Goal: Task Accomplishment & Management: Use online tool/utility

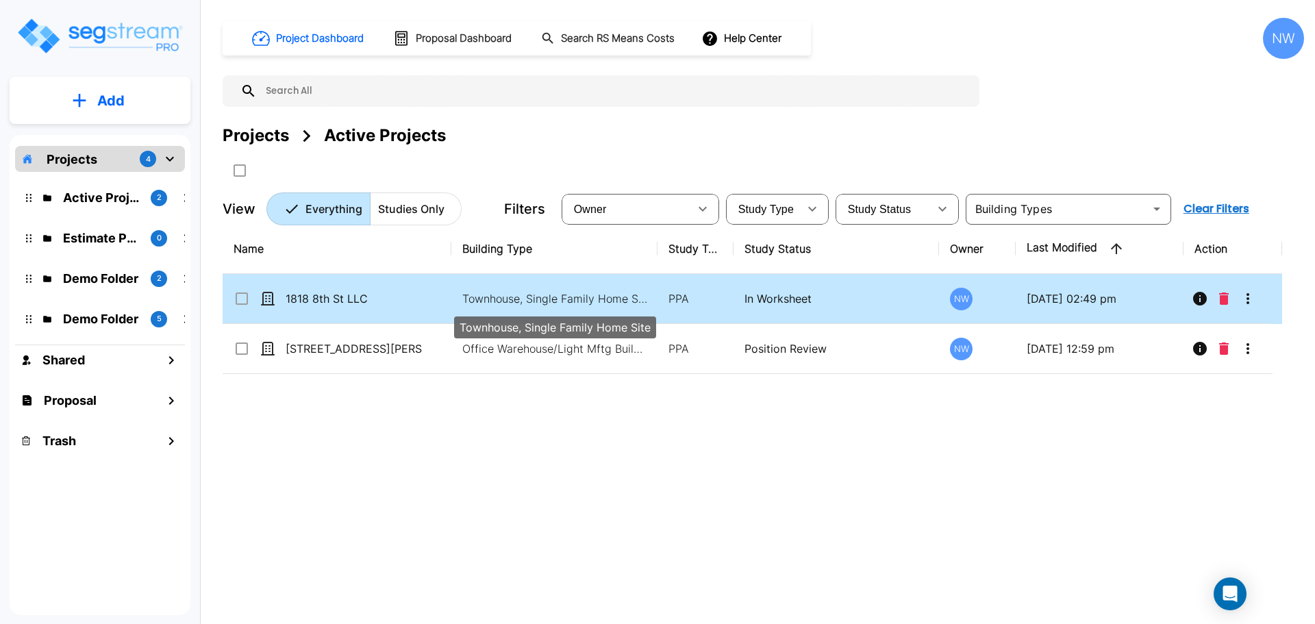
click at [503, 304] on p "Townhouse, Single Family Home Site" at bounding box center [554, 298] width 185 height 16
checkbox input "true"
click at [503, 304] on p "Townhouse, Single Family Home Site" at bounding box center [554, 298] width 185 height 16
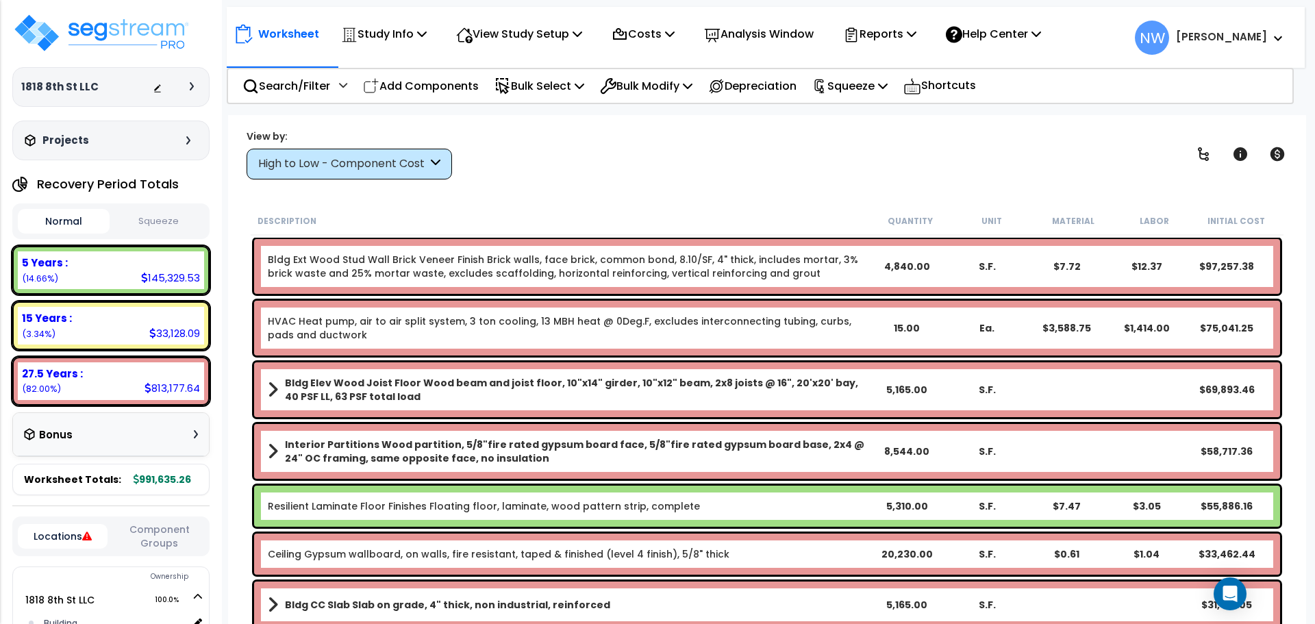
click at [383, 164] on div "High to Low - Component Cost" at bounding box center [342, 164] width 169 height 16
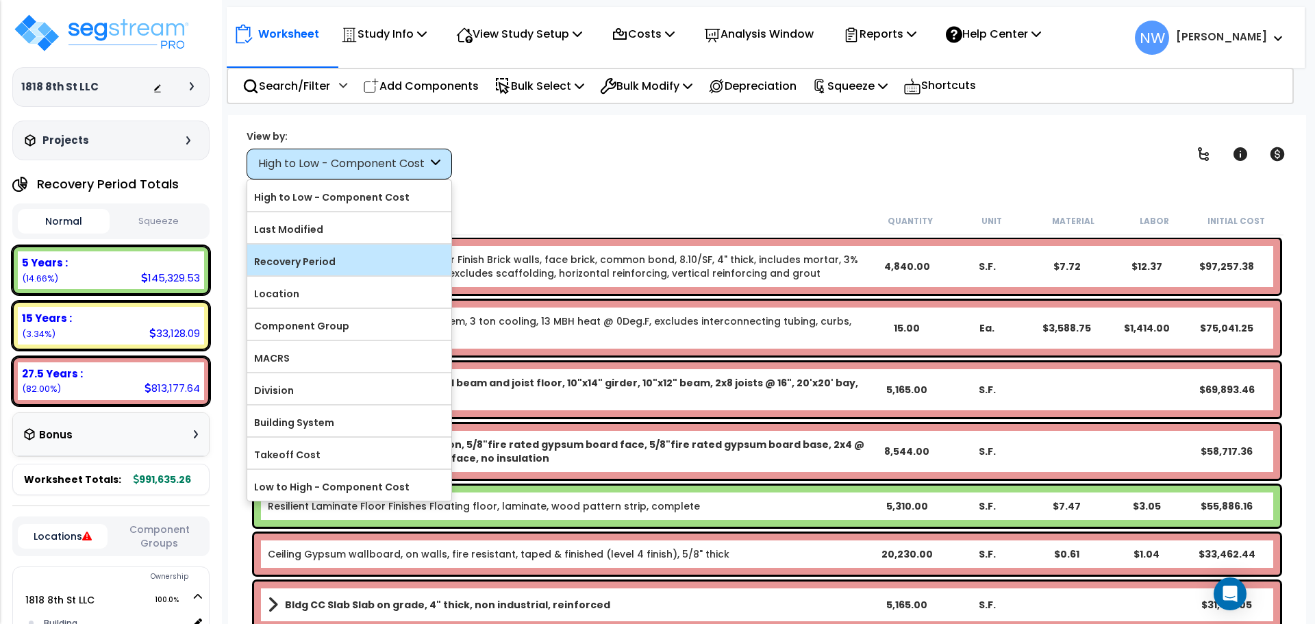
click at [349, 257] on label "Recovery Period" at bounding box center [349, 261] width 204 height 21
click at [0, 0] on input "Recovery Period" at bounding box center [0, 0] width 0 height 0
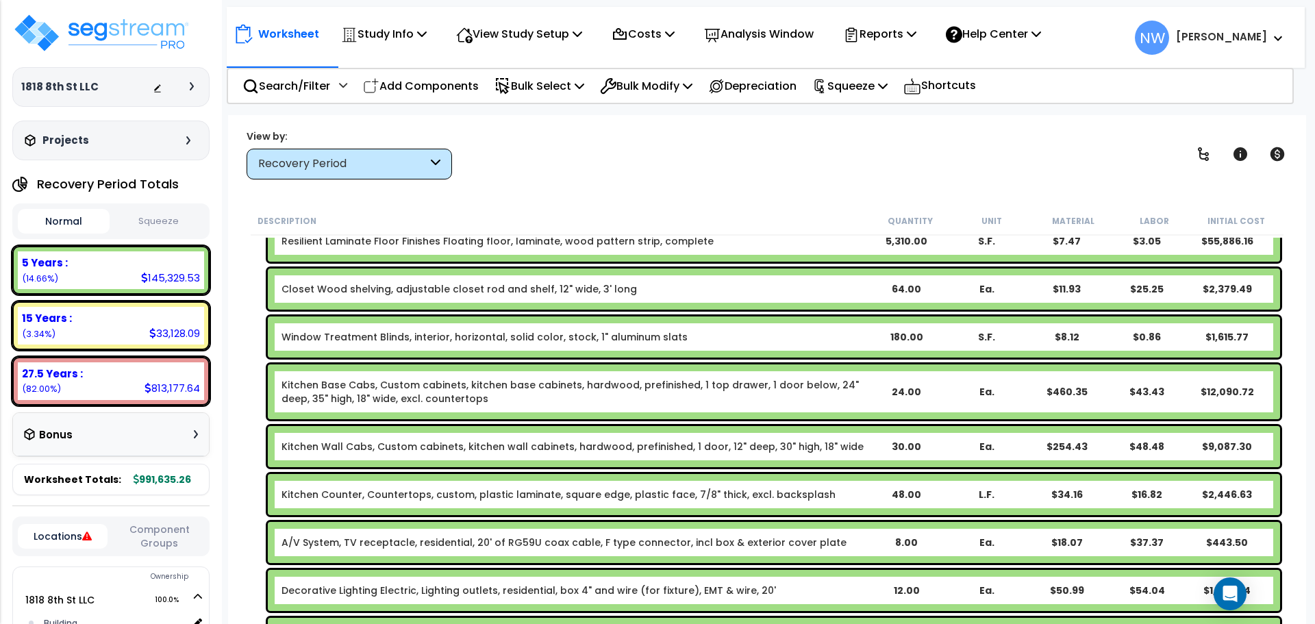
scroll to position [342, 0]
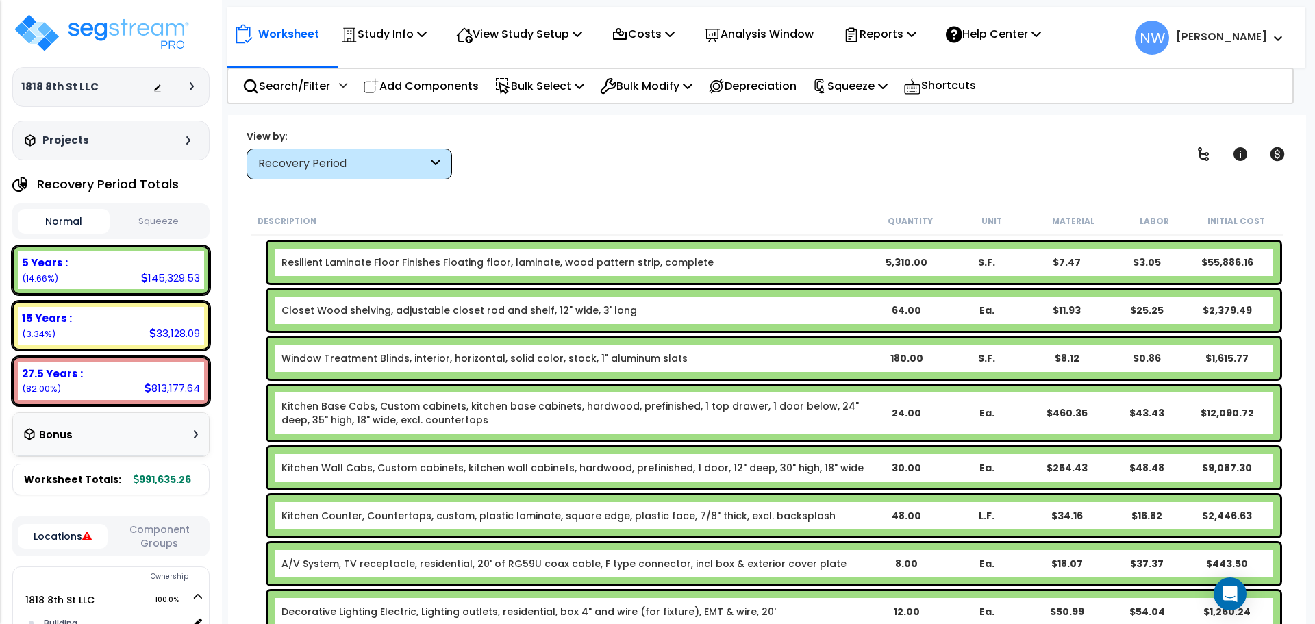
click at [908, 307] on div "64.00" at bounding box center [906, 310] width 79 height 14
drag, startPoint x: 735, startPoint y: 181, endPoint x: 729, endPoint y: 175, distance: 9.2
click at [736, 181] on div "Worksheet Study Info Study Setup Add Property Unit Template study Clone study NW" at bounding box center [767, 427] width 1078 height 624
click at [440, 88] on p "Add Components" at bounding box center [421, 86] width 116 height 18
select select
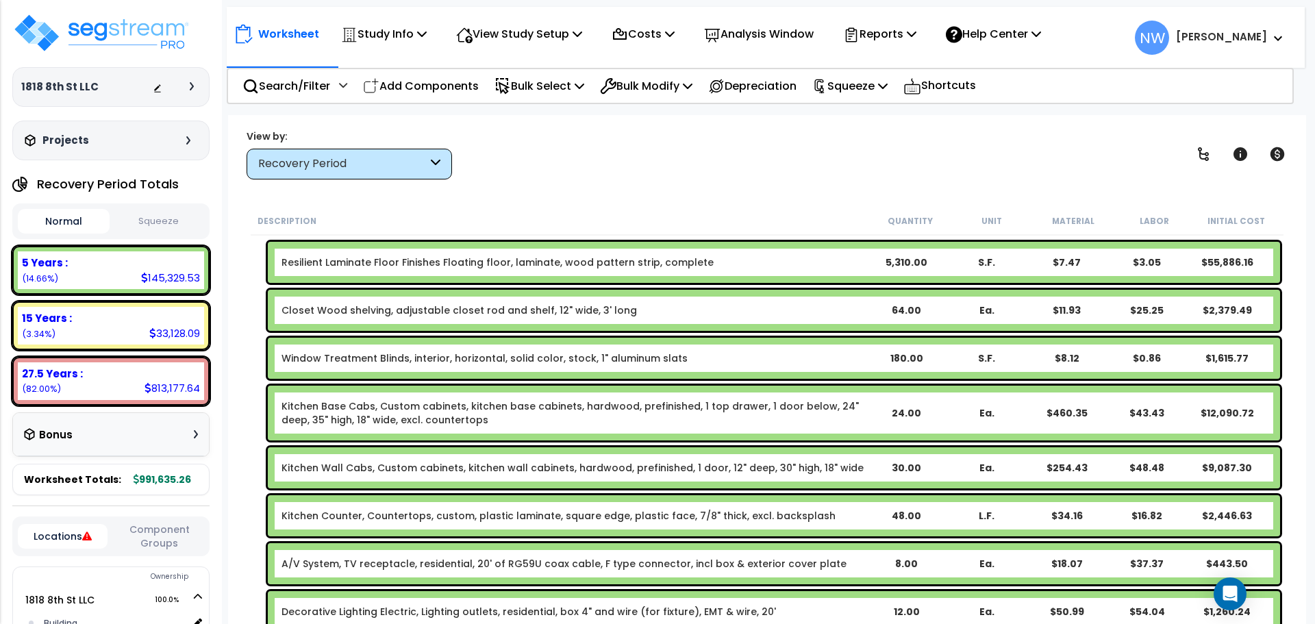
select select
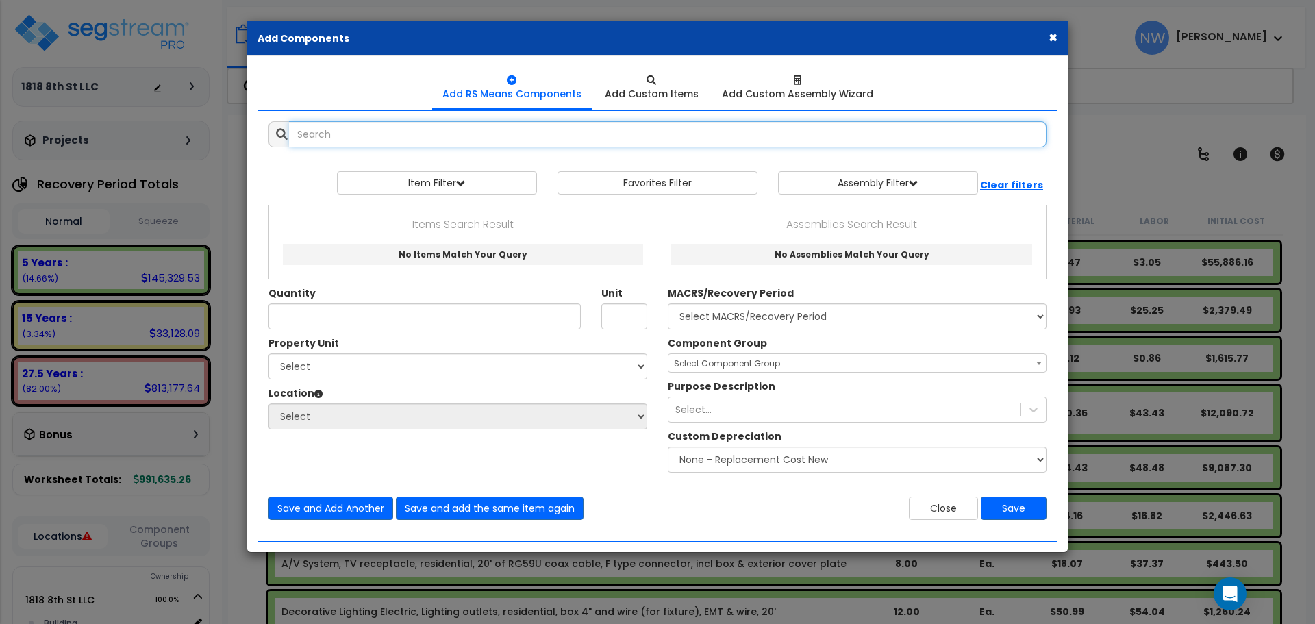
select select
click at [455, 138] on input "text" at bounding box center [667, 134] width 757 height 26
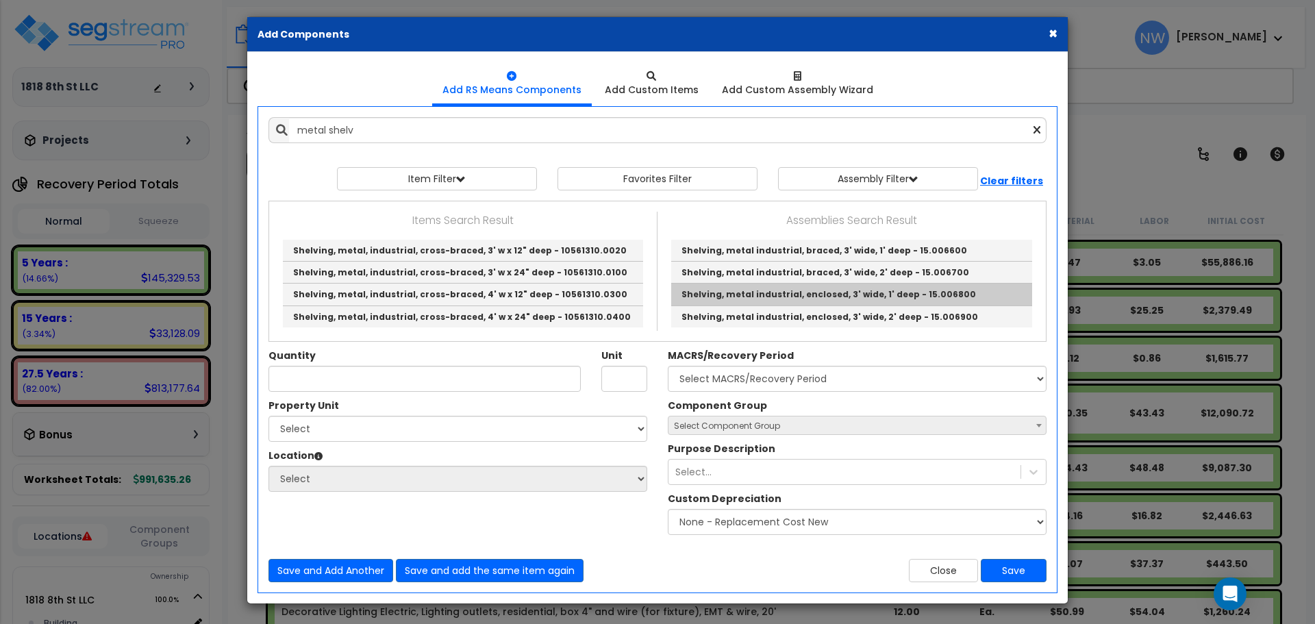
scroll to position [5, 0]
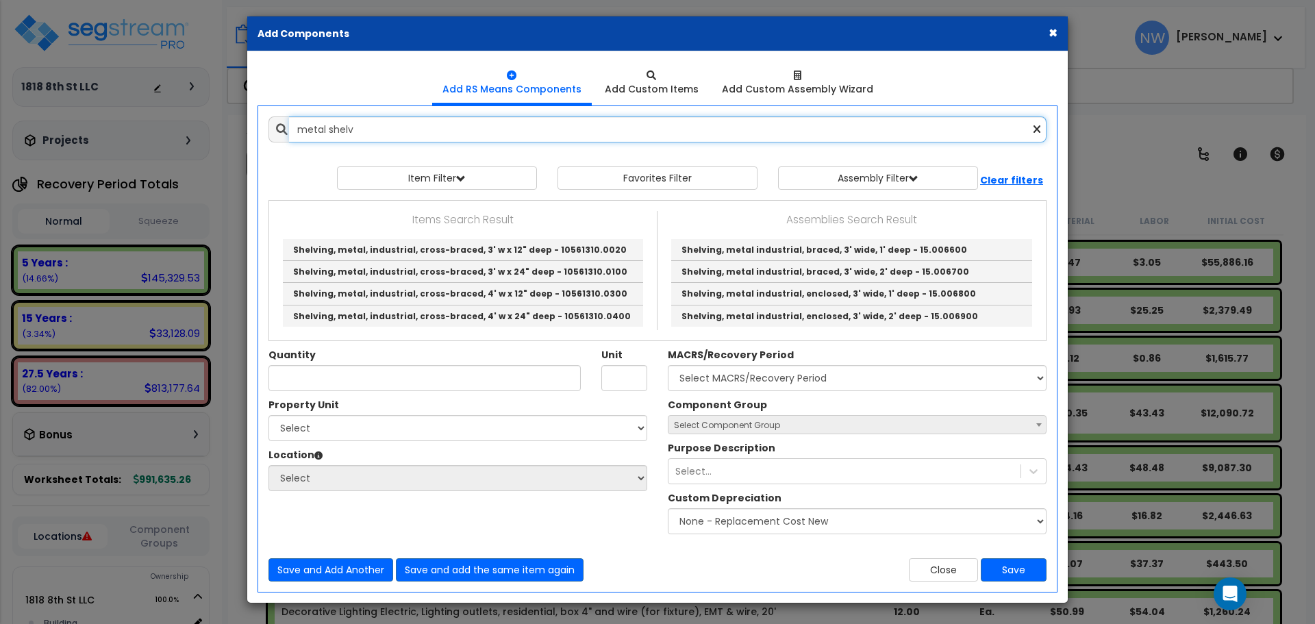
click at [388, 134] on input "metal shelv" at bounding box center [667, 129] width 757 height 26
type input "m"
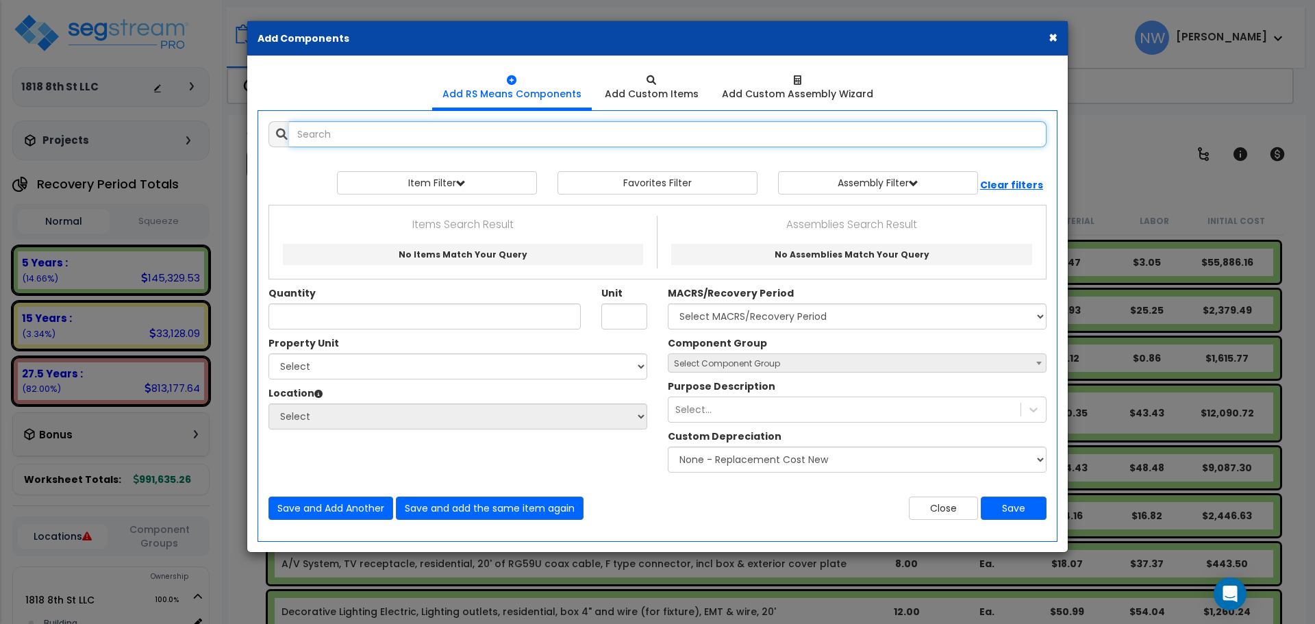
scroll to position [0, 0]
click at [490, 183] on button "Item Filter" at bounding box center [437, 182] width 200 height 23
click at [506, 213] on select "Select 0. Custom Item 1. General Requirements 2. Existing Conditions 3. Concret…" at bounding box center [446, 215] width 205 height 26
select select "10000000"
click at [344, 202] on select "Select 0. Custom Item 1. General Requirements 2. Existing Conditions 3. Concret…" at bounding box center [446, 215] width 205 height 26
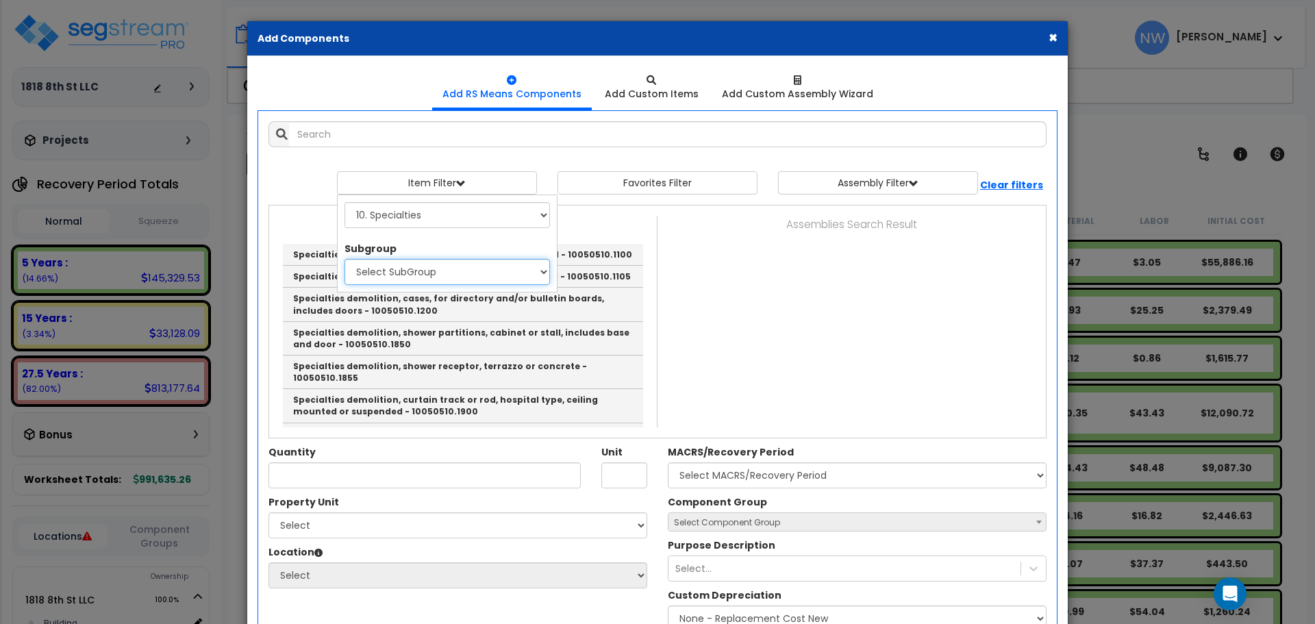
click at [477, 276] on select "Select SubGroup 1. Selective Demolition, Specialties (10050510) 2. Fixed Chalkb…" at bounding box center [446, 272] width 205 height 26
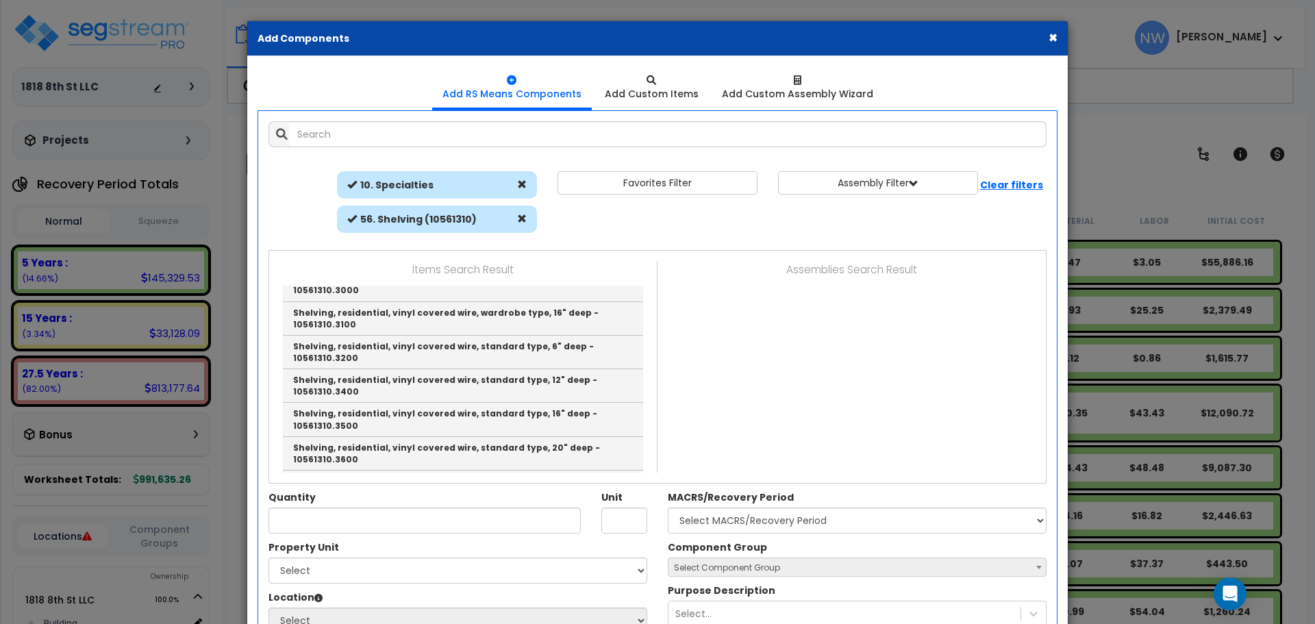
scroll to position [411, 0]
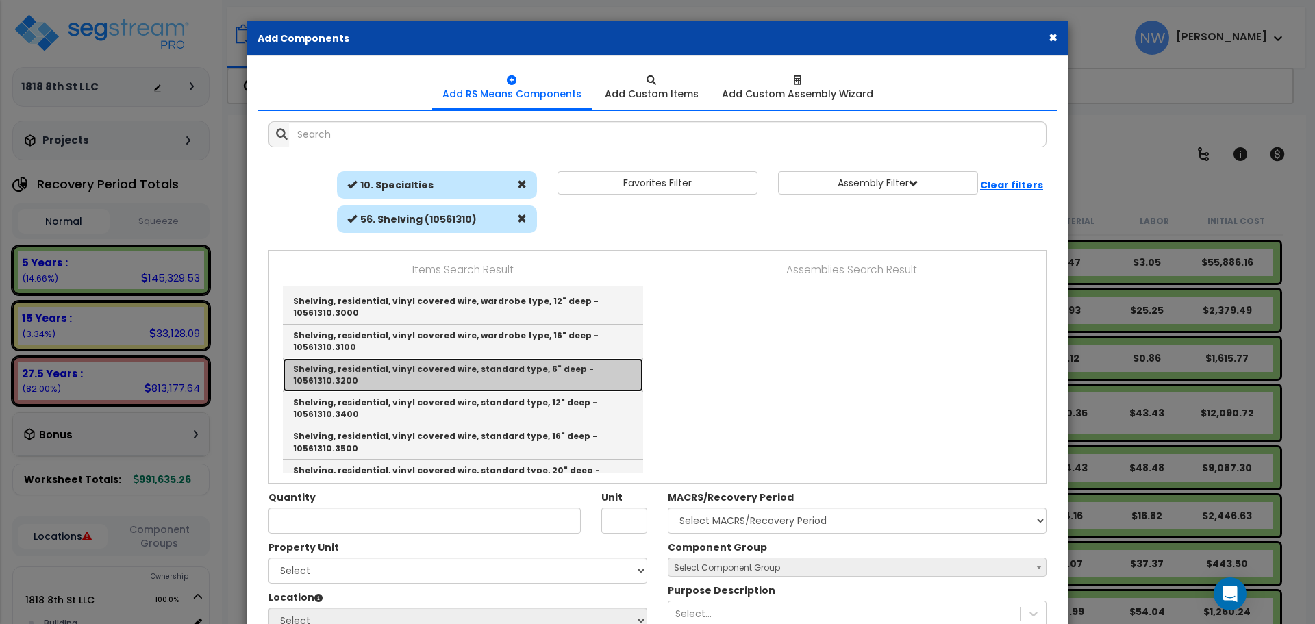
click at [570, 358] on link "Shelving, residential, vinyl covered wire, standard type, 6" deep - 10561310.32…" at bounding box center [463, 375] width 360 height 34
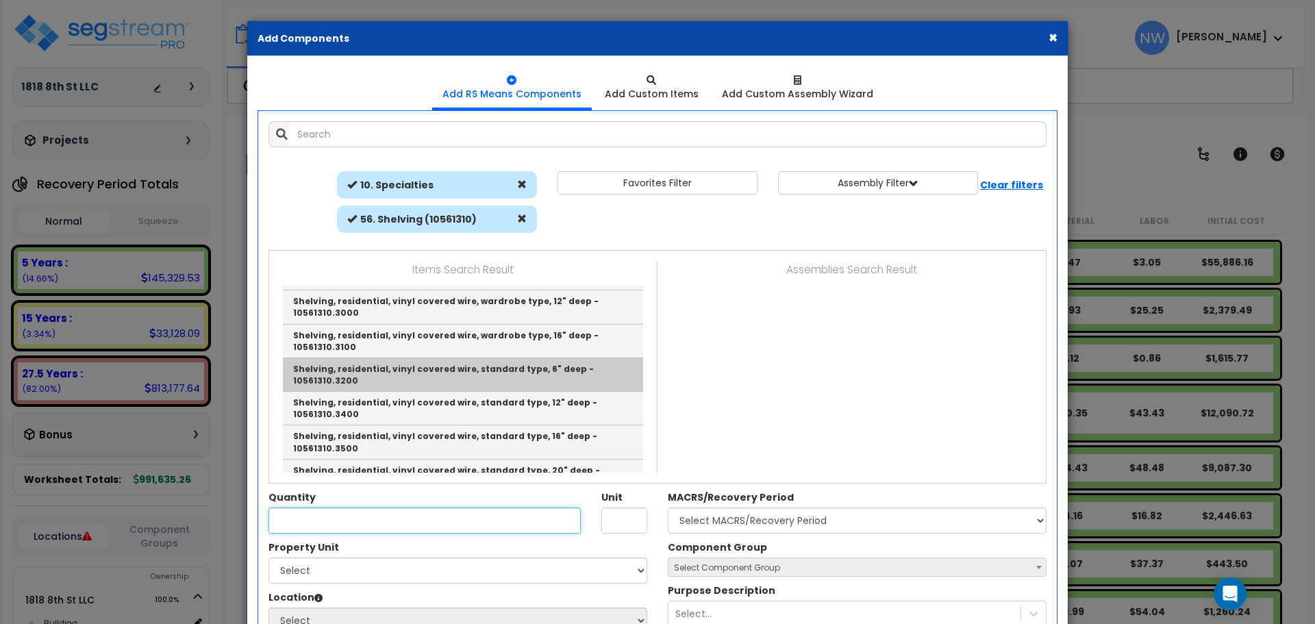
type input "Shelving, residential, vinyl covered wire, standard type, 6" deep - 10561310.32…"
type input "L.F."
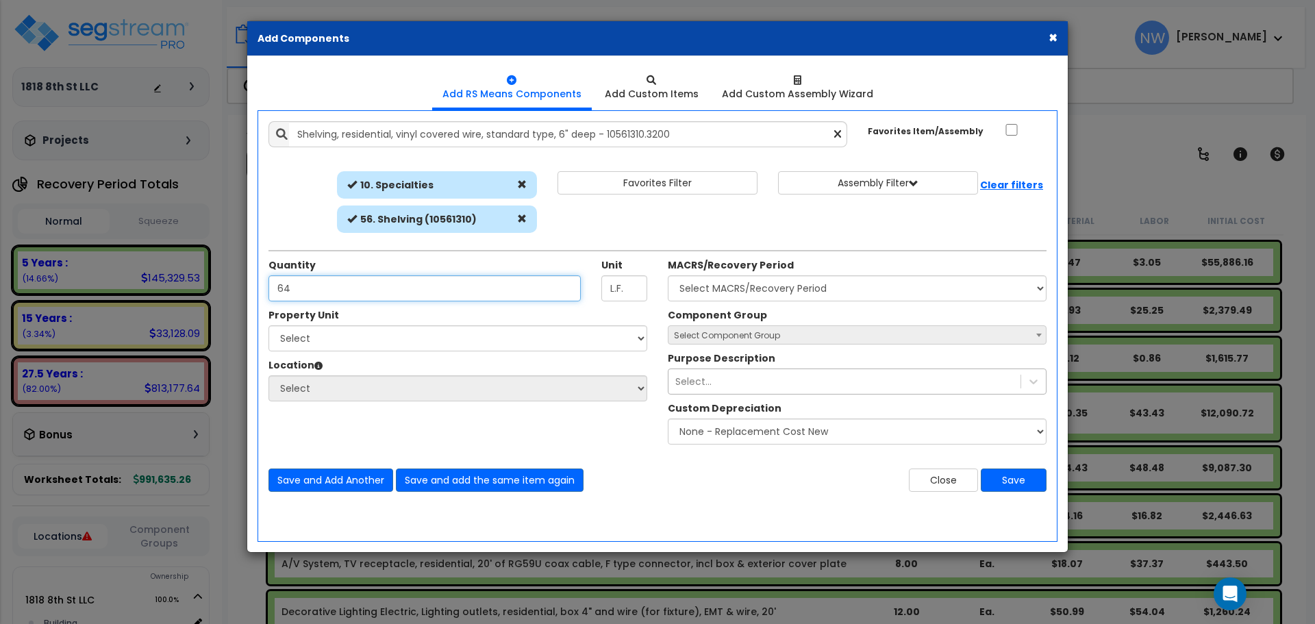
type input "64"
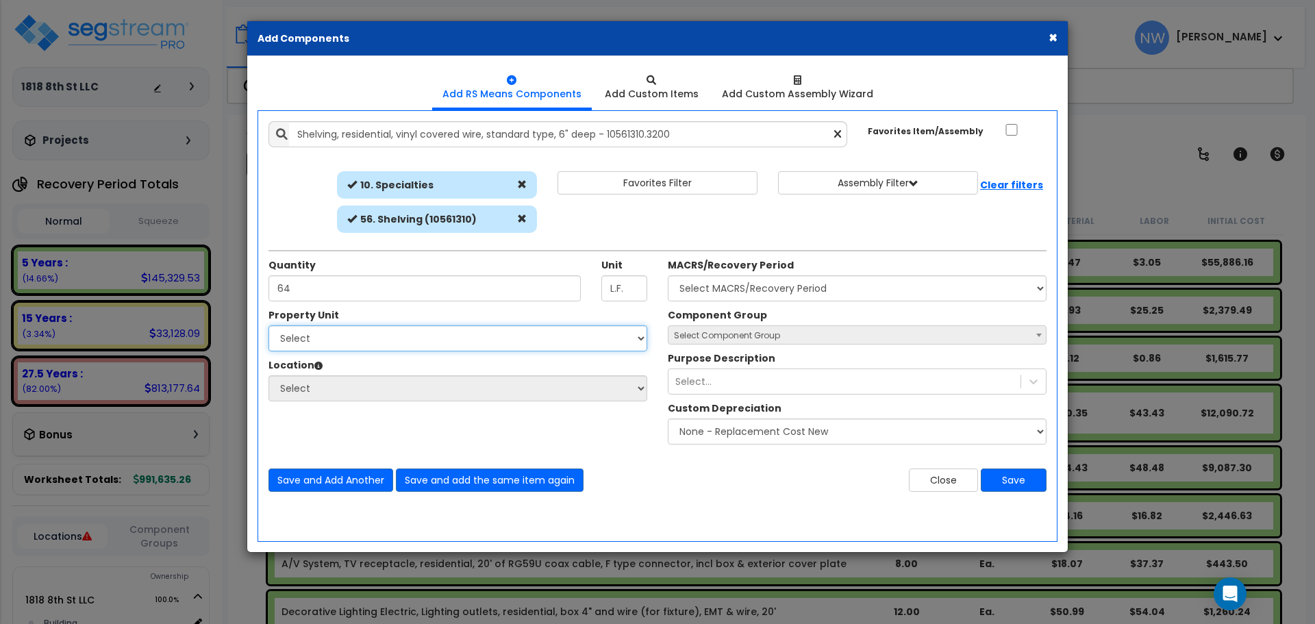
click at [453, 341] on select "Select 1818 8th St LLC Site Improvements" at bounding box center [457, 338] width 379 height 26
select select "176466"
click at [268, 325] on select "Select 1818 8th St LLC Site Improvements" at bounding box center [457, 338] width 379 height 26
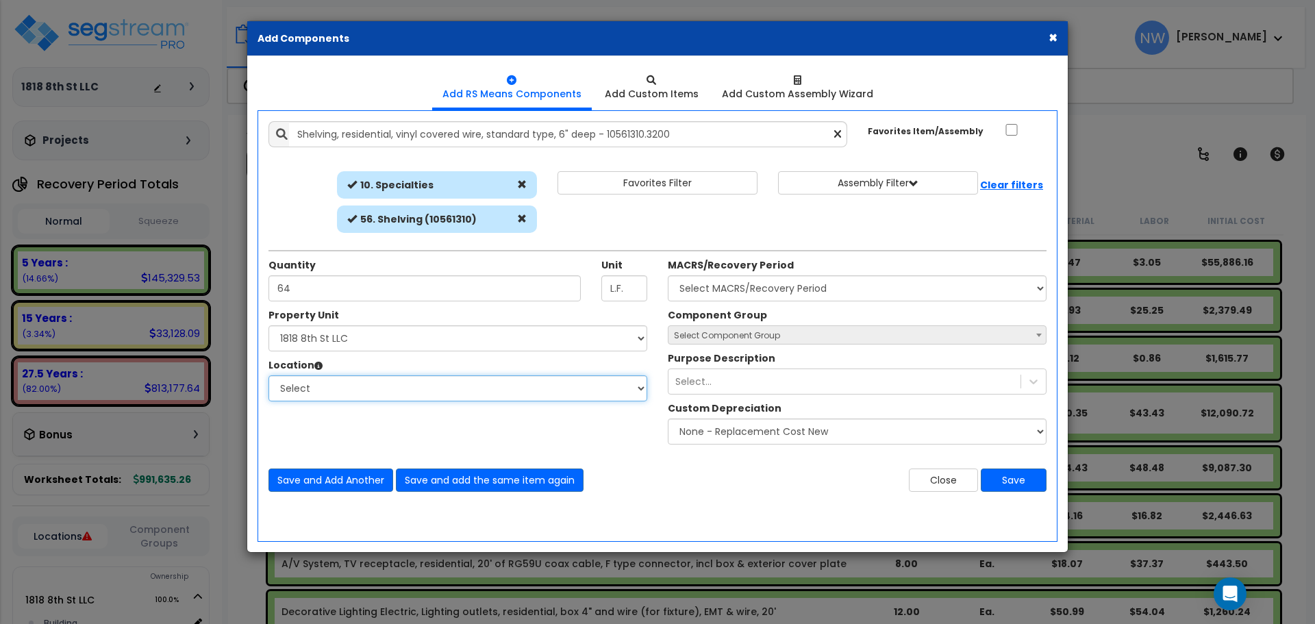
click at [418, 377] on select "Select Building Building Interior Add Additional Location" at bounding box center [457, 388] width 379 height 26
select select "461"
click at [268, 375] on select "Select Building Building Interior Add Additional Location" at bounding box center [457, 388] width 379 height 26
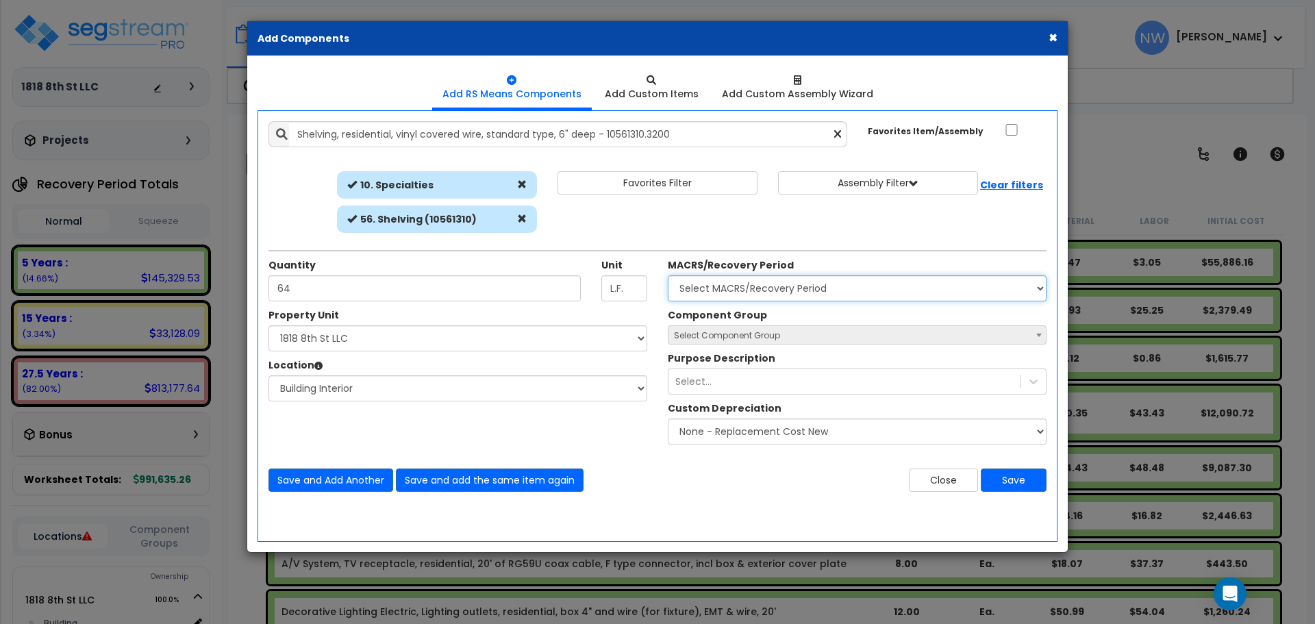
click at [827, 288] on select "Select MACRS/Recovery Period 5 Years - 57.0 - Distributive Trades & Services 5 …" at bounding box center [857, 288] width 379 height 26
select select "3667"
click at [668, 275] on select "Select MACRS/Recovery Period 5 Years - 57.0 - Distributive Trades & Services 5 …" at bounding box center [857, 288] width 379 height 26
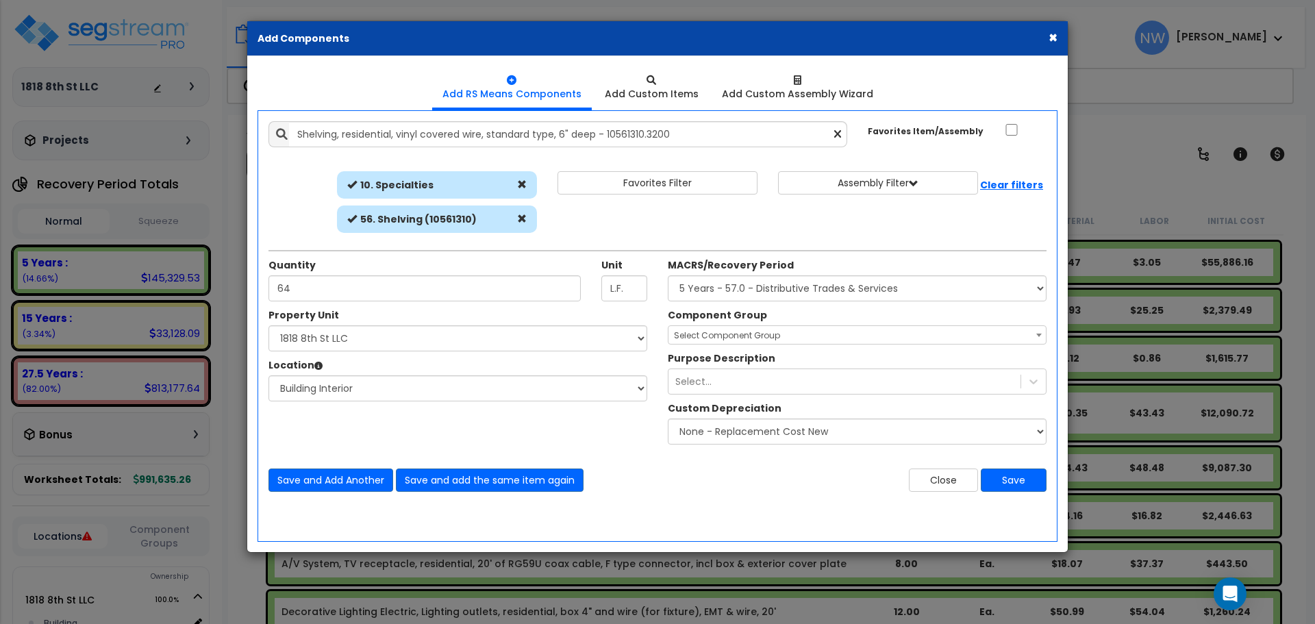
click at [794, 343] on span "Select Component Group" at bounding box center [856, 335] width 377 height 19
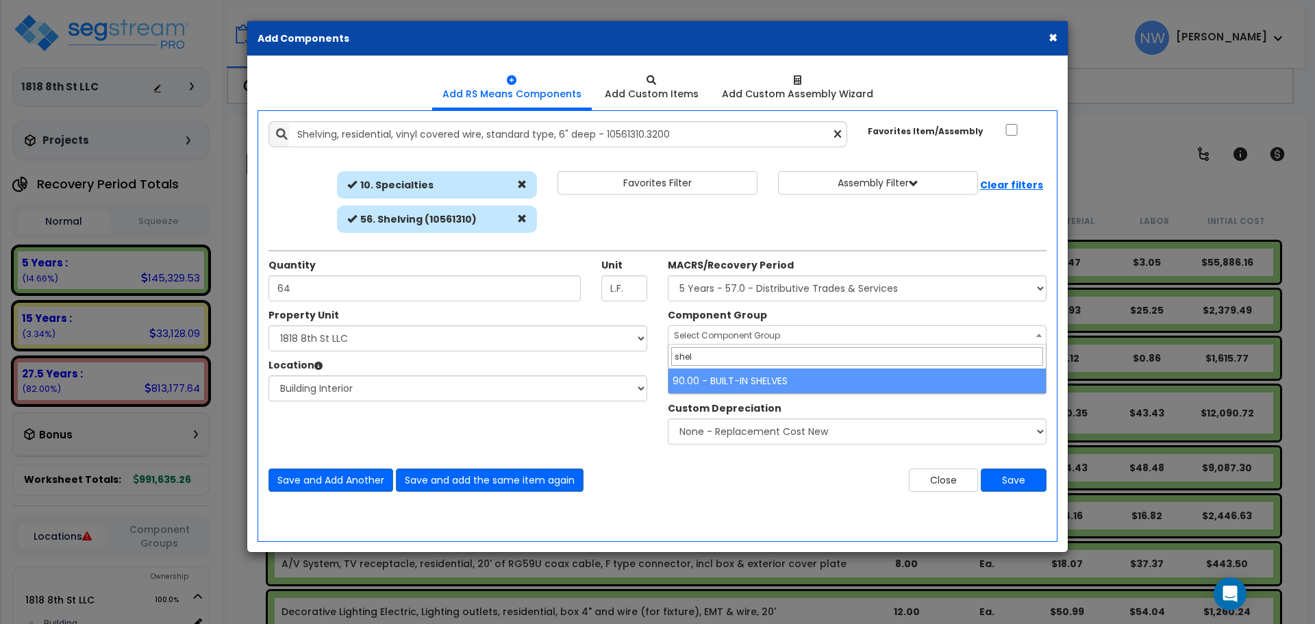
type input "shel"
select select "67093"
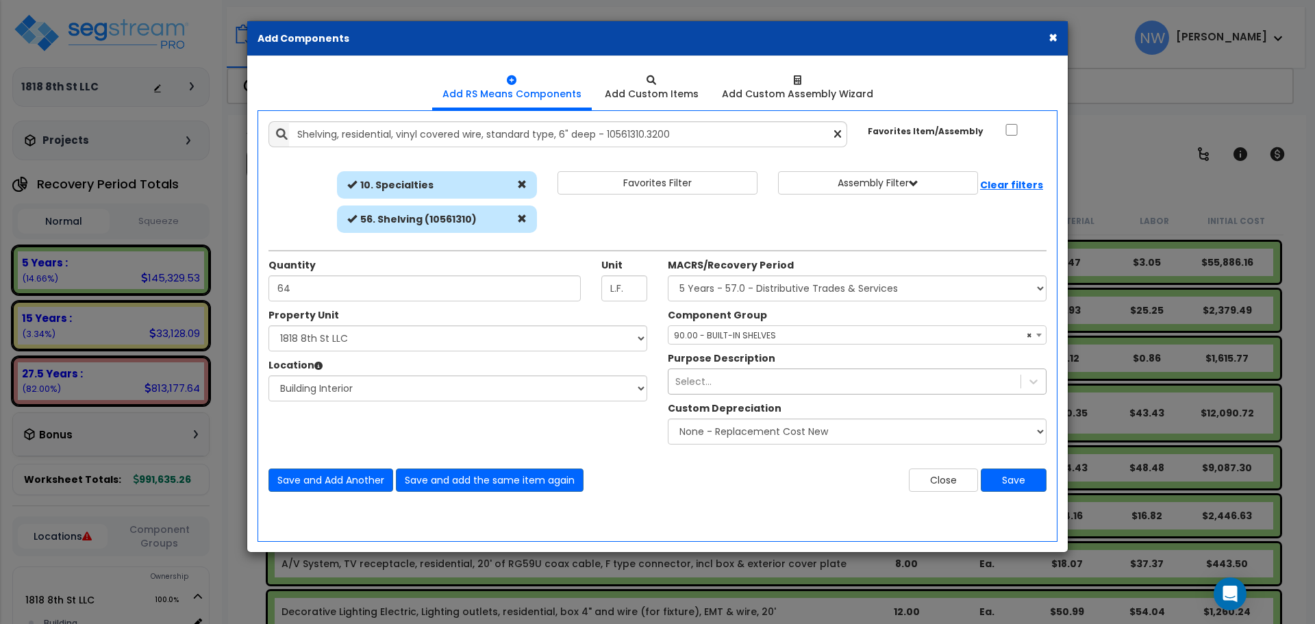
click at [743, 381] on div "Select..." at bounding box center [844, 381] width 352 height 22
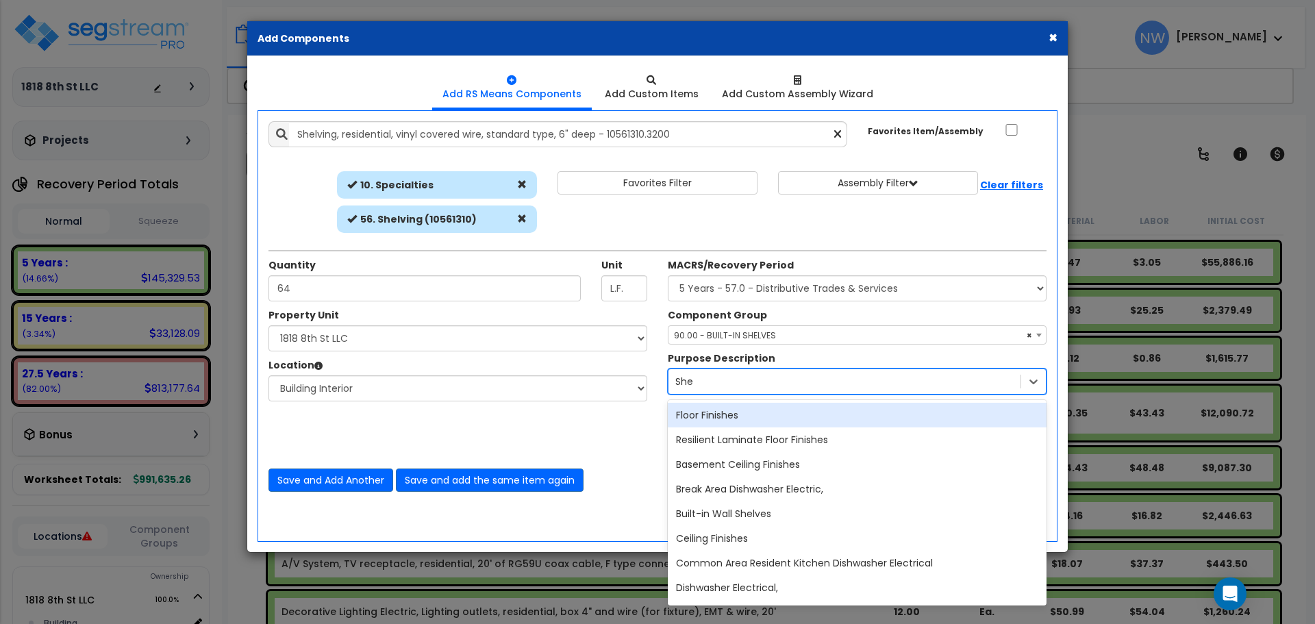
type input "Shel"
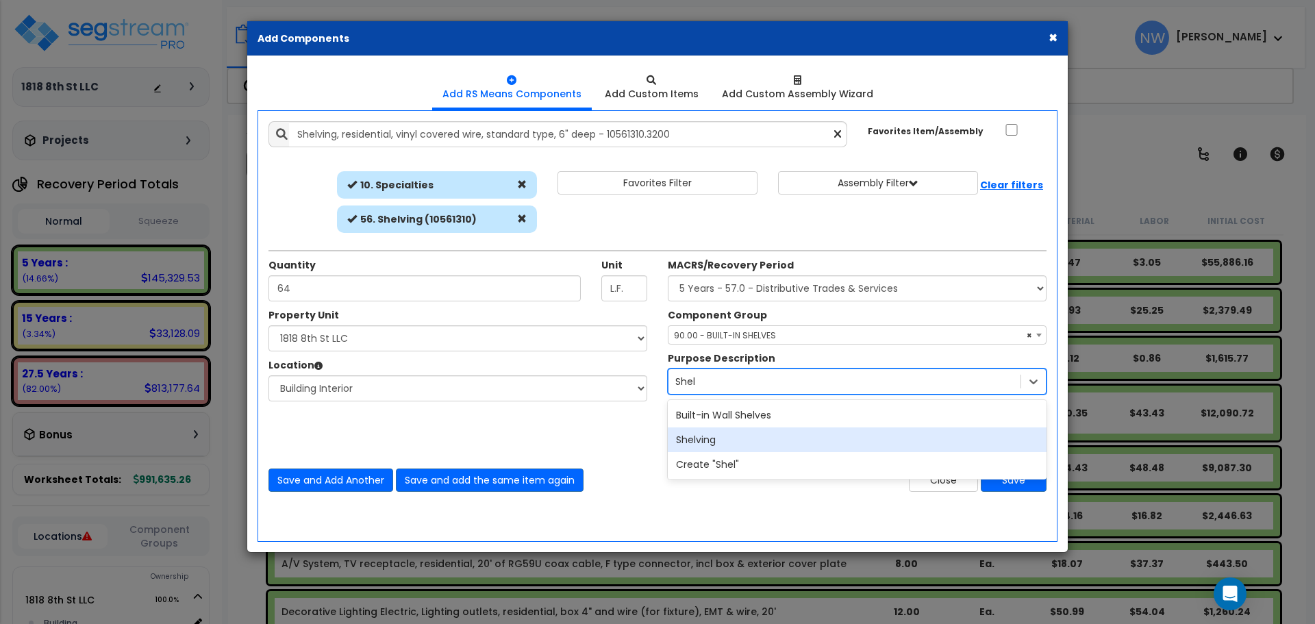
click at [754, 434] on div "Shelving" at bounding box center [857, 439] width 379 height 25
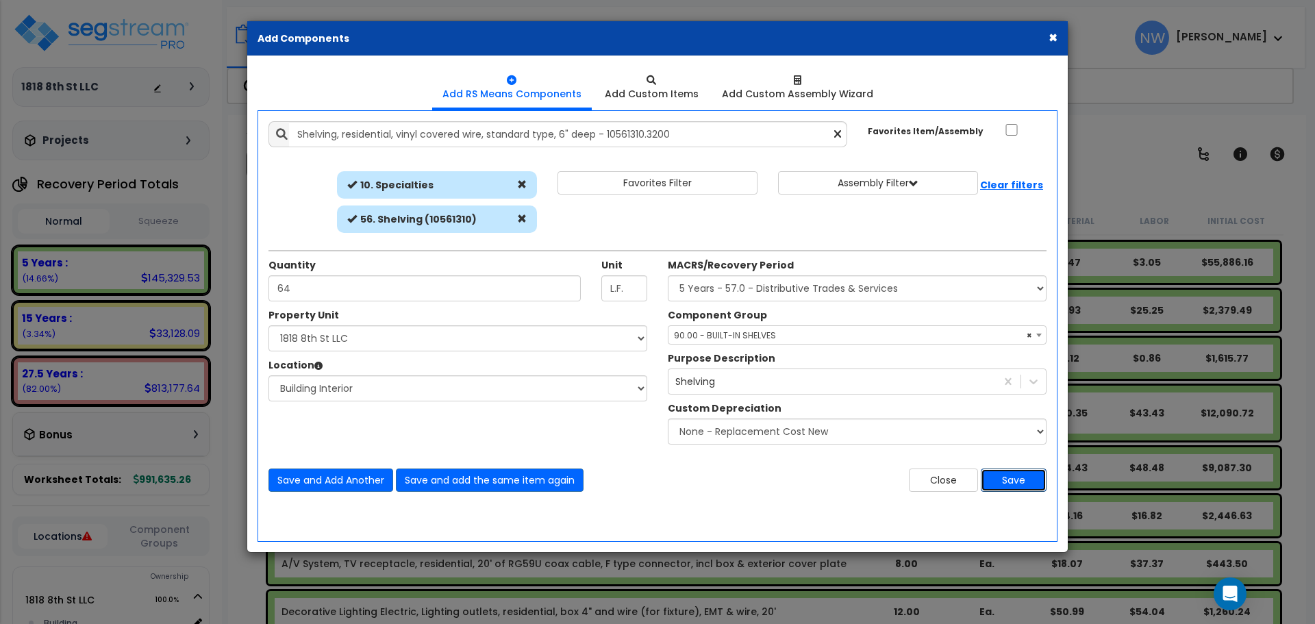
click at [1011, 481] on button "Save" at bounding box center [1014, 479] width 66 height 23
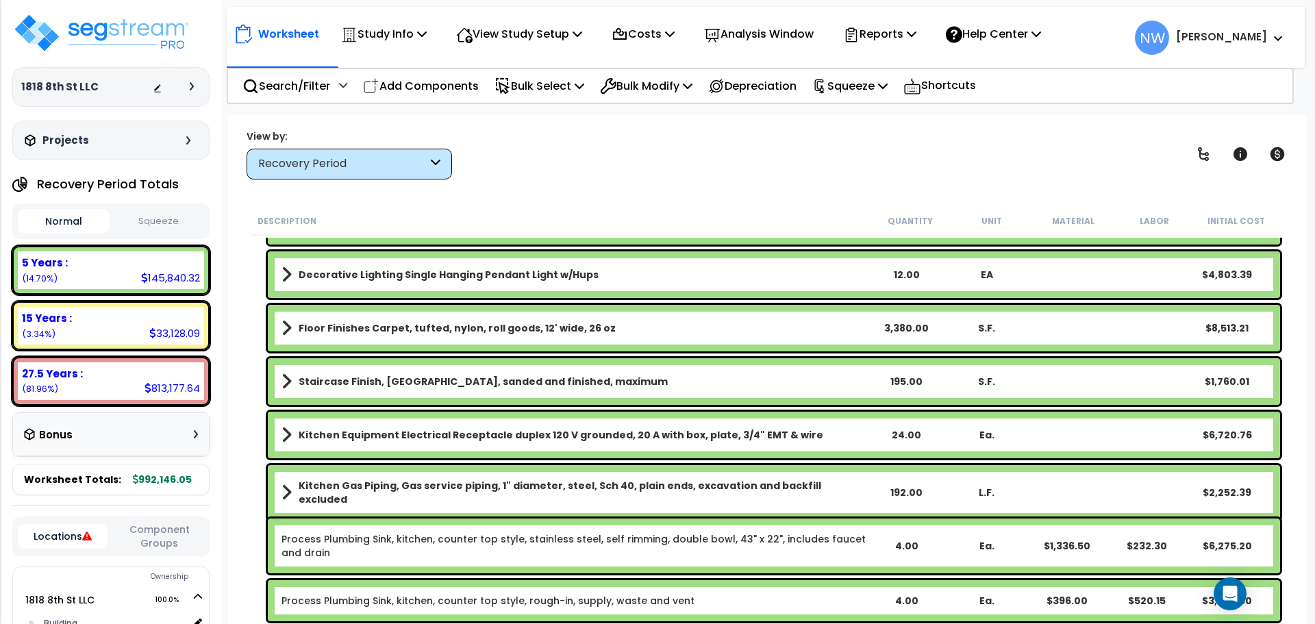
scroll to position [753, 0]
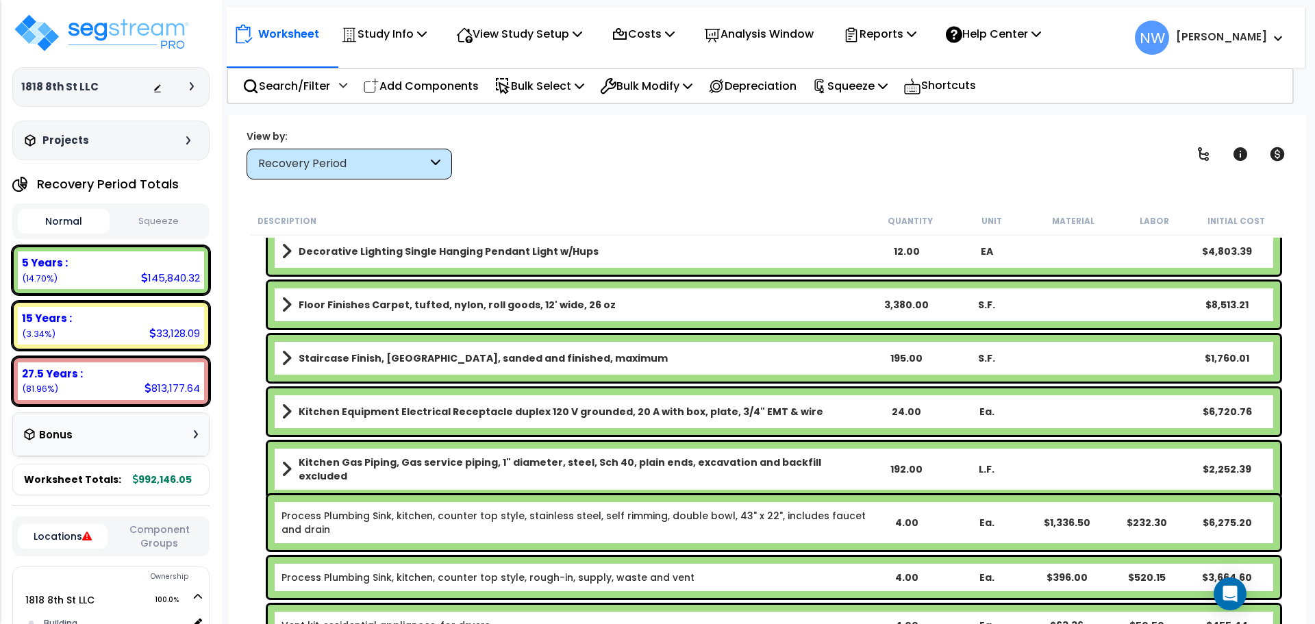
click at [518, 353] on b "Staircase Finish, Oak strip, sanded and finished, maximum" at bounding box center [483, 358] width 369 height 14
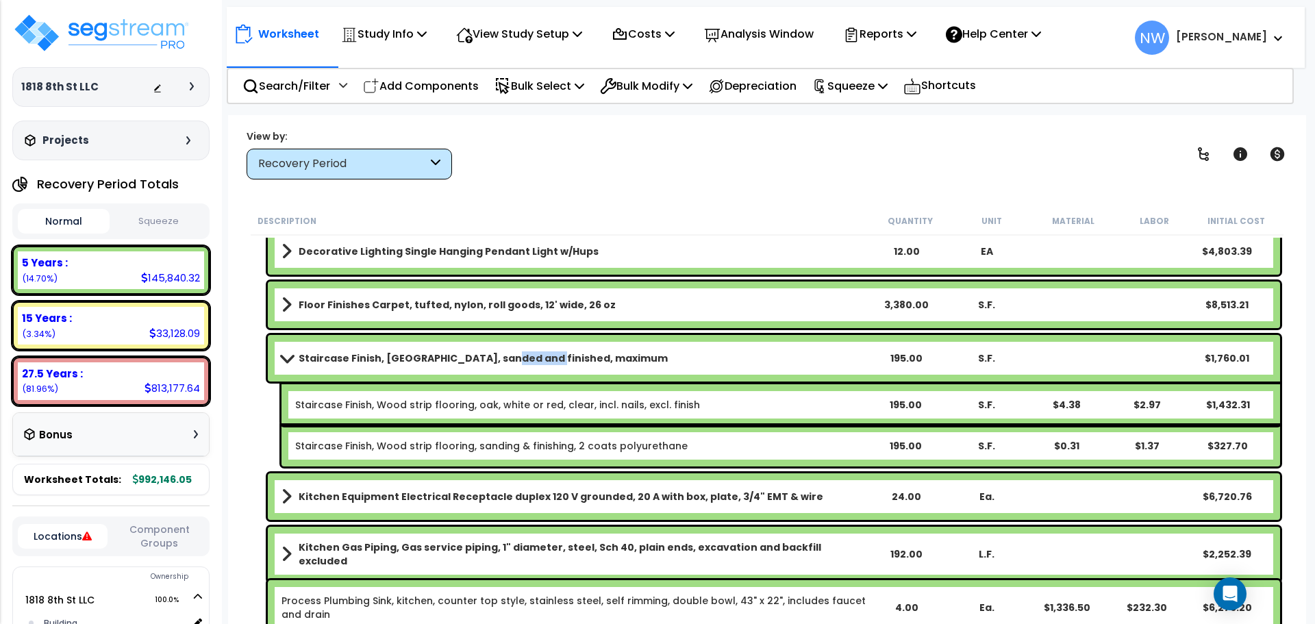
click at [518, 353] on b "Staircase Finish, Oak strip, sanded and finished, maximum" at bounding box center [483, 358] width 369 height 14
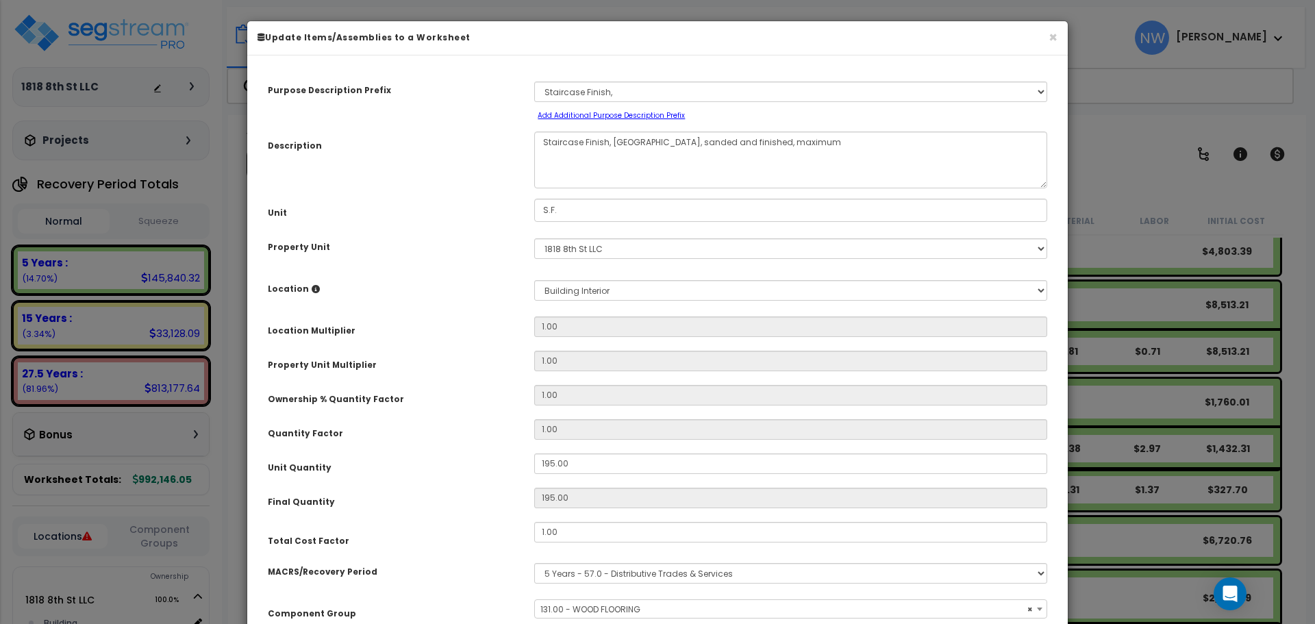
select select "67129"
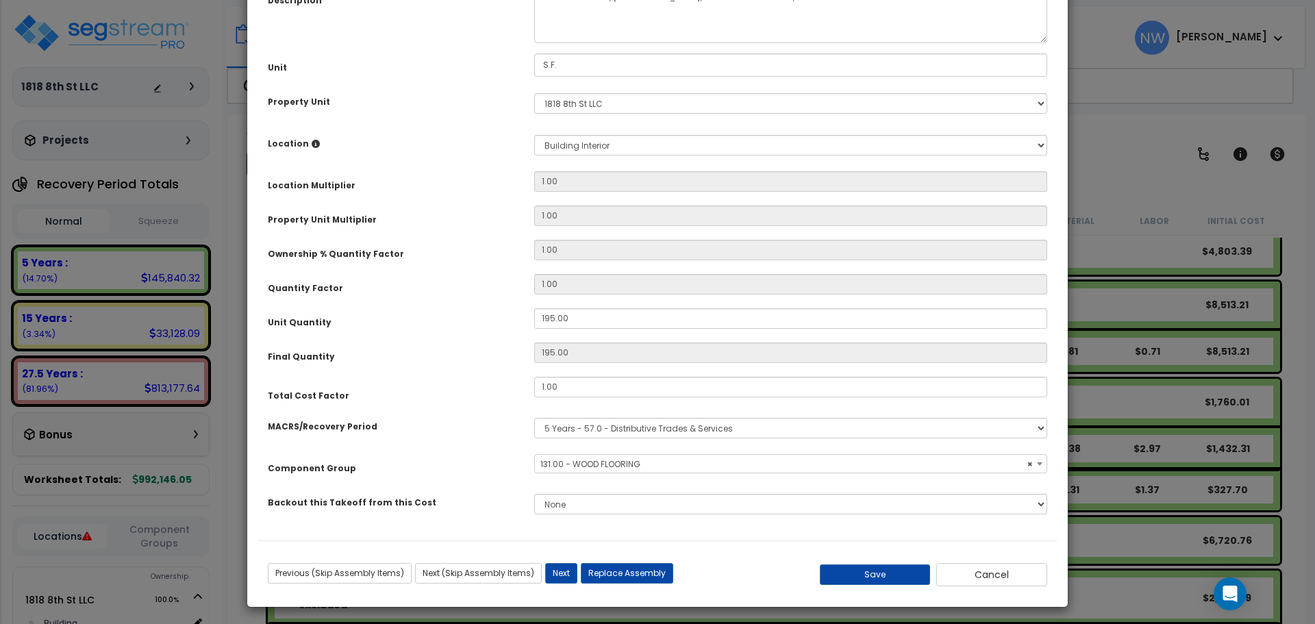
scroll to position [149, 0]
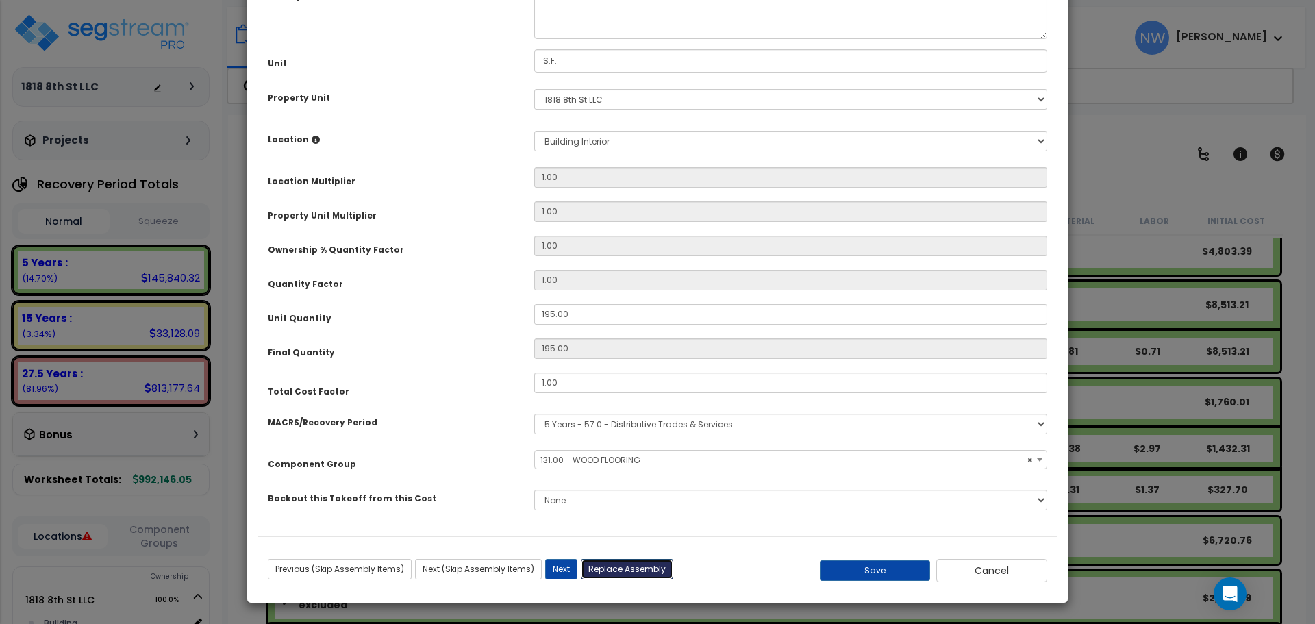
click at [614, 567] on button "Replace Assembly" at bounding box center [627, 569] width 92 height 21
select select
type input "195"
type input "S.F."
select select
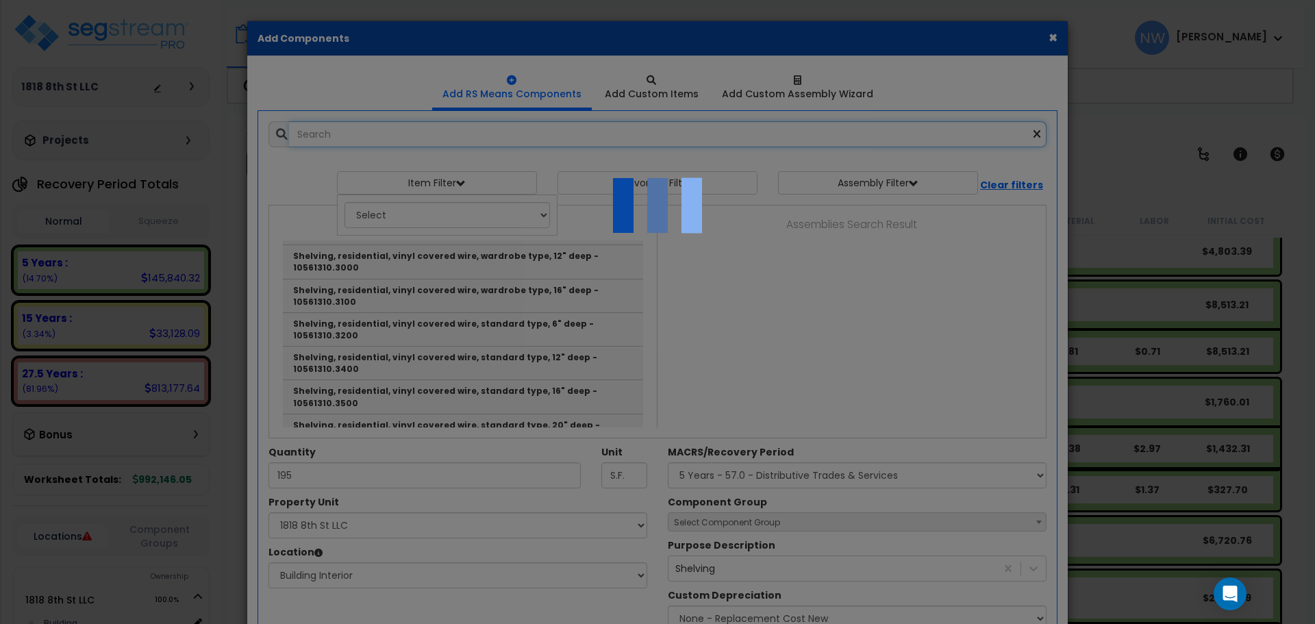
select select "461"
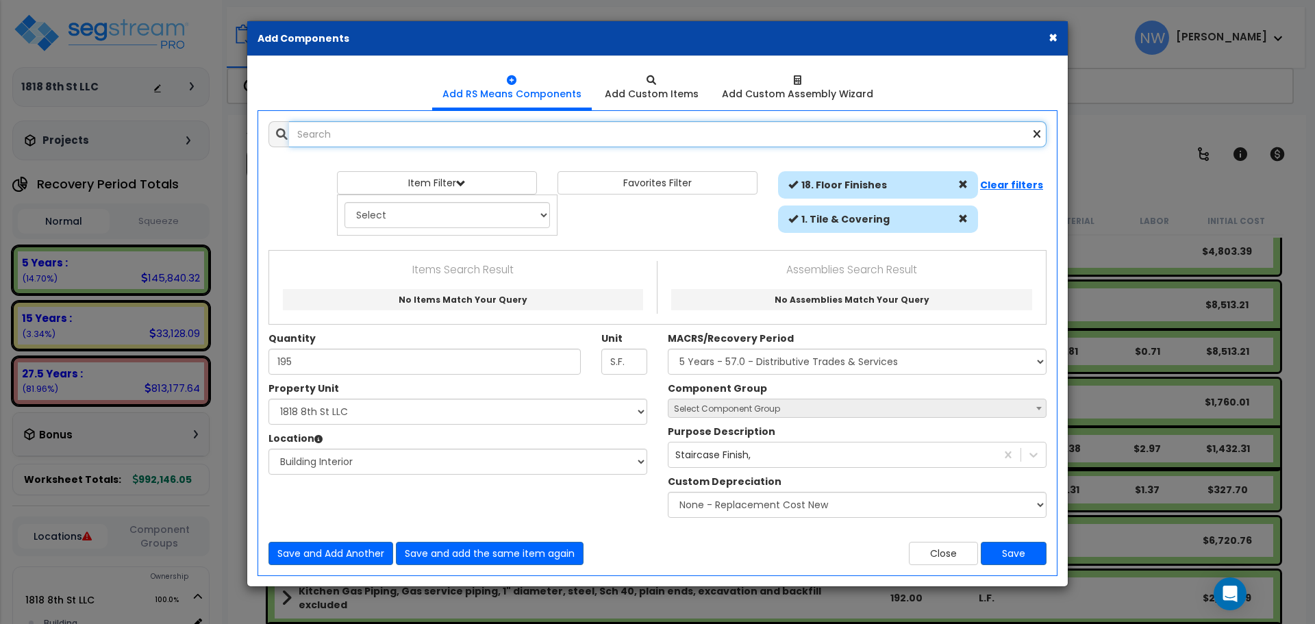
scroll to position [0, 0]
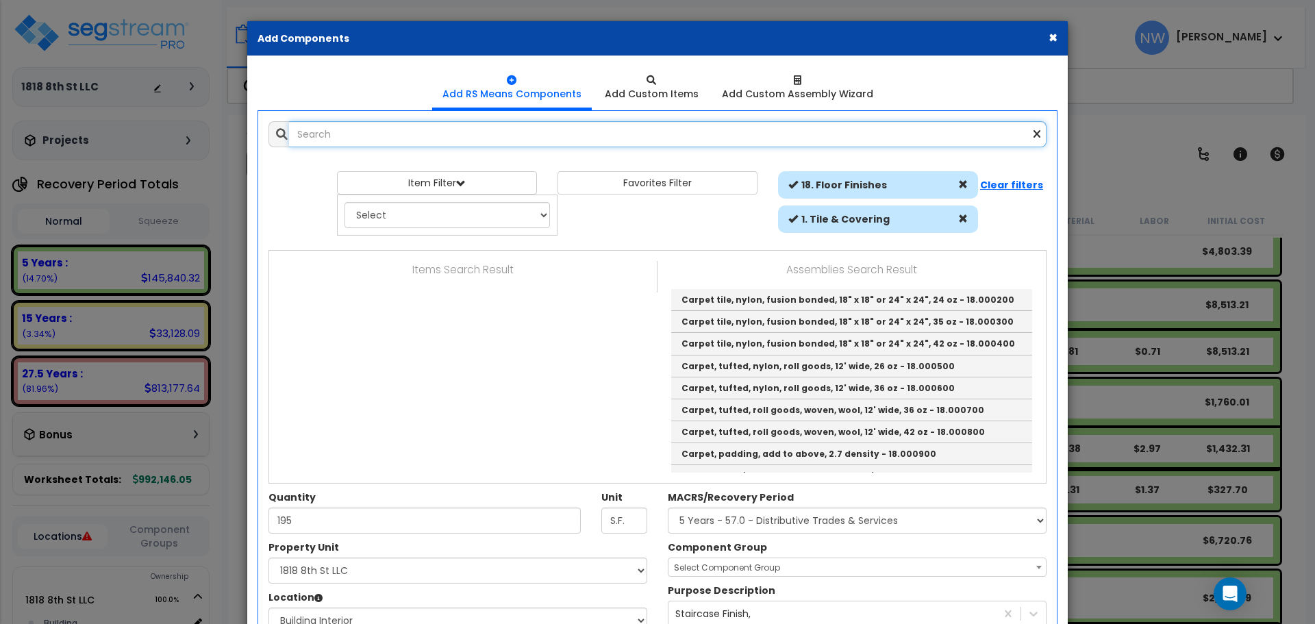
click at [437, 138] on input "text" at bounding box center [667, 134] width 757 height 26
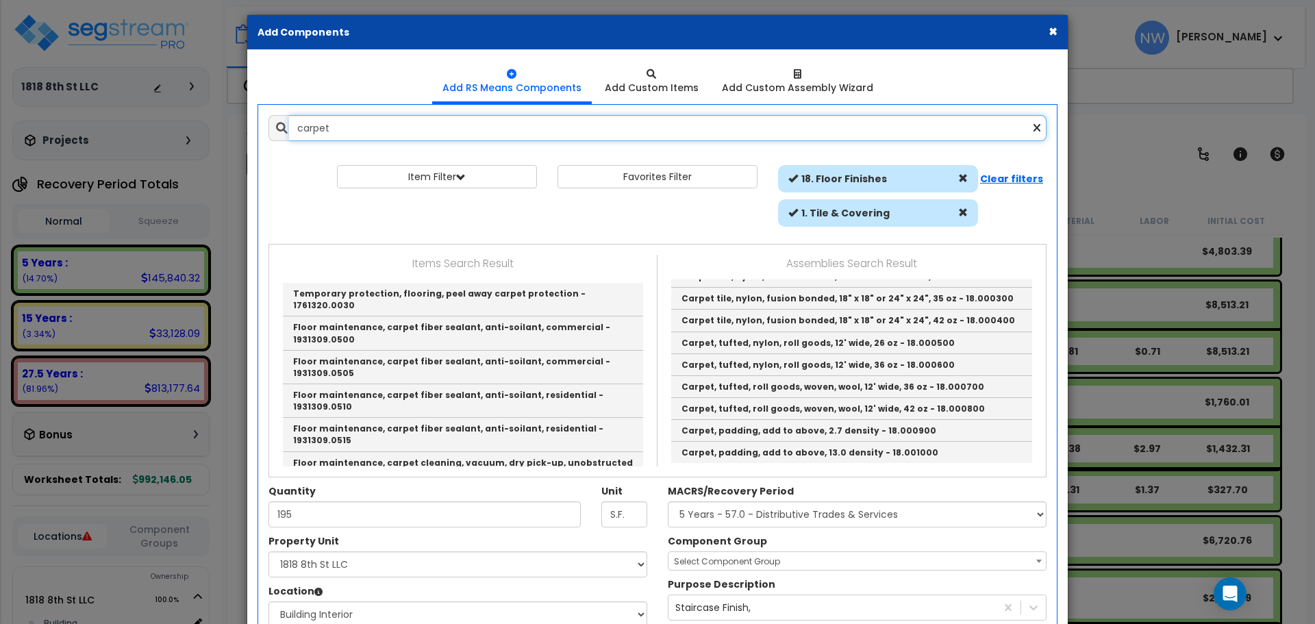
scroll to position [5, 0]
type input "carpet"
drag, startPoint x: 1053, startPoint y: 29, endPoint x: 1007, endPoint y: 242, distance: 217.2
click at [1053, 29] on button "×" at bounding box center [1052, 32] width 9 height 14
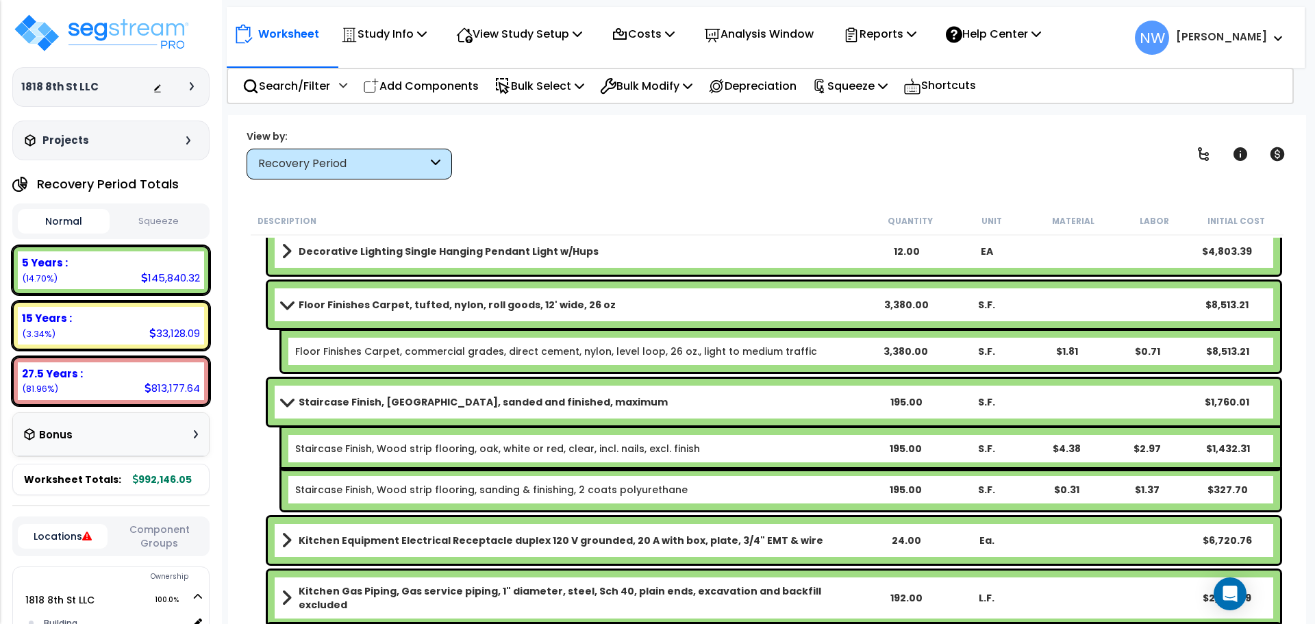
click at [286, 403] on span at bounding box center [286, 401] width 19 height 10
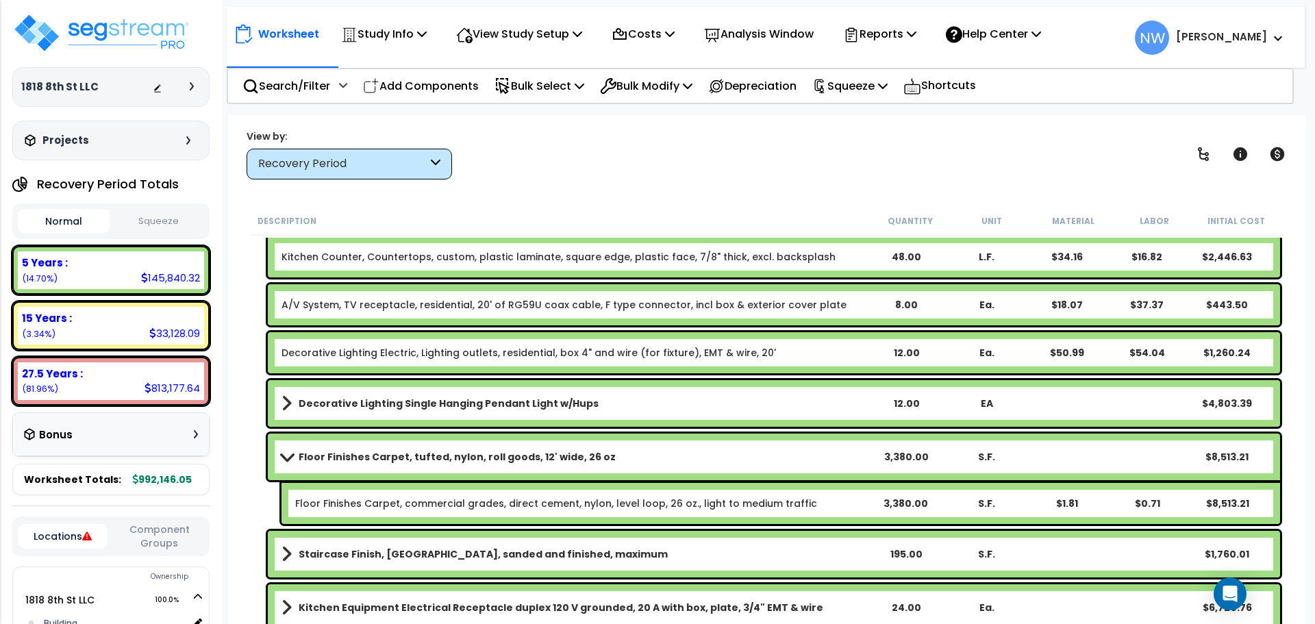
scroll to position [685, 0]
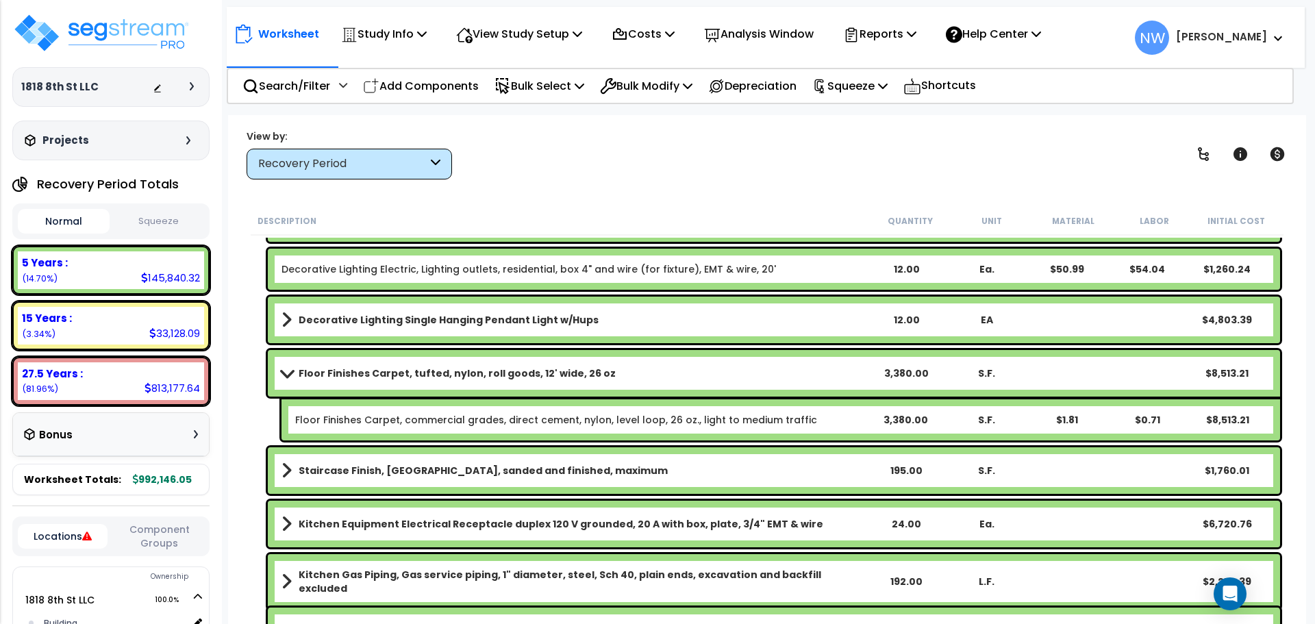
click at [908, 370] on div "3,380.00" at bounding box center [906, 373] width 79 height 14
click at [445, 377] on b "Floor Finishes Carpet, tufted, nylon, roll goods, 12' wide, 26 oz" at bounding box center [457, 373] width 317 height 14
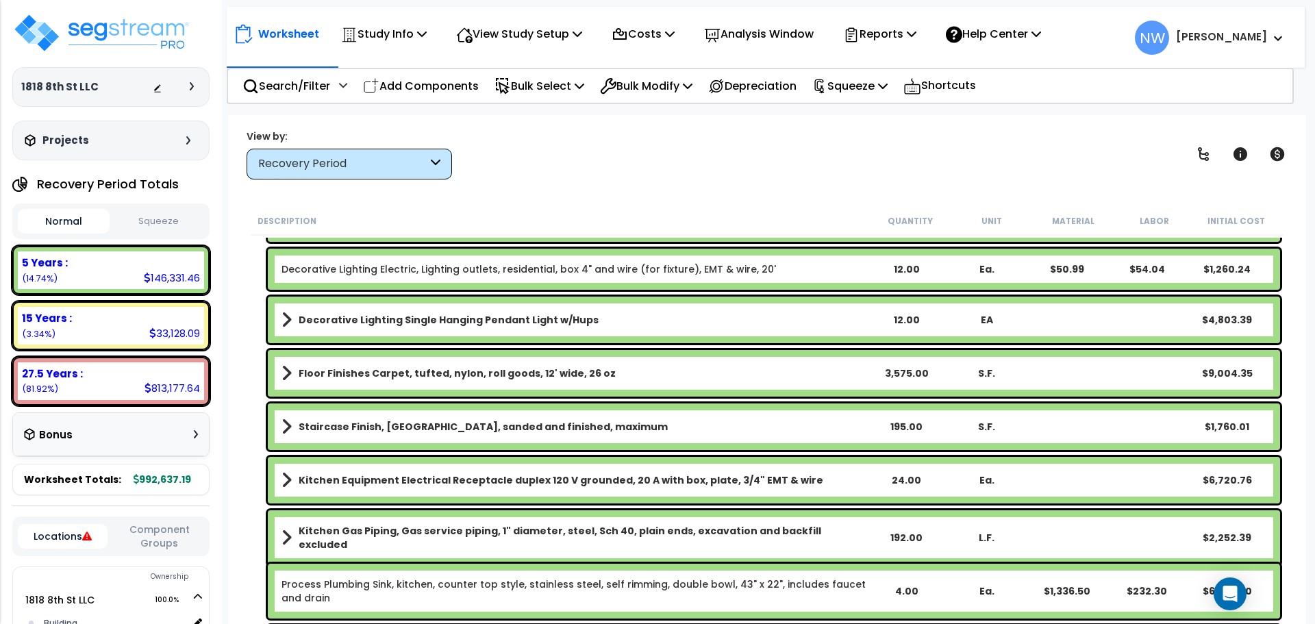
click at [908, 427] on div "195.00" at bounding box center [906, 427] width 79 height 14
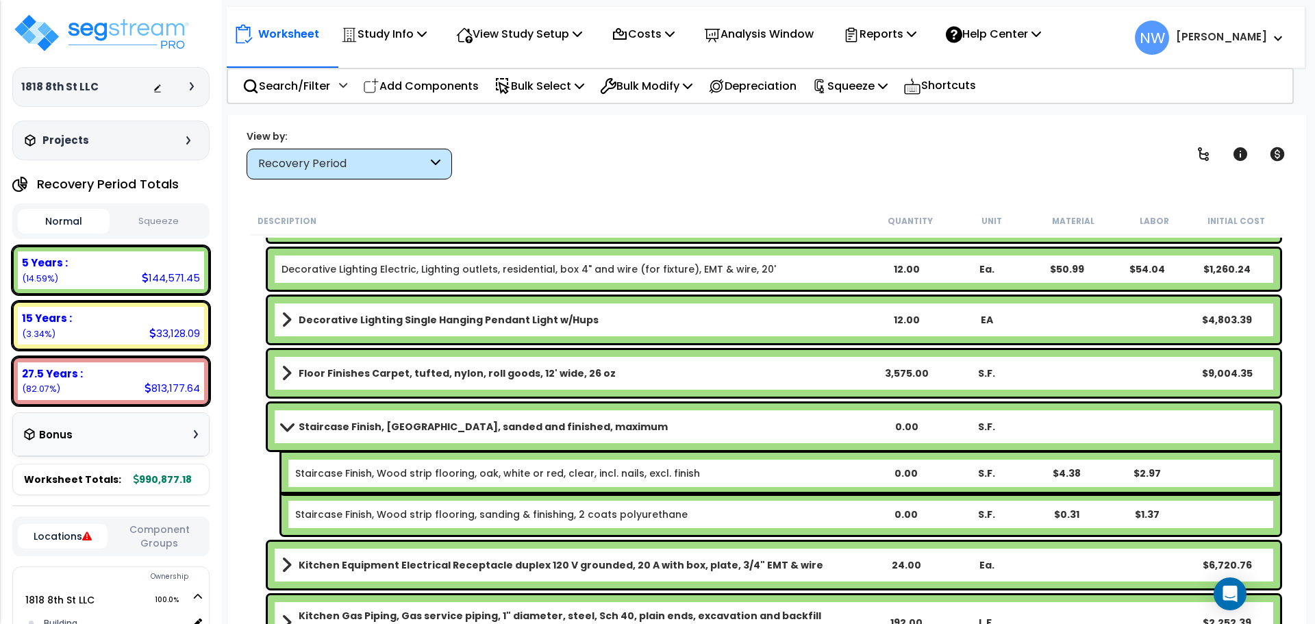
click at [572, 425] on b "Staircase Finish, Oak strip, sanded and finished, maximum" at bounding box center [483, 427] width 369 height 14
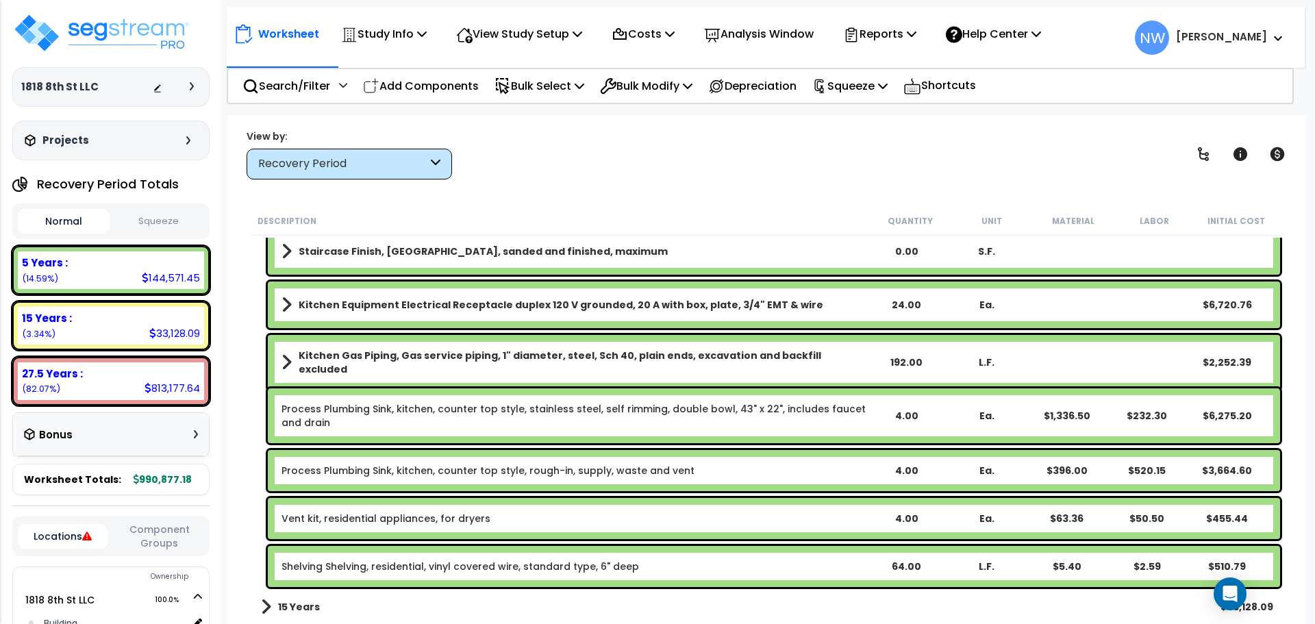
scroll to position [890, 0]
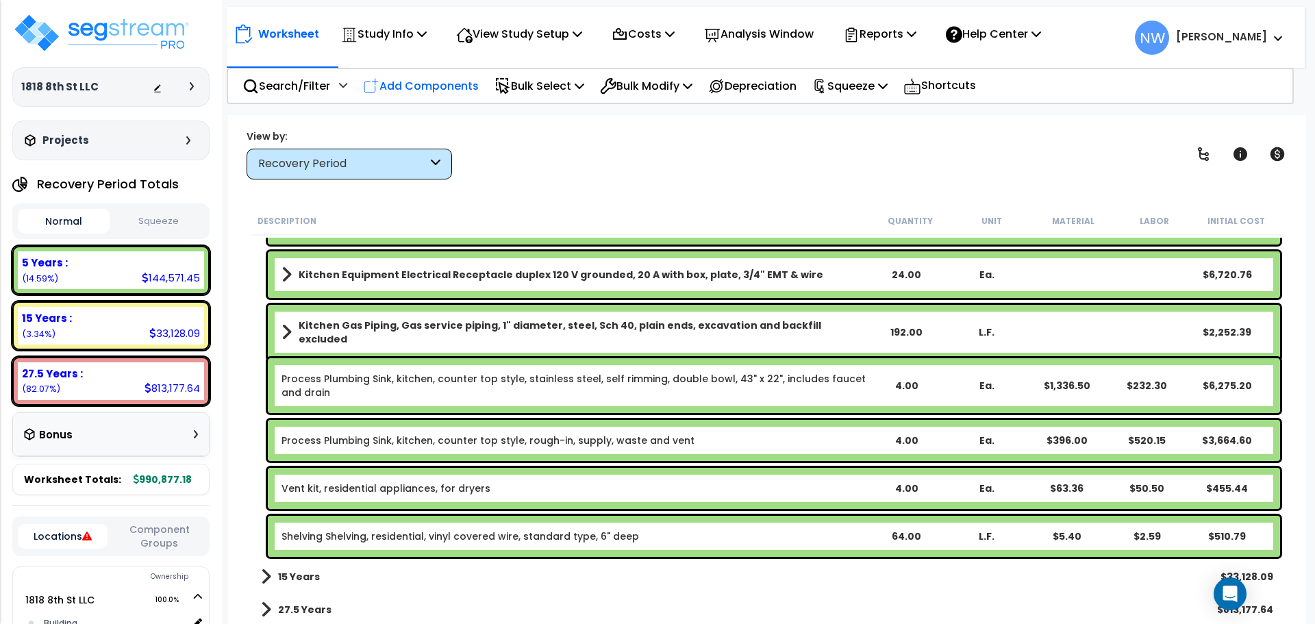
click at [450, 85] on p "Add Components" at bounding box center [421, 86] width 116 height 18
select select
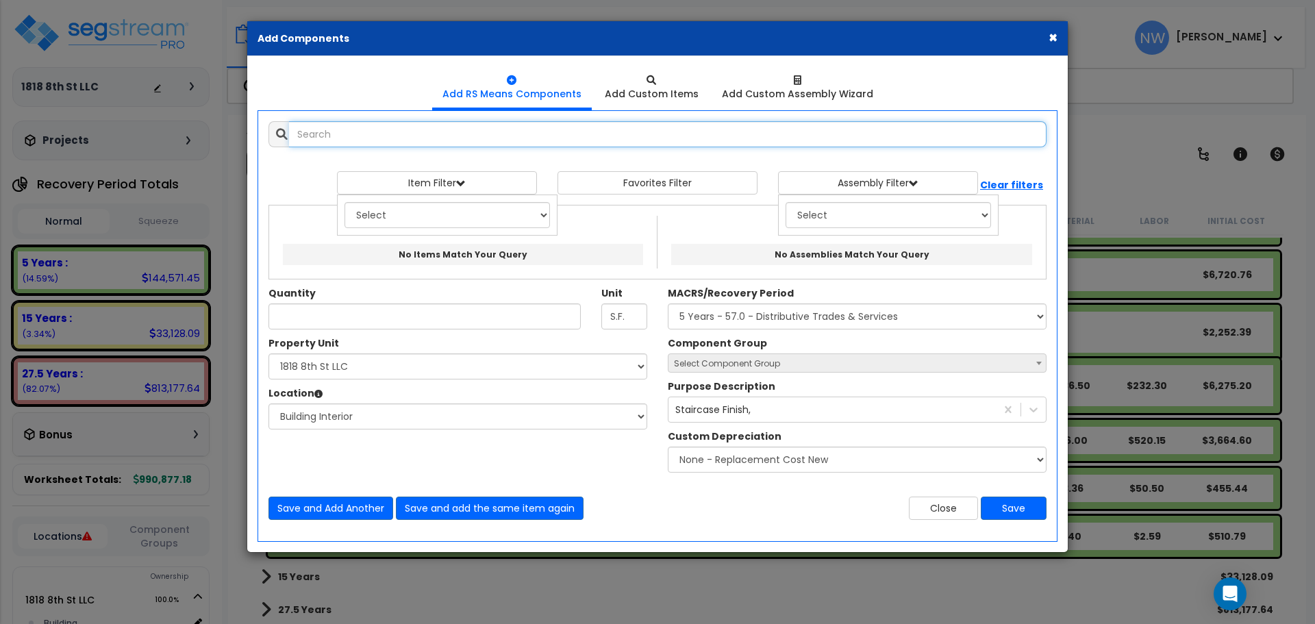
scroll to position [0, 0]
click at [477, 138] on input "text" at bounding box center [667, 134] width 757 height 26
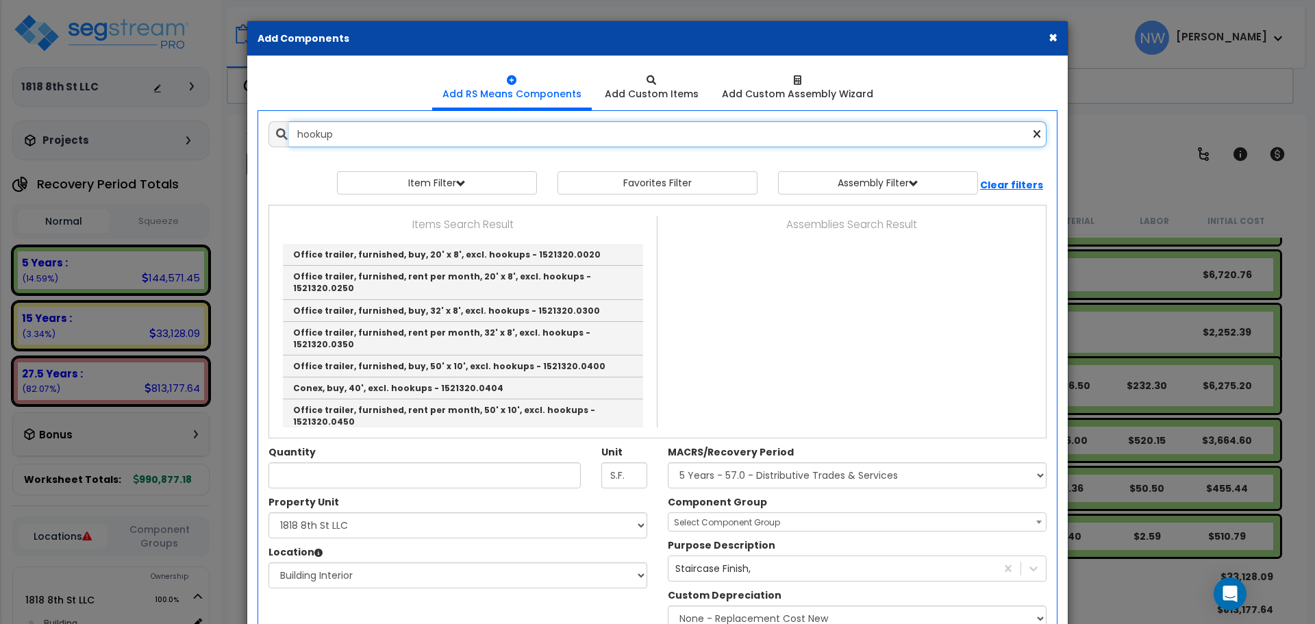
drag, startPoint x: 320, startPoint y: 131, endPoint x: 361, endPoint y: 134, distance: 41.2
click at [320, 131] on input "hookup" at bounding box center [667, 134] width 757 height 26
type input "hook up"
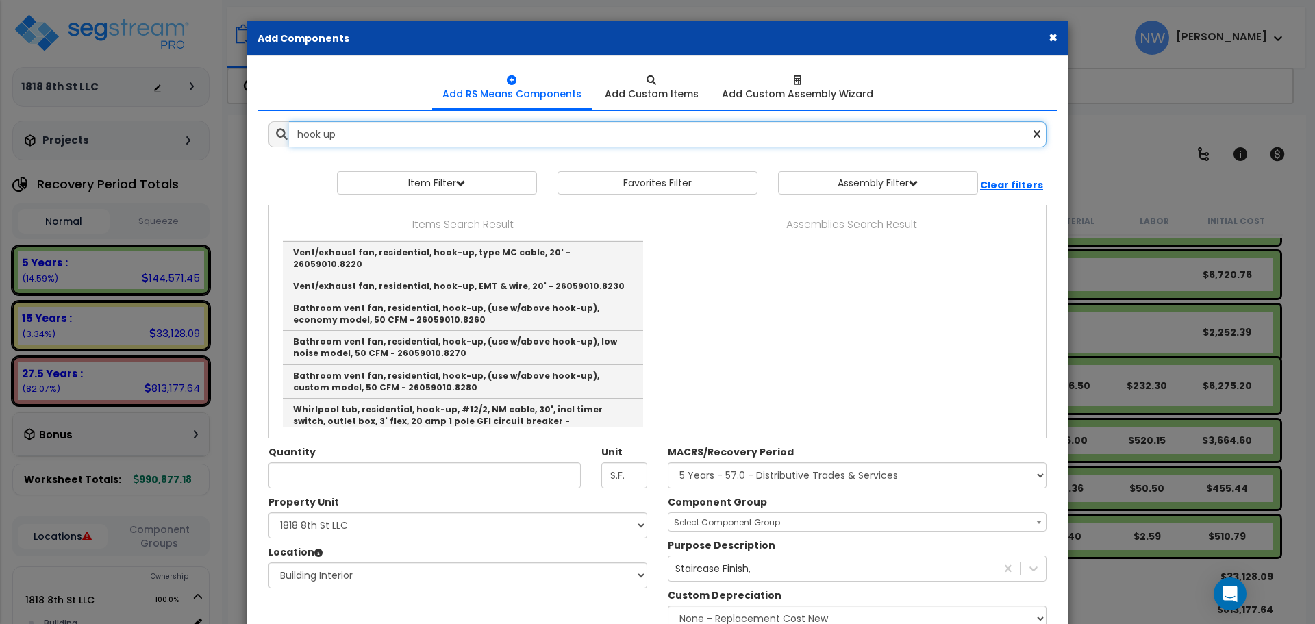
scroll to position [1780, 0]
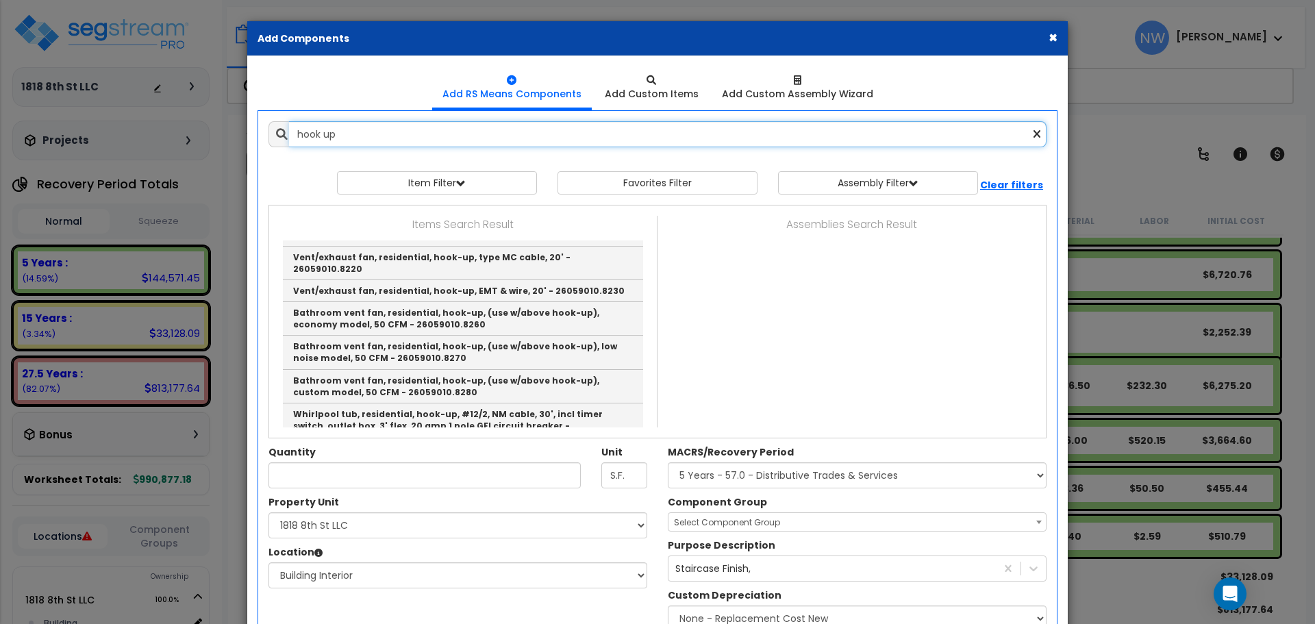
drag, startPoint x: 371, startPoint y: 129, endPoint x: 116, endPoint y: 79, distance: 259.6
click at [117, 79] on div "× Add Components Add RS Means Components Add Custom Items Add Items" at bounding box center [657, 312] width 1315 height 624
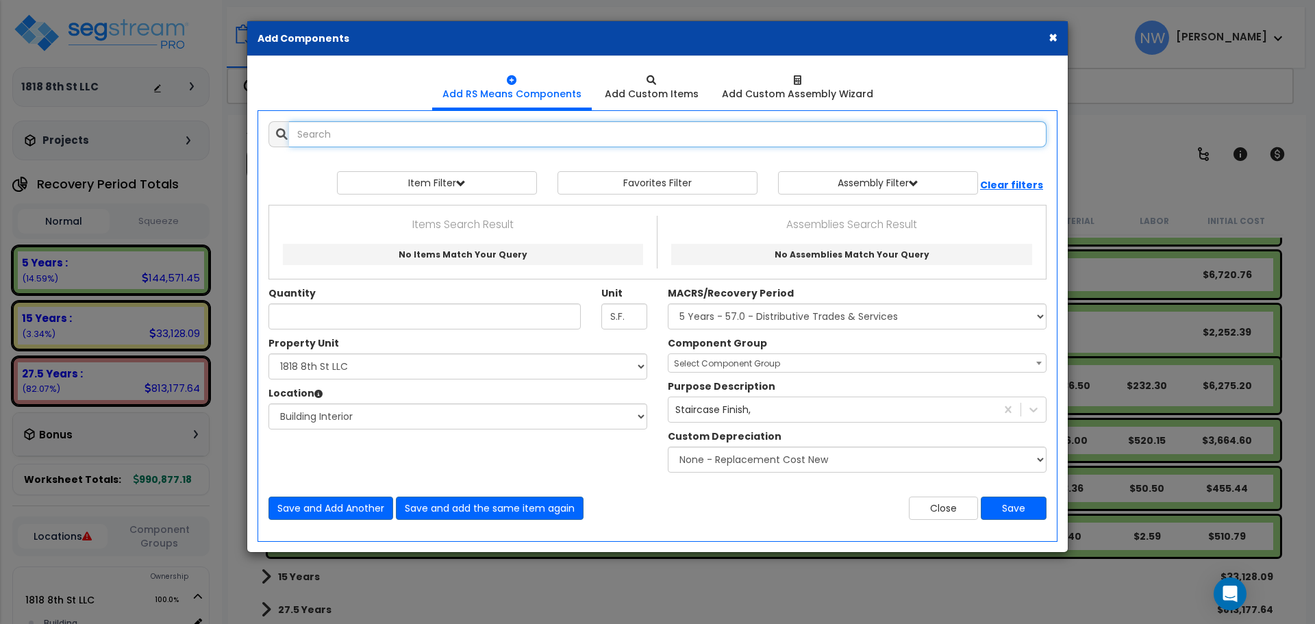
scroll to position [0, 0]
click at [381, 184] on button "Item Filter" at bounding box center [437, 182] width 200 height 23
click at [462, 215] on select "Select 0. Custom Item 1. General Requirements 2. Existing Conditions 3. Concret…" at bounding box center [446, 215] width 205 height 26
select select "22000000"
click at [344, 202] on select "Select 0. Custom Item 1. General Requirements 2. Existing Conditions 3. Concret…" at bounding box center [446, 215] width 205 height 26
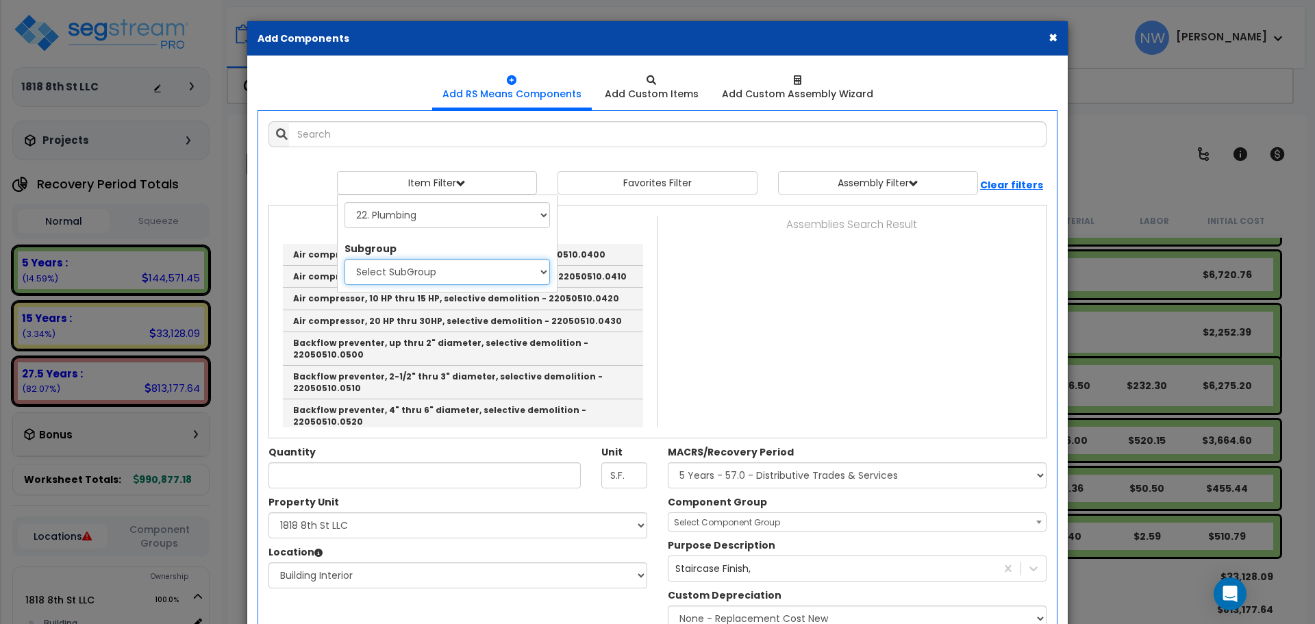
click at [473, 273] on select "Select SubGroup 1. Labor Adjustment Factors (22010220) 2. Plumbing Demolition (…" at bounding box center [446, 272] width 205 height 26
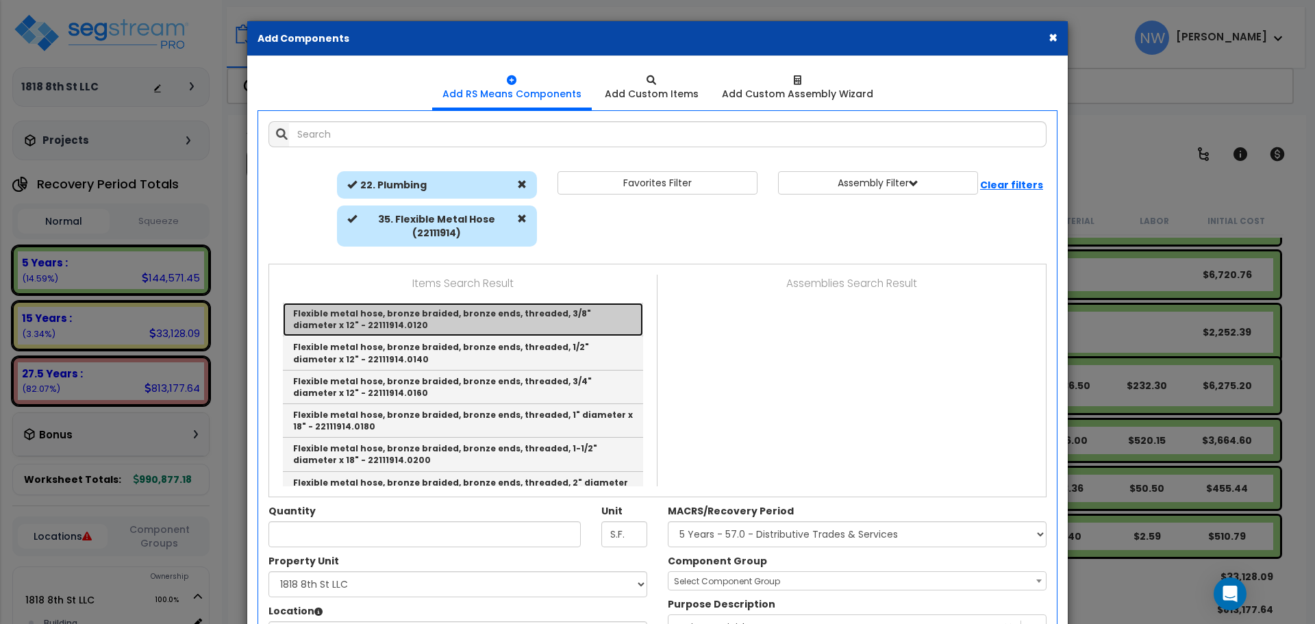
click at [431, 319] on link "Flexible metal hose, bronze braided, bronze ends, threaded, 3/8" diameter x 12"…" at bounding box center [463, 320] width 360 height 34
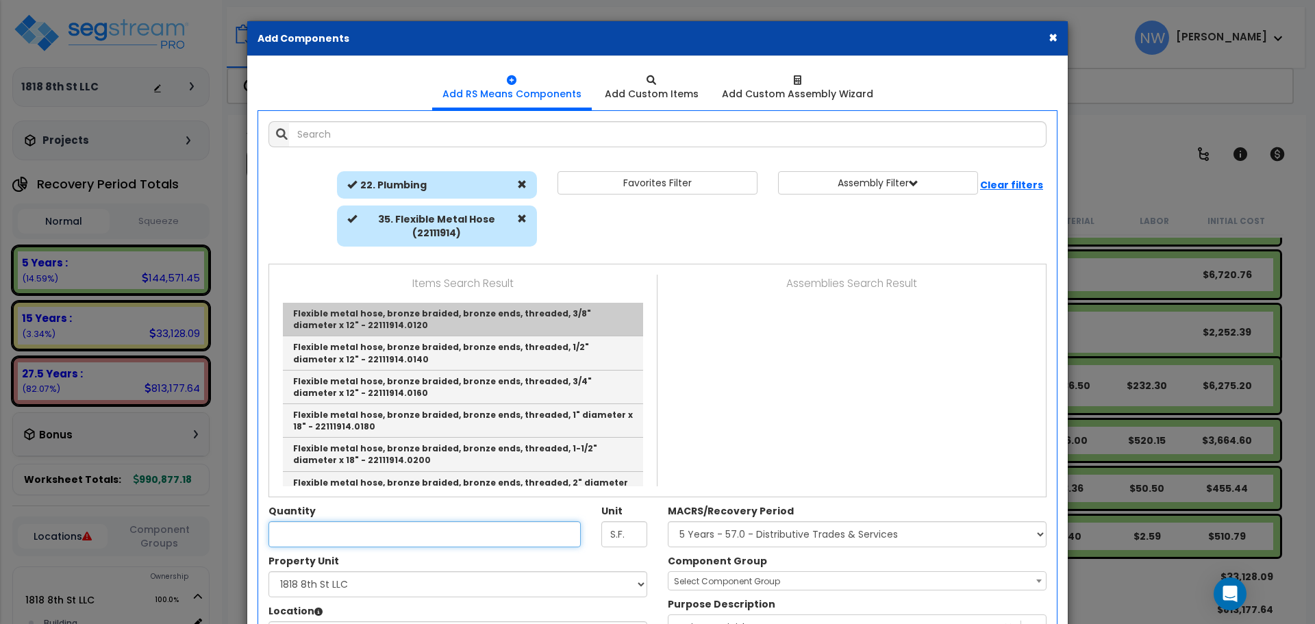
type input "Flexible metal hose, bronze braided, bronze ends, threaded, 3/8" diameter x 12"…"
type input "Ea."
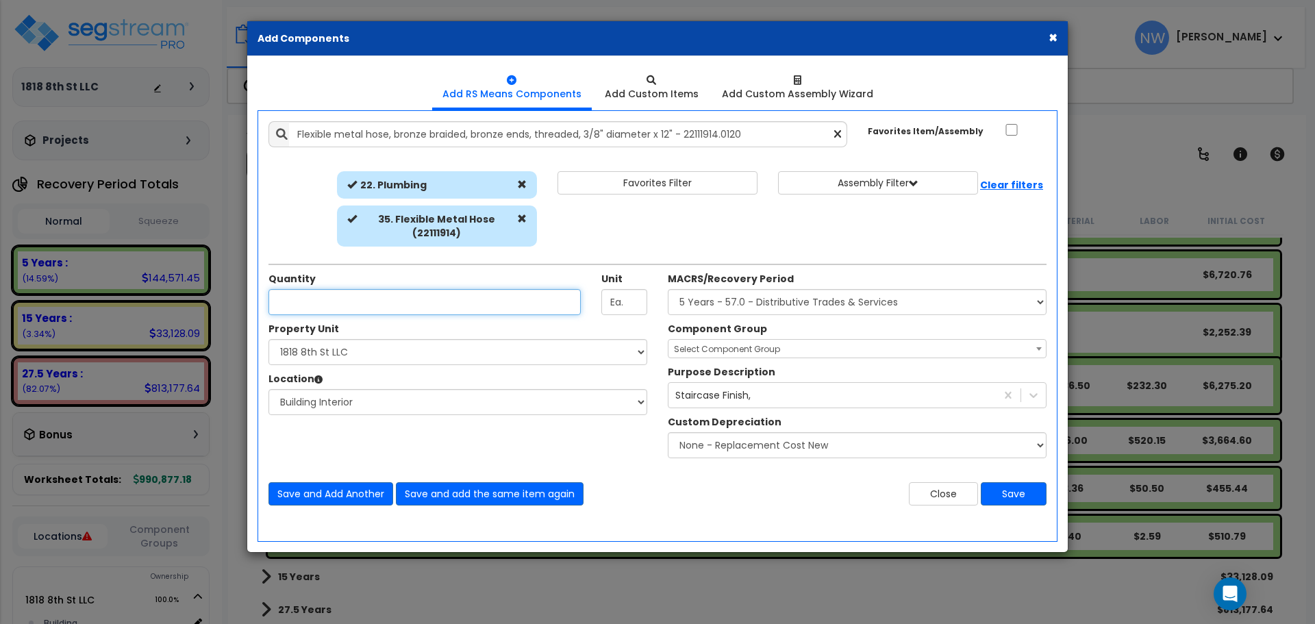
click at [434, 305] on input "Unit Quantity" at bounding box center [424, 302] width 312 height 26
type input "8"
select select
click at [388, 361] on select "Select 1818 8th St LLC Site Improvements" at bounding box center [457, 352] width 379 height 26
select select "176466"
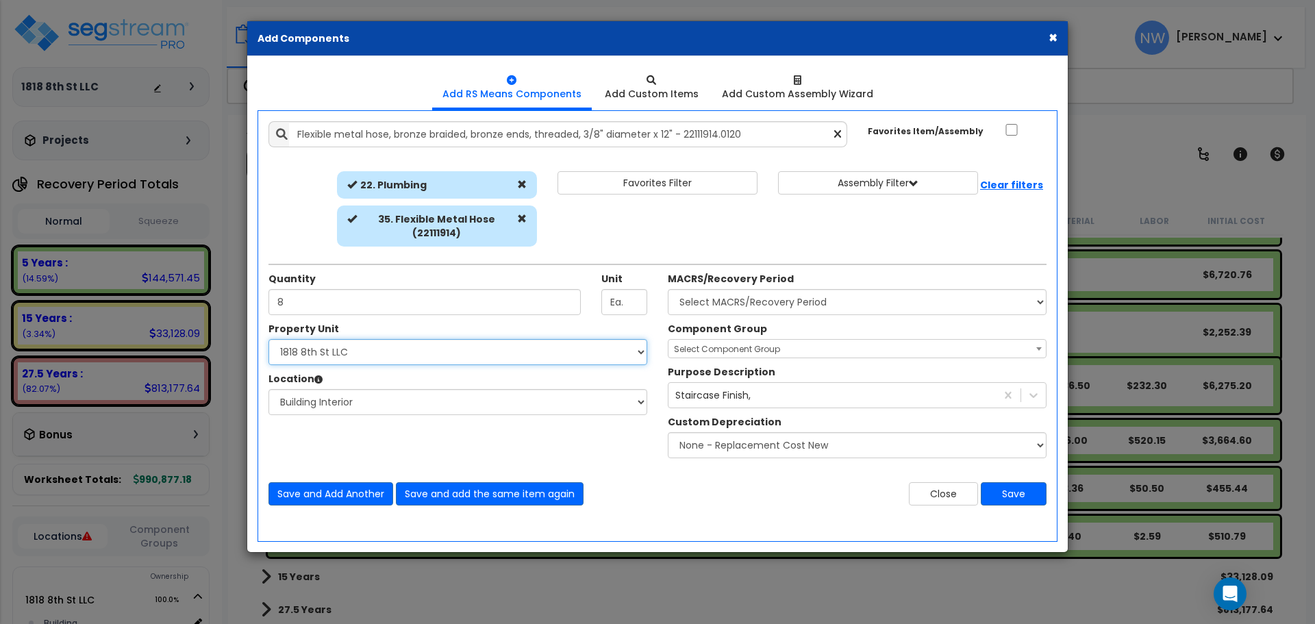
click at [268, 339] on select "Select 1818 8th St LLC Site Improvements" at bounding box center [457, 352] width 379 height 26
drag, startPoint x: 355, startPoint y: 396, endPoint x: 377, endPoint y: 400, distance: 22.9
click at [355, 396] on select "Select Building Building Interior Add Additional Location" at bounding box center [457, 402] width 379 height 26
select select "461"
click at [268, 389] on select "Select Building Building Interior Add Additional Location" at bounding box center [457, 402] width 379 height 26
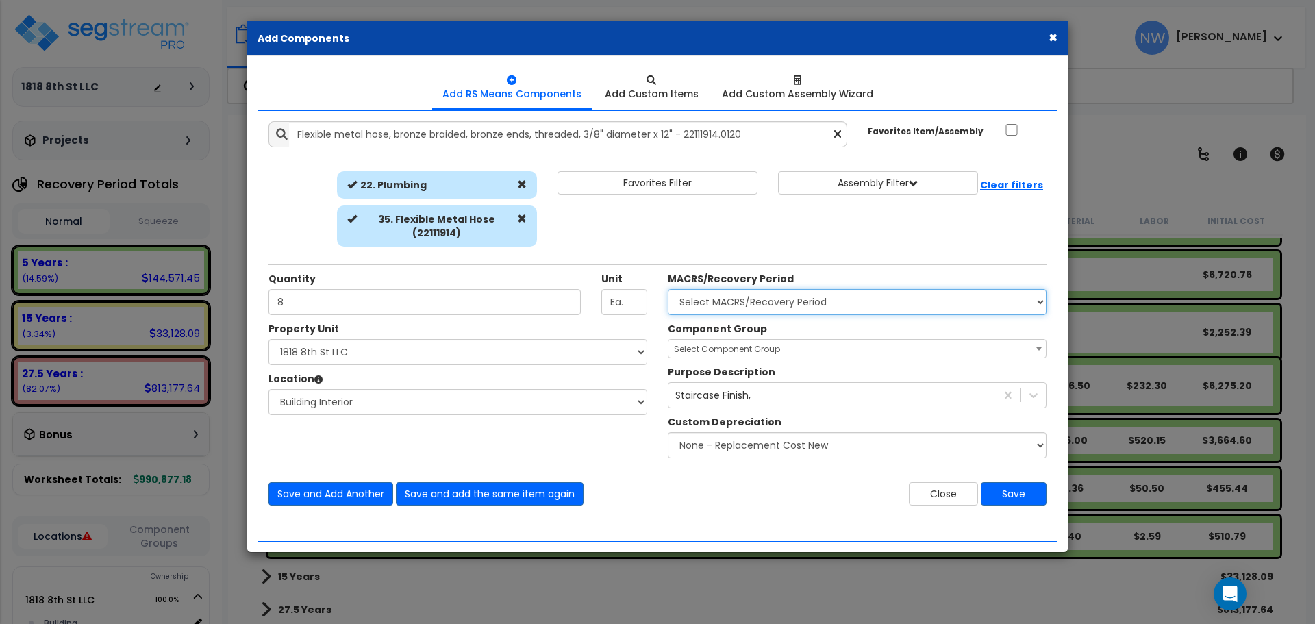
click at [769, 301] on select "Select MACRS/Recovery Period 5 Years - 57.0 - Distributive Trades & Services 5 …" at bounding box center [857, 302] width 379 height 26
select select "3667"
click at [668, 289] on select "Select MACRS/Recovery Period 5 Years - 57.0 - Distributive Trades & Services 5 …" at bounding box center [857, 302] width 379 height 26
click at [766, 347] on span "Select Component Group" at bounding box center [727, 349] width 106 height 12
type input "A"
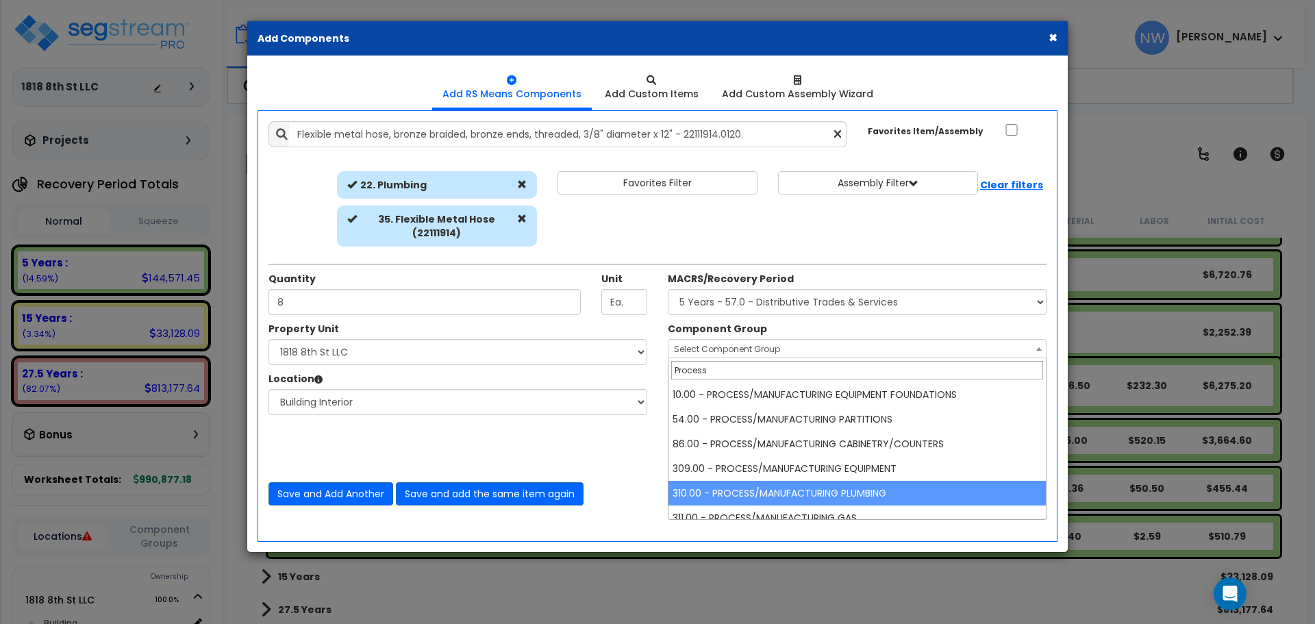
type input "Process"
select select "67286"
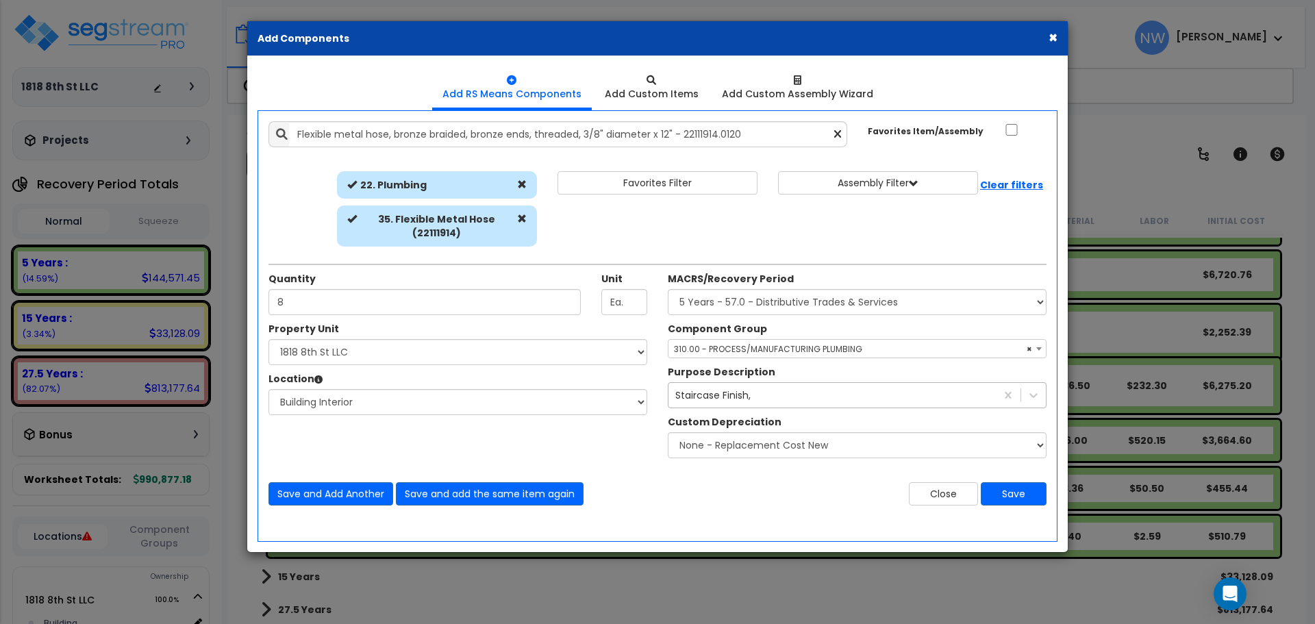
click at [758, 393] on div "Staircase Finish," at bounding box center [831, 395] width 327 height 22
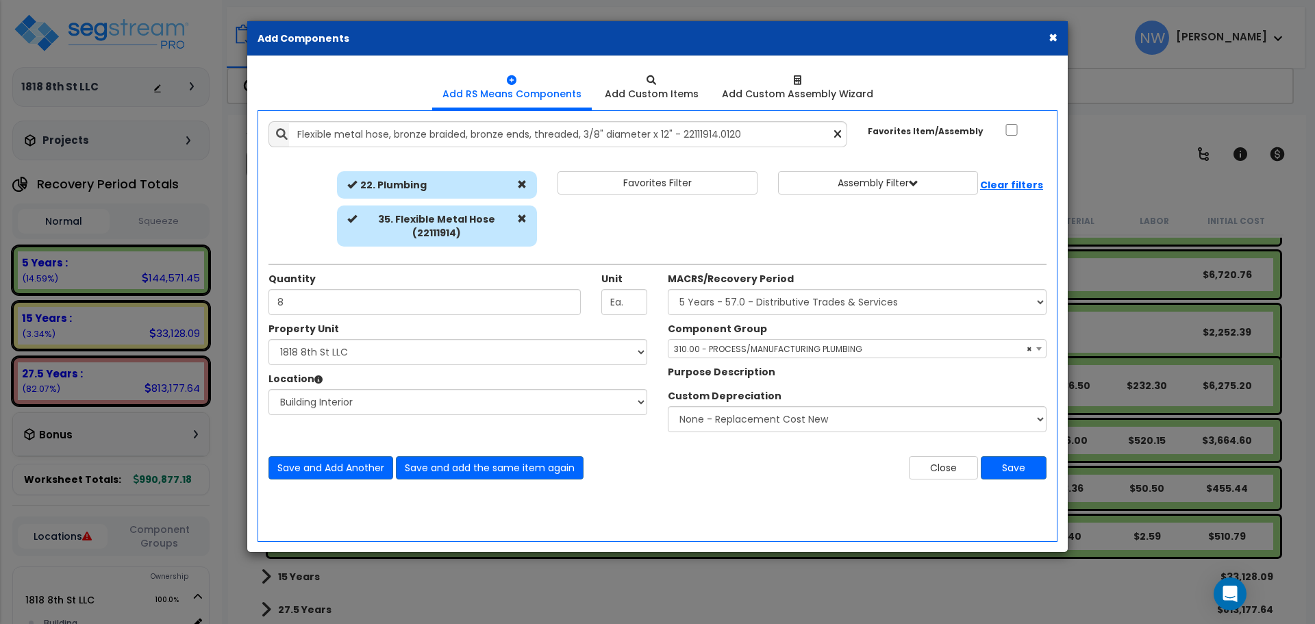
click at [725, 377] on label "Purpose Description" at bounding box center [722, 372] width 108 height 14
click at [1029, 472] on button "Save" at bounding box center [1014, 467] width 66 height 23
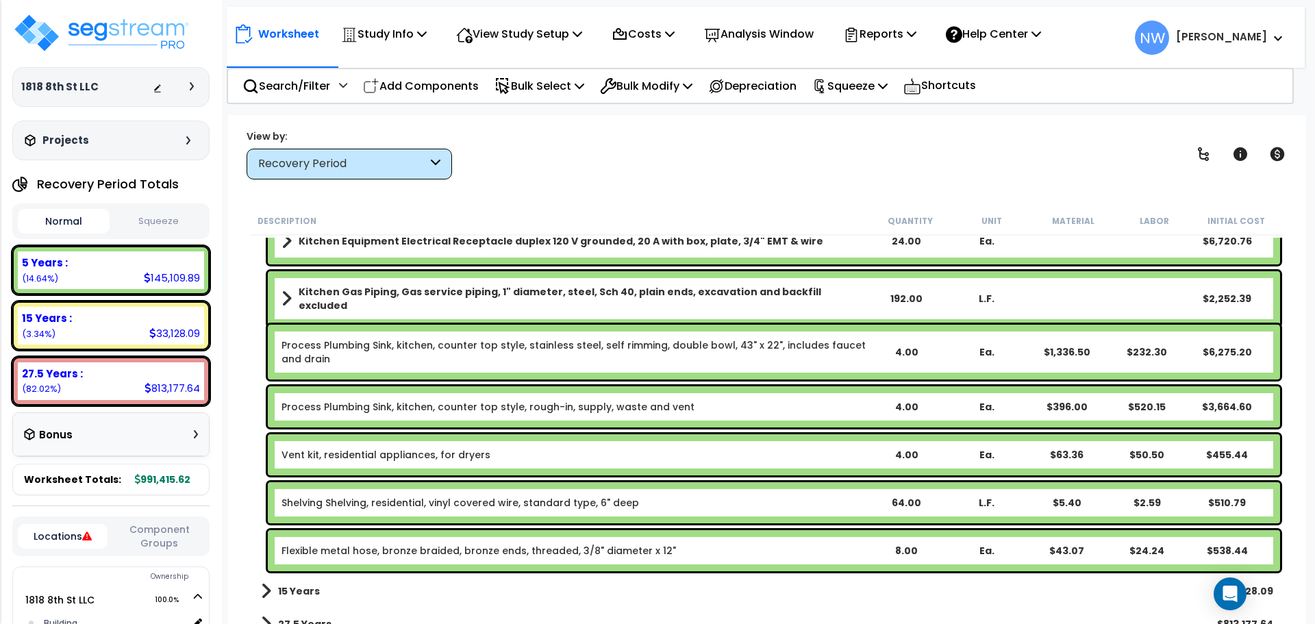
scroll to position [940, 0]
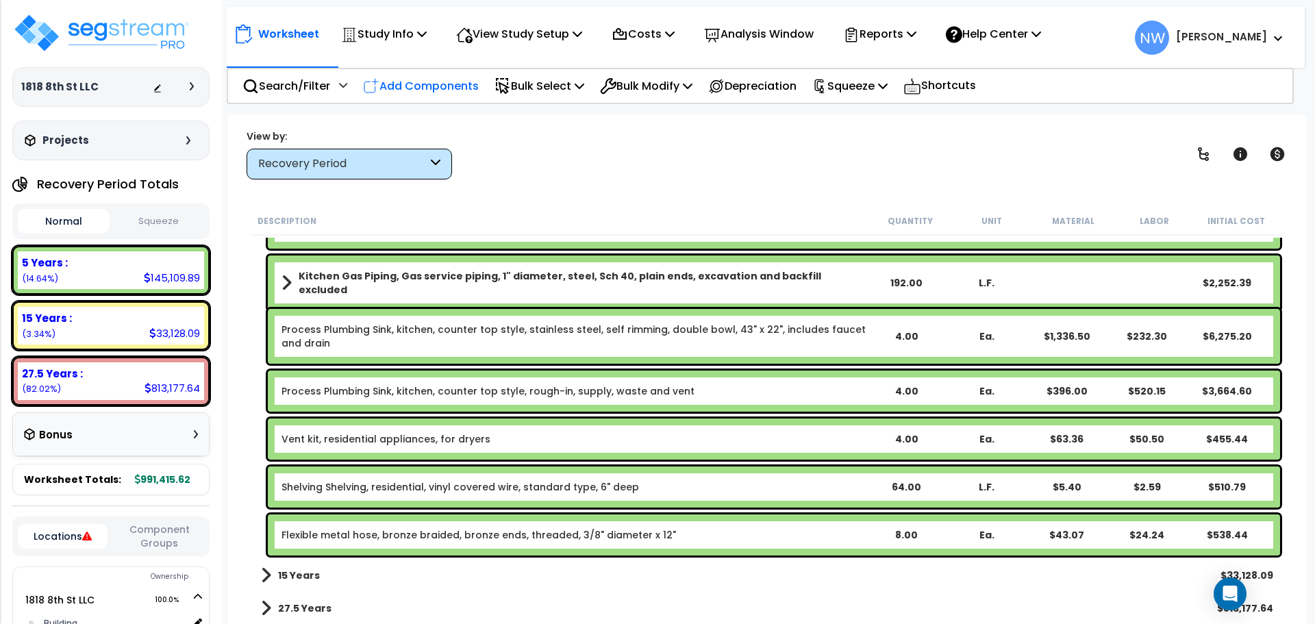
click at [427, 88] on p "Add Components" at bounding box center [421, 86] width 116 height 18
select select
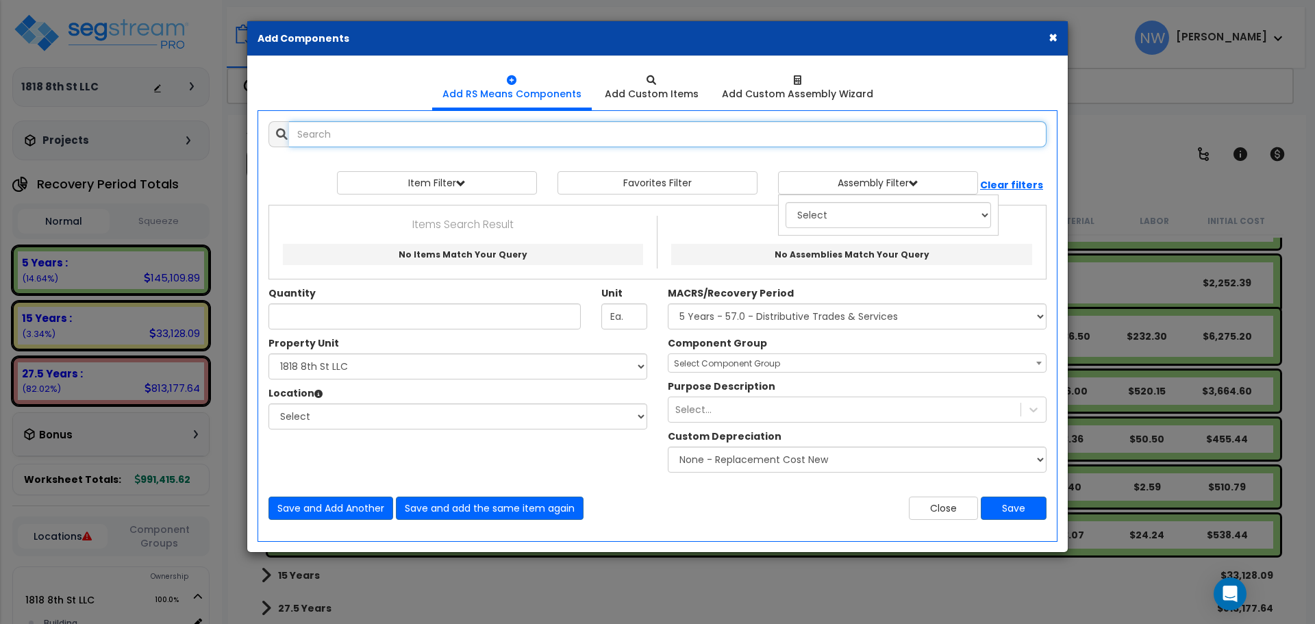
select select
click at [439, 211] on select "Select 0. Custom Item 1. General Requirements 2. Existing Conditions 3. Concret…" at bounding box center [446, 215] width 205 height 26
select select "22000000"
click at [344, 202] on select "Select 0. Custom Item 1. General Requirements 2. Existing Conditions 3. Concret…" at bounding box center [446, 215] width 205 height 26
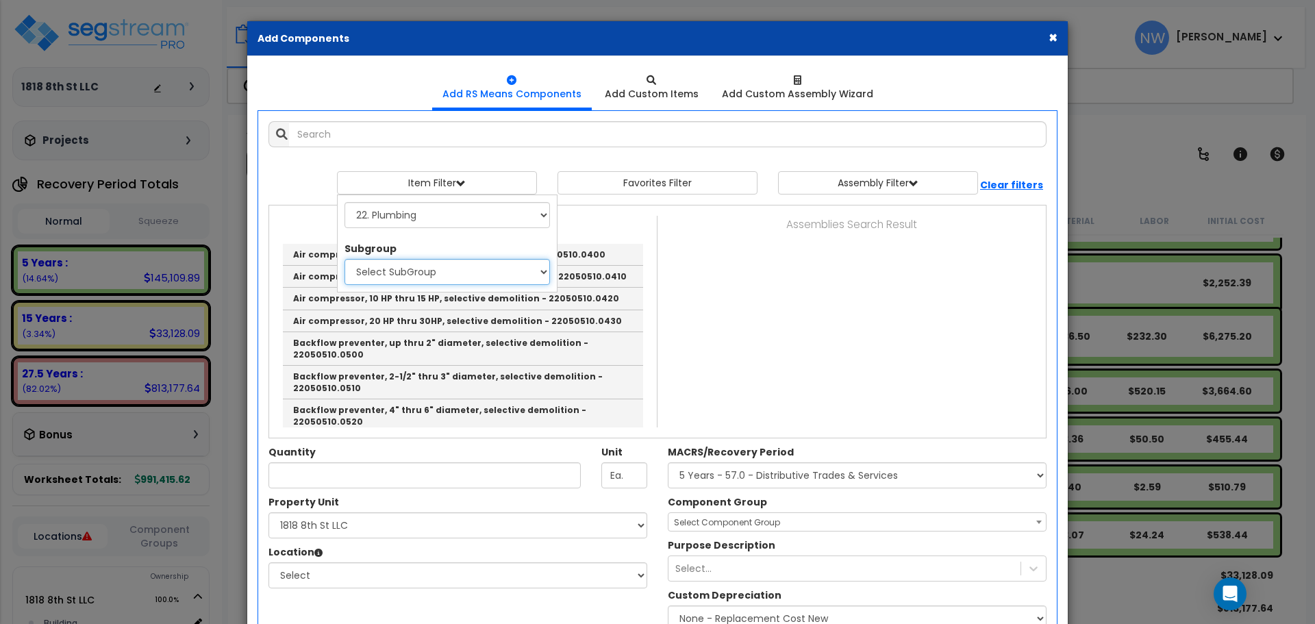
click at [439, 276] on select "Select SubGroup 1. Labor Adjustment Factors (22010220) 2. Plumbing Demolition (…" at bounding box center [446, 272] width 205 height 26
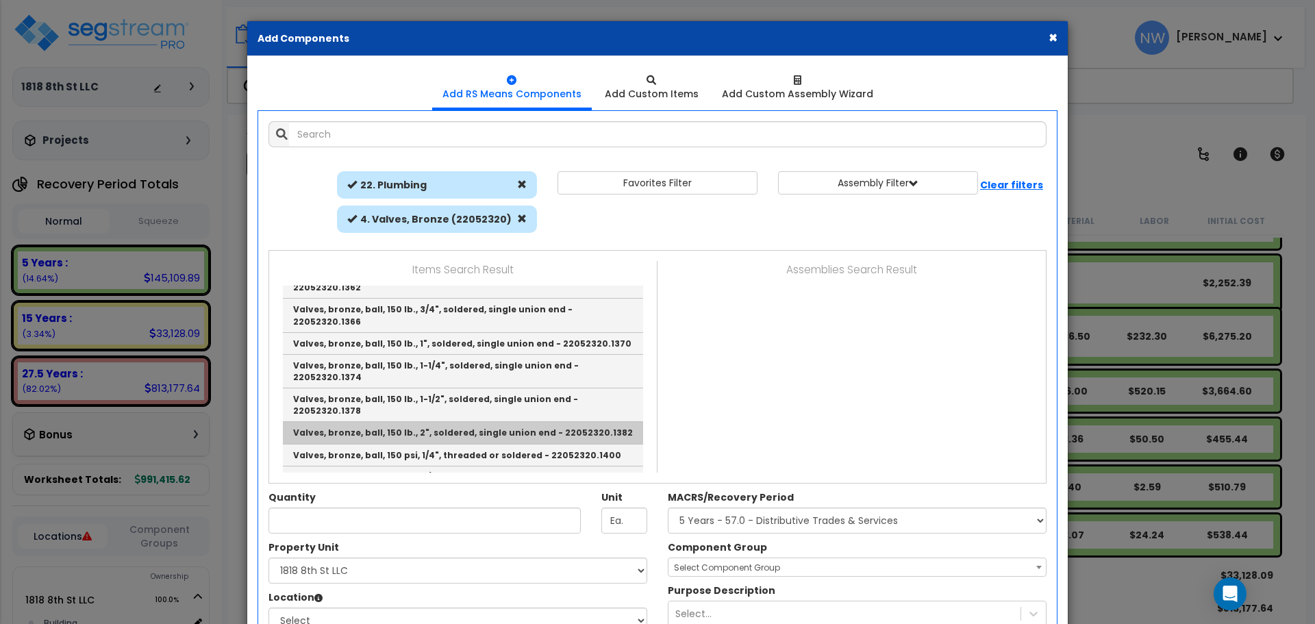
scroll to position [616, 0]
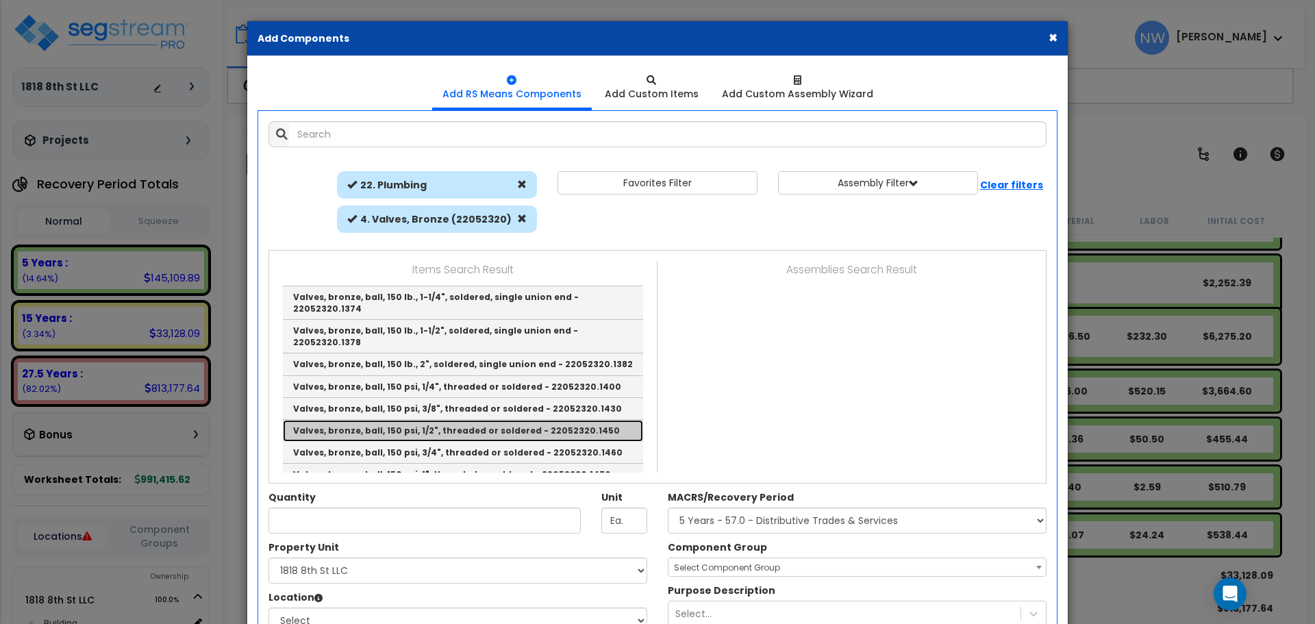
click at [489, 420] on link "Valves, bronze, ball, 150 psi, 1/2", threaded or soldered - 22052320.1450" at bounding box center [463, 431] width 360 height 22
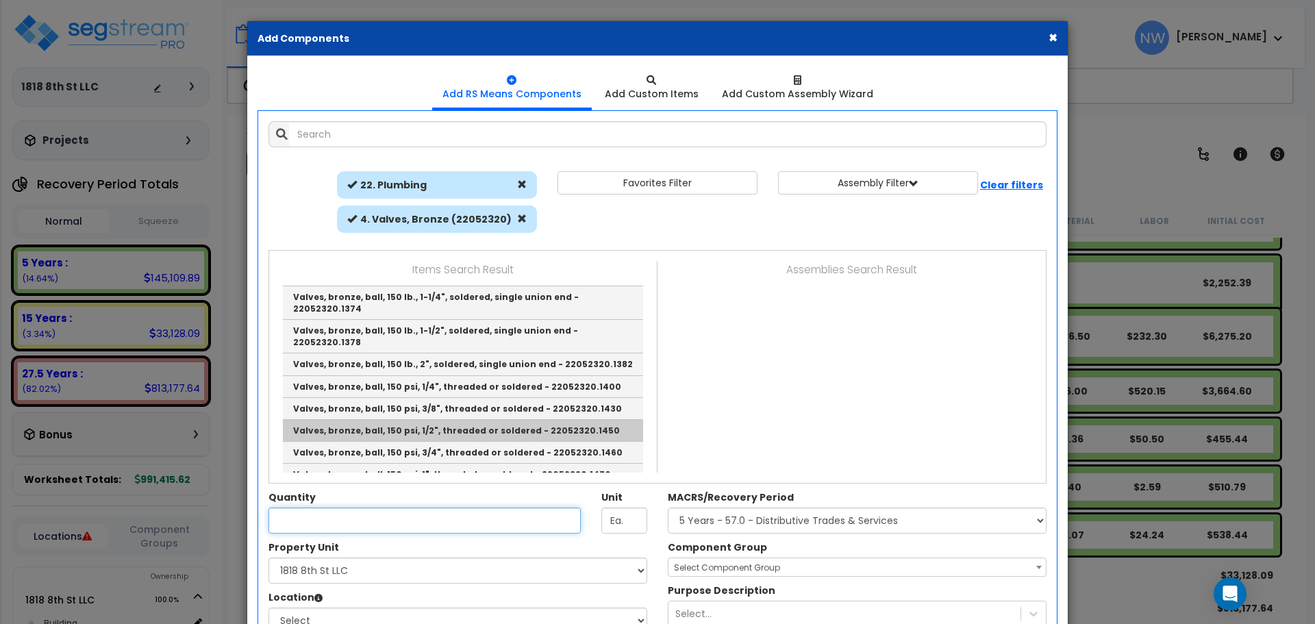
type input "Valves, bronze, ball, 150 psi, 1/2", threaded or soldered - 22052320.1450"
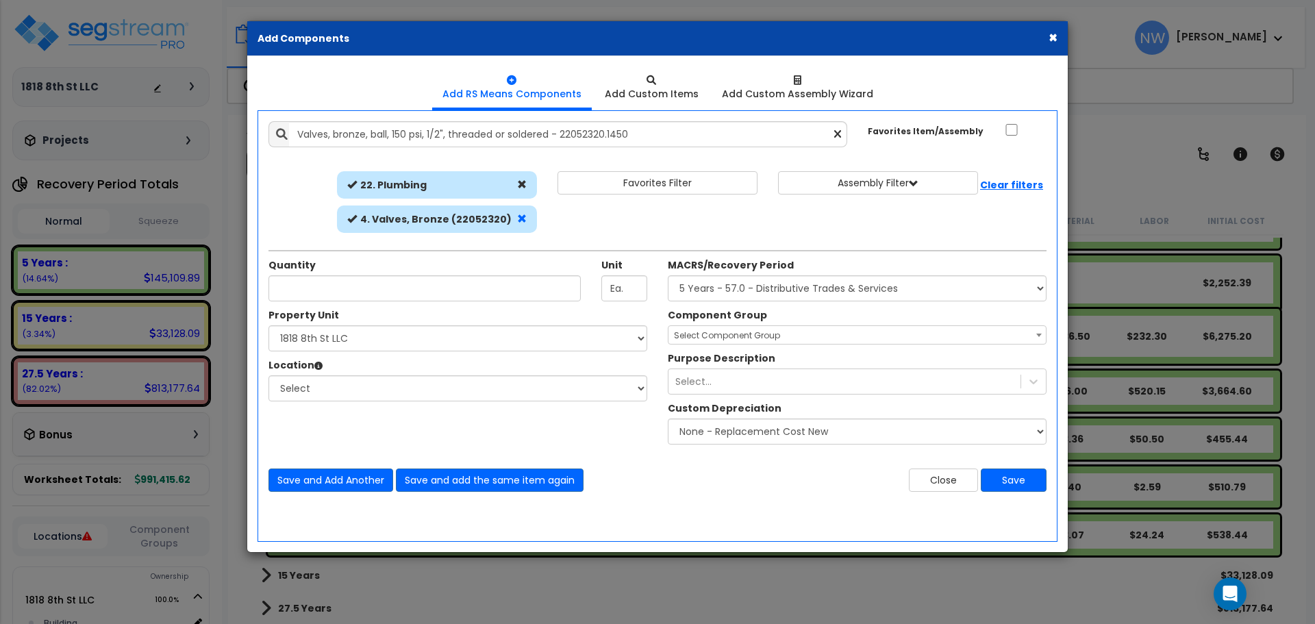
click at [520, 218] on span at bounding box center [522, 219] width 10 height 10
select select
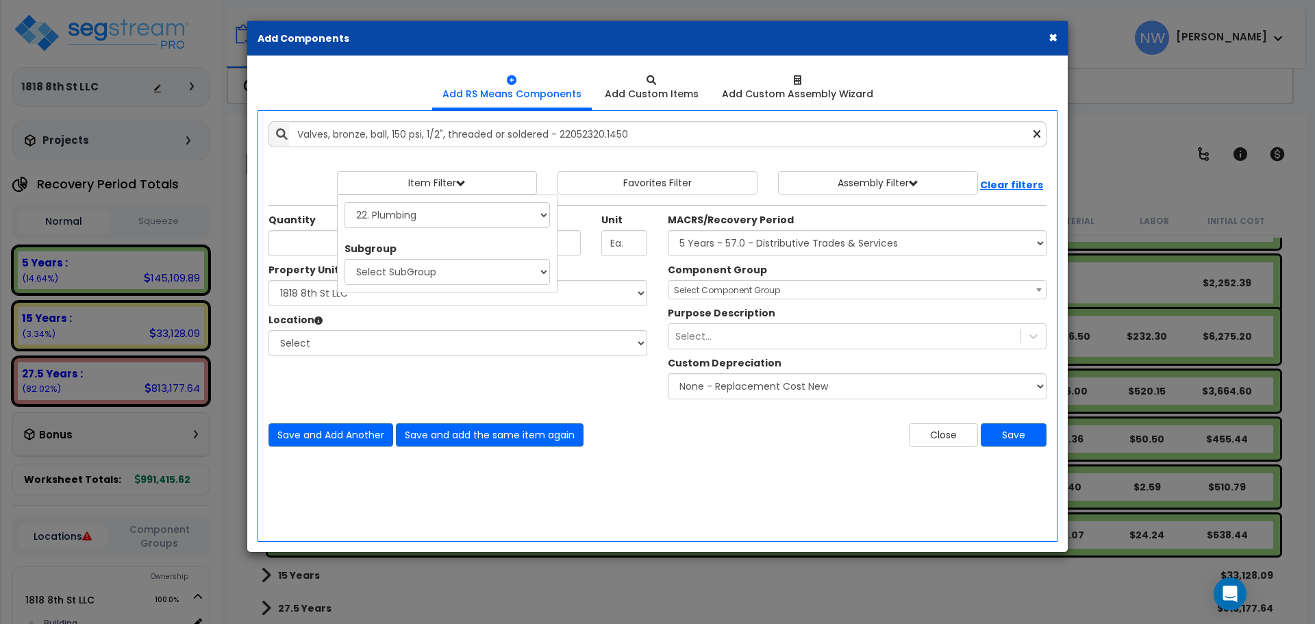
scroll to position [0, 0]
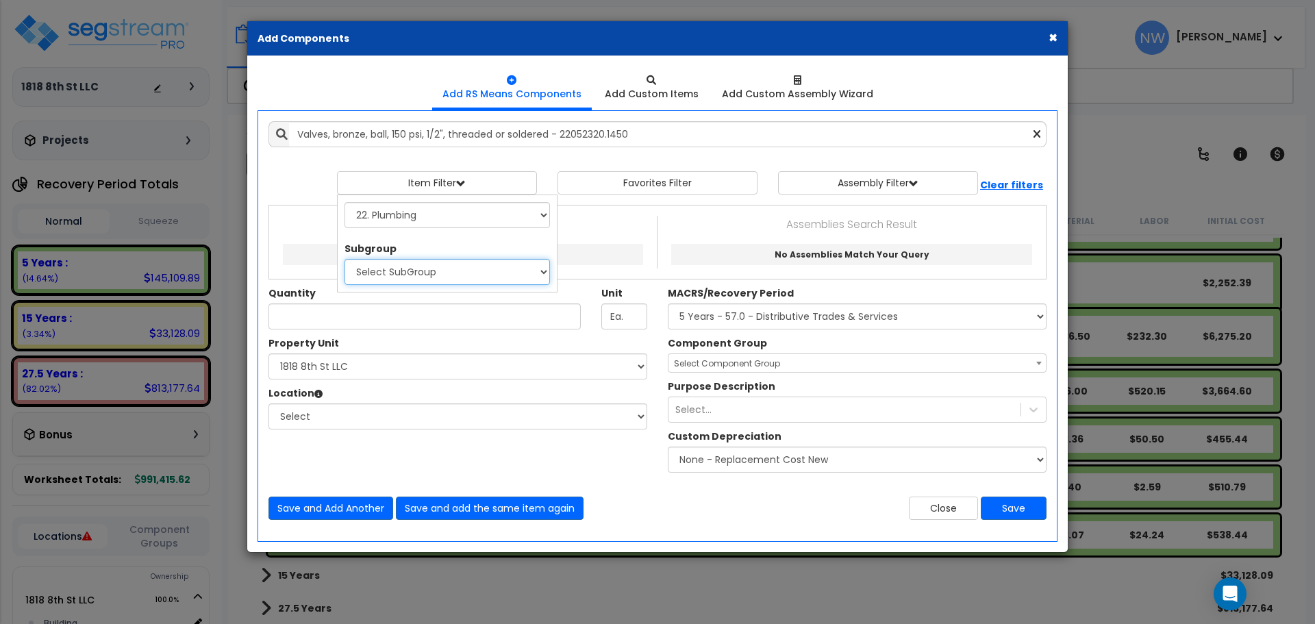
click at [420, 270] on select "Select SubGroup 1. Labor Adjustment Factors (22010220) 2. Plumbing Demolition (…" at bounding box center [446, 272] width 205 height 26
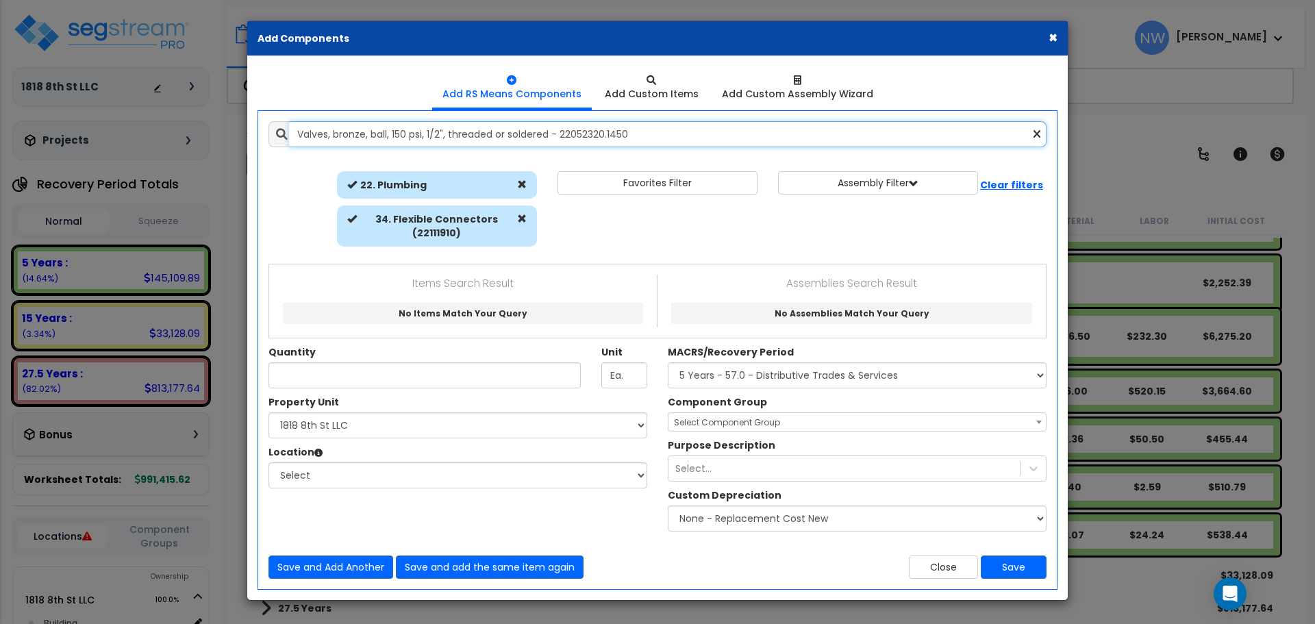
drag, startPoint x: 653, startPoint y: 135, endPoint x: 230, endPoint y: 119, distance: 422.8
click at [230, 119] on div "× Add Components Add RS Means Components Add Custom Items Add Items" at bounding box center [657, 312] width 1315 height 624
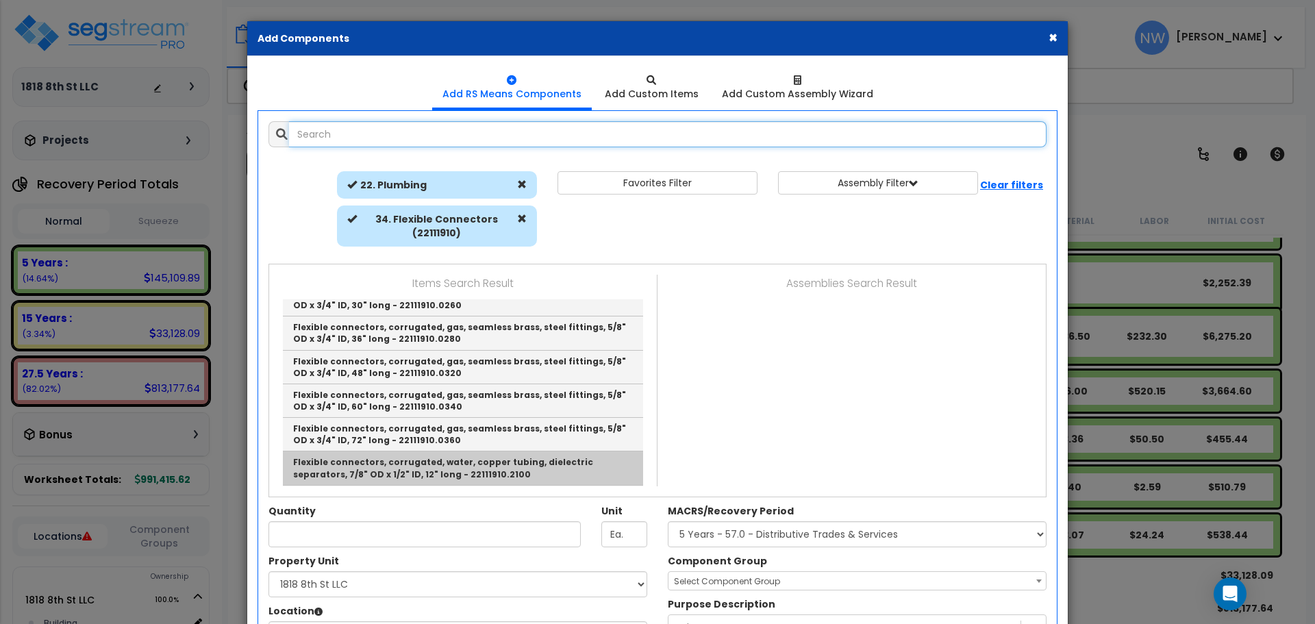
scroll to position [137, 0]
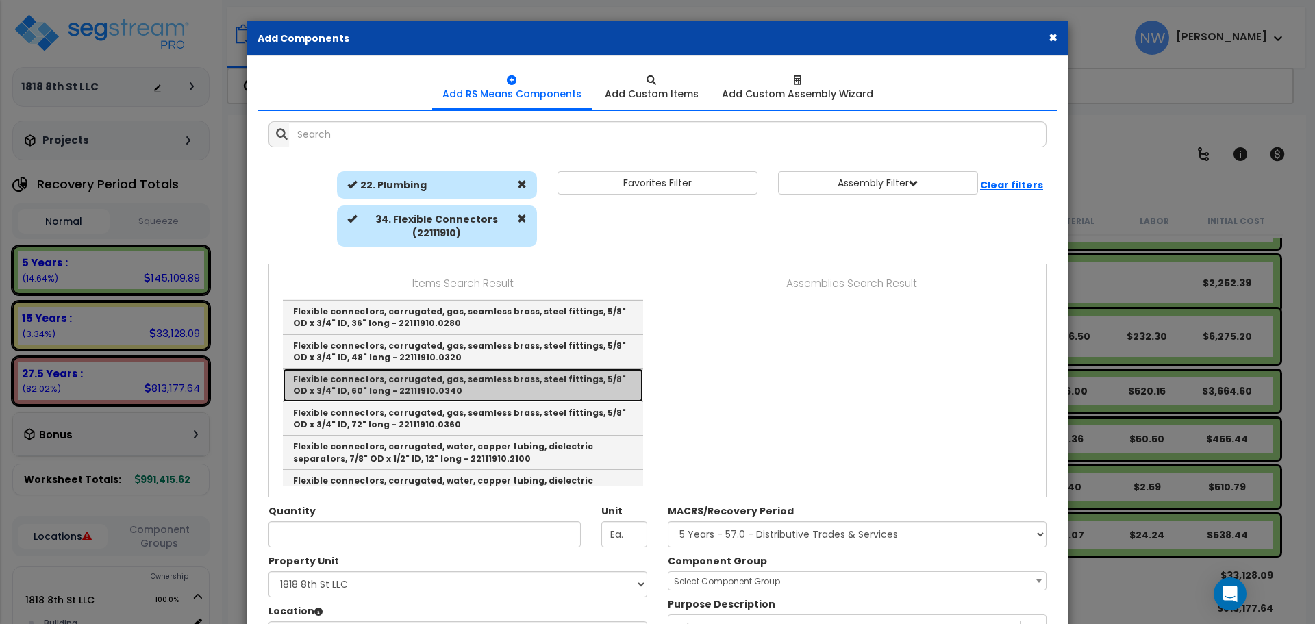
click at [492, 379] on link "Flexible connectors, corrugated, gas, seamless brass, steel fittings, 5/8" OD x…" at bounding box center [463, 385] width 360 height 34
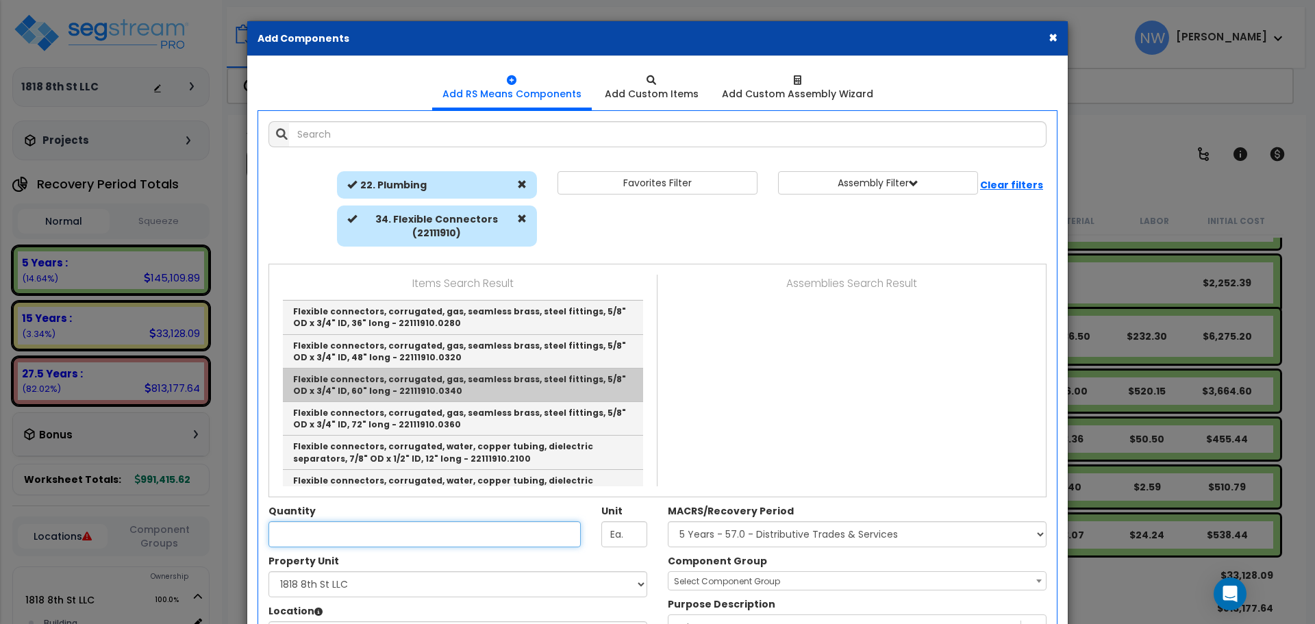
type input "Flexible connectors, corrugated, gas, seamless brass, steel fittings, 5/8" OD x…"
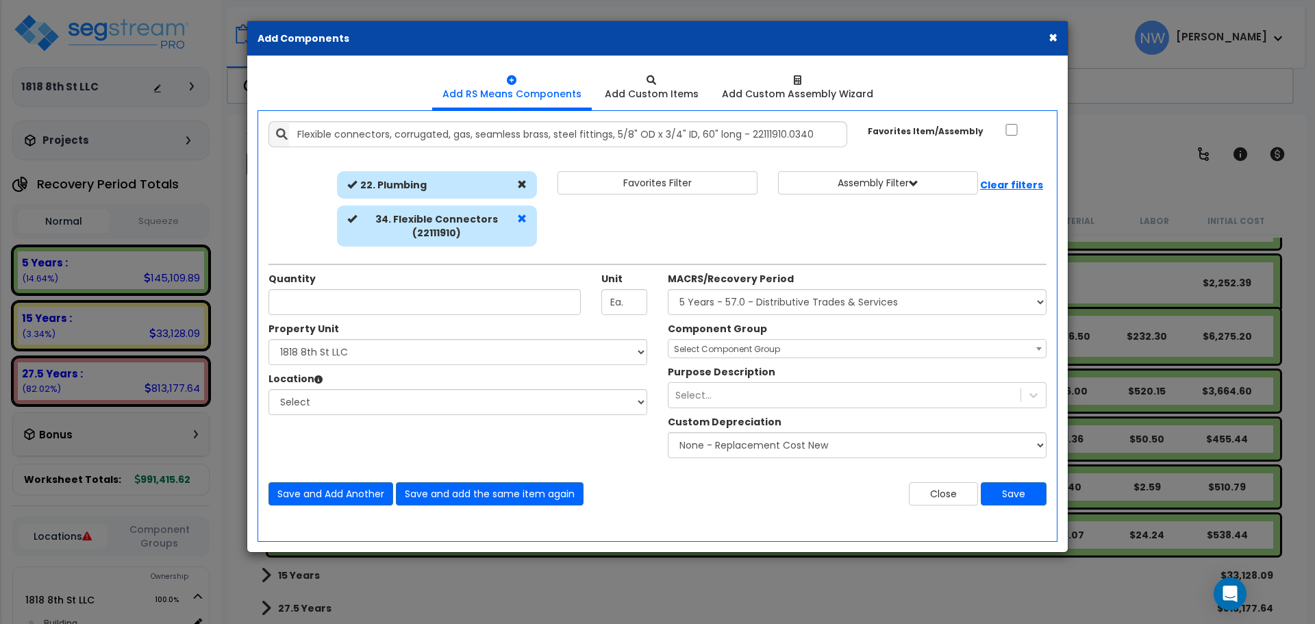
click at [520, 218] on span at bounding box center [522, 219] width 10 height 10
select select
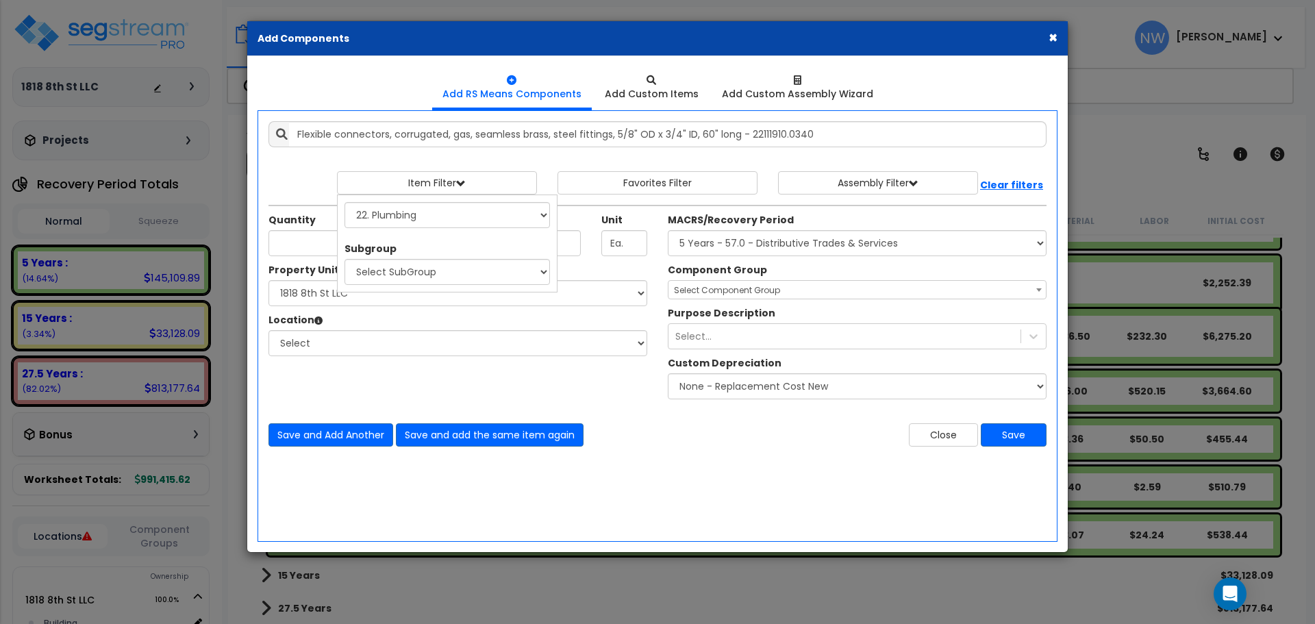
scroll to position [0, 0]
click at [439, 273] on select "Select SubGroup 1. Labor Adjustment Factors (22010220) 2. Plumbing Demolition (…" at bounding box center [446, 272] width 205 height 26
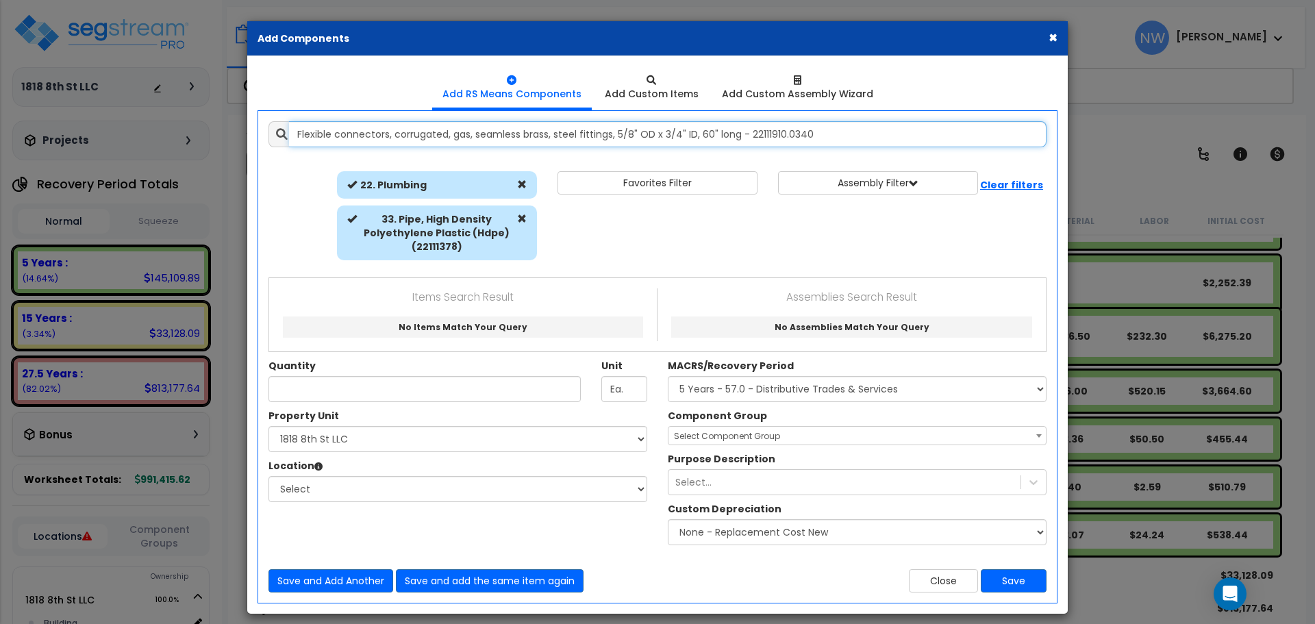
drag, startPoint x: 853, startPoint y: 130, endPoint x: 270, endPoint y: 147, distance: 583.0
click at [270, 147] on div "Add Items Add Assemblies Both 9579774 Select" at bounding box center [657, 357] width 798 height 492
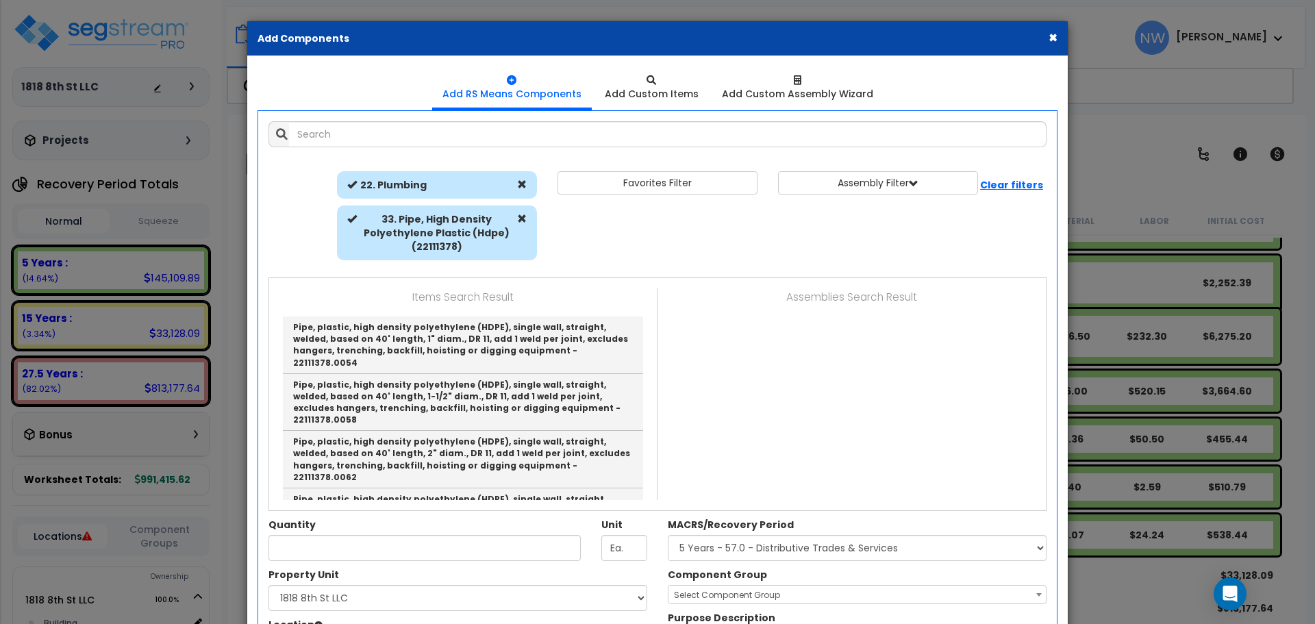
click at [598, 248] on div "Item Filter Select 0. Custom Item 1. General Requirements 3. Concrete" at bounding box center [657, 219] width 798 height 96
click at [498, 235] on b "33. Pipe, High Density Polyethylene Plastic (Hdpe) (22111378)" at bounding box center [437, 232] width 146 height 41
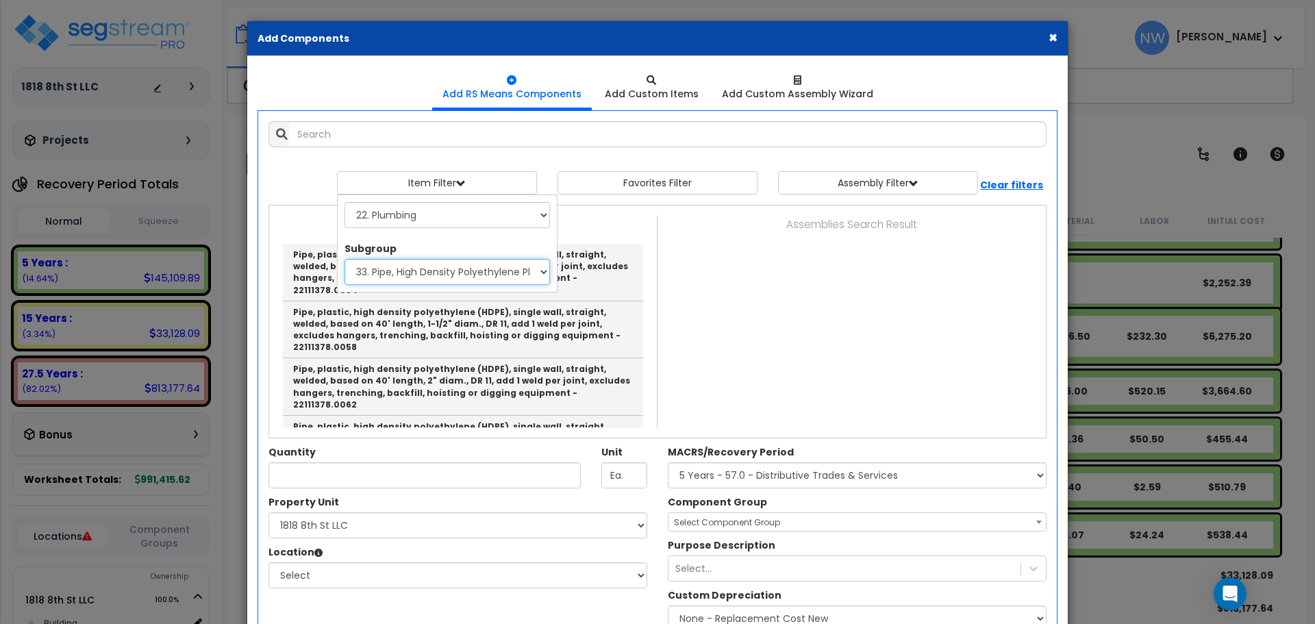
click at [486, 265] on select "Select SubGroup 1. Labor Adjustment Factors (22010220) 2. Plumbing Demolition (…" at bounding box center [446, 272] width 205 height 26
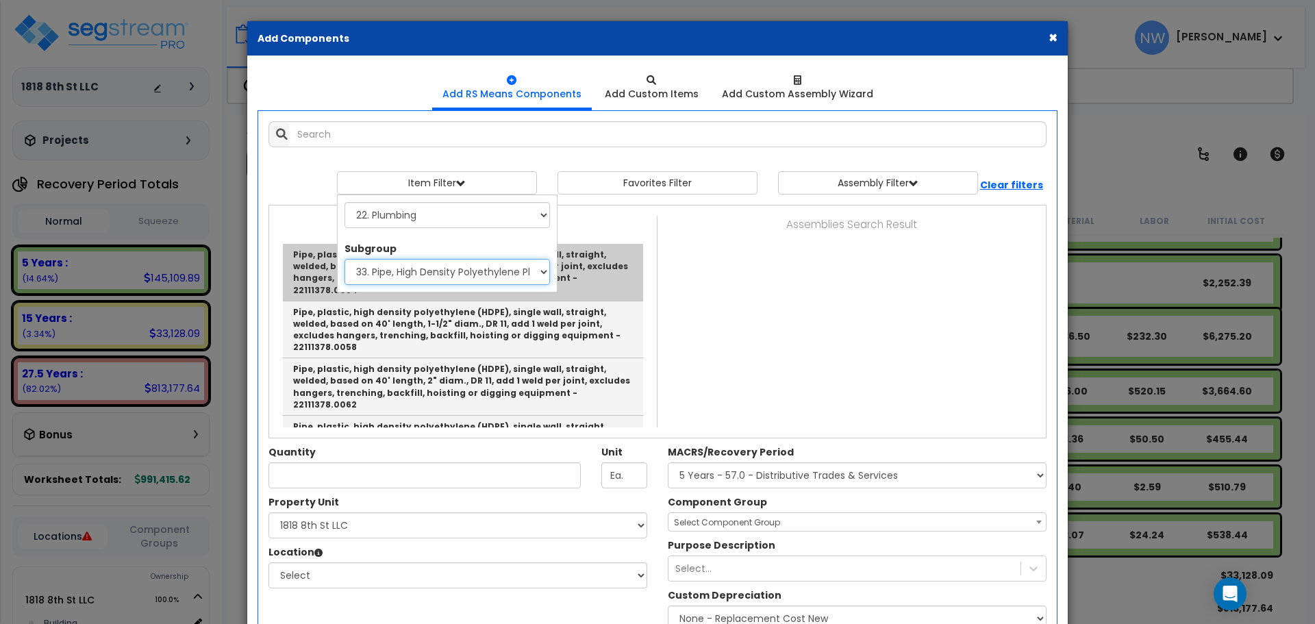
click at [344, 259] on select "Select SubGroup 1. Labor Adjustment Factors (22010220) 2. Plumbing Demolition (…" at bounding box center [446, 272] width 205 height 26
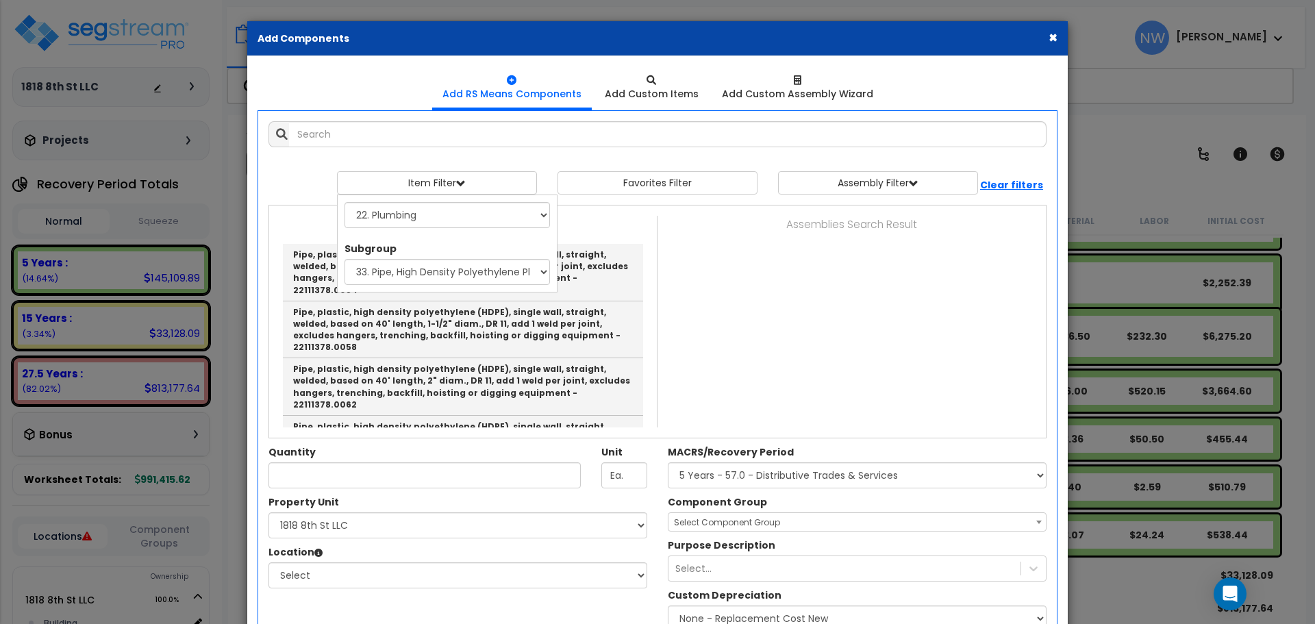
click at [775, 284] on div "Items Search Result Pipe, plastic, high density polyethylene (HDPE), single wal…" at bounding box center [657, 322] width 777 height 212
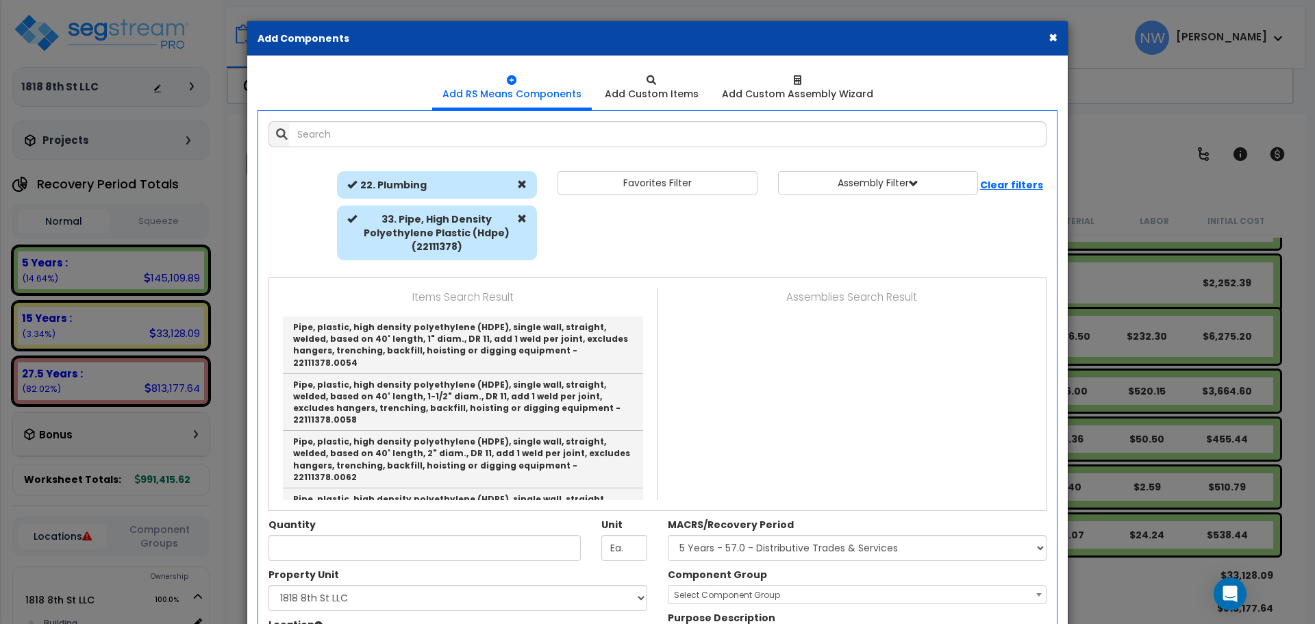
click at [522, 212] on div "33. Pipe, High Density Polyethylene Plastic (Hdpe) (22111378)" at bounding box center [437, 232] width 200 height 55
click at [519, 182] on span at bounding box center [522, 184] width 10 height 10
select select
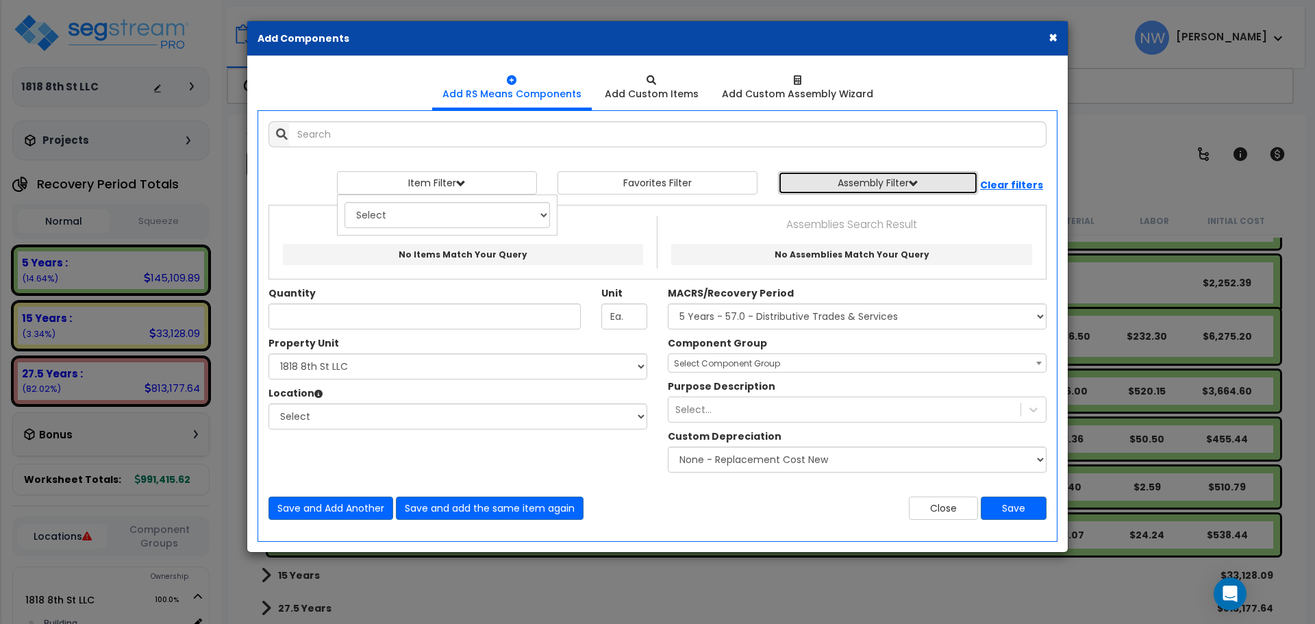
click at [860, 186] on button "Assembly Filter" at bounding box center [878, 182] width 200 height 23
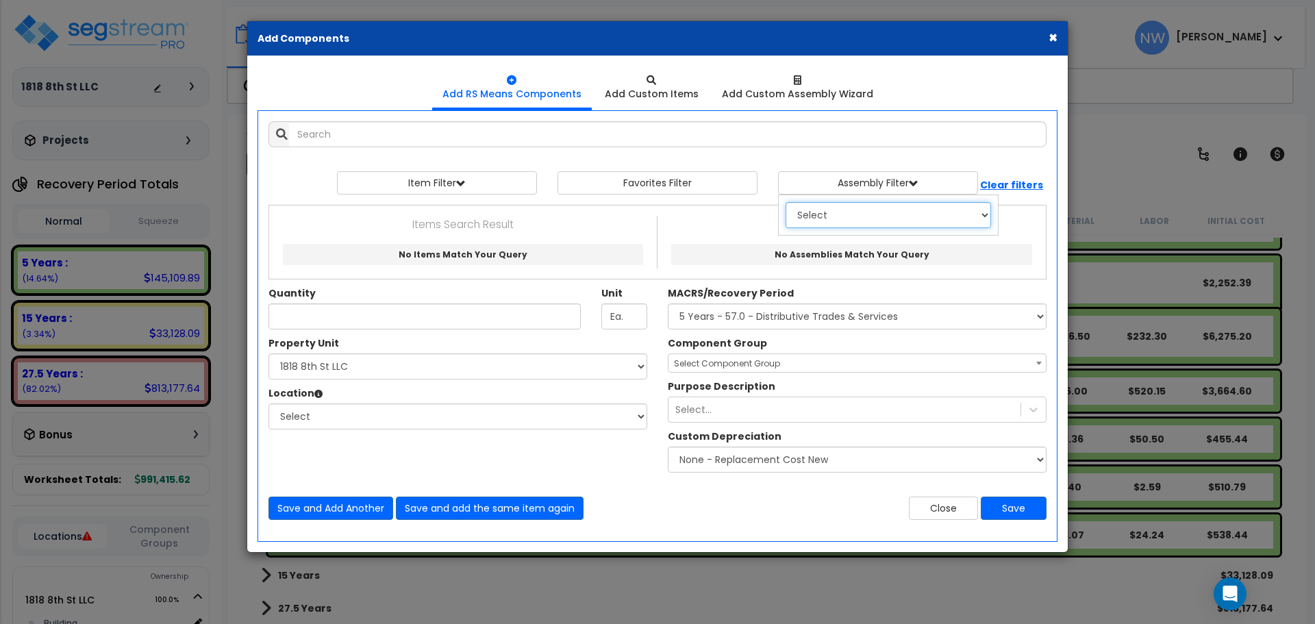
click at [909, 213] on select "Select 0. Custom Assembly 1. Standard Foundations 2. Special Foundations 3. Sla…" at bounding box center [887, 215] width 205 height 26
select select "23"
click at [785, 202] on select "Select 0. Custom Assembly 1. Standard Foundations 2. Special Foundations 3. Sla…" at bounding box center [887, 215] width 205 height 26
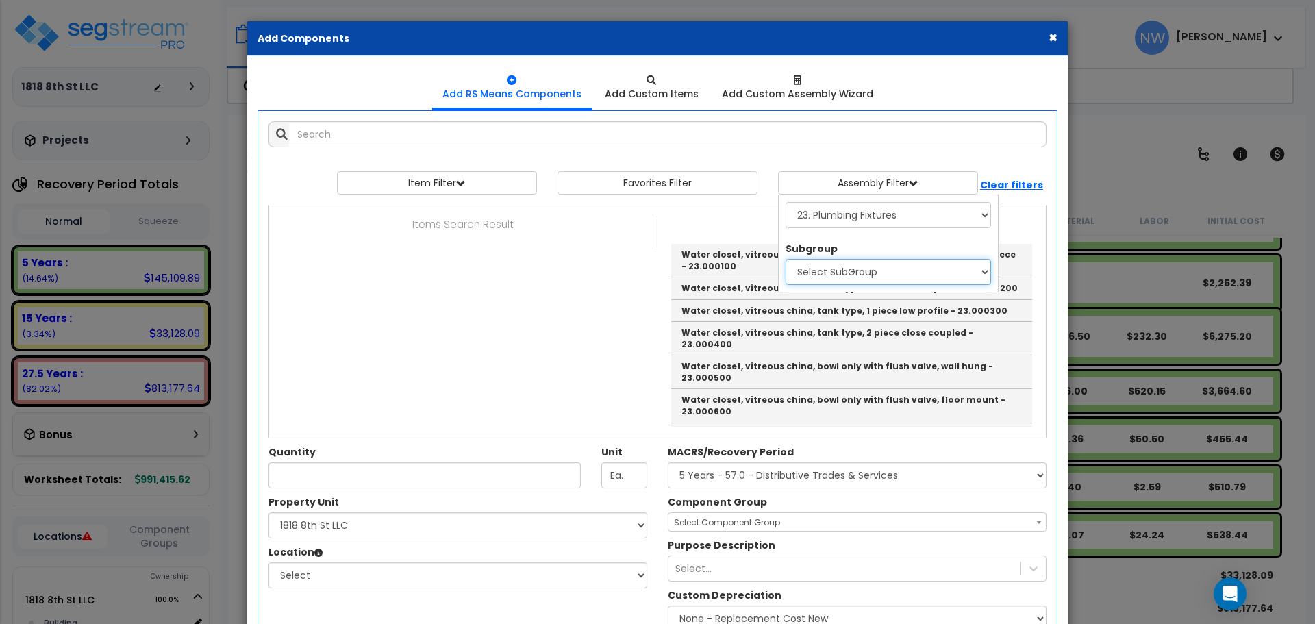
click at [889, 273] on select "Select SubGroup 1. Water Closet Systems 2. Water Closets, Group 3. Urinal Syste…" at bounding box center [887, 272] width 205 height 26
click at [590, 307] on div "Items Search Result Assemblies Search Result Water closet, vitreous china, tank…" at bounding box center [657, 322] width 777 height 212
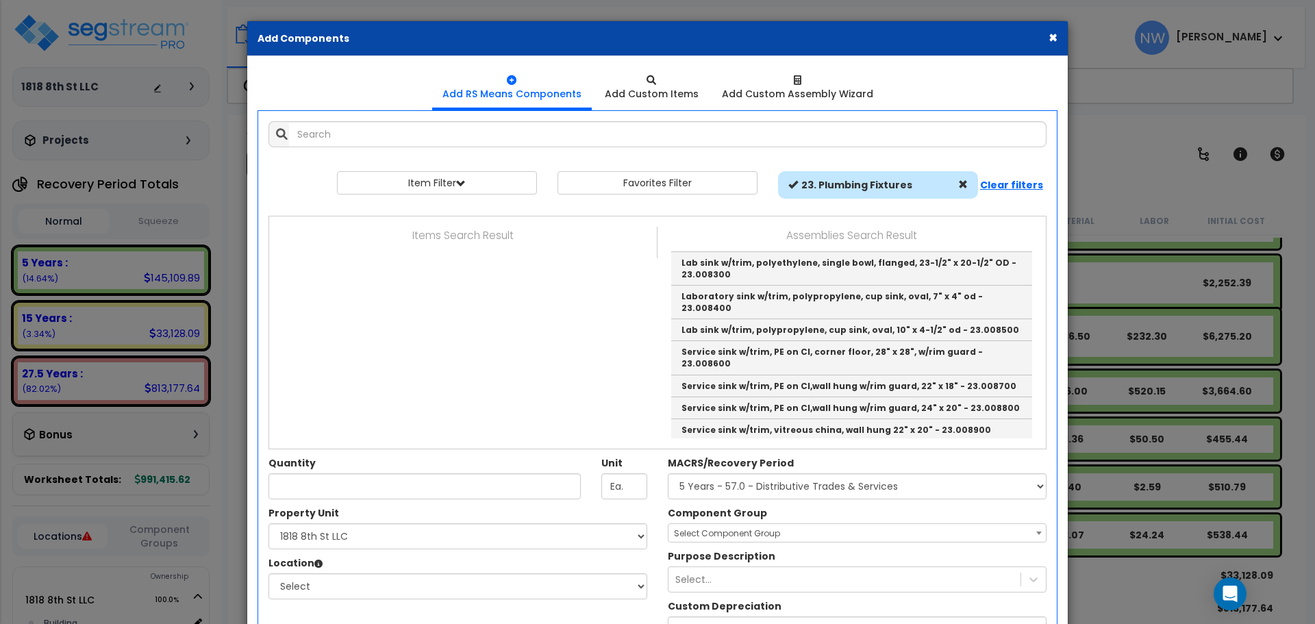
scroll to position [2595, 0]
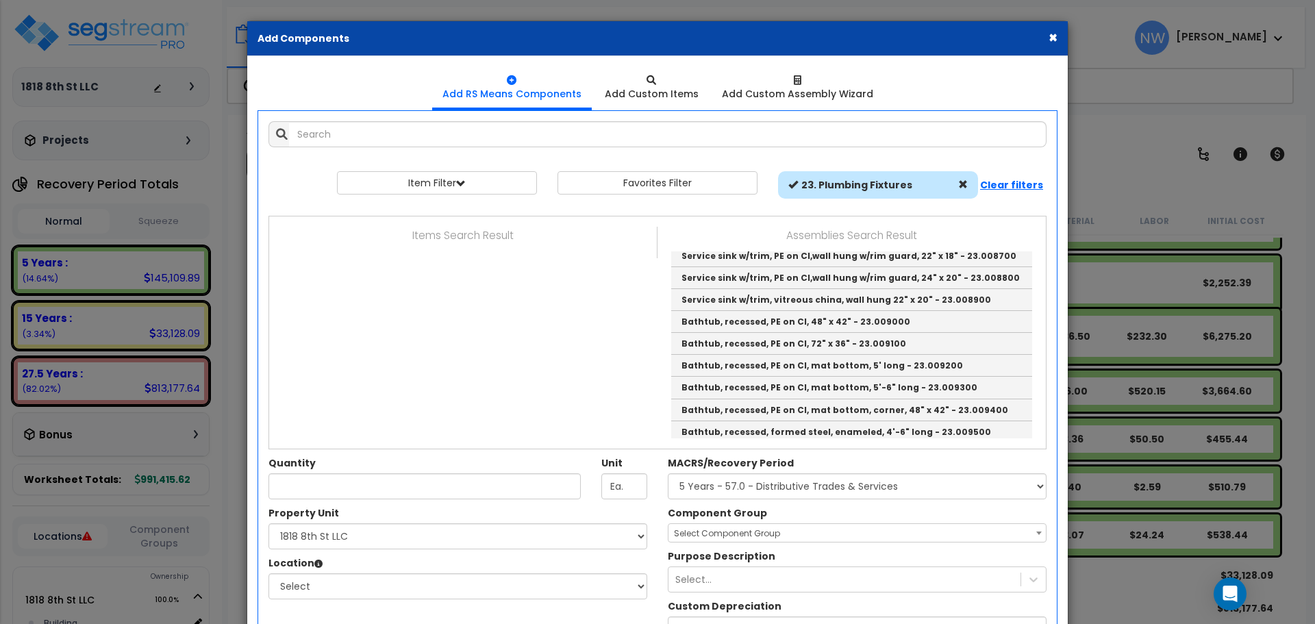
drag, startPoint x: 967, startPoint y: 185, endPoint x: 958, endPoint y: 179, distance: 10.8
click at [967, 185] on span at bounding box center [963, 184] width 10 height 10
select select
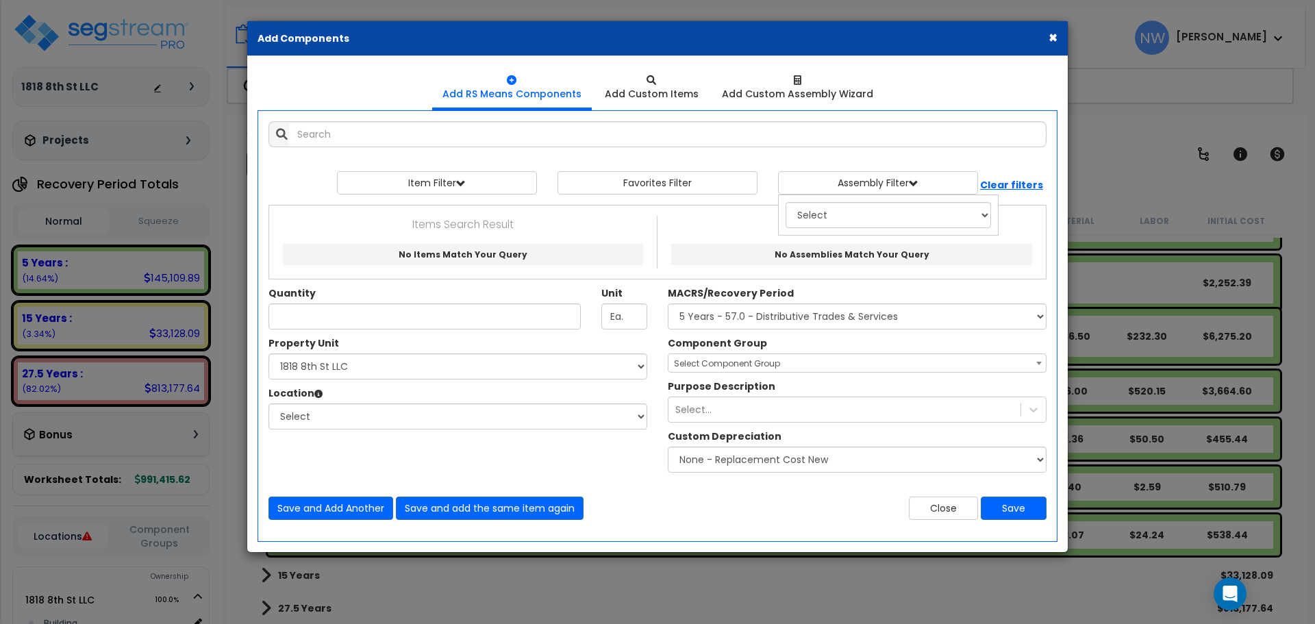
scroll to position [0, 0]
click at [917, 144] on input "text" at bounding box center [667, 134] width 757 height 26
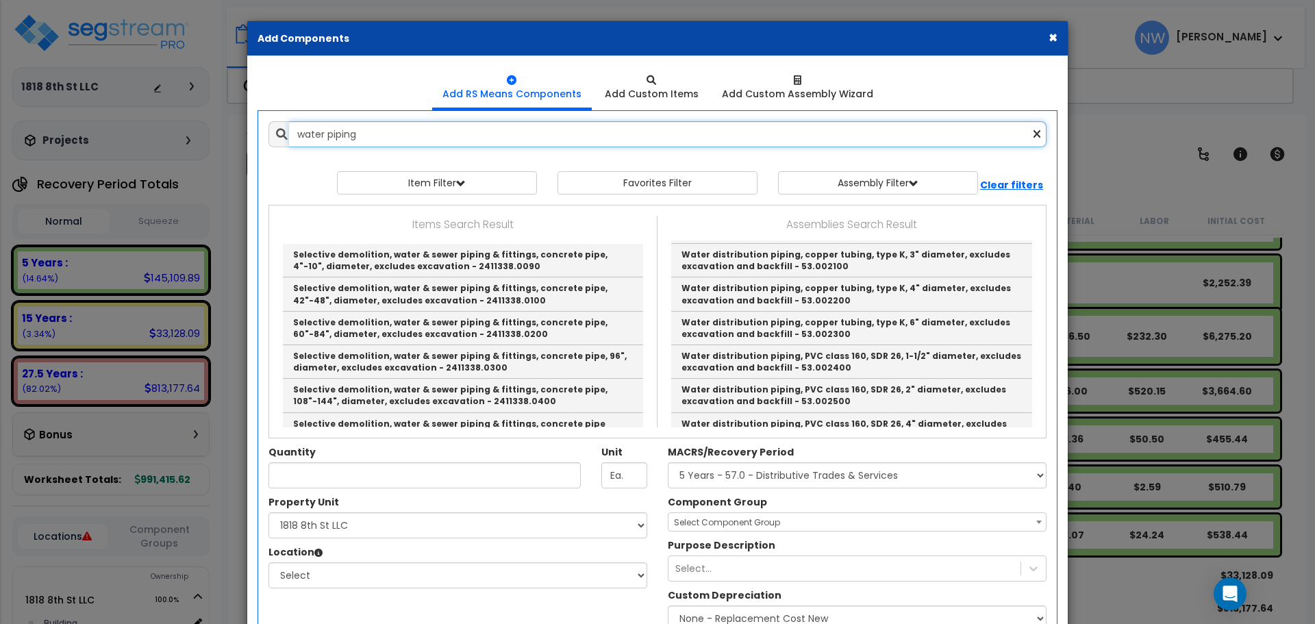
scroll to position [1096, 0]
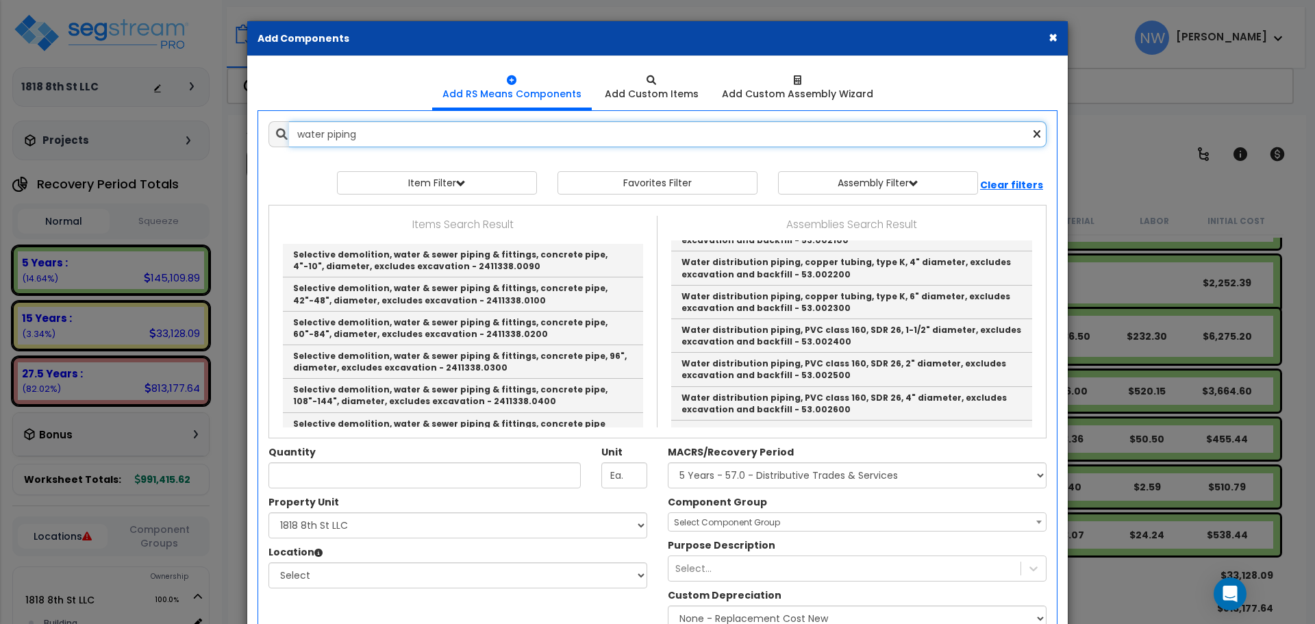
drag, startPoint x: 386, startPoint y: 134, endPoint x: 200, endPoint y: 106, distance: 187.6
click at [200, 106] on div "× Add Components Add RS Means Components Add Custom Items Add Items" at bounding box center [657, 312] width 1315 height 624
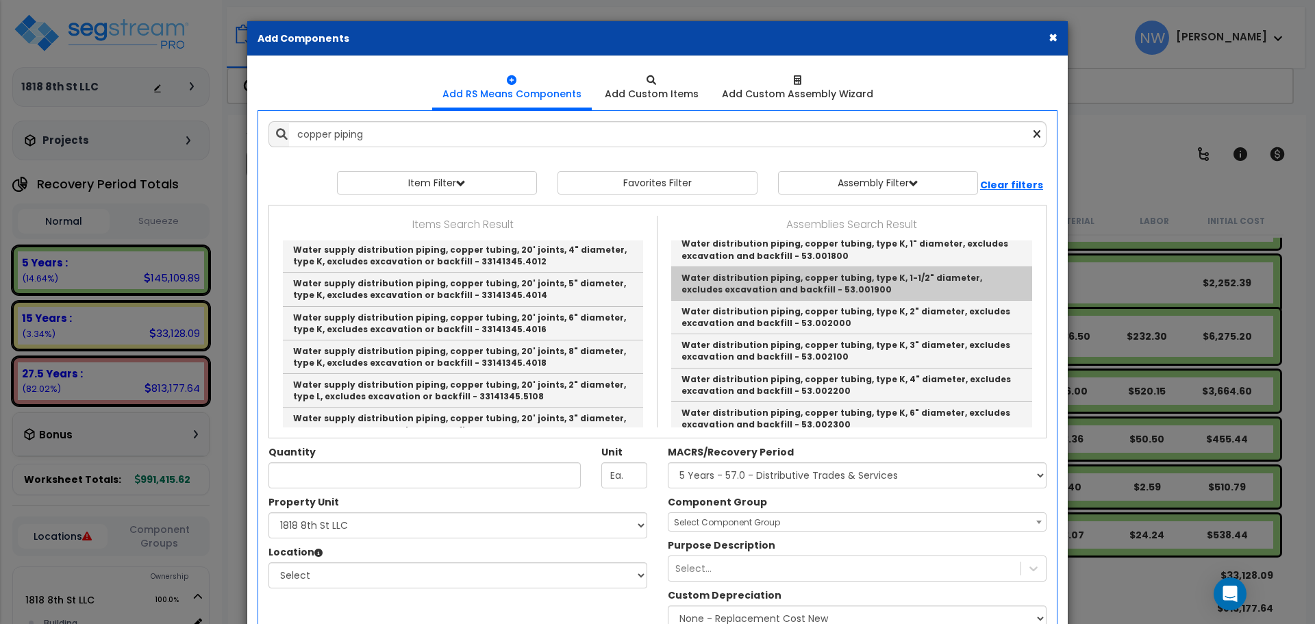
scroll to position [21, 0]
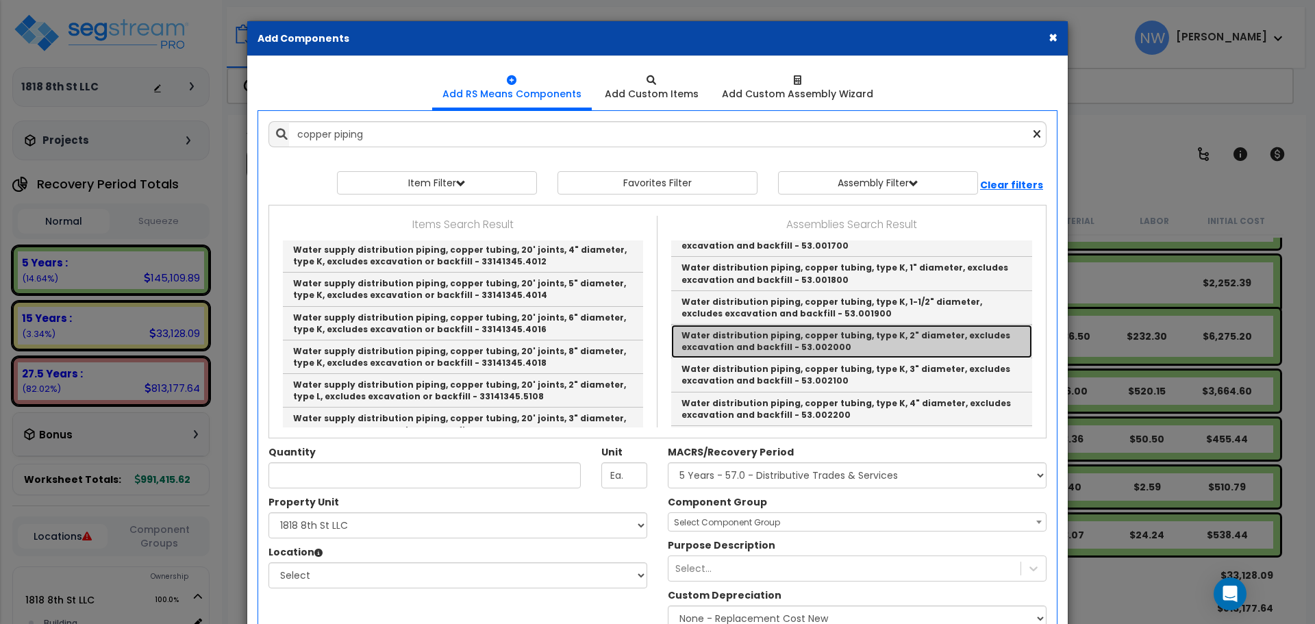
click at [885, 340] on link "Water distribution piping, copper tubing, type K, 2" diameter, excludes excavat…" at bounding box center [851, 342] width 361 height 34
type input "Water distribution piping, copper tubing, type K, 2" diameter, excludes excavat…"
type input "L.F."
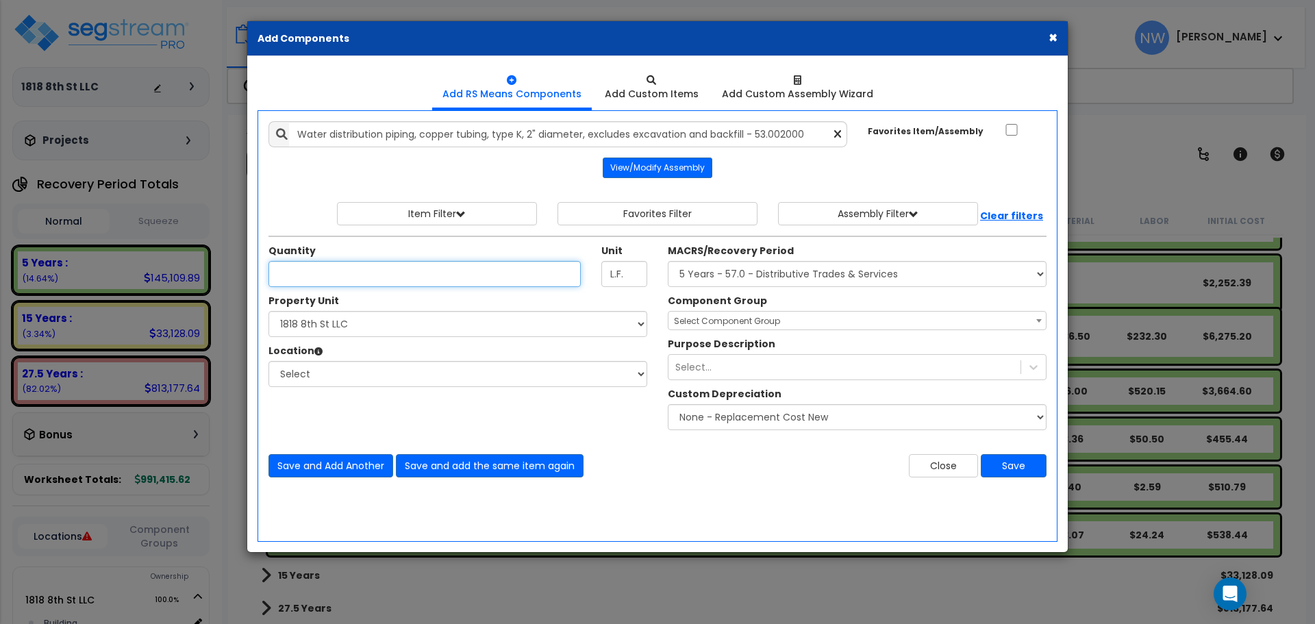
click at [367, 274] on input "Unit Quantity" at bounding box center [424, 274] width 312 height 26
type input "80"
click at [373, 324] on select "Select 1818 8th St LLC Site Improvements" at bounding box center [457, 324] width 379 height 26
select select "176466"
click at [268, 311] on select "Select 1818 8th St LLC Site Improvements" at bounding box center [457, 324] width 379 height 26
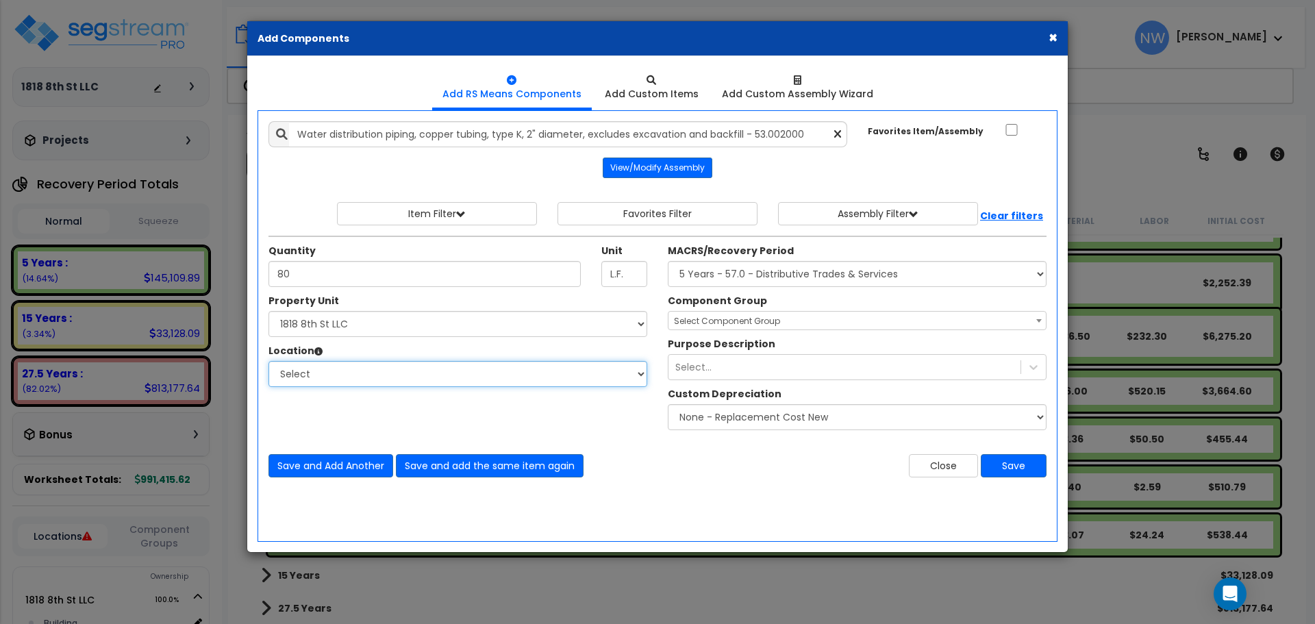
click at [370, 377] on select "Select Building Building Interior Add Additional Location" at bounding box center [457, 374] width 379 height 26
select select "461"
click at [268, 361] on select "Select Building Building Interior Add Additional Location" at bounding box center [457, 374] width 379 height 26
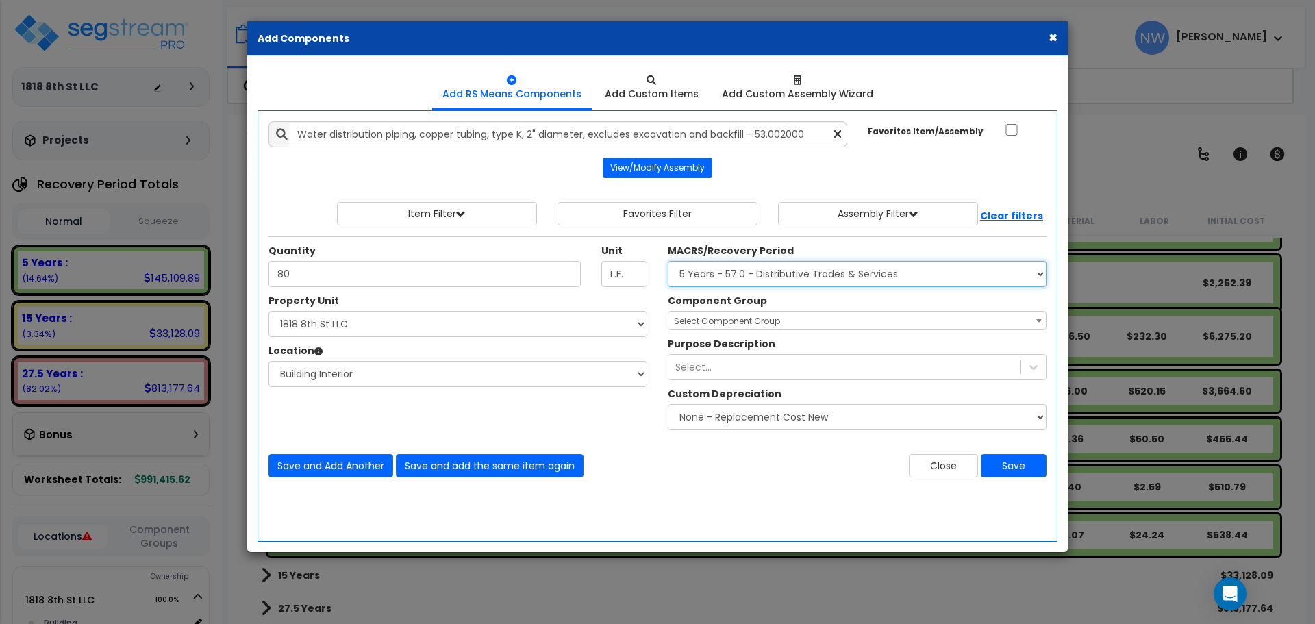
click at [787, 275] on select "Select MACRS/Recovery Period 5 Years - 57.0 - Distributive Trades & Services 5 …" at bounding box center [857, 274] width 379 height 26
select select "3667"
click at [668, 261] on select "Select MACRS/Recovery Period 5 Years - 57.0 - Distributive Trades & Services 5 …" at bounding box center [857, 274] width 379 height 26
click at [795, 325] on span "Select Component Group" at bounding box center [856, 321] width 377 height 19
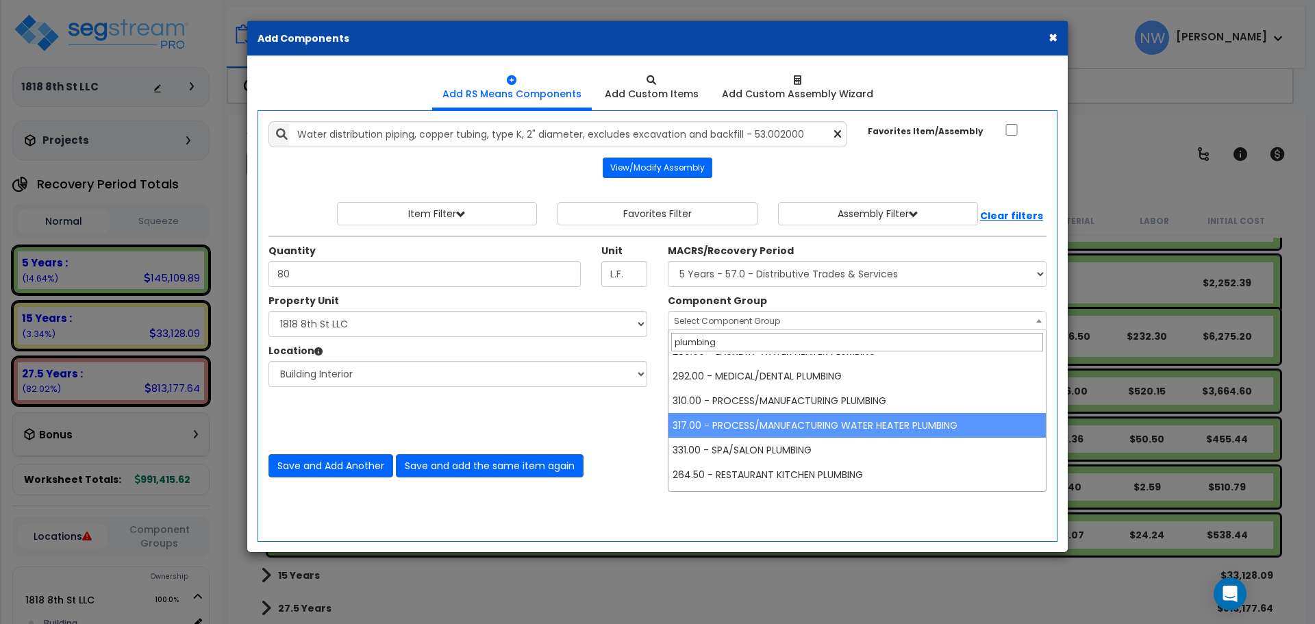
scroll to position [411, 0]
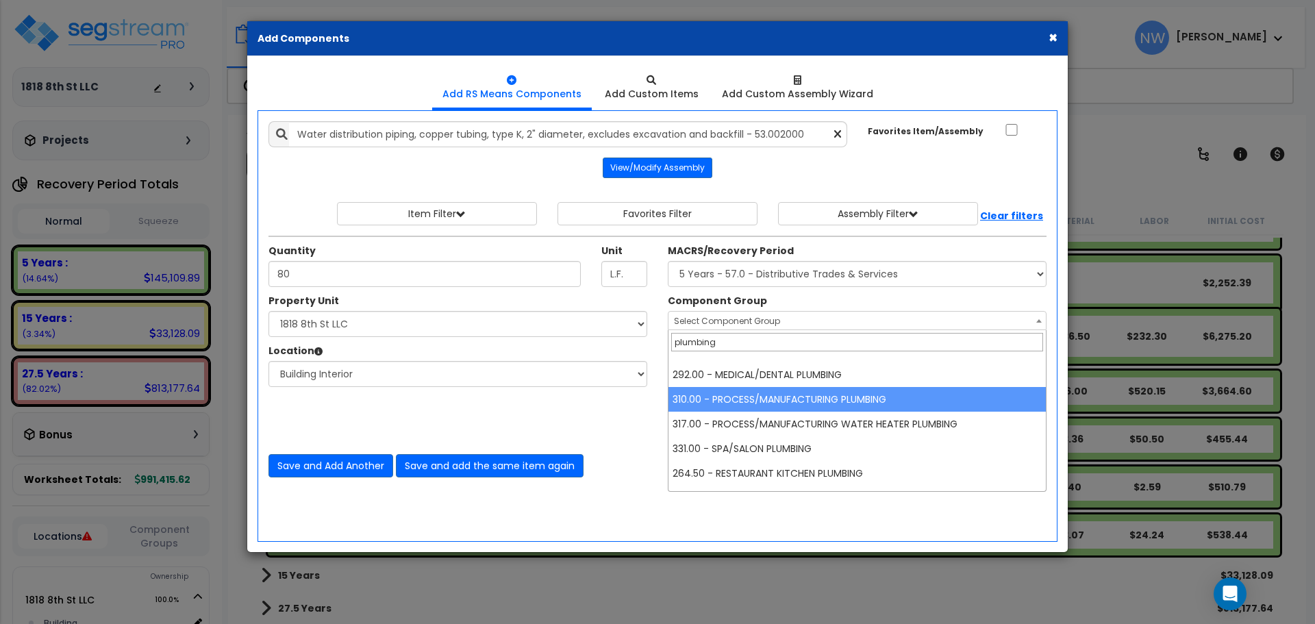
type input "plumbing"
select select "67286"
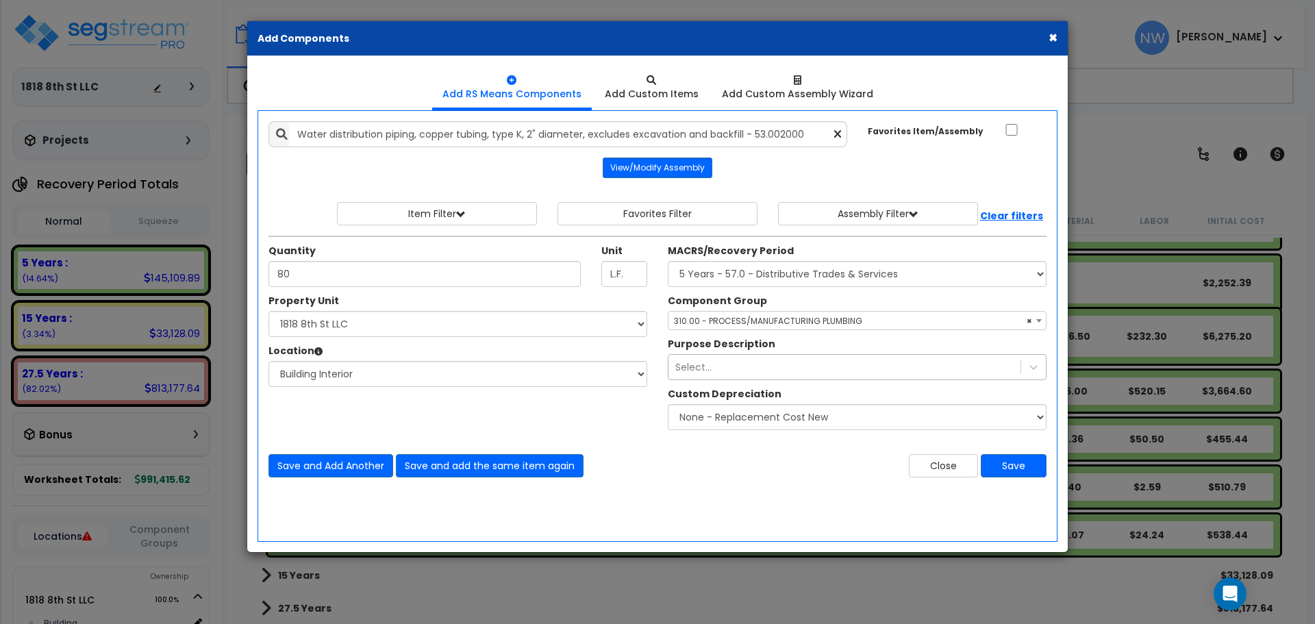
click at [797, 370] on div "Select..." at bounding box center [844, 367] width 352 height 22
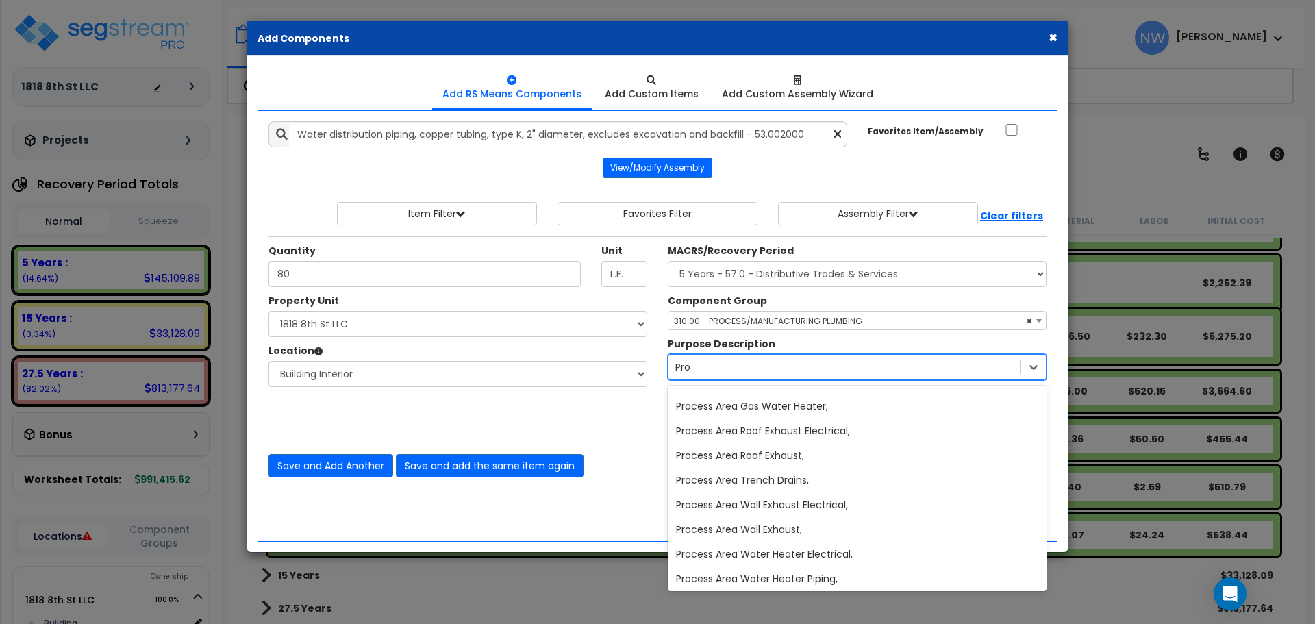
scroll to position [0, 0]
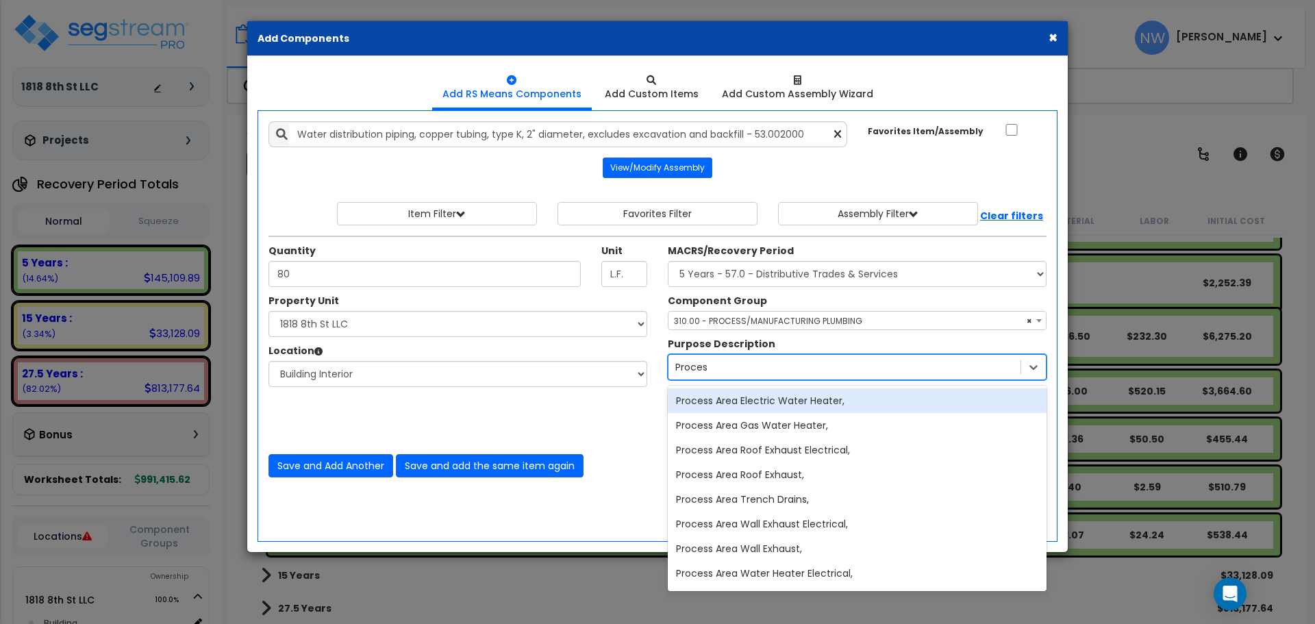
type input "Process"
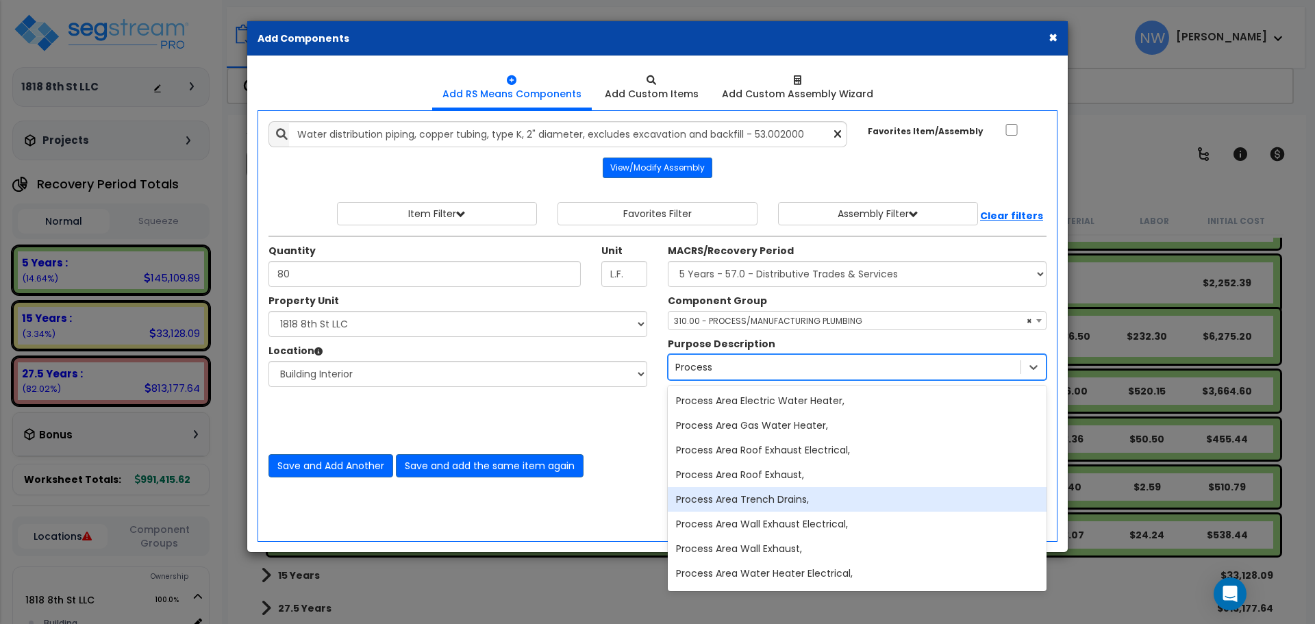
scroll to position [96, 0]
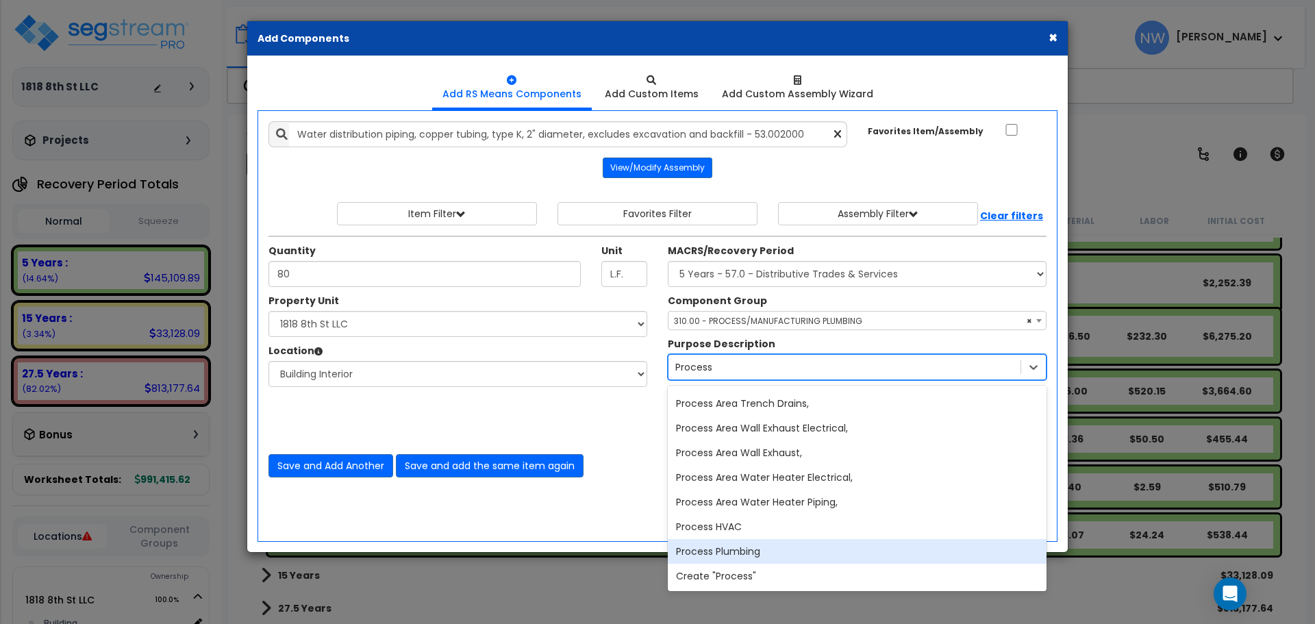
click at [837, 552] on div "Process Plumbing" at bounding box center [857, 551] width 379 height 25
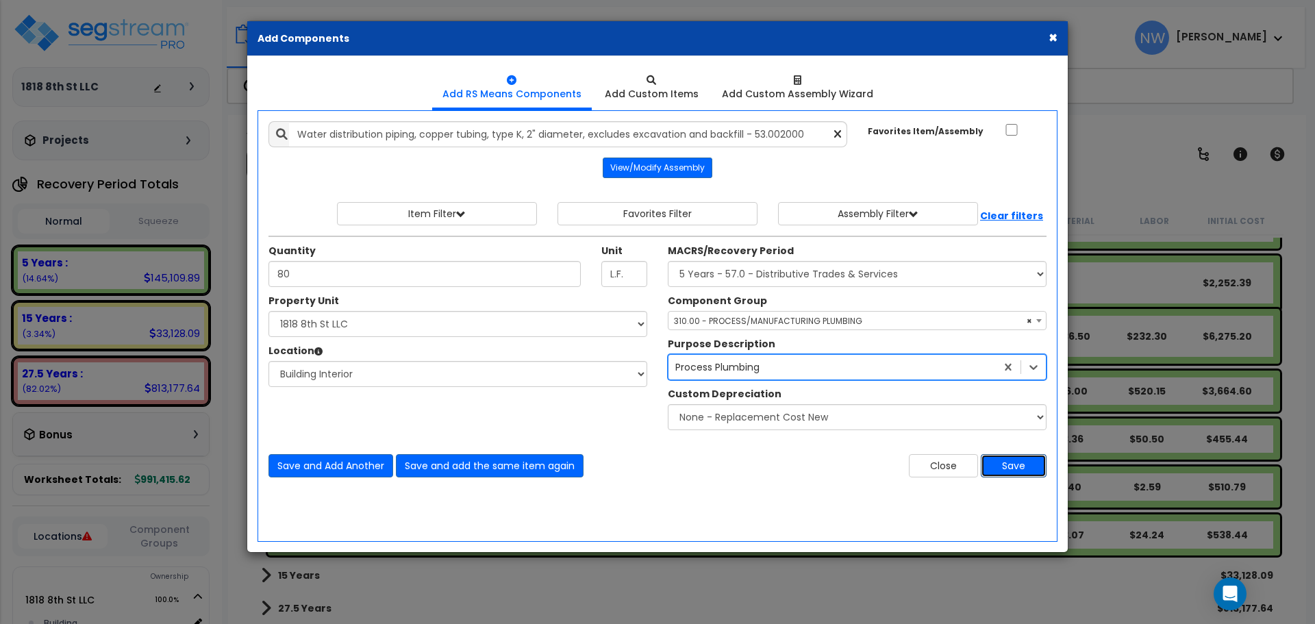
click at [1018, 468] on button "Save" at bounding box center [1014, 465] width 66 height 23
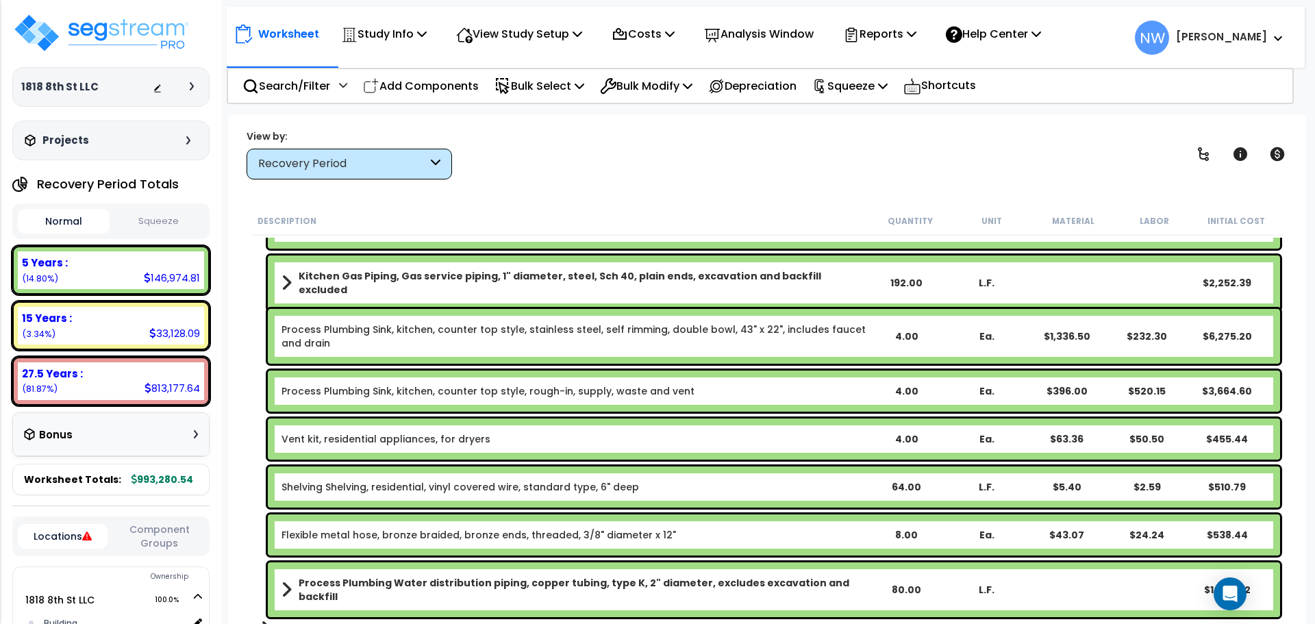
scroll to position [993, 0]
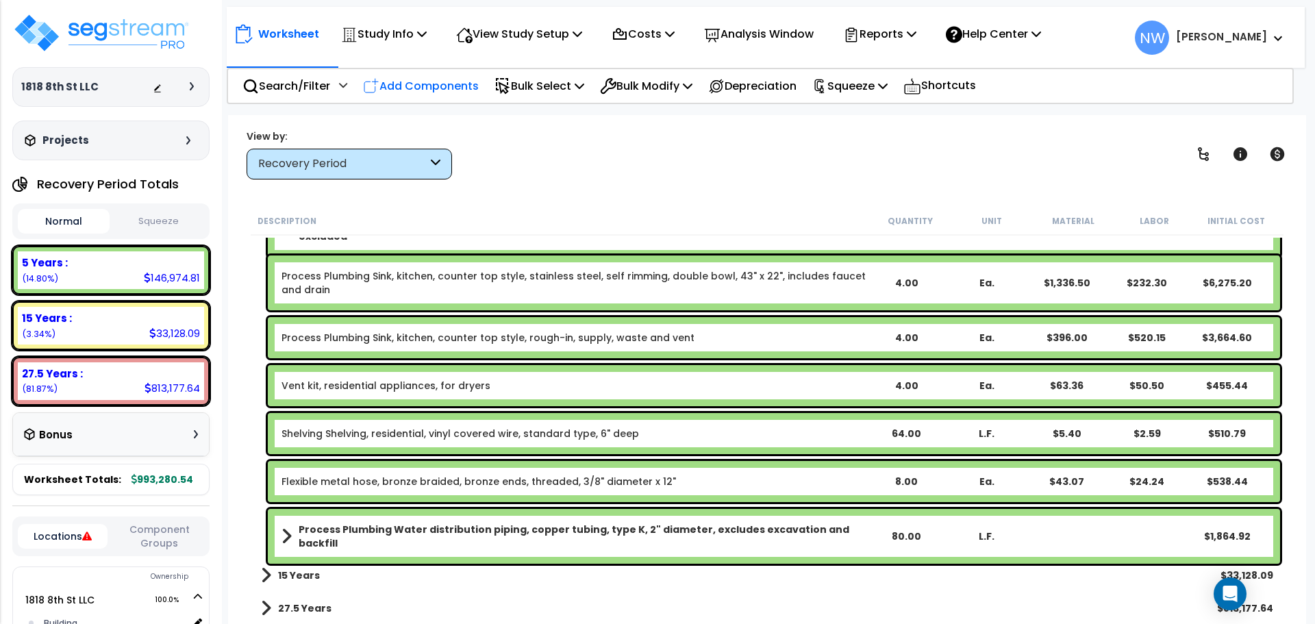
click at [437, 90] on p "Add Components" at bounding box center [421, 86] width 116 height 18
select select
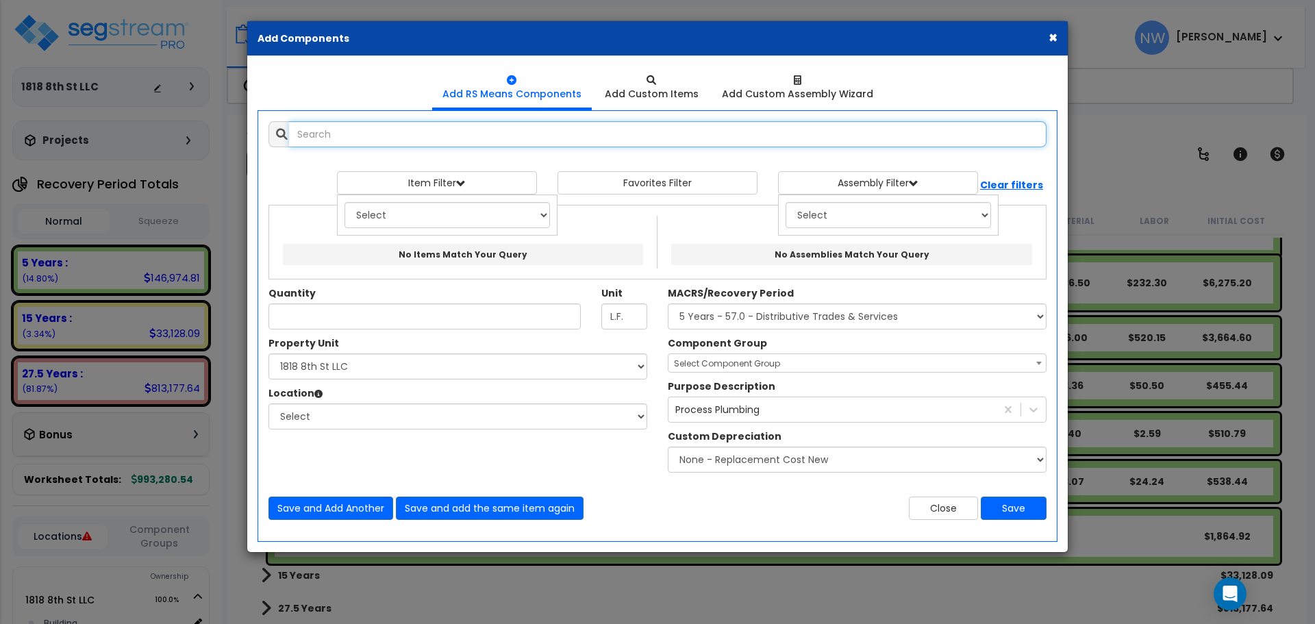
select select
click at [474, 140] on input "text" at bounding box center [667, 134] width 757 height 26
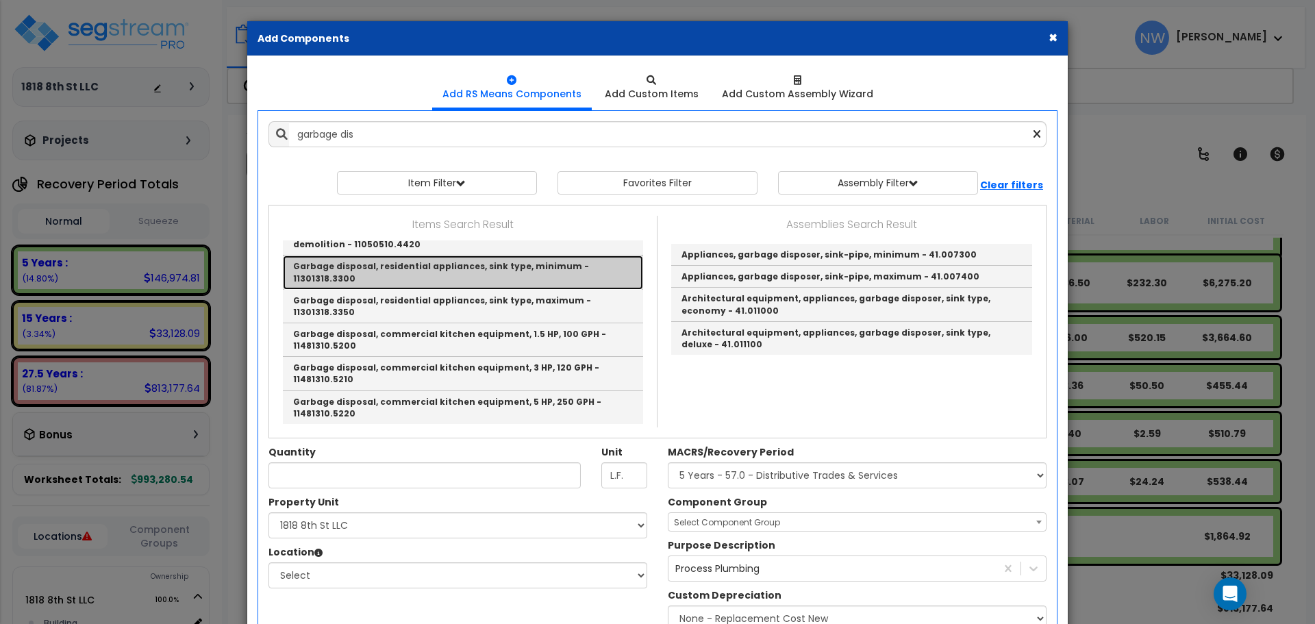
click at [554, 288] on link "Garbage disposal, residential appliances, sink type, minimum - 11301318.3300" at bounding box center [463, 272] width 360 height 34
type input "Garbage disposal, residential appliances, sink type, minimum - 11301318.3300"
type input "Ea."
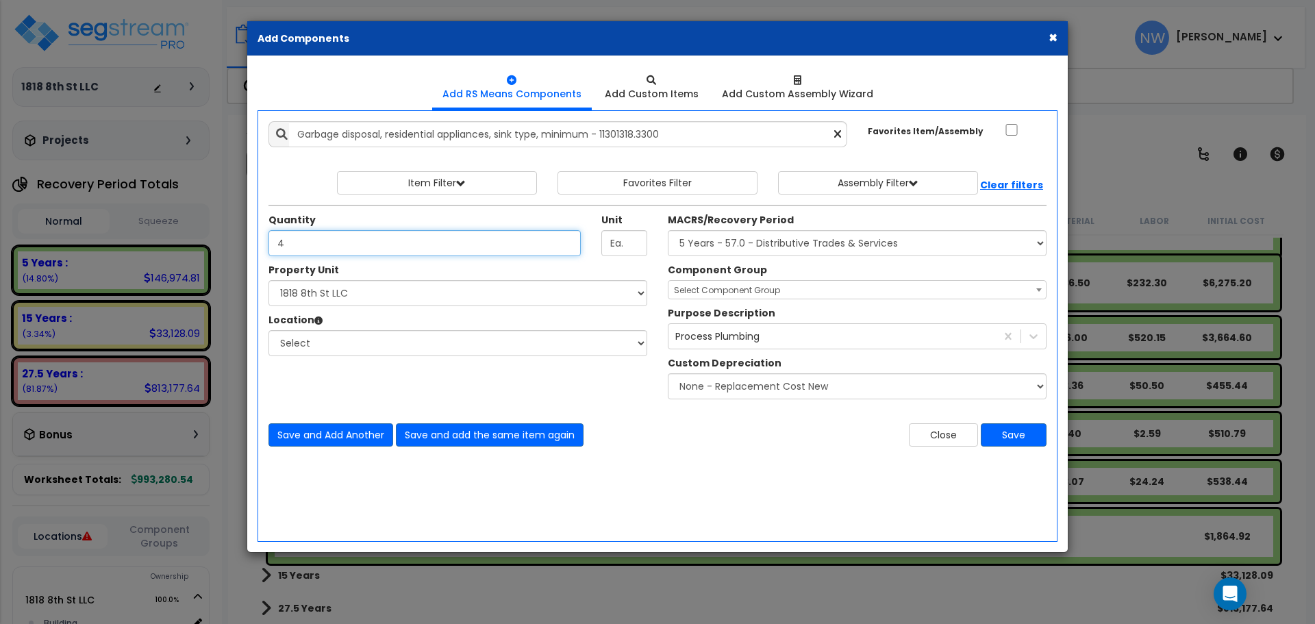
type input "4"
click at [471, 300] on select "Select 1818 8th St LLC Site Improvements" at bounding box center [457, 293] width 379 height 26
select select "176466"
click at [268, 280] on select "Select 1818 8th St LLC Site Improvements" at bounding box center [457, 293] width 379 height 26
click at [433, 347] on select "Select Building Building Interior Add Additional Location" at bounding box center [457, 343] width 379 height 26
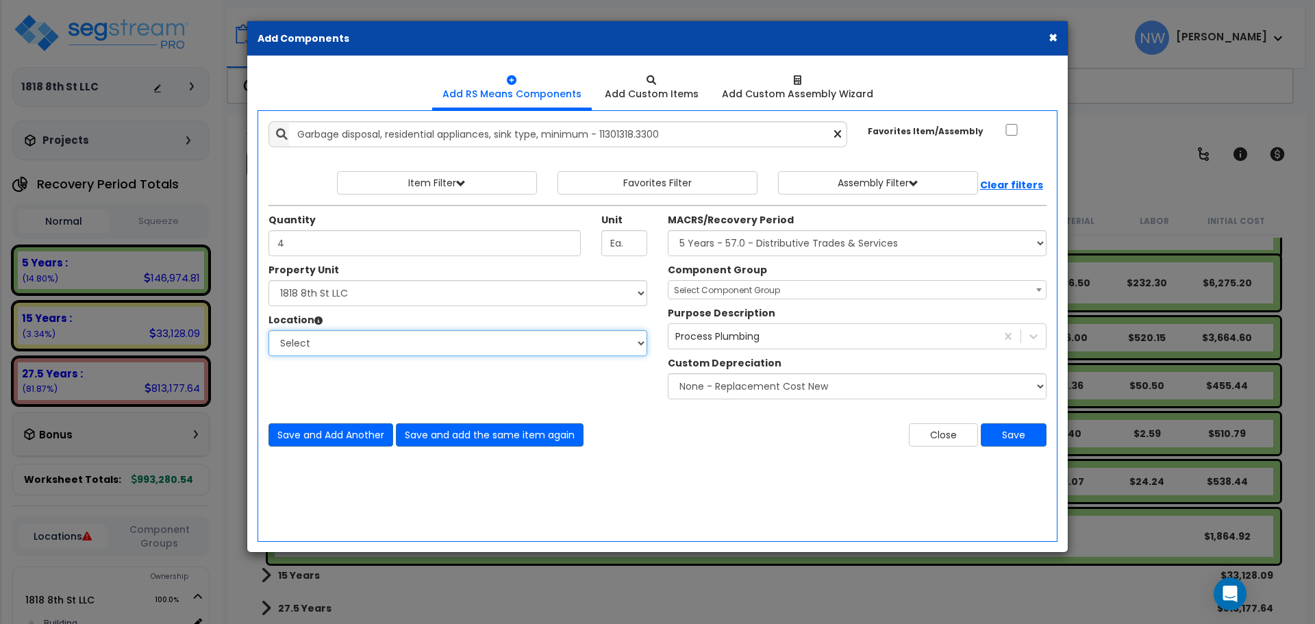
select select "461"
click at [268, 330] on select "Select Building Building Interior Add Additional Location" at bounding box center [457, 343] width 379 height 26
click at [824, 250] on select "Select MACRS/Recovery Period 5 Years - 57.0 - Distributive Trades & Services 5 …" at bounding box center [857, 243] width 379 height 26
select select "3667"
click at [668, 230] on select "Select MACRS/Recovery Period 5 Years - 57.0 - Distributive Trades & Services 5 …" at bounding box center [857, 243] width 379 height 26
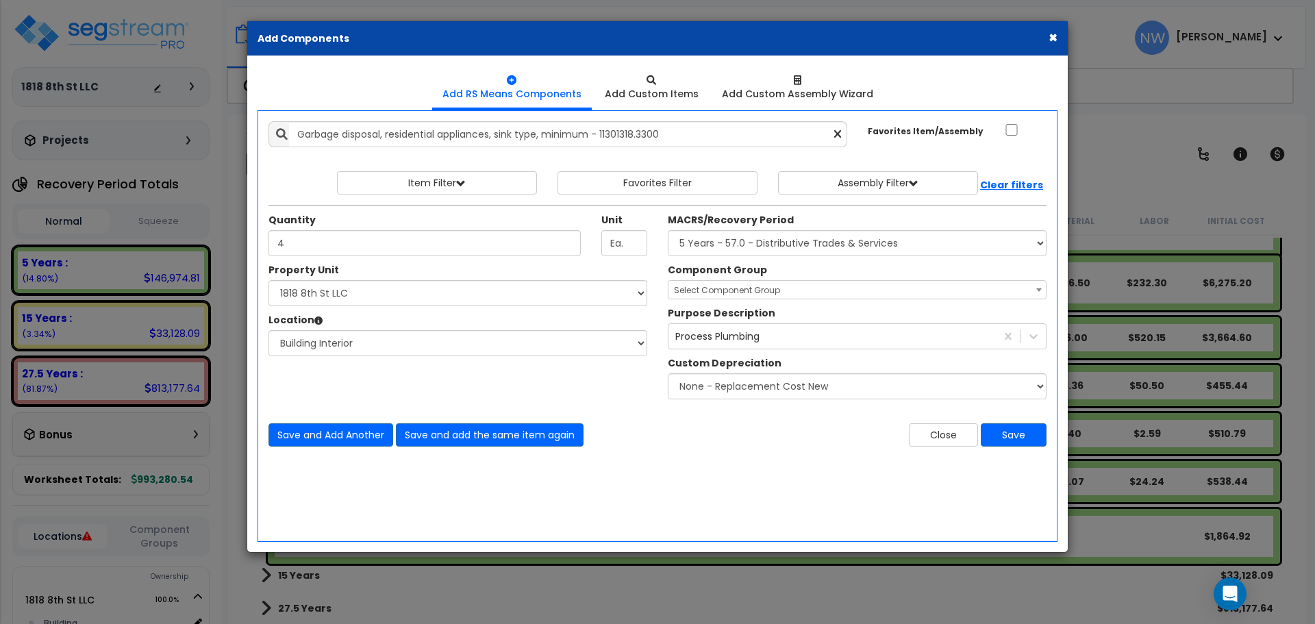
click at [797, 288] on span "Select Component Group" at bounding box center [856, 290] width 377 height 19
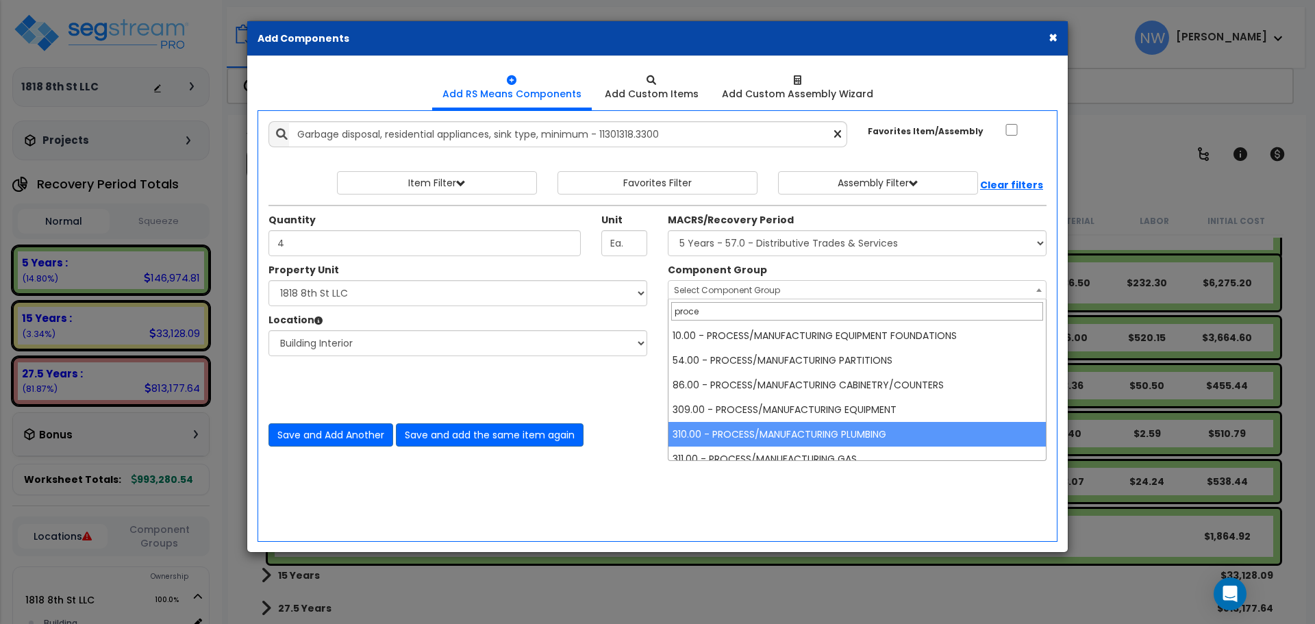
type input "proce"
select select "67286"
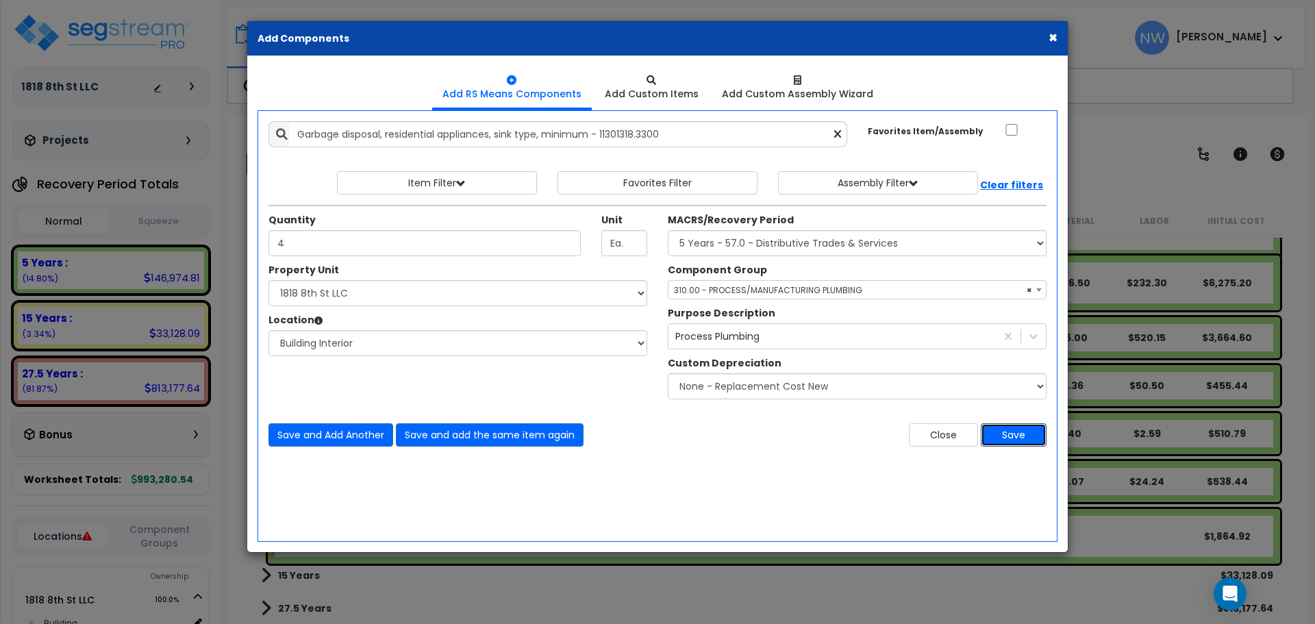
click at [1003, 433] on button "Save" at bounding box center [1014, 434] width 66 height 23
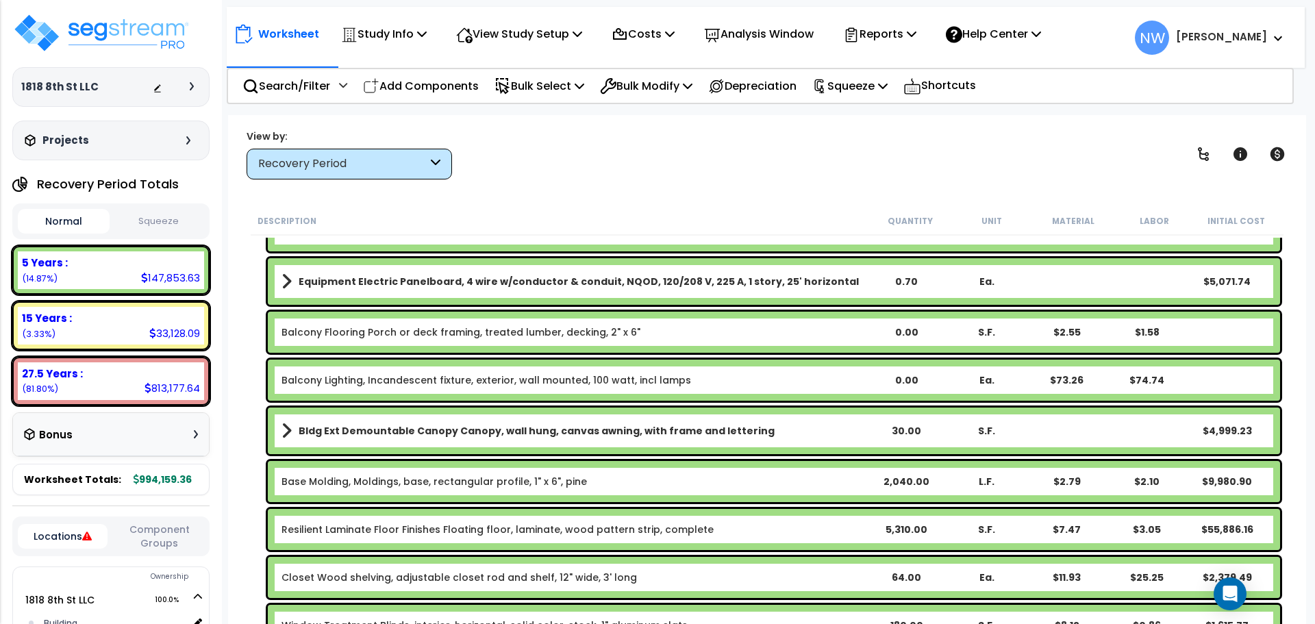
scroll to position [0, 0]
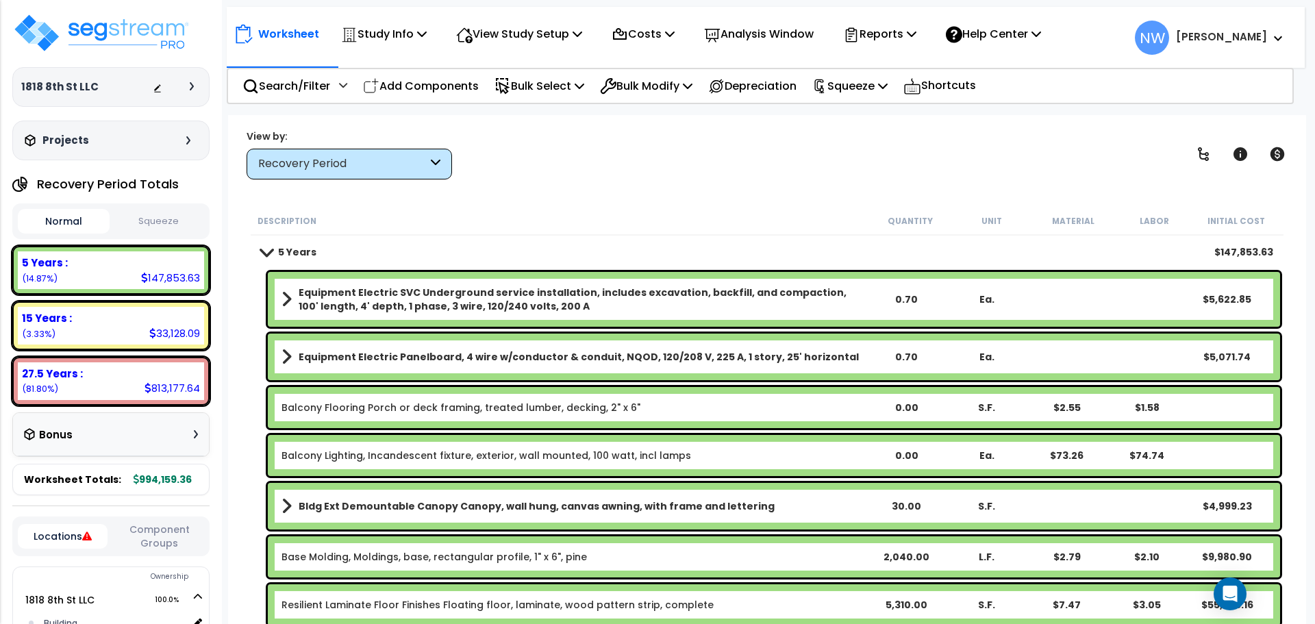
drag, startPoint x: 263, startPoint y: 253, endPoint x: 263, endPoint y: 264, distance: 11.0
click at [263, 253] on span at bounding box center [266, 252] width 19 height 10
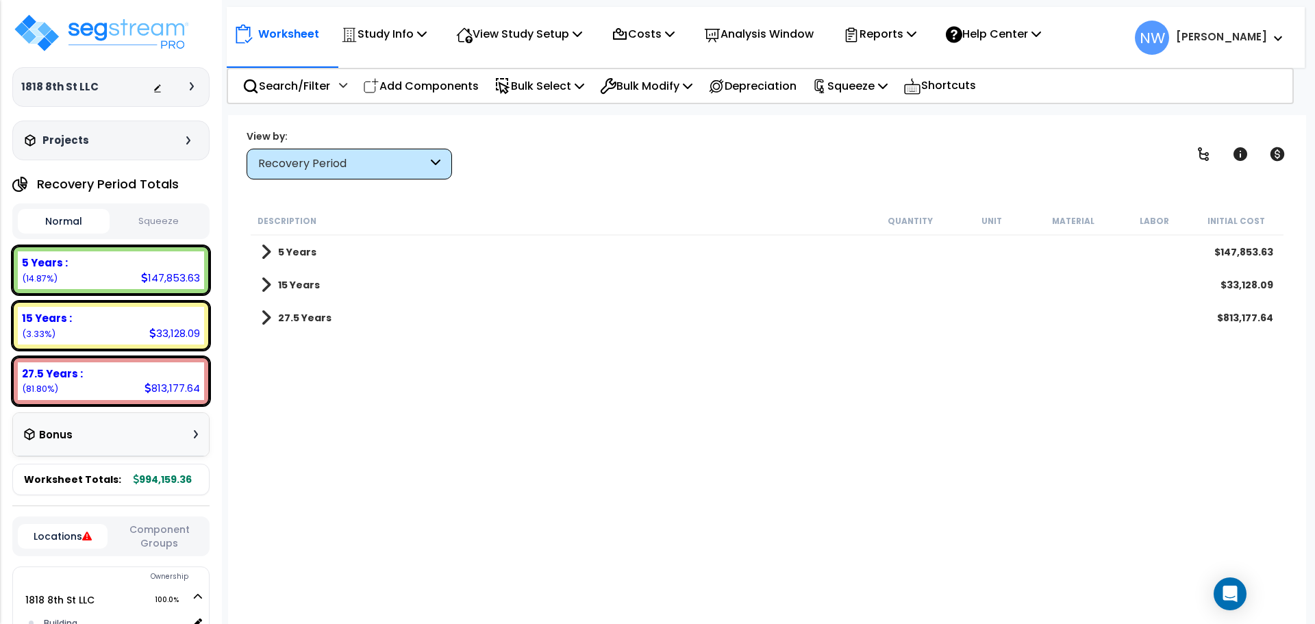
click at [264, 316] on span at bounding box center [266, 317] width 10 height 19
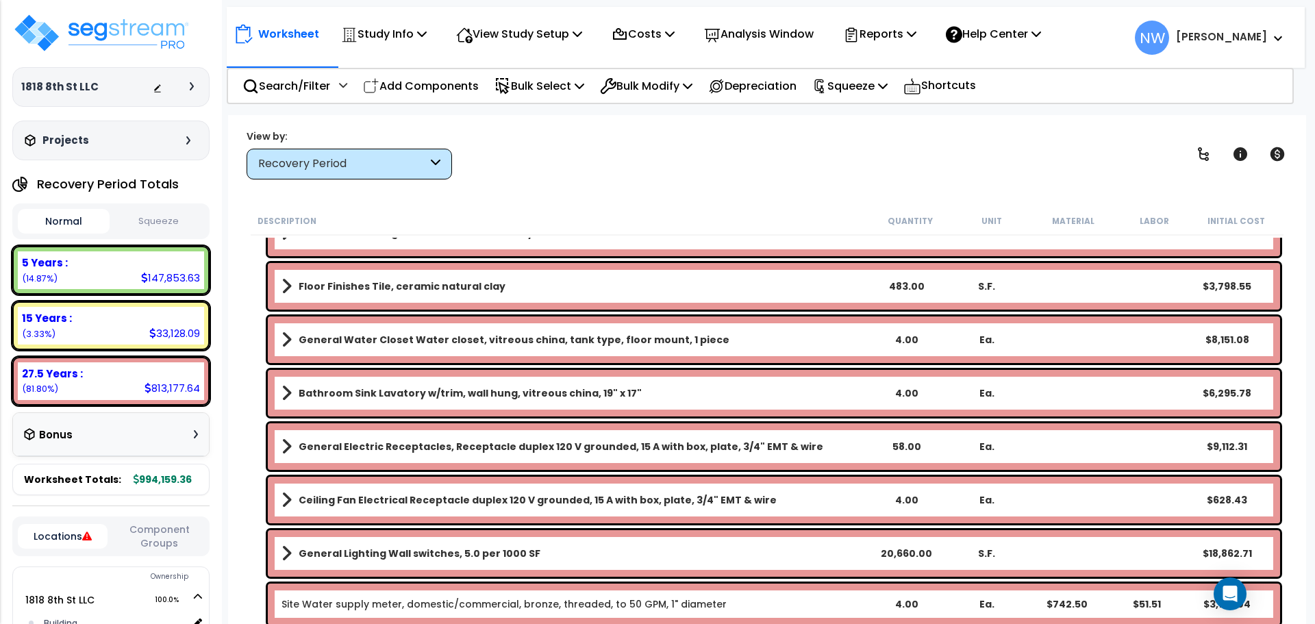
scroll to position [4246, 0]
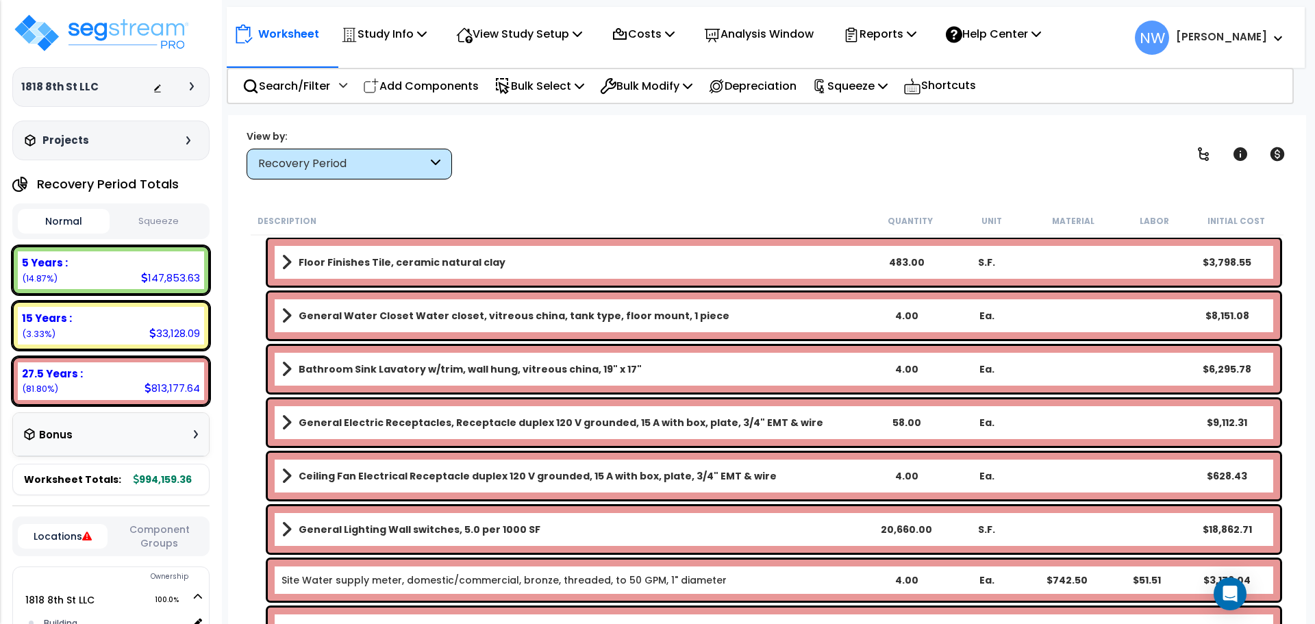
drag, startPoint x: 904, startPoint y: 416, endPoint x: 911, endPoint y: 417, distance: 6.9
click at [904, 416] on div "58.00" at bounding box center [906, 423] width 79 height 14
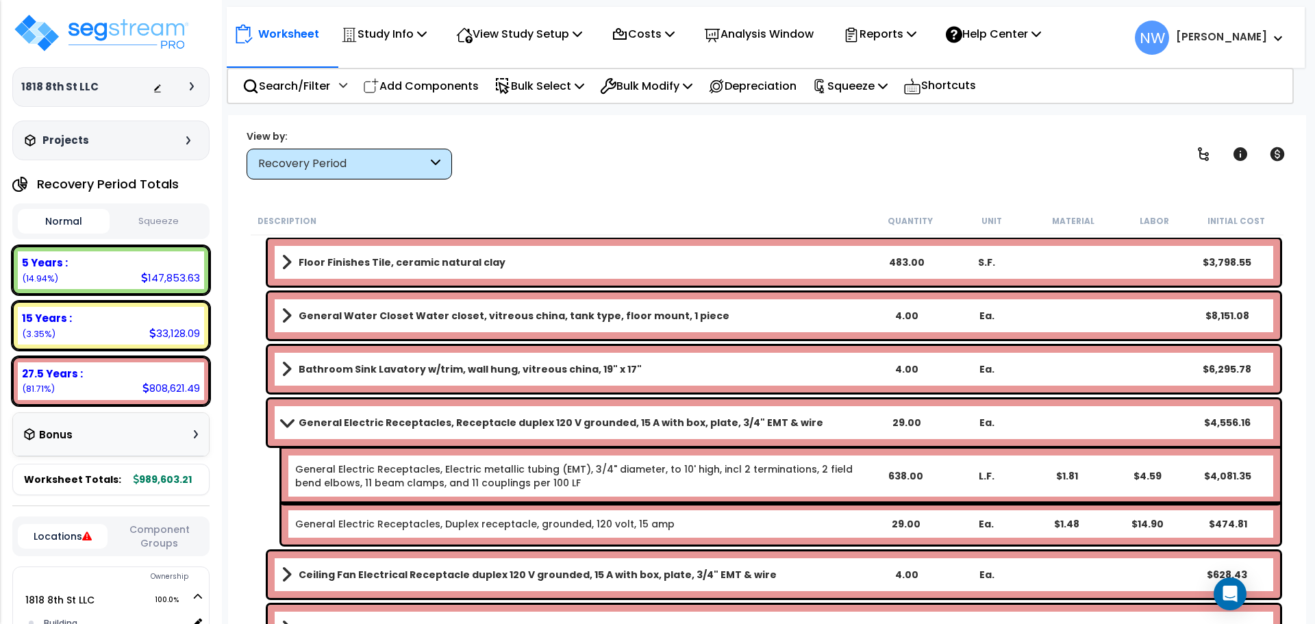
click at [838, 422] on link "General Electric Receptacles, Receptacle duplex 120 V grounded, 15 A with box, …" at bounding box center [573, 422] width 584 height 19
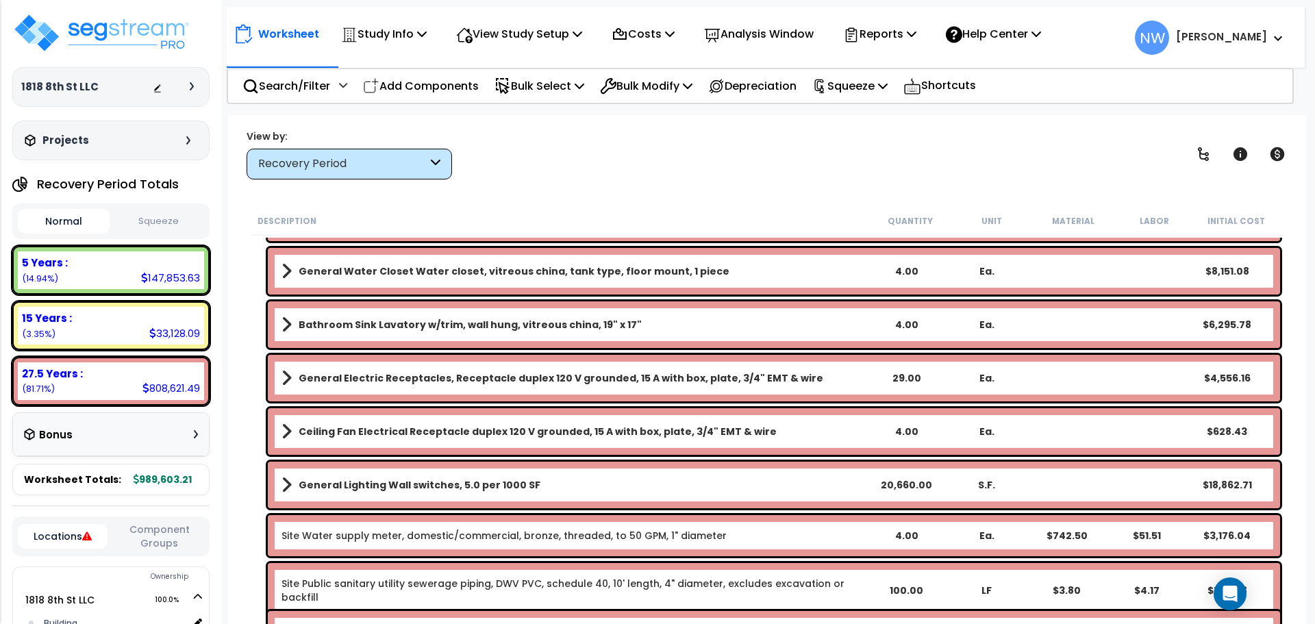
scroll to position [4314, 0]
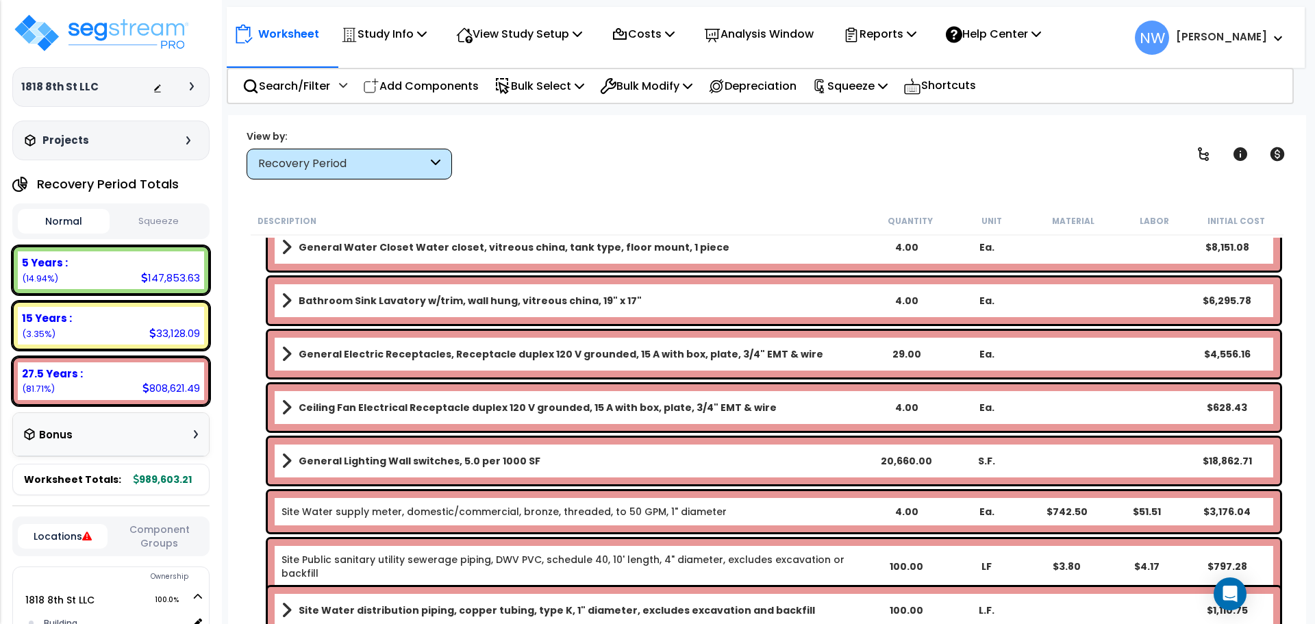
click at [909, 351] on div "29.00" at bounding box center [906, 354] width 79 height 14
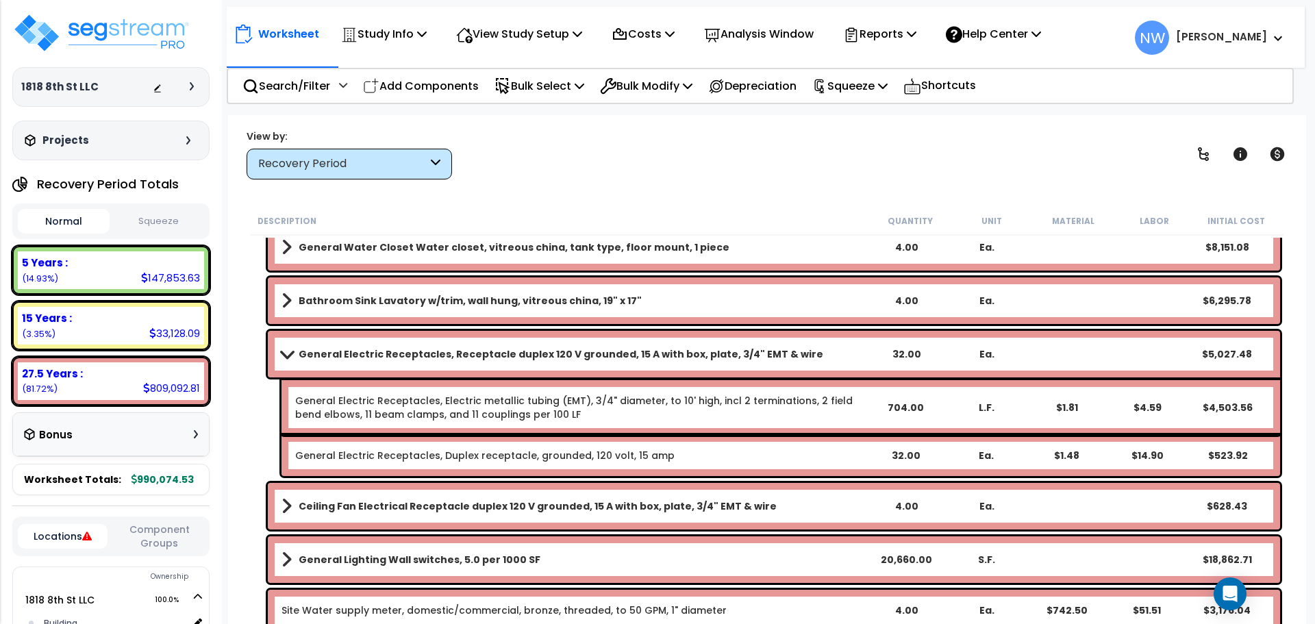
click at [744, 353] on b "General Electric Receptacles, Receptacle duplex 120 V grounded, 15 A with box, …" at bounding box center [561, 354] width 525 height 14
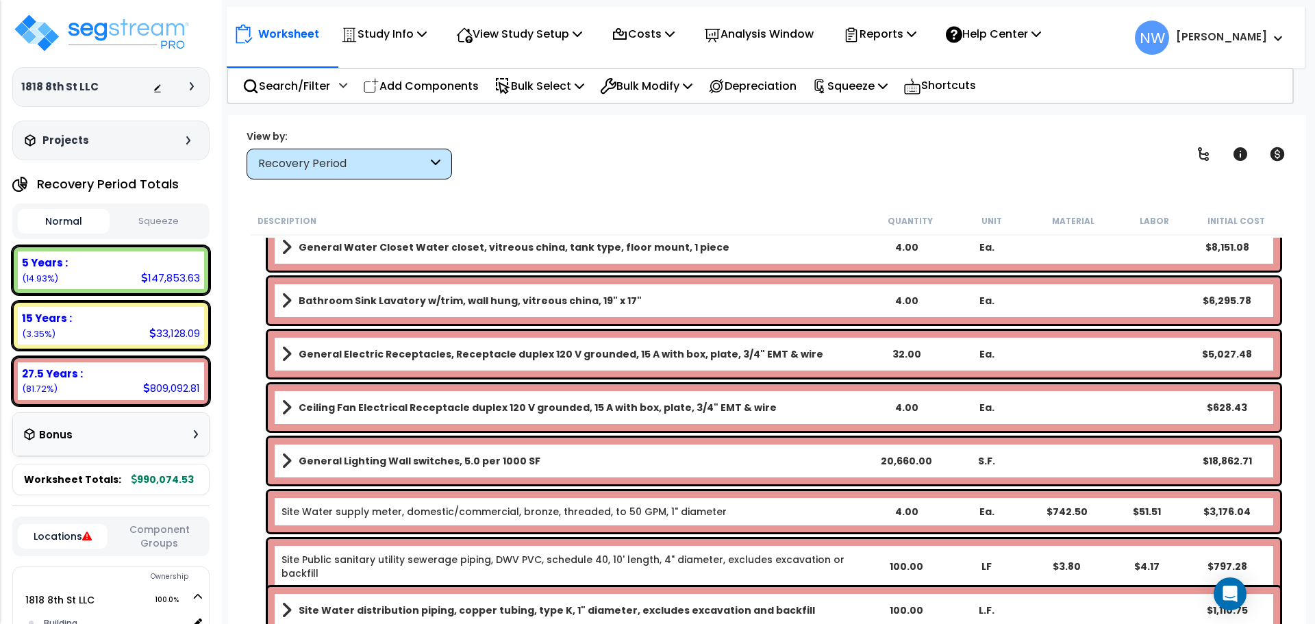
click at [909, 407] on div "4.00" at bounding box center [906, 408] width 79 height 14
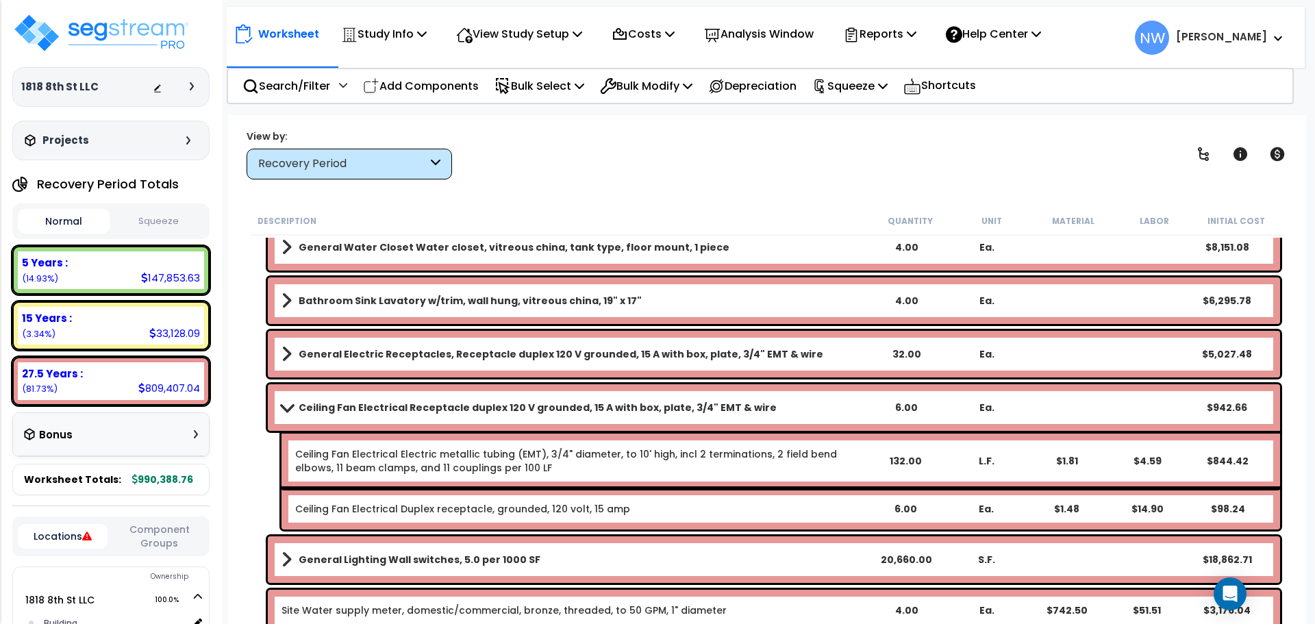
click at [768, 399] on link "Ceiling Fan Electrical Receptacle duplex 120 V grounded, 15 A with box, plate, …" at bounding box center [573, 407] width 584 height 19
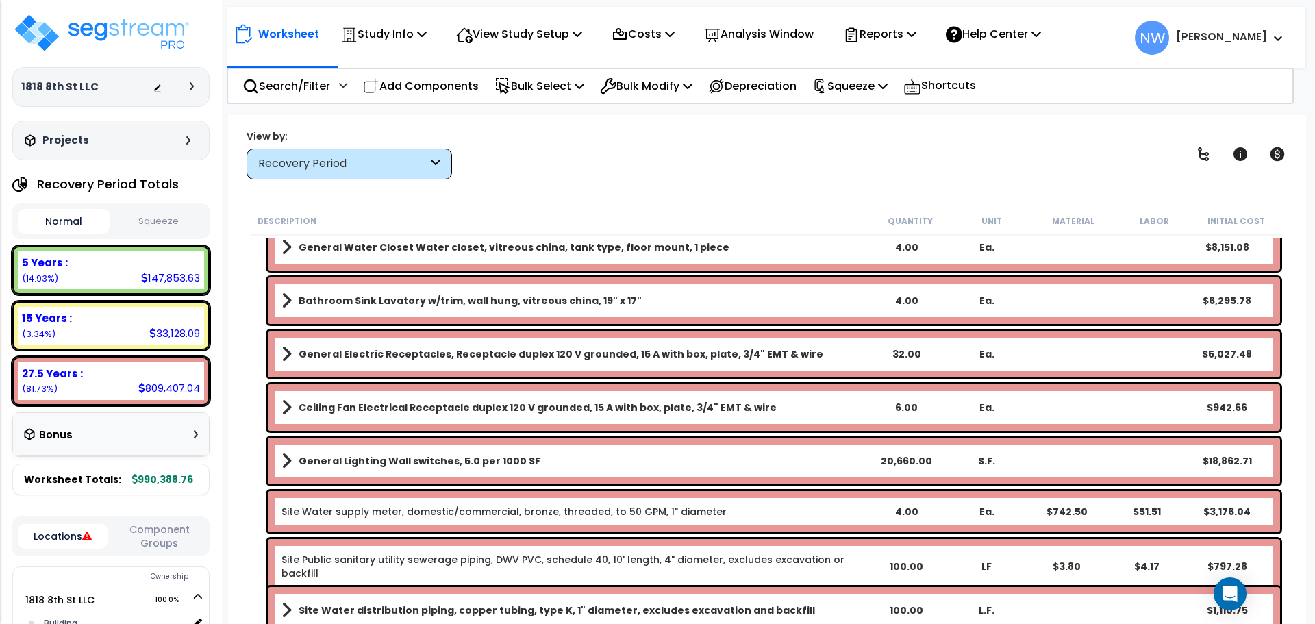
scroll to position [4380, 0]
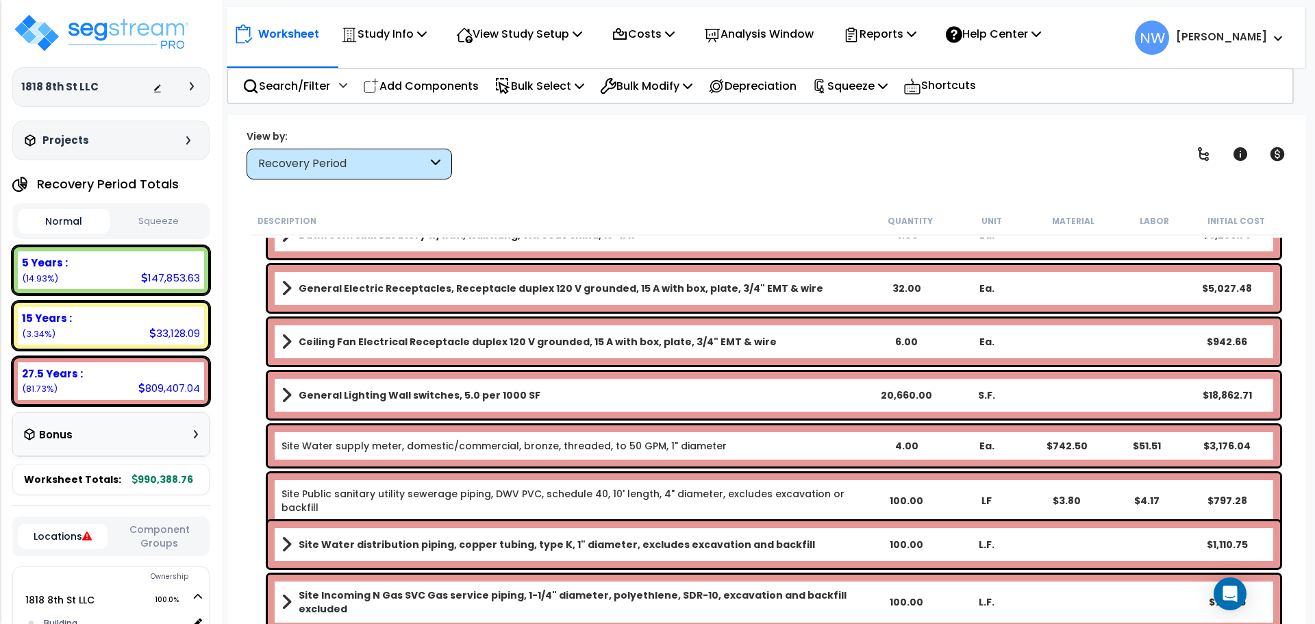
click at [903, 446] on div "4.00" at bounding box center [906, 446] width 79 height 14
click at [908, 595] on div "100.00" at bounding box center [906, 602] width 79 height 14
click at [912, 443] on div "1.00" at bounding box center [906, 446] width 79 height 14
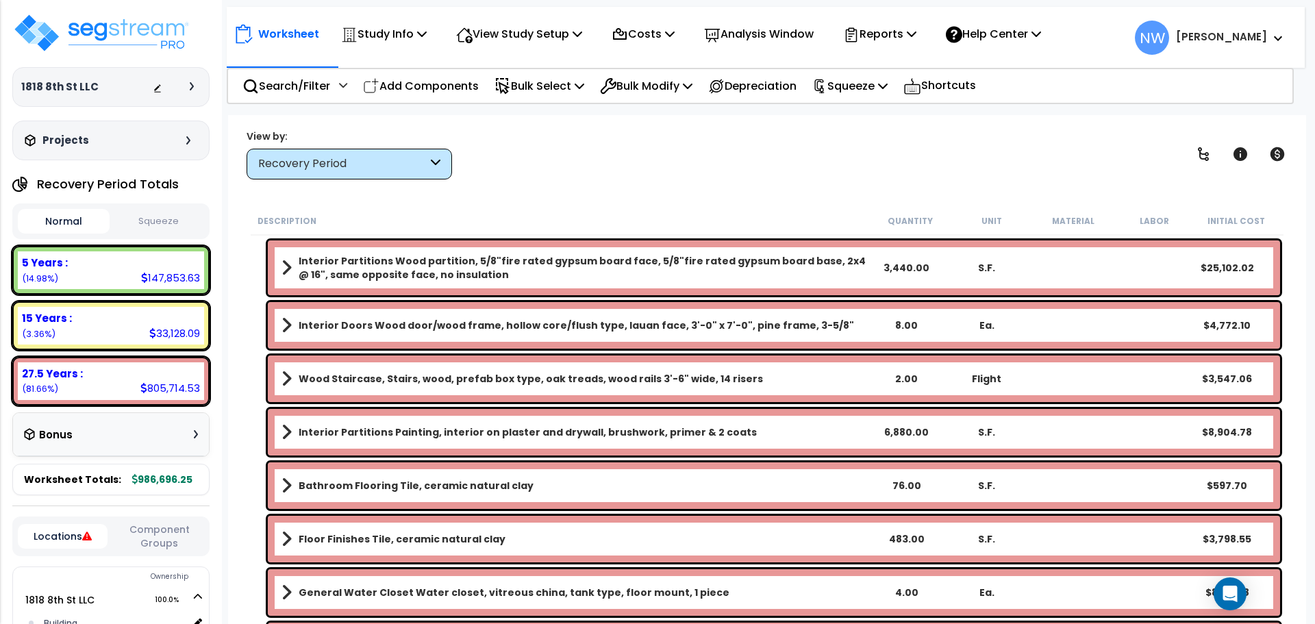
scroll to position [3695, 0]
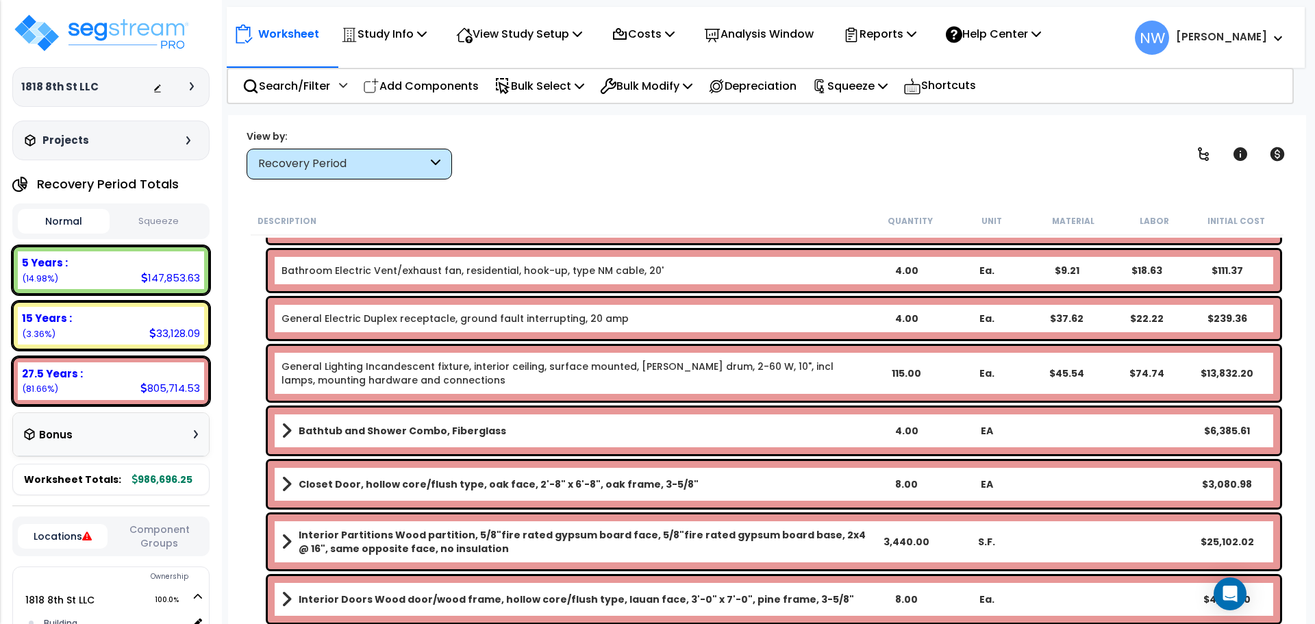
click at [901, 370] on div "115.00" at bounding box center [906, 373] width 79 height 14
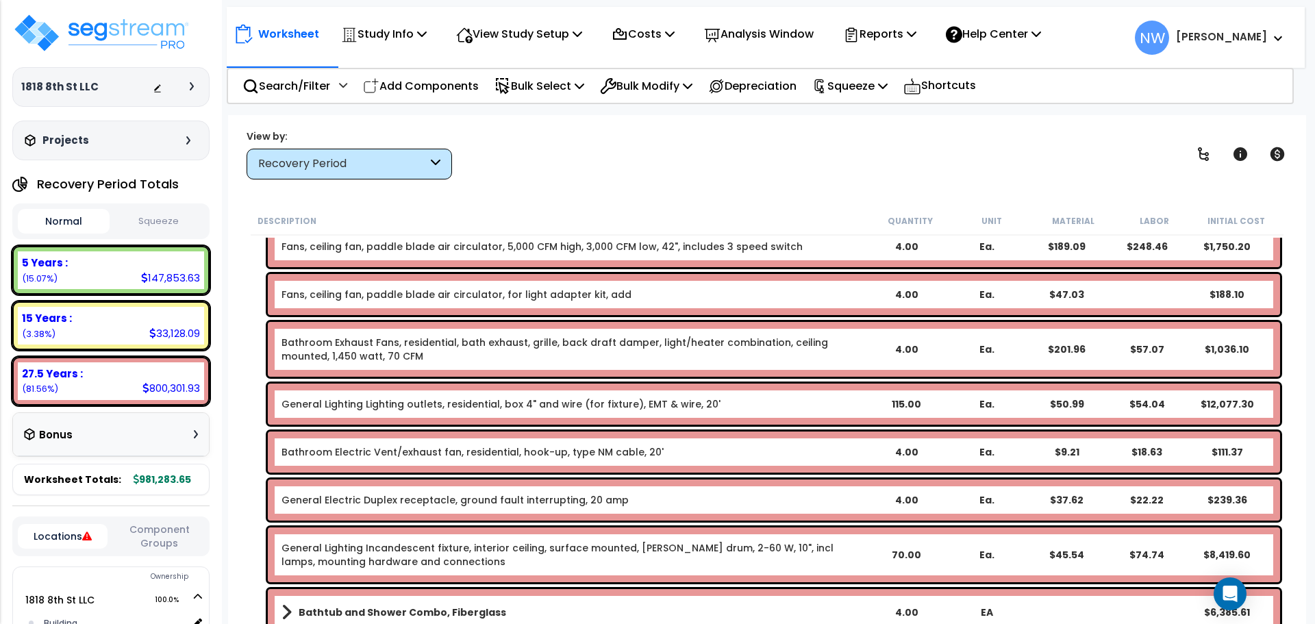
scroll to position [3490, 0]
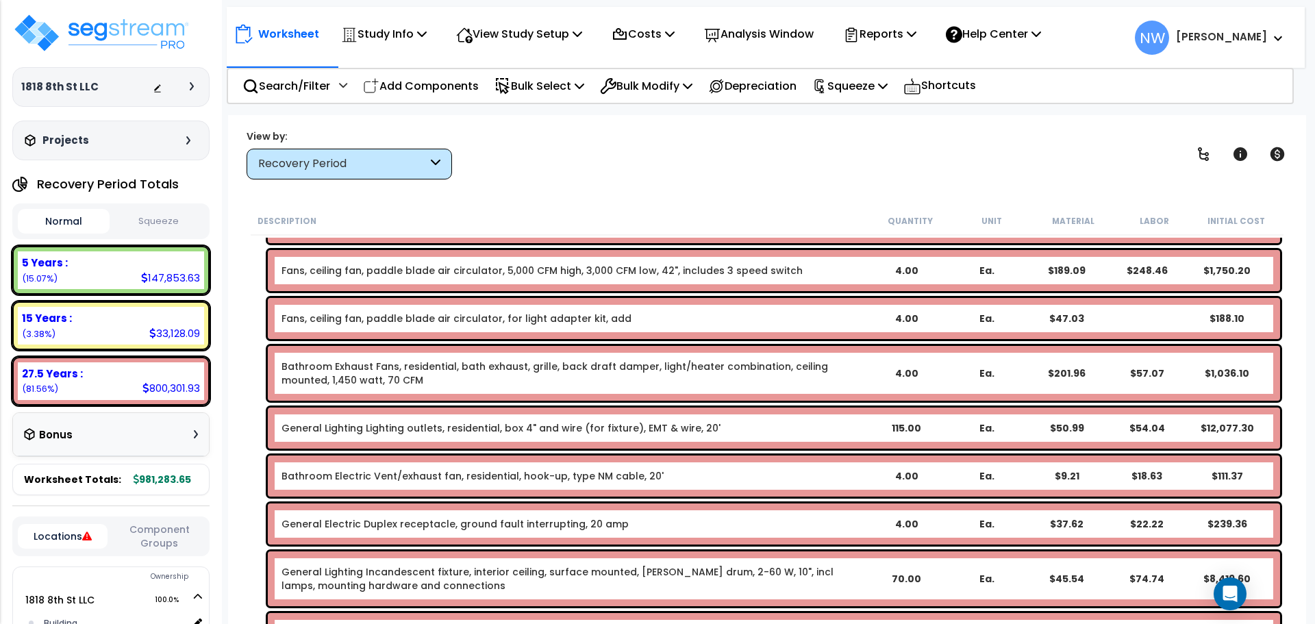
click at [909, 425] on div "115.00" at bounding box center [906, 428] width 79 height 14
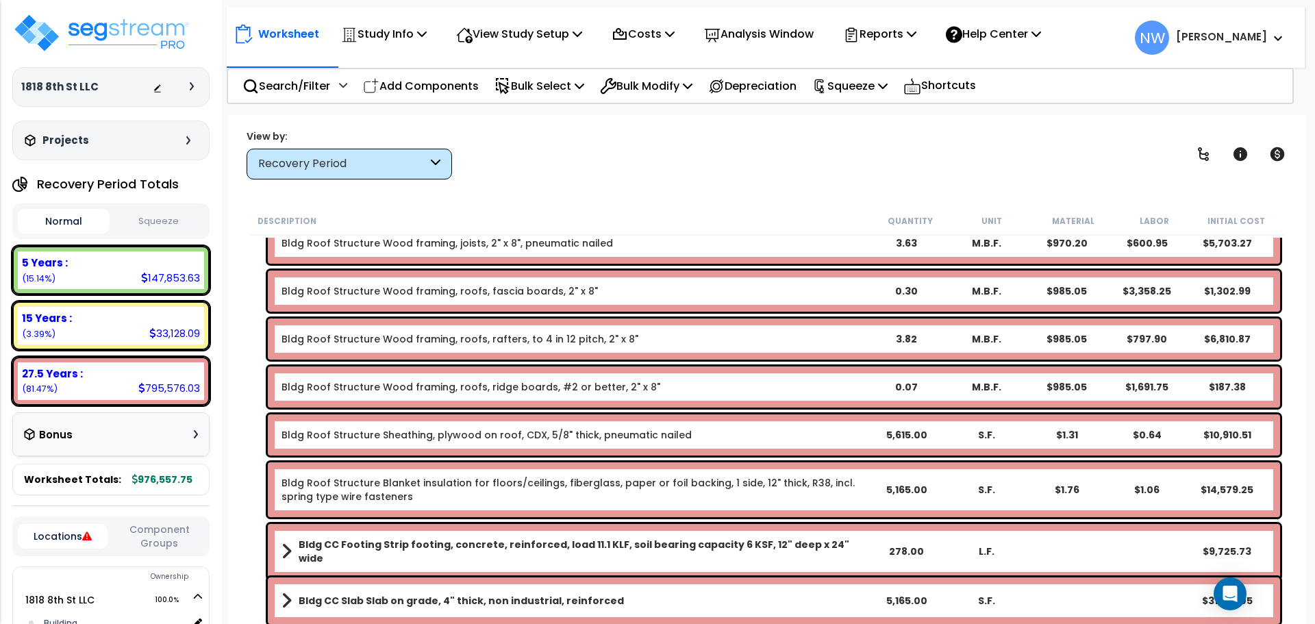
scroll to position [0, 0]
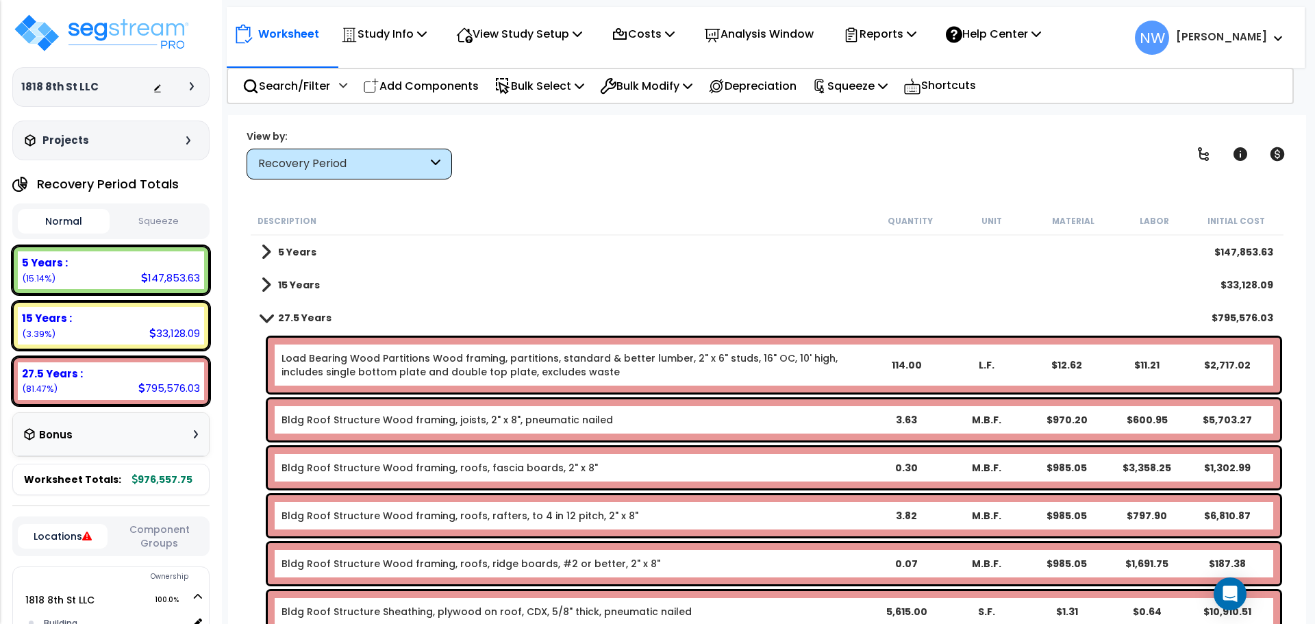
click at [268, 314] on span at bounding box center [266, 317] width 19 height 10
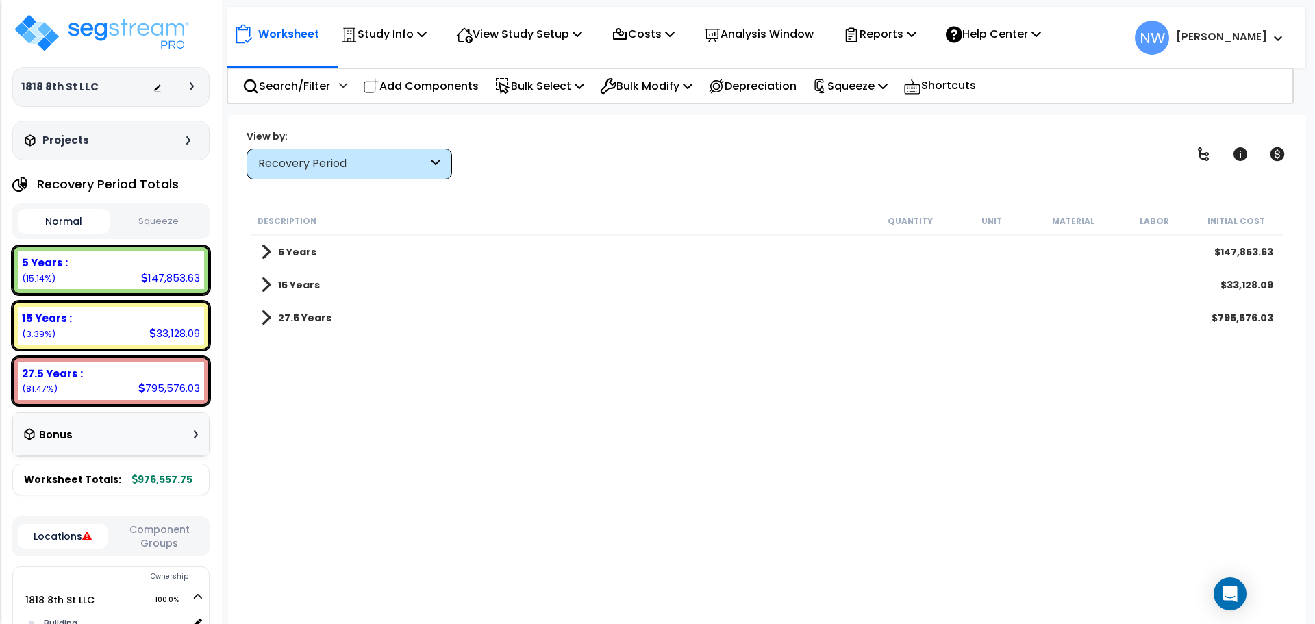
click at [635, 173] on div "View by: Recovery Period High to Low - Component Cost" at bounding box center [767, 154] width 1050 height 51
click at [887, 86] on icon at bounding box center [883, 85] width 10 height 11
click at [898, 116] on link "Squeeze" at bounding box center [873, 116] width 136 height 27
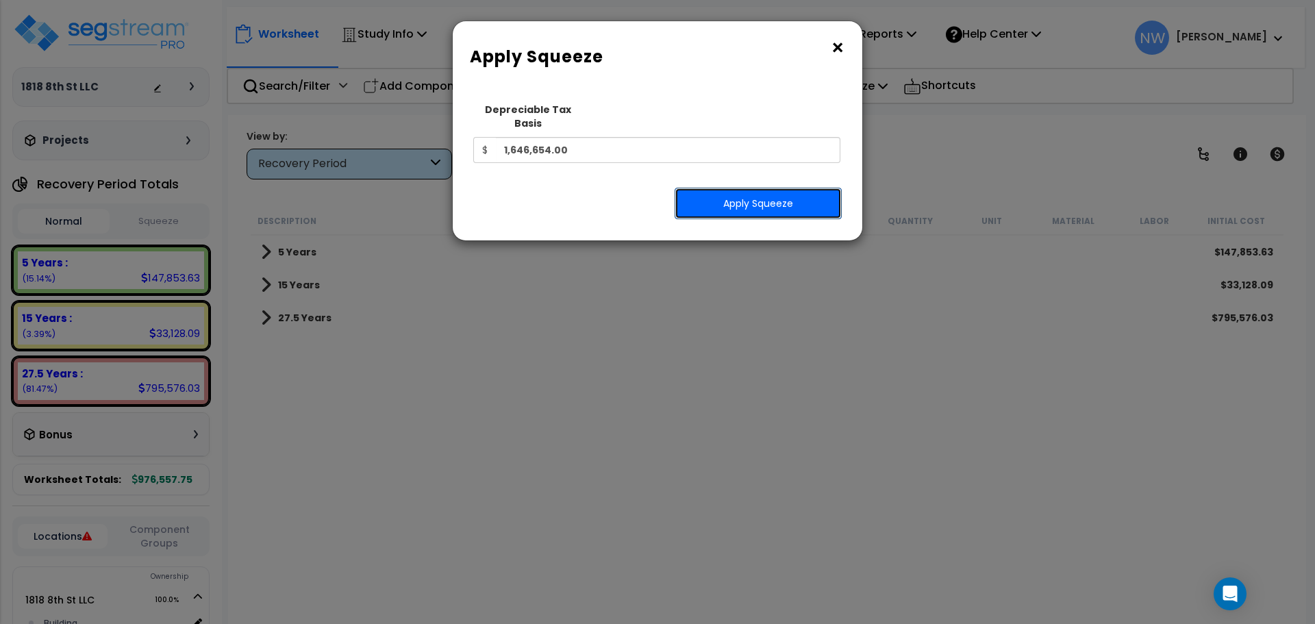
click at [740, 191] on button "Apply Squeeze" at bounding box center [757, 203] width 167 height 31
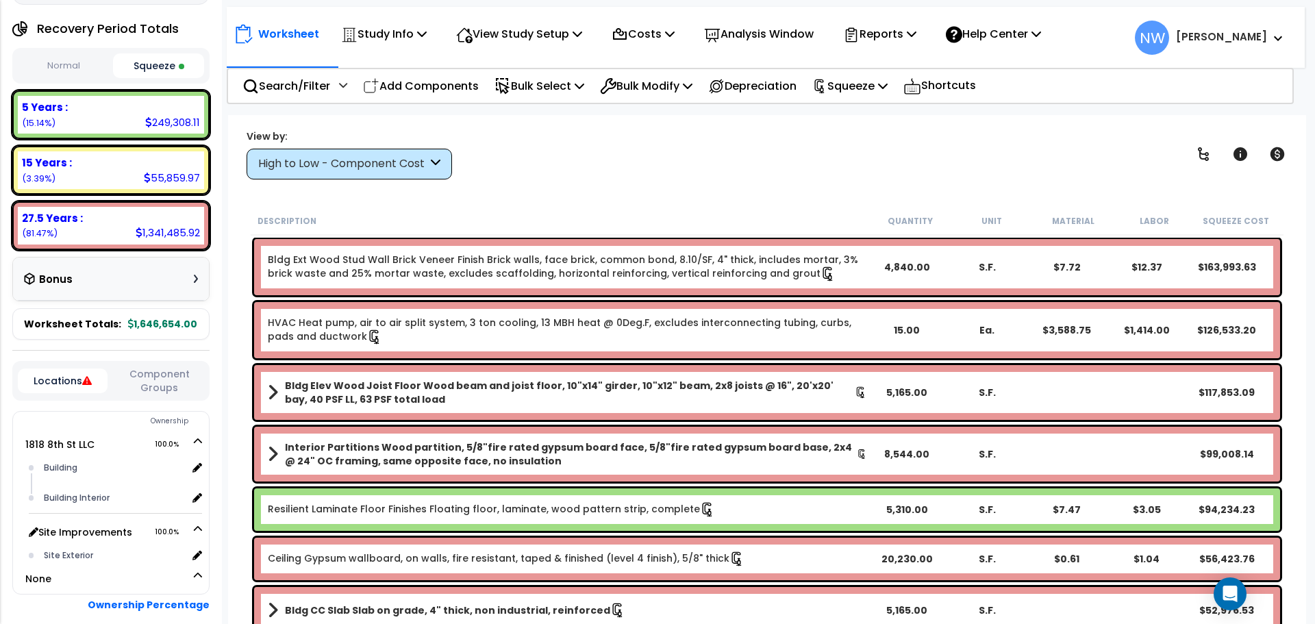
scroll to position [205, 0]
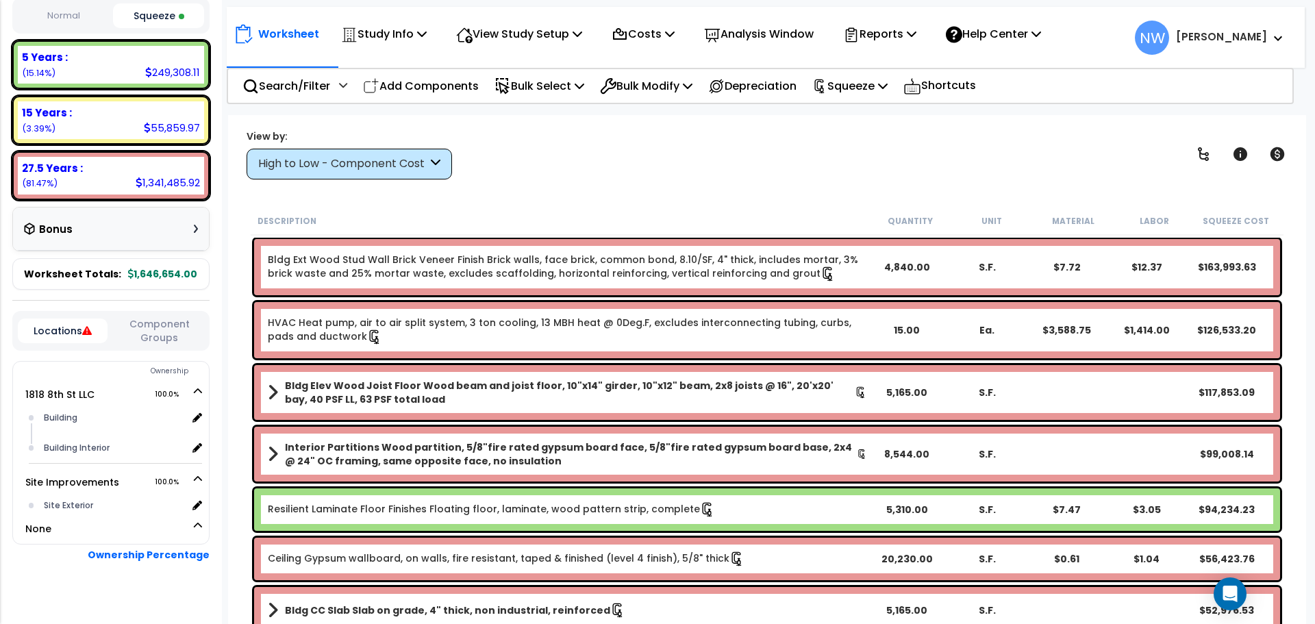
click at [102, 231] on div "Bonus" at bounding box center [111, 229] width 174 height 27
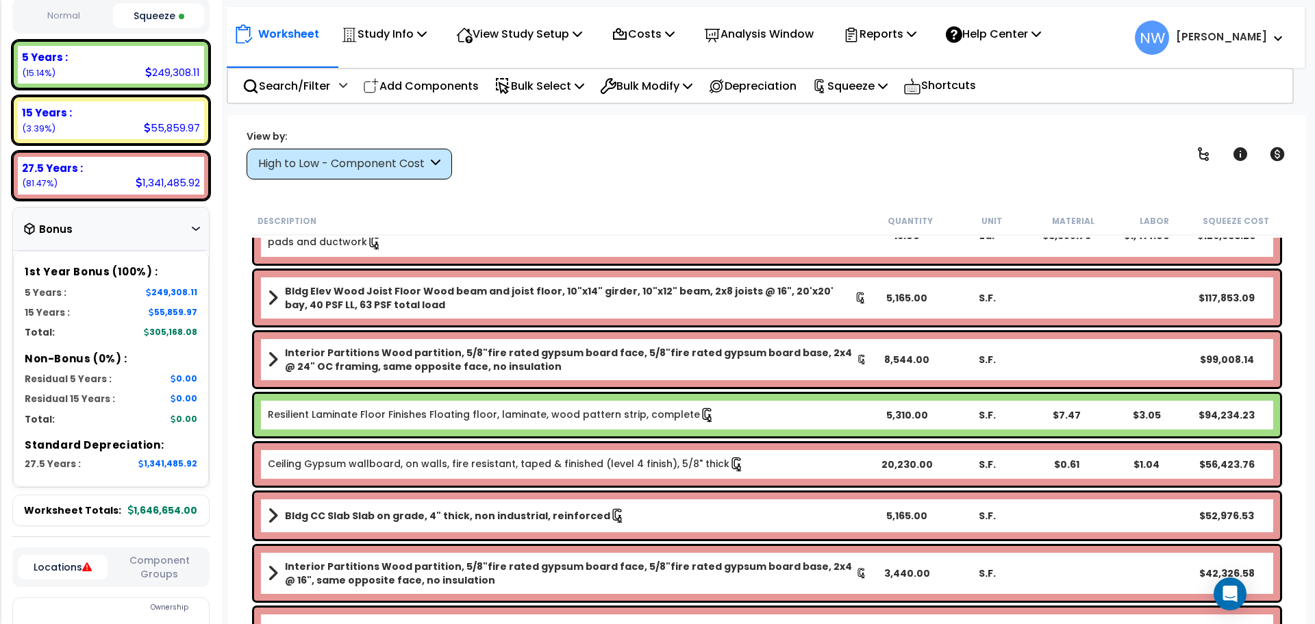
scroll to position [274, 0]
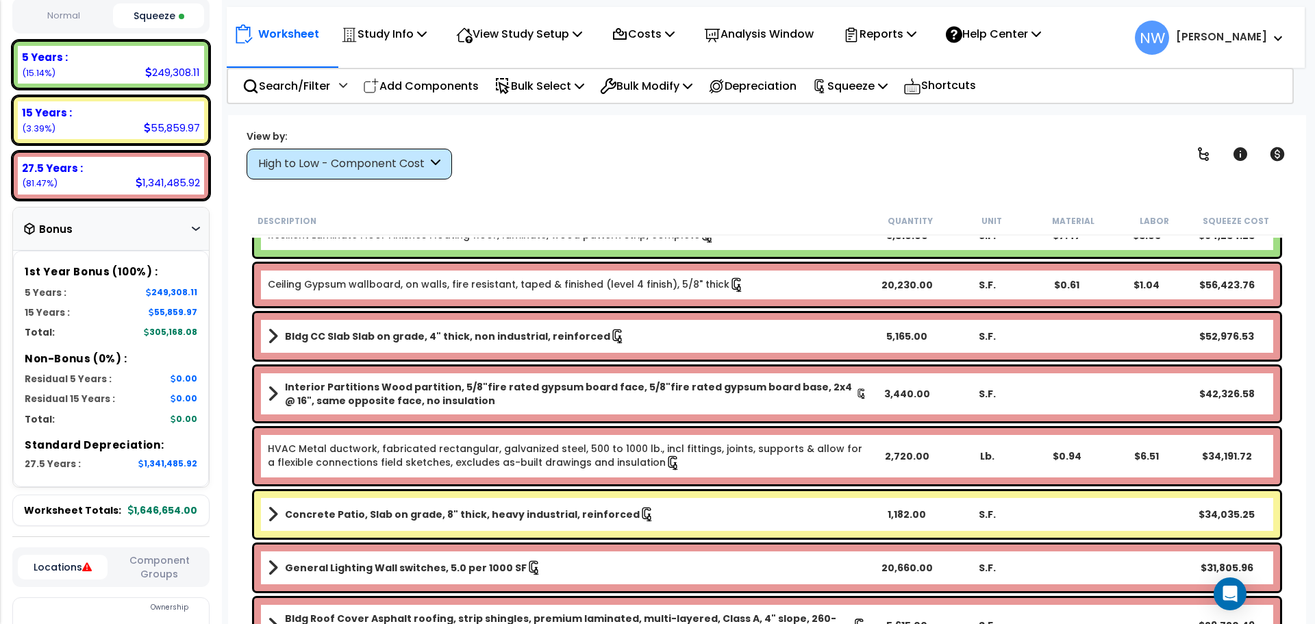
drag, startPoint x: 155, startPoint y: 565, endPoint x: 157, endPoint y: 510, distance: 54.8
click at [155, 564] on button "Component Groups" at bounding box center [159, 567] width 90 height 29
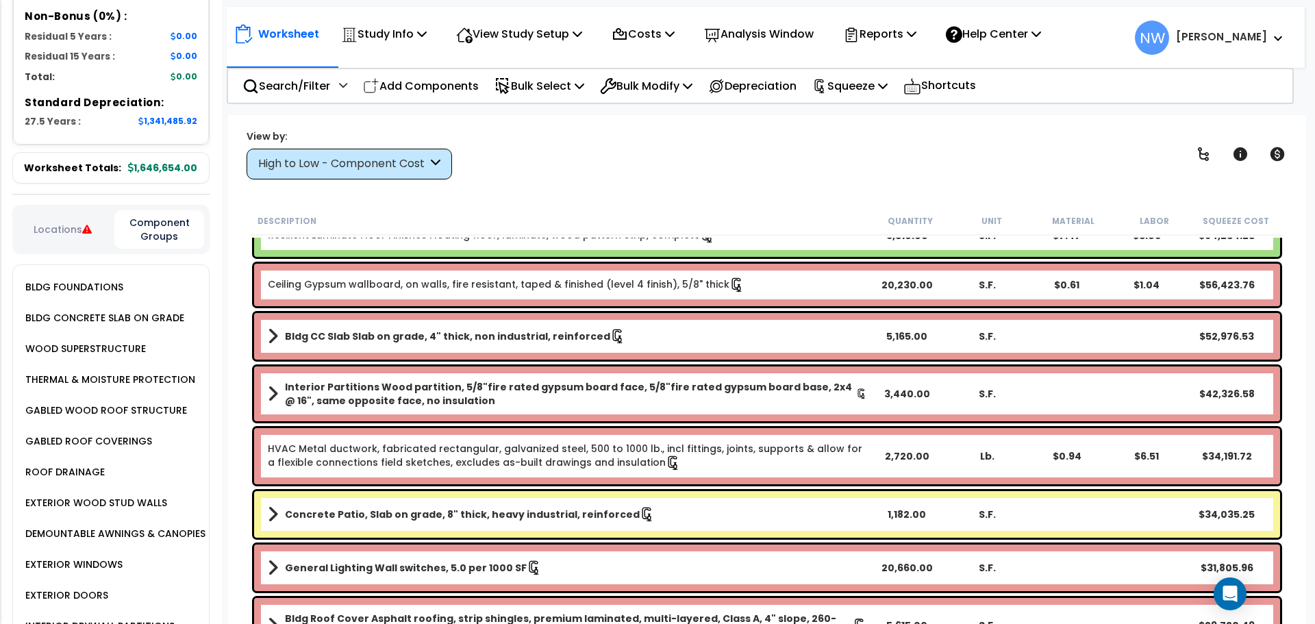
click at [51, 223] on button "Locations" at bounding box center [63, 229] width 90 height 15
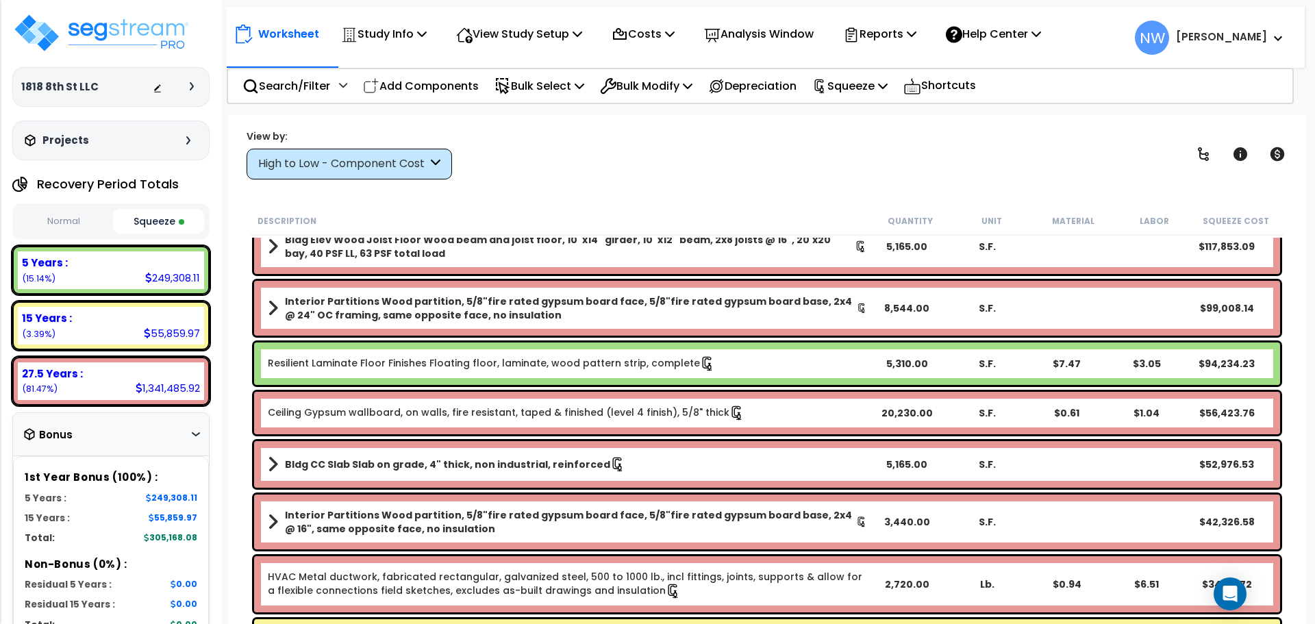
scroll to position [0, 0]
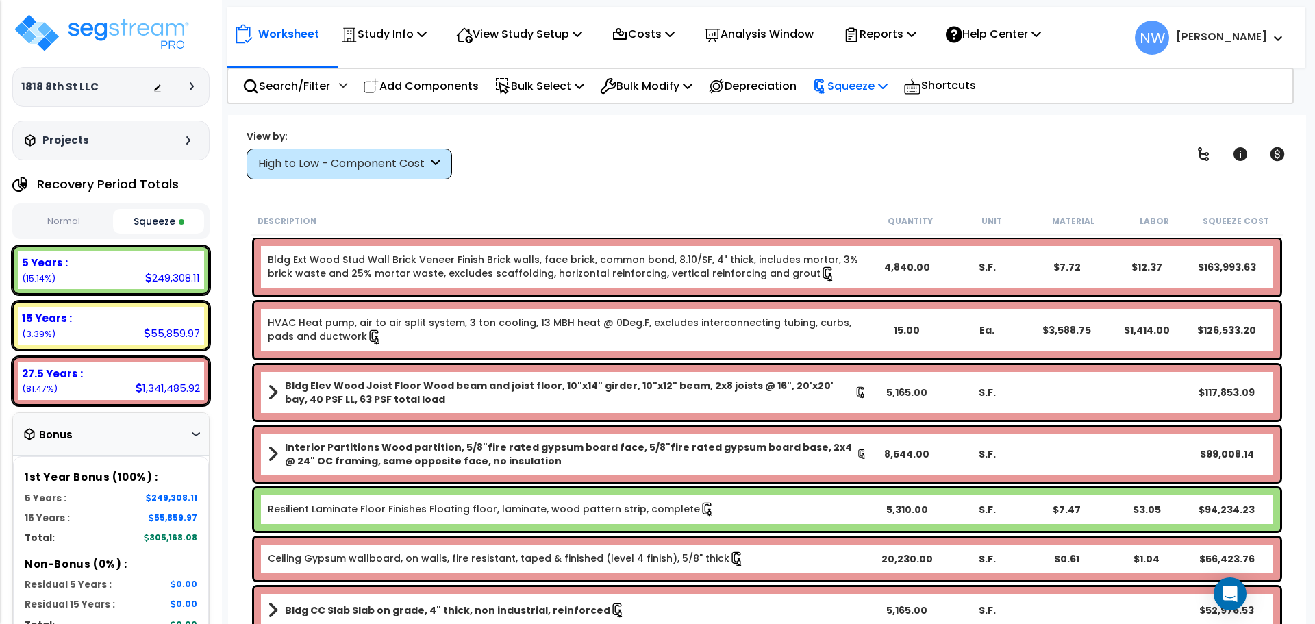
click at [887, 81] on icon at bounding box center [883, 85] width 10 height 11
click at [900, 142] on link "Reset Squeeze" at bounding box center [873, 144] width 136 height 27
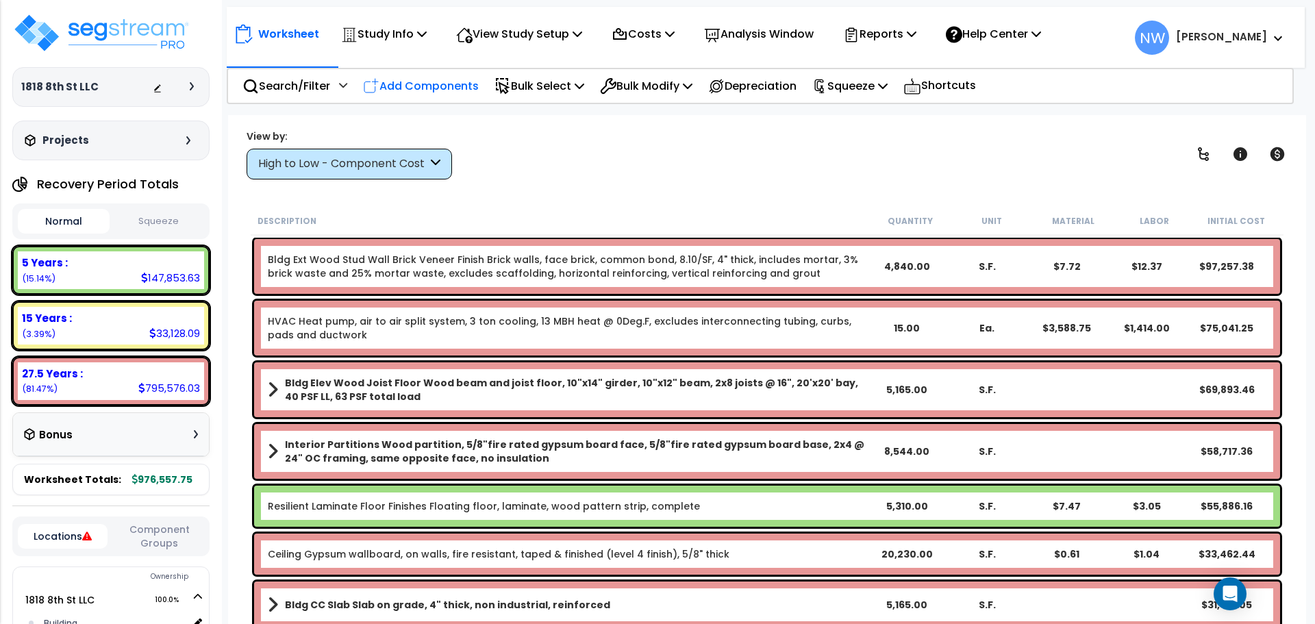
click at [402, 84] on p "Add Components" at bounding box center [421, 86] width 116 height 18
select select
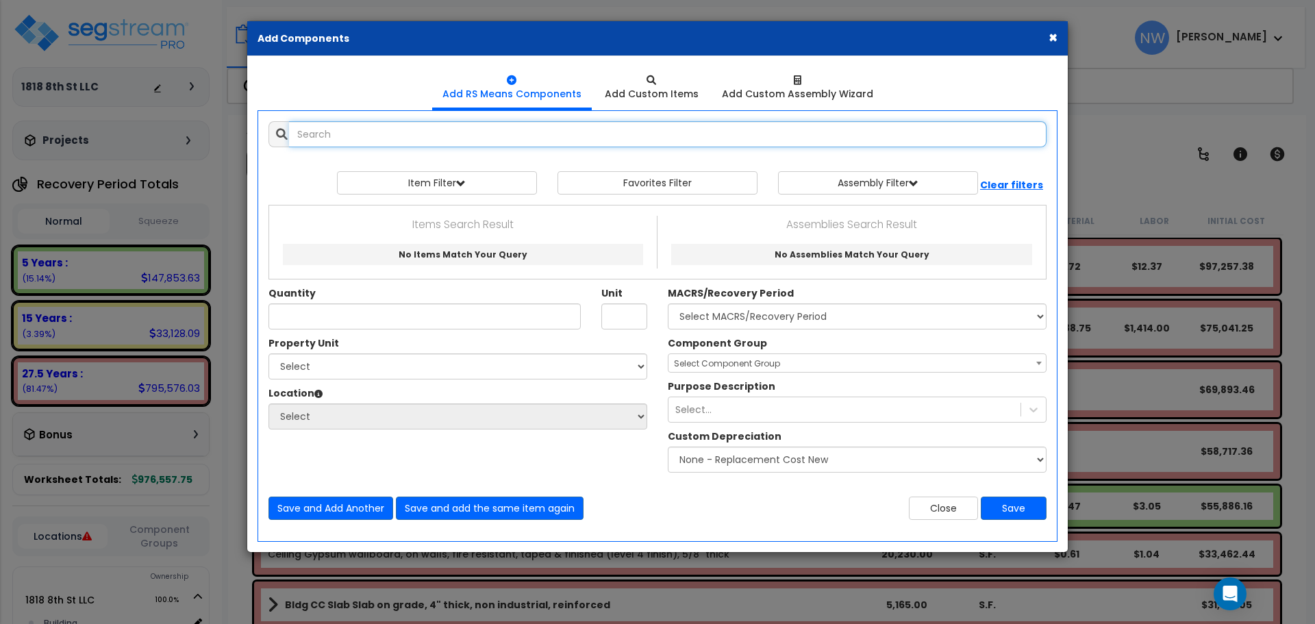
select select
click at [420, 131] on input "text" at bounding box center [667, 134] width 757 height 26
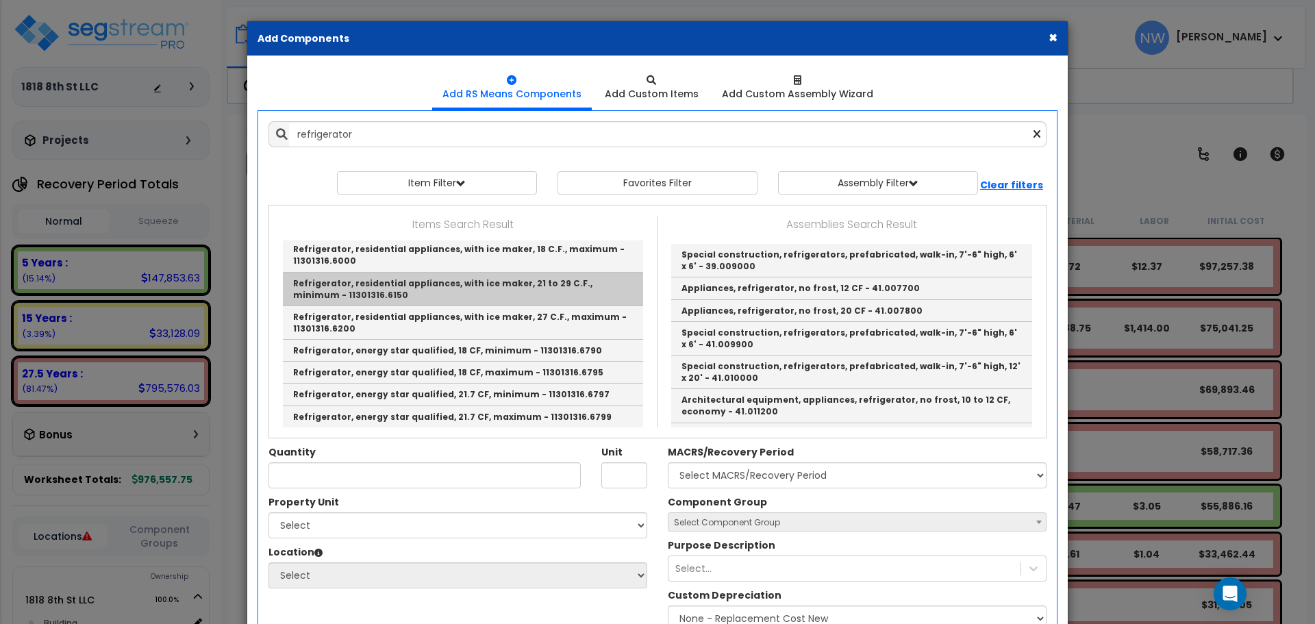
scroll to position [205, 0]
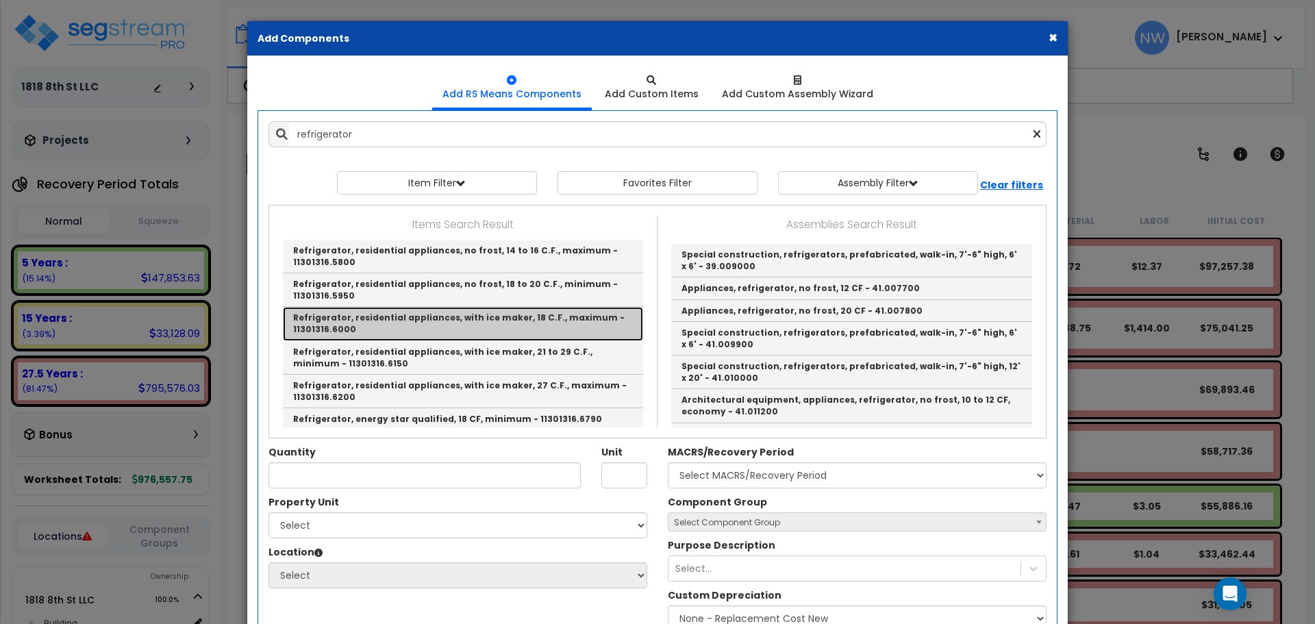
click at [490, 320] on link "Refrigerator, residential appliances, with ice maker, 18 C.F., maximum - 113013…" at bounding box center [463, 324] width 360 height 34
type input "Refrigerator, residential appliances, with ice maker, 18 C.F., maximum - 113013…"
type input "Ea."
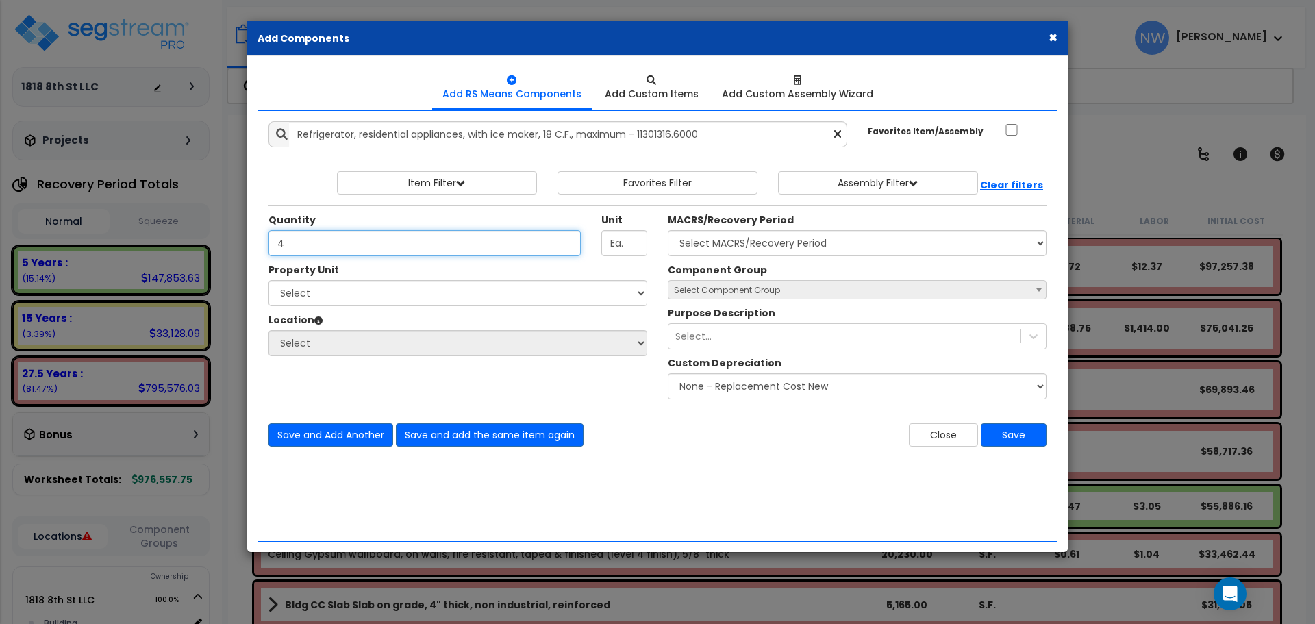
type input "4"
click at [394, 297] on select "Select 1818 8th St LLC Site Improvements" at bounding box center [457, 293] width 379 height 26
select select "176466"
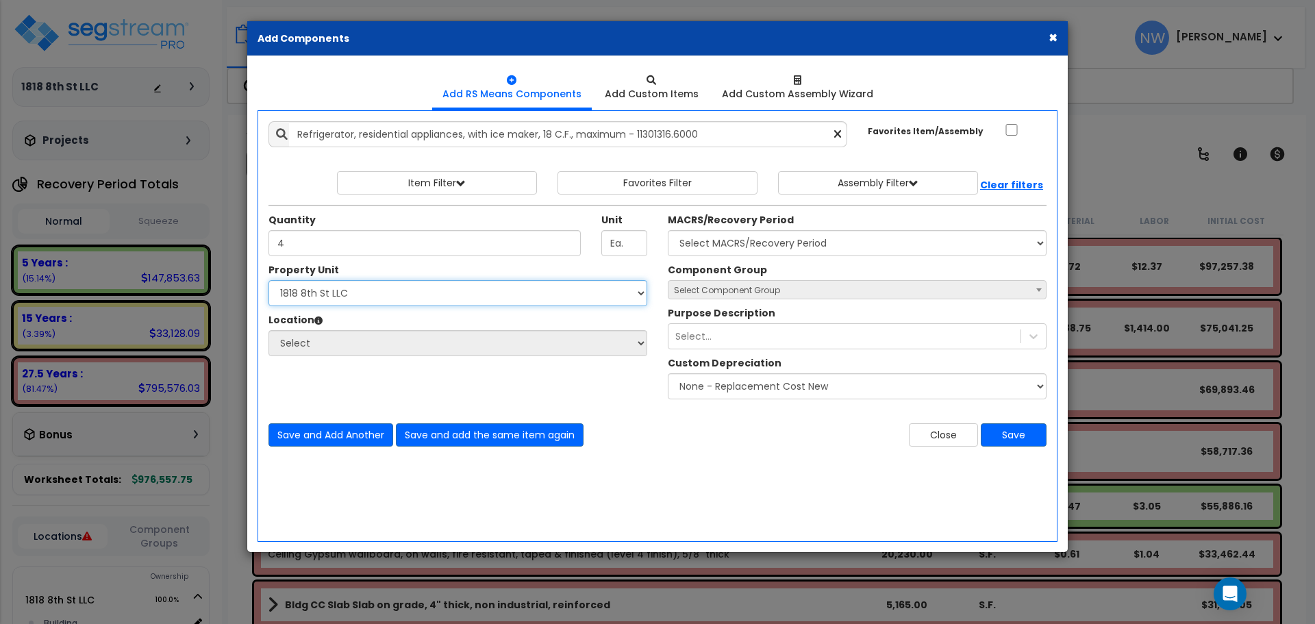
click at [268, 280] on select "Select 1818 8th St LLC Site Improvements" at bounding box center [457, 293] width 379 height 26
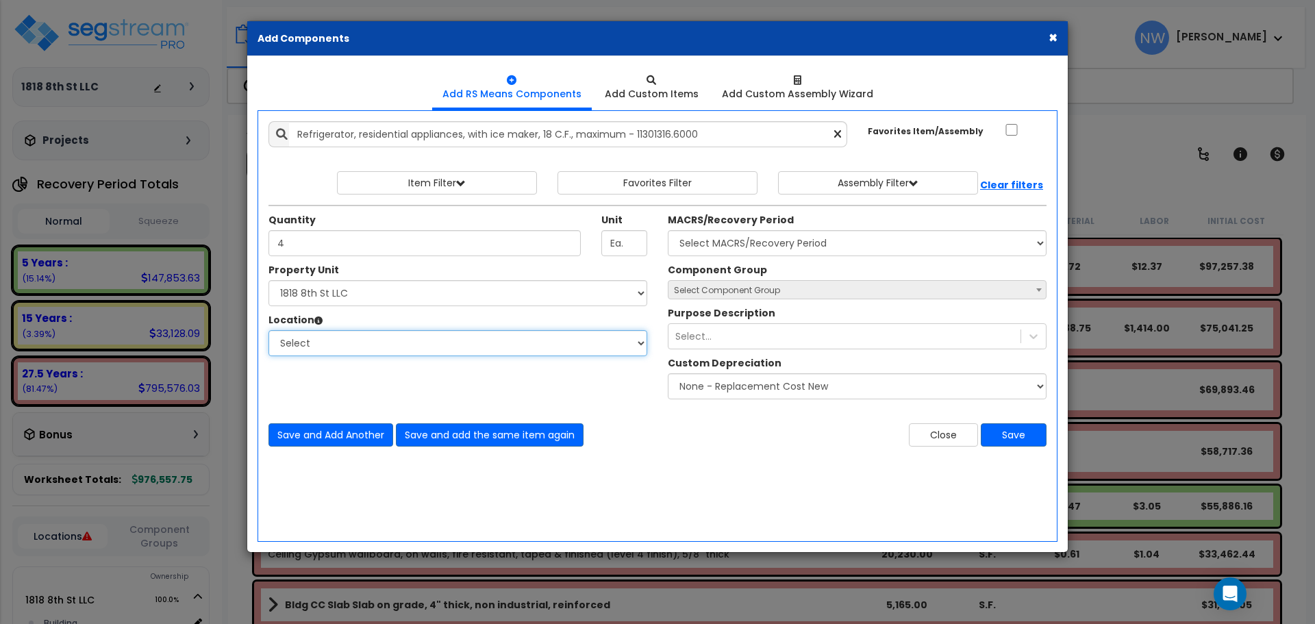
click at [383, 344] on select "Select Building Building Interior Add Additional Location" at bounding box center [457, 343] width 379 height 26
select select "461"
click at [268, 330] on select "Select Building Building Interior Add Additional Location" at bounding box center [457, 343] width 379 height 26
click at [778, 243] on select "Select MACRS/Recovery Period 5 Years - 57.0 - Distributive Trades & Services 5 …" at bounding box center [857, 243] width 379 height 26
select select "3667"
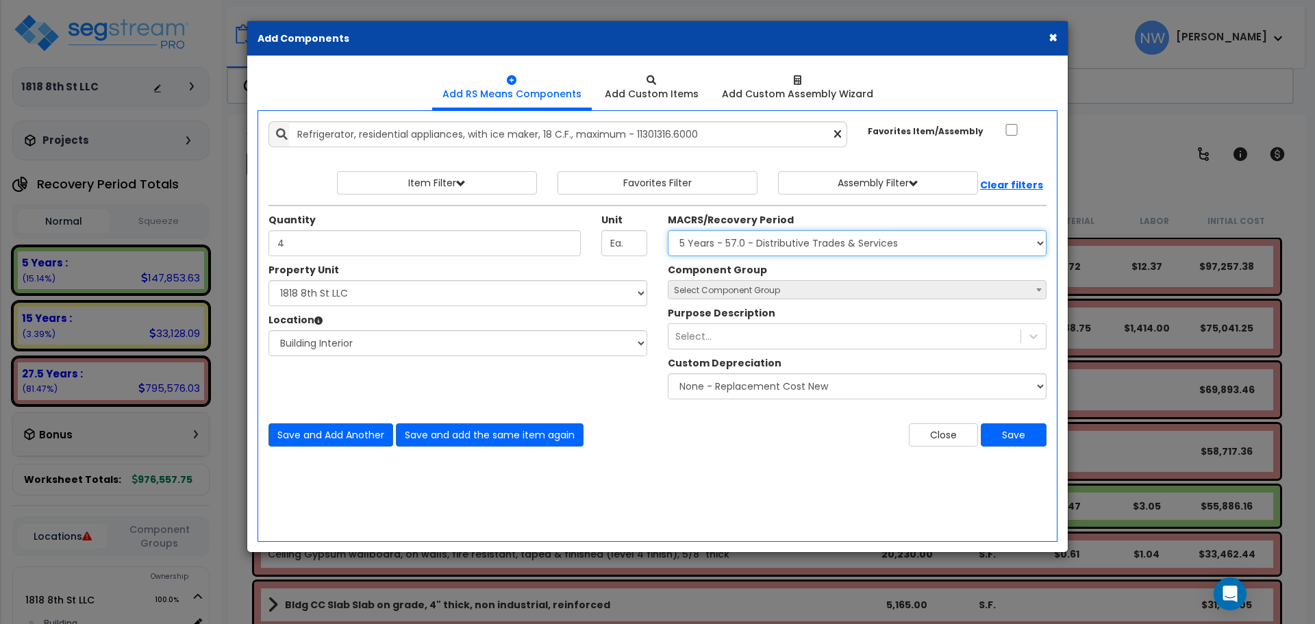
click at [668, 230] on select "Select MACRS/Recovery Period 5 Years - 57.0 - Distributive Trades & Services 5 …" at bounding box center [857, 243] width 379 height 26
click at [784, 245] on select "Select MACRS/Recovery Period 5 Years - 57.0 - Distributive Trades & Services 5 …" at bounding box center [857, 243] width 379 height 26
click at [668, 230] on select "Select MACRS/Recovery Period 5 Years - 57.0 - Distributive Trades & Services 5 …" at bounding box center [857, 243] width 379 height 26
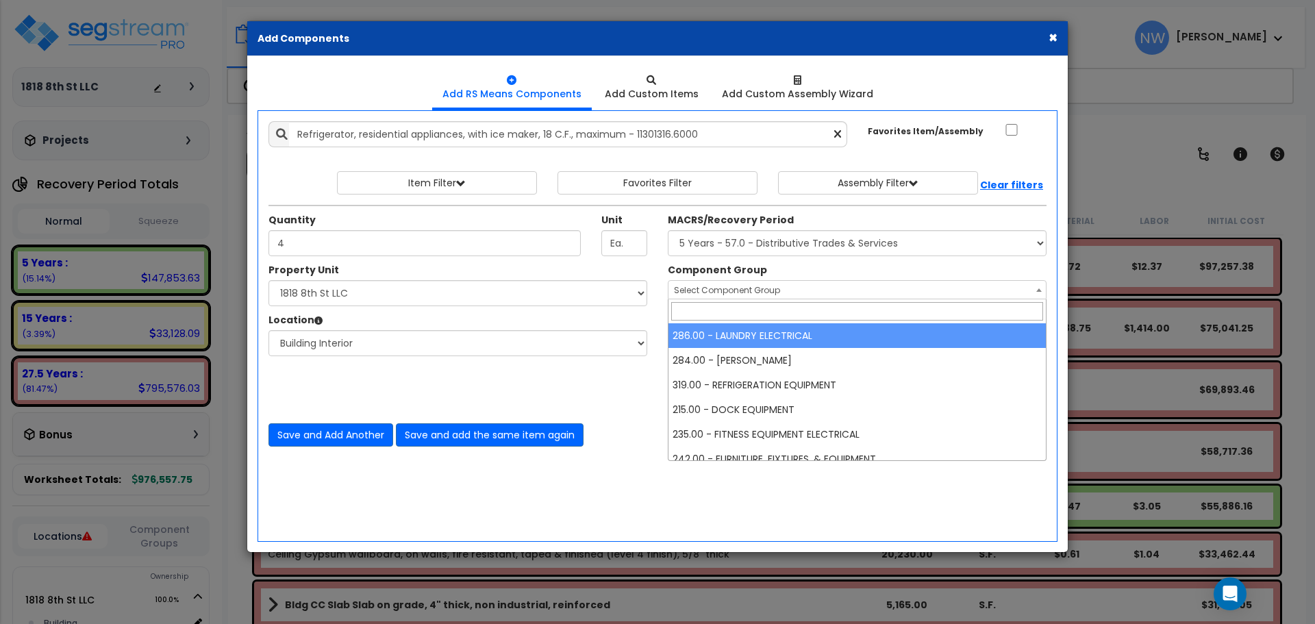
click at [794, 287] on span "Select Component Group" at bounding box center [856, 290] width 377 height 19
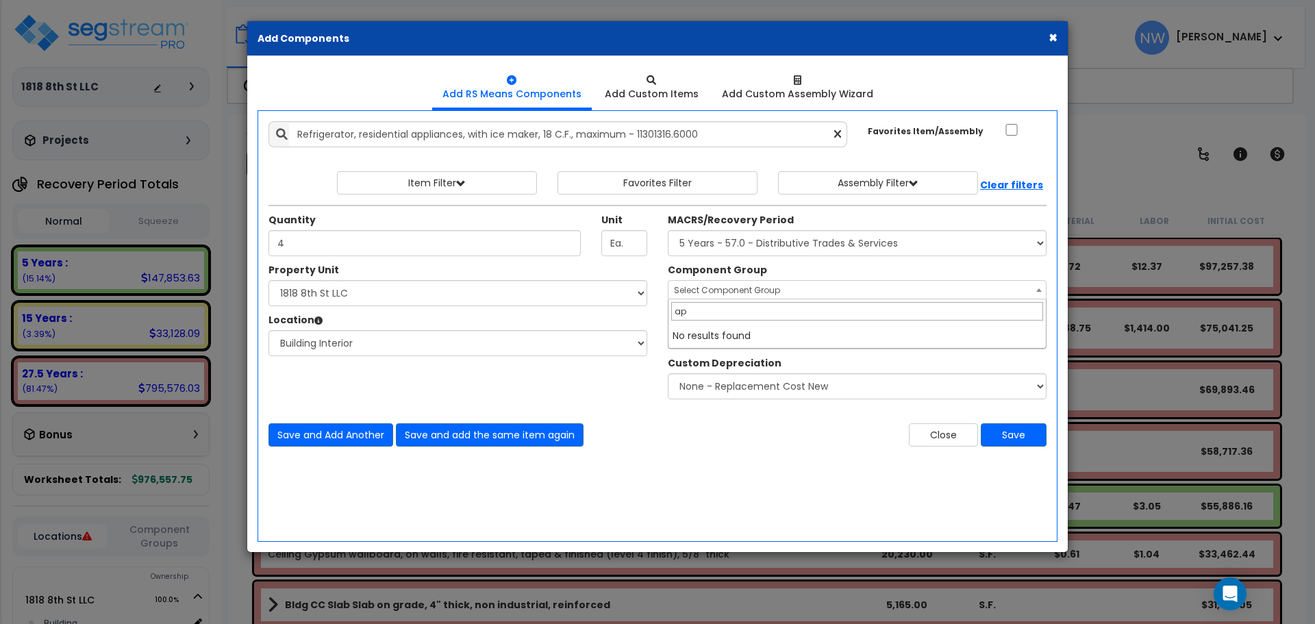
type input "a"
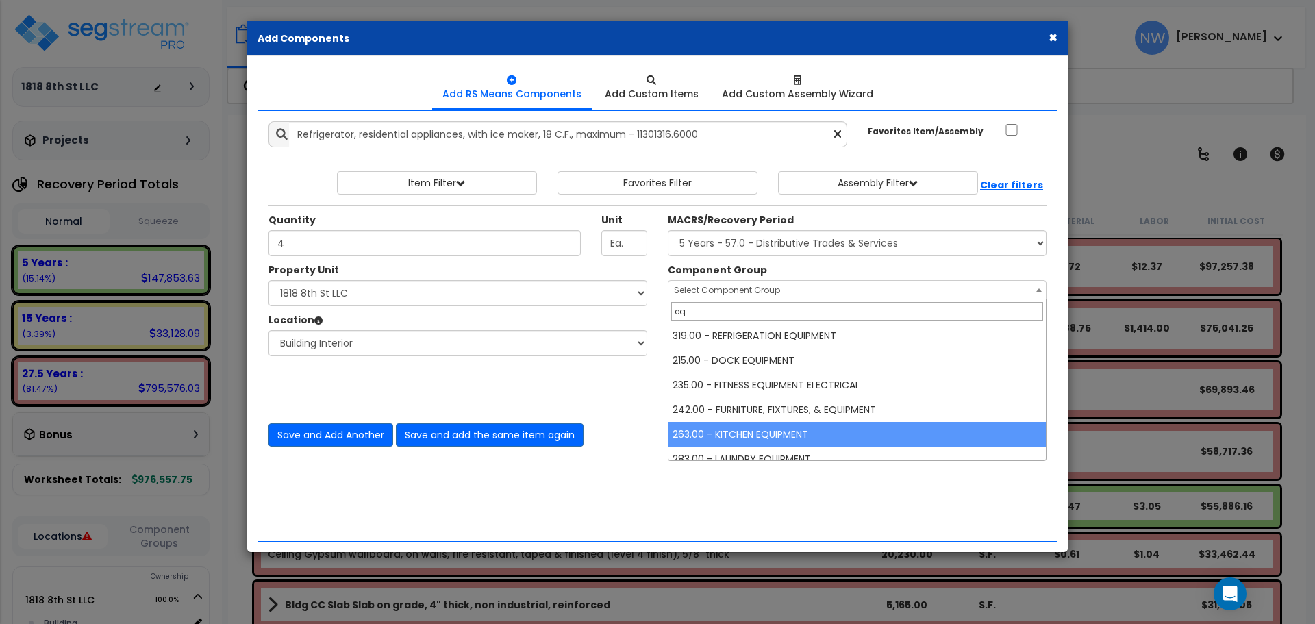
type input "eq"
select select "67010"
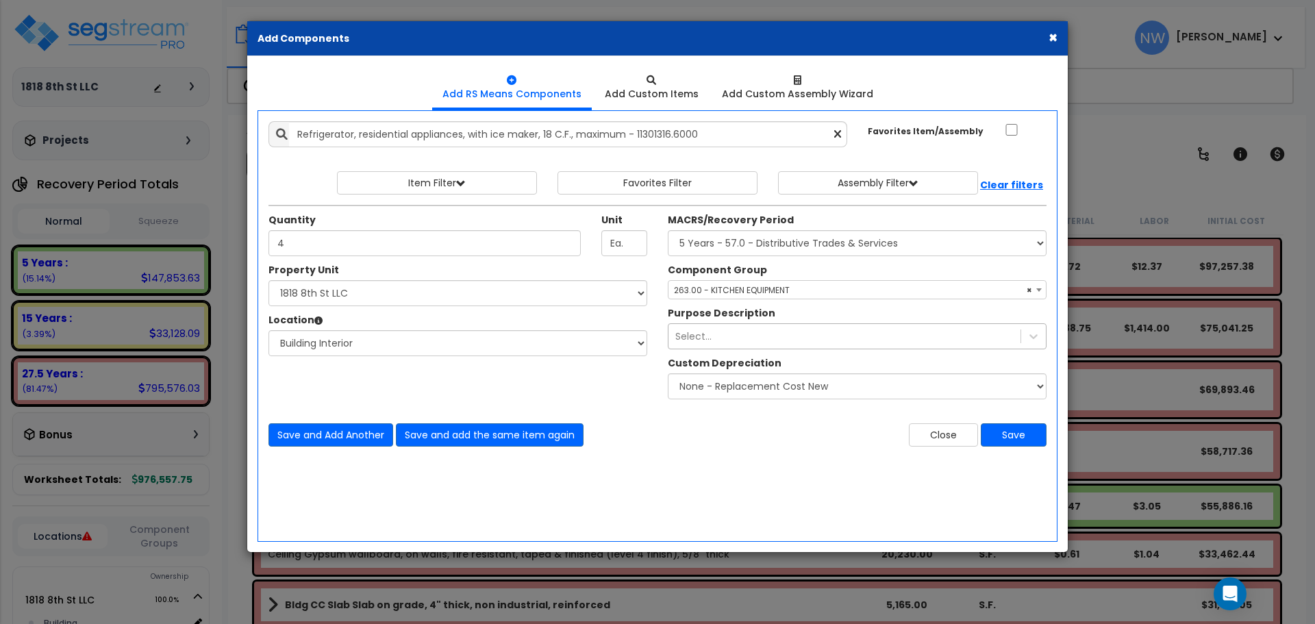
click at [721, 341] on div "Select..." at bounding box center [844, 336] width 352 height 22
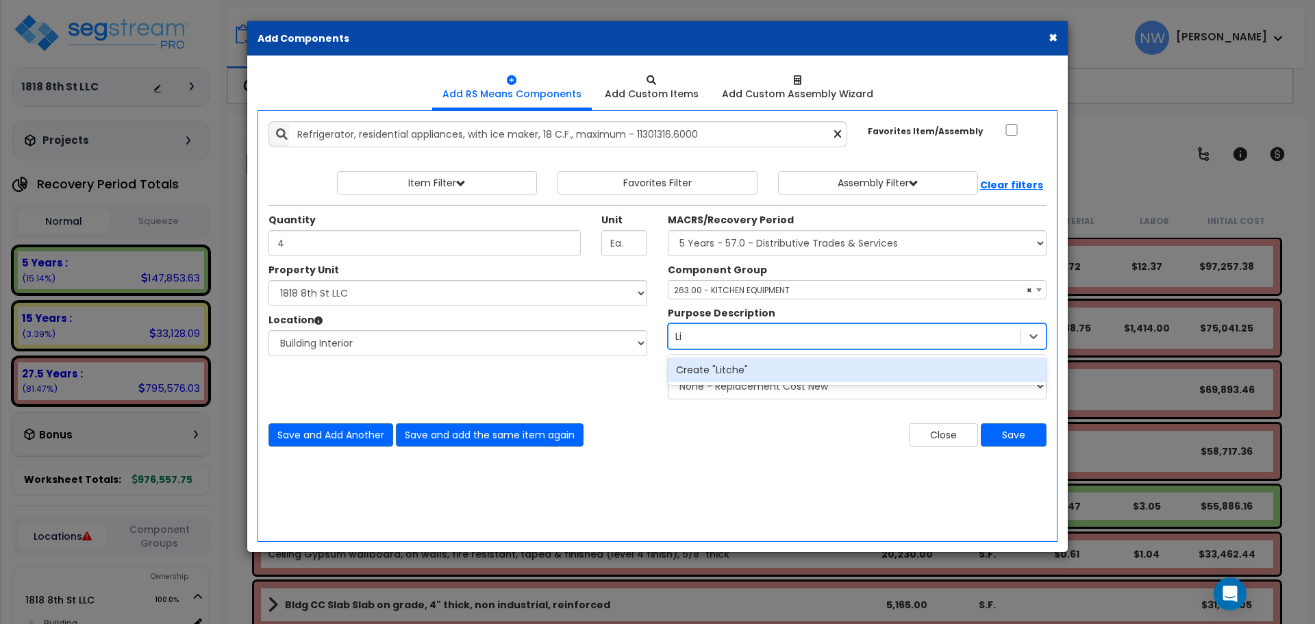
type input "L"
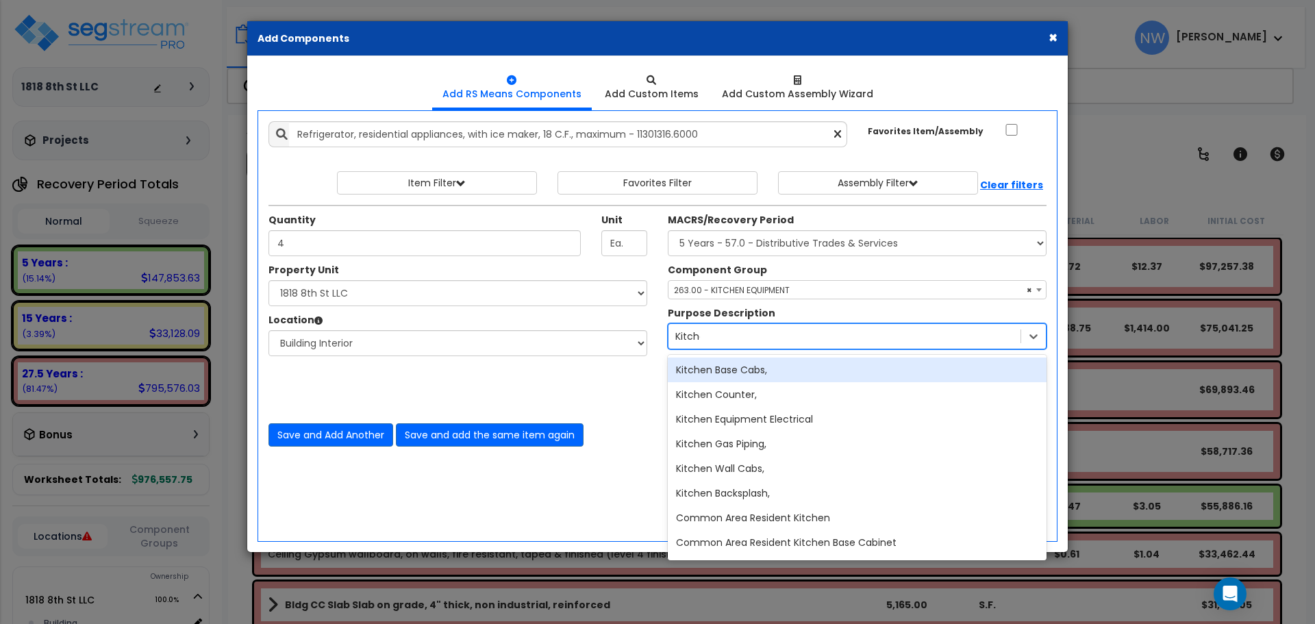
type input "Kitchen"
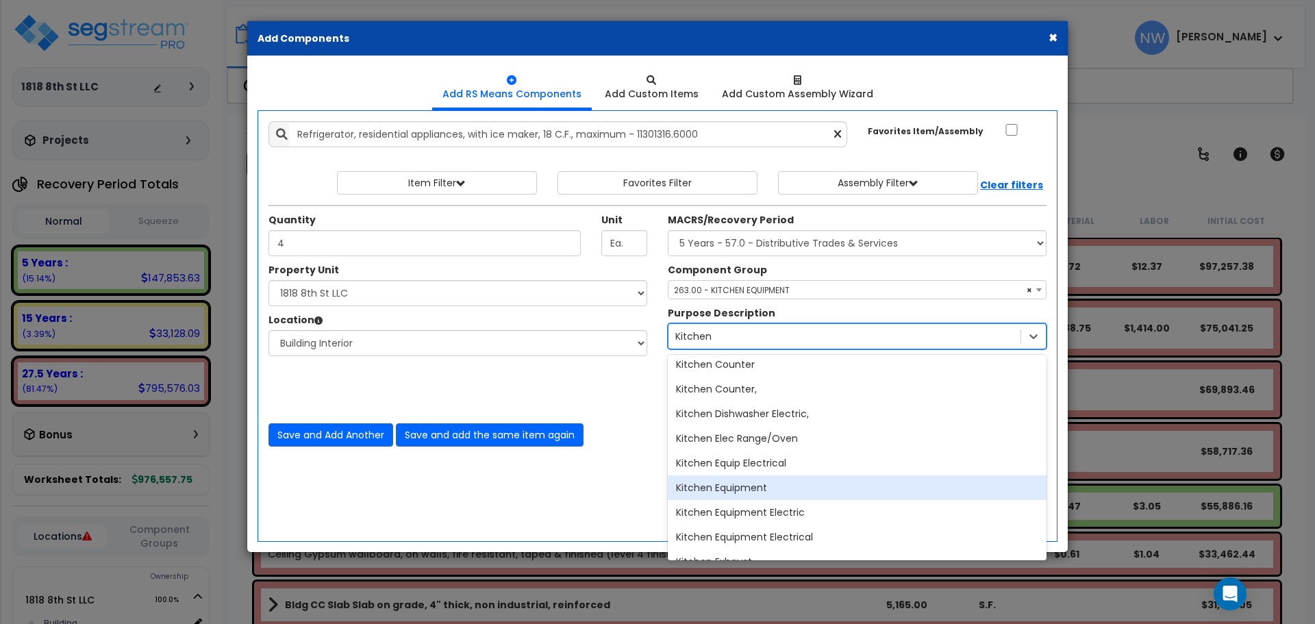
scroll to position [616, 0]
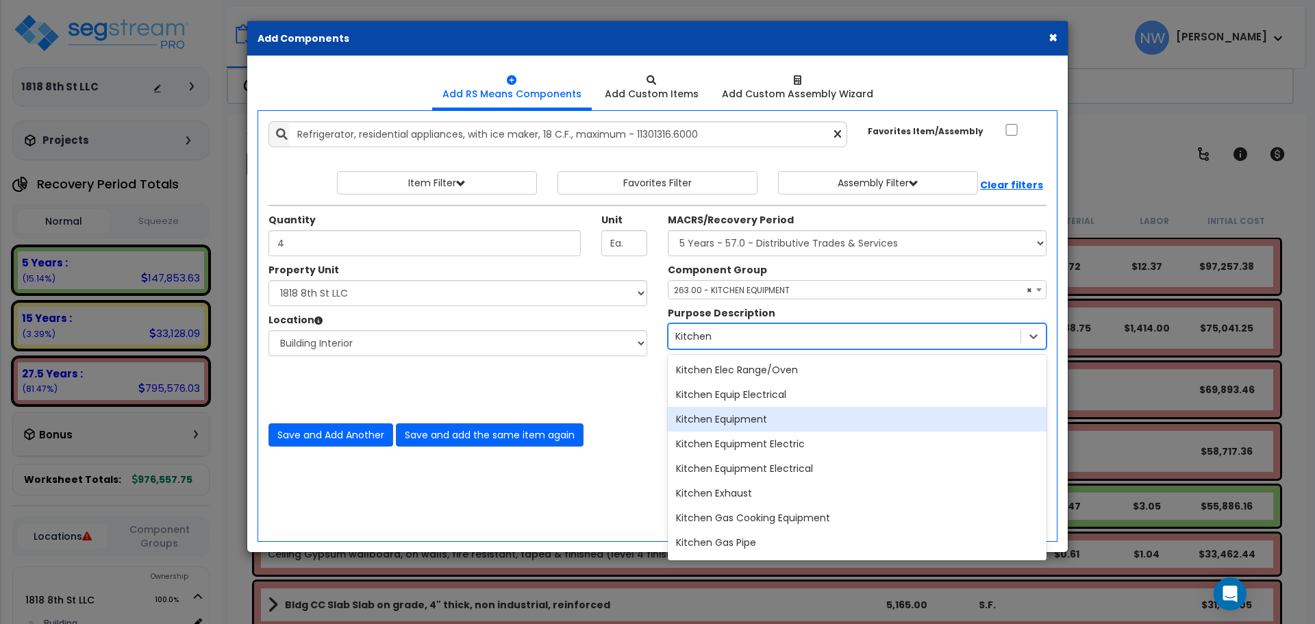
click at [813, 419] on div "Kitchen Equipment" at bounding box center [857, 419] width 379 height 25
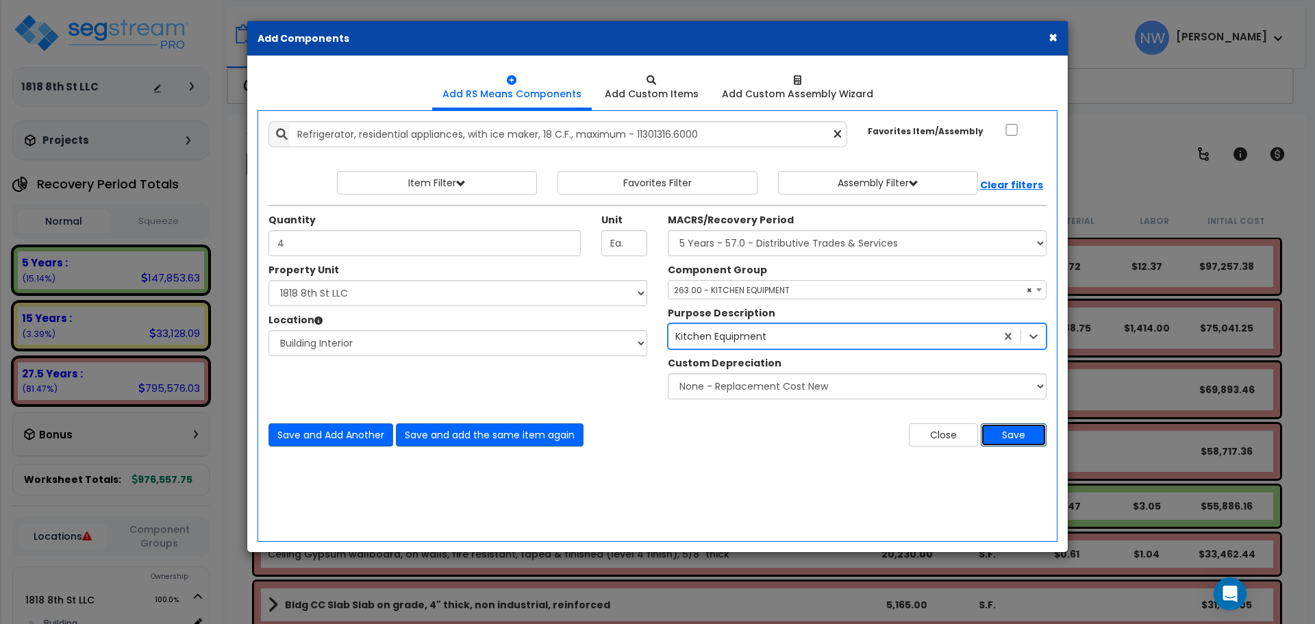
click at [1020, 438] on button "Save" at bounding box center [1014, 434] width 66 height 23
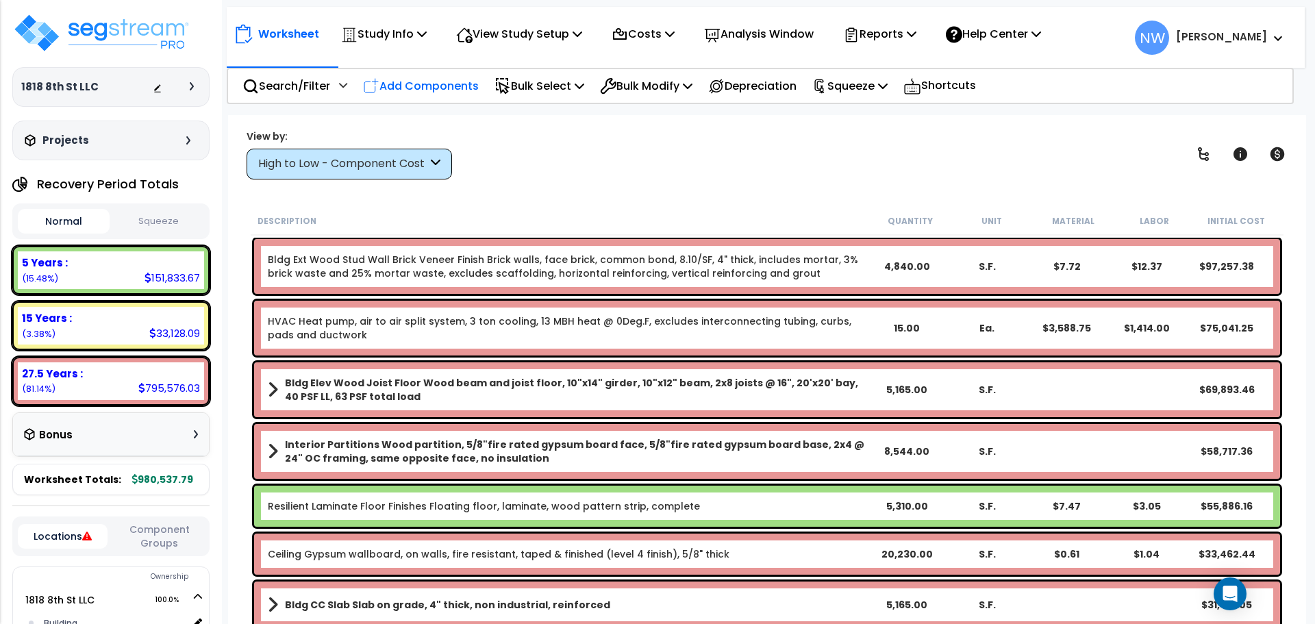
click at [444, 84] on p "Add Components" at bounding box center [421, 86] width 116 height 18
select select
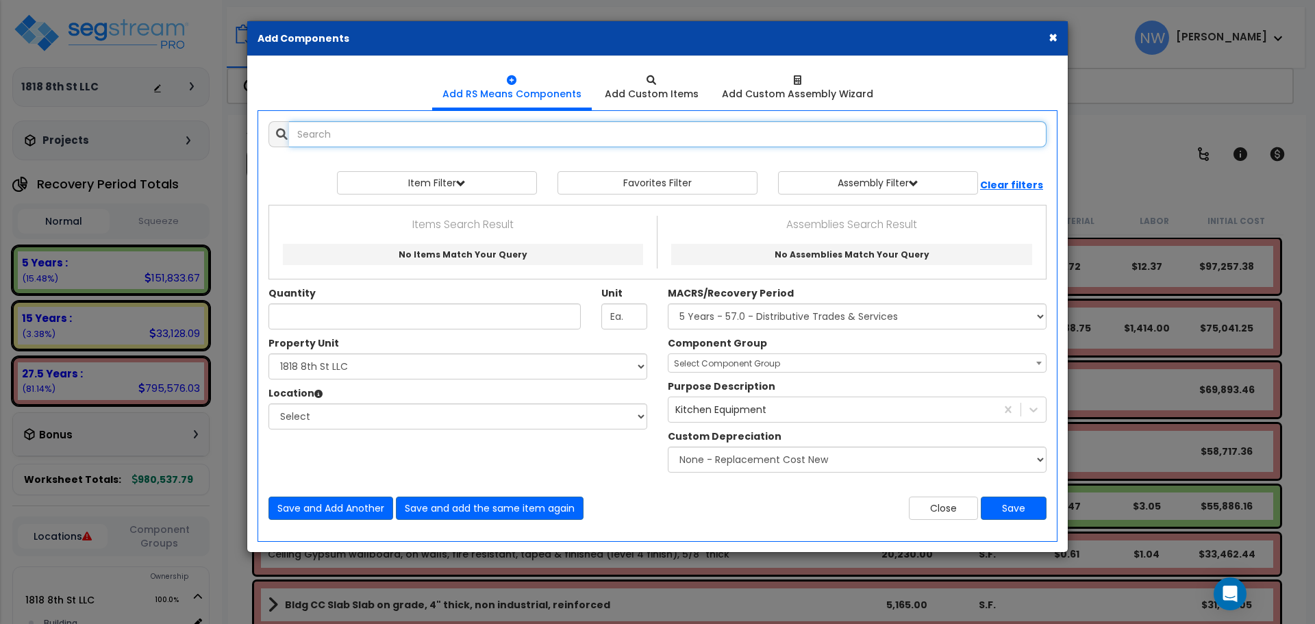
select select
click at [1050, 36] on button "×" at bounding box center [1052, 37] width 9 height 14
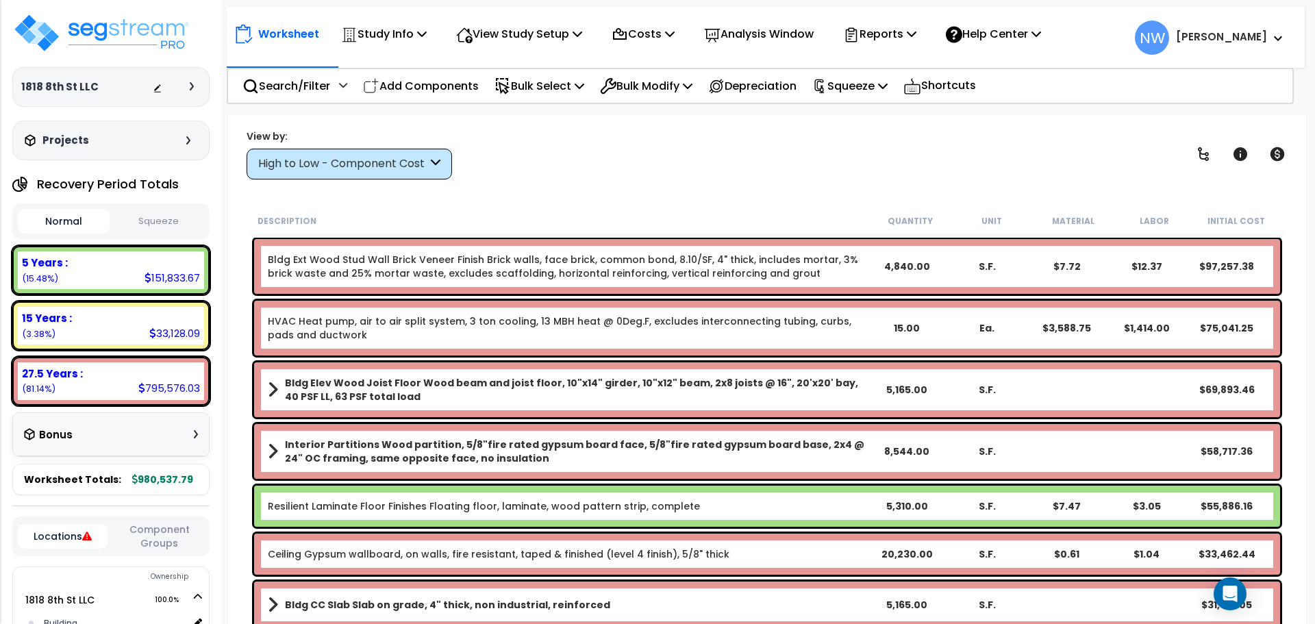
click at [336, 164] on div "High to Low - Component Cost" at bounding box center [342, 164] width 169 height 16
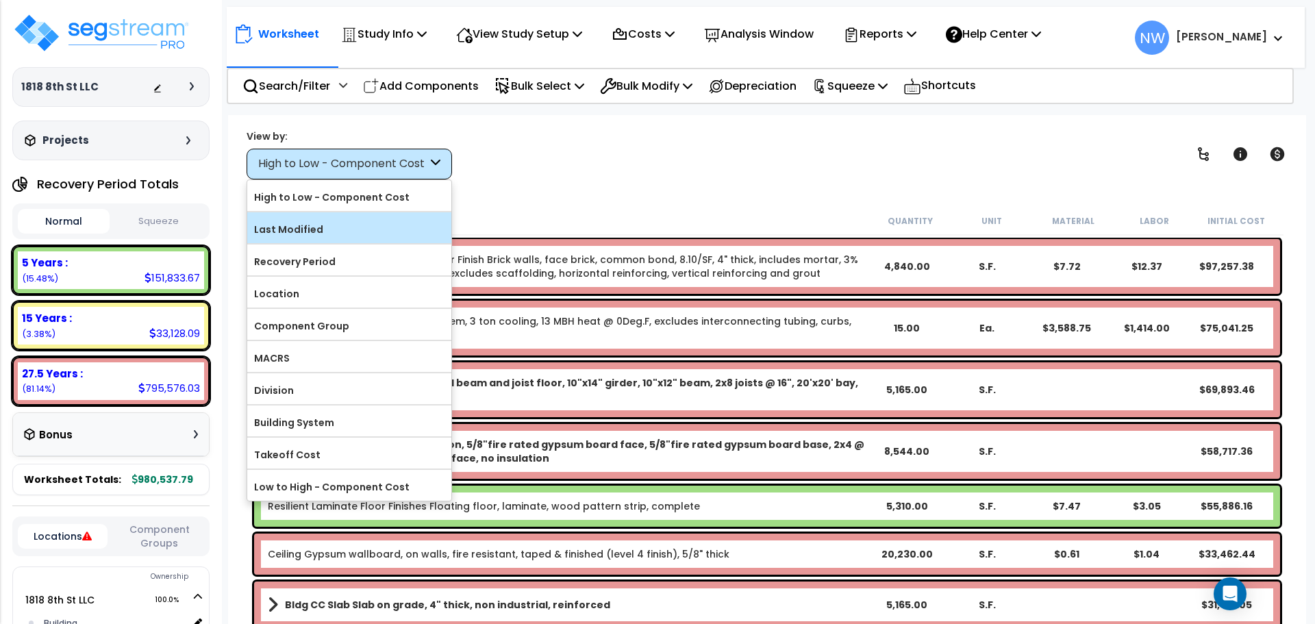
click at [357, 231] on label "Last Modified" at bounding box center [349, 229] width 204 height 21
click at [0, 0] on input "Last Modified" at bounding box center [0, 0] width 0 height 0
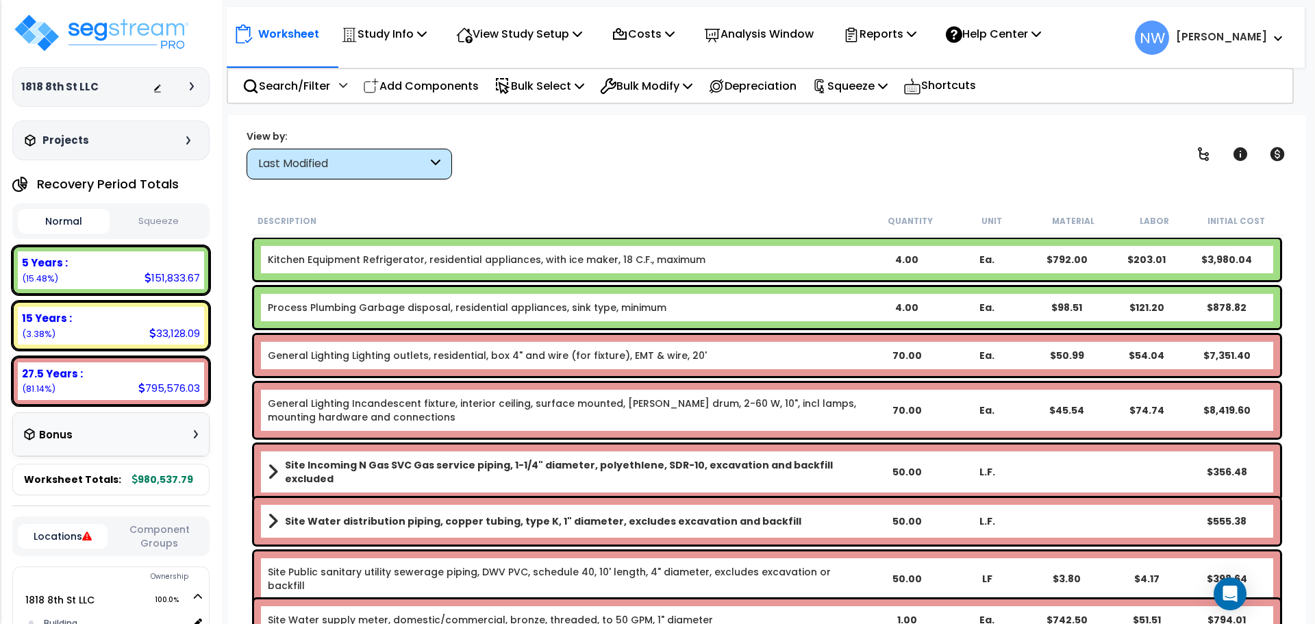
click at [718, 266] on b "Kitchen Equipment Refrigerator, residential appliances, with ice maker, 18 C.F.…" at bounding box center [567, 260] width 599 height 14
click at [442, 81] on p "Add Components" at bounding box center [421, 86] width 116 height 18
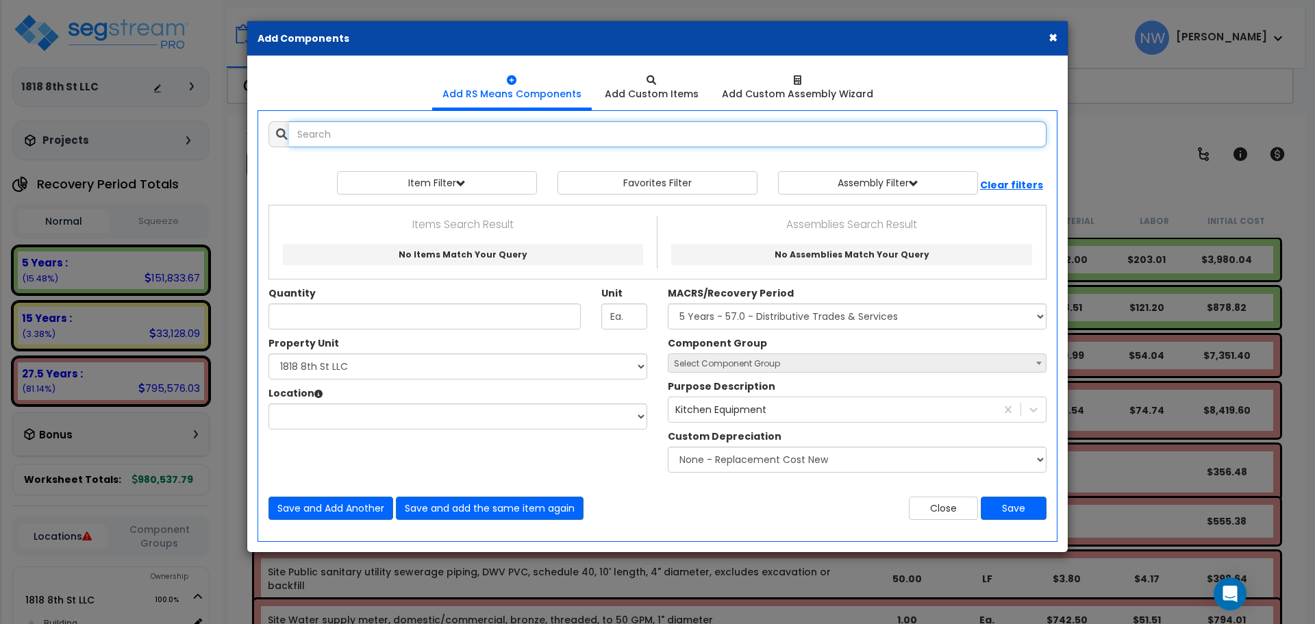
click at [412, 140] on input "text" at bounding box center [667, 134] width 757 height 26
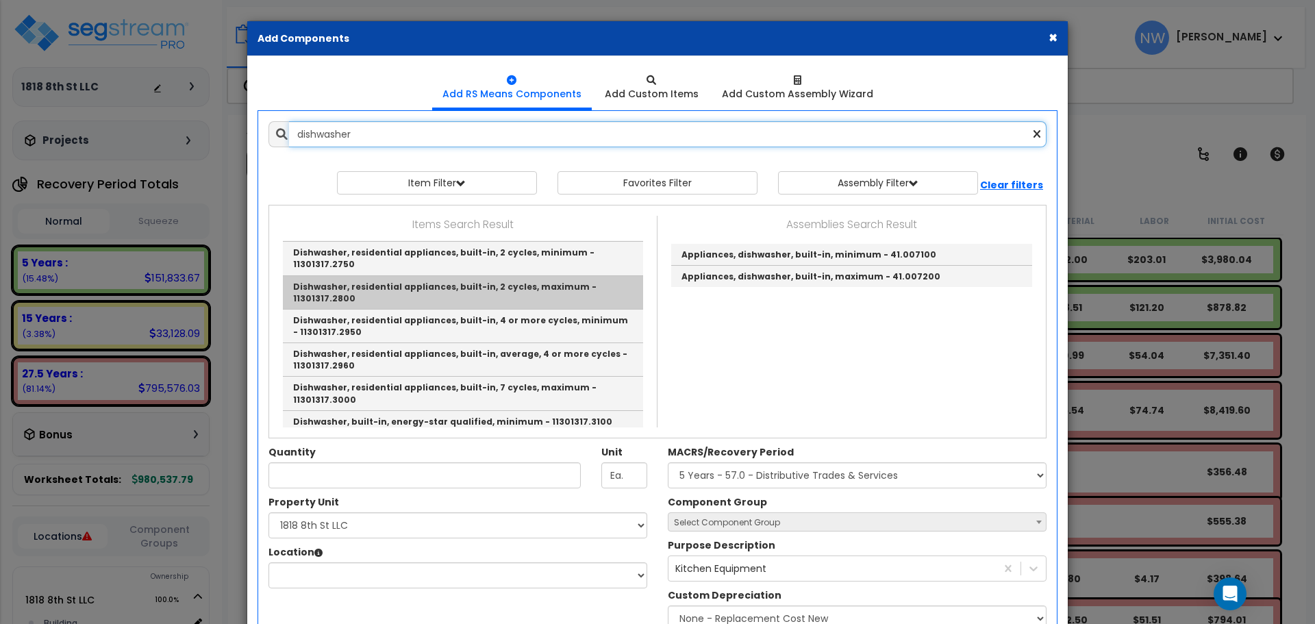
scroll to position [68, 0]
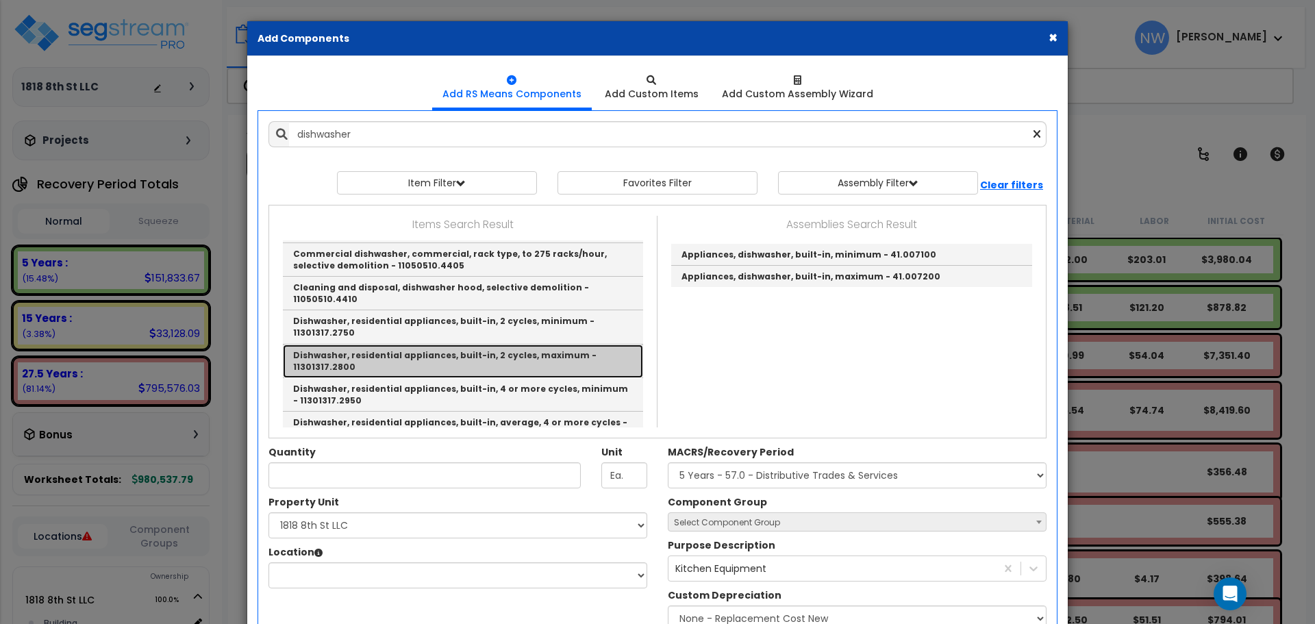
click at [535, 344] on link "Dishwasher, residential appliances, built-in, 2 cycles, maximum - 11301317.2800" at bounding box center [463, 361] width 360 height 34
type input "Dishwasher, residential appliances, built-in, 2 cycles, maximum - 11301317.2800"
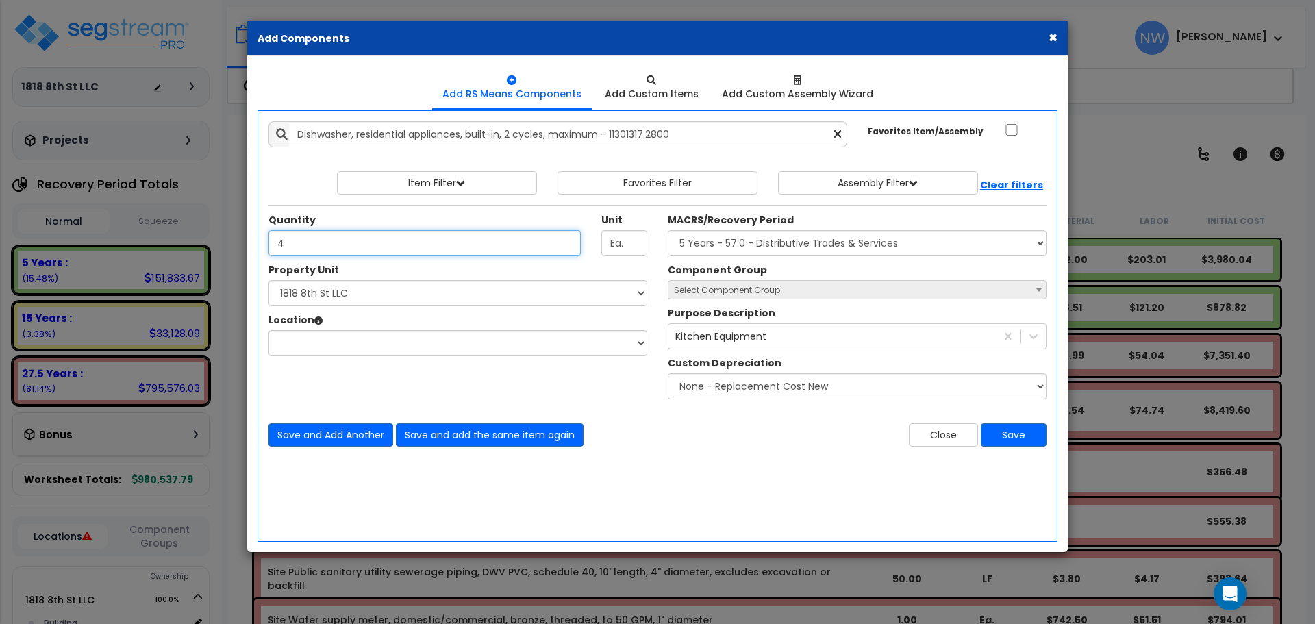
type input "4"
select select
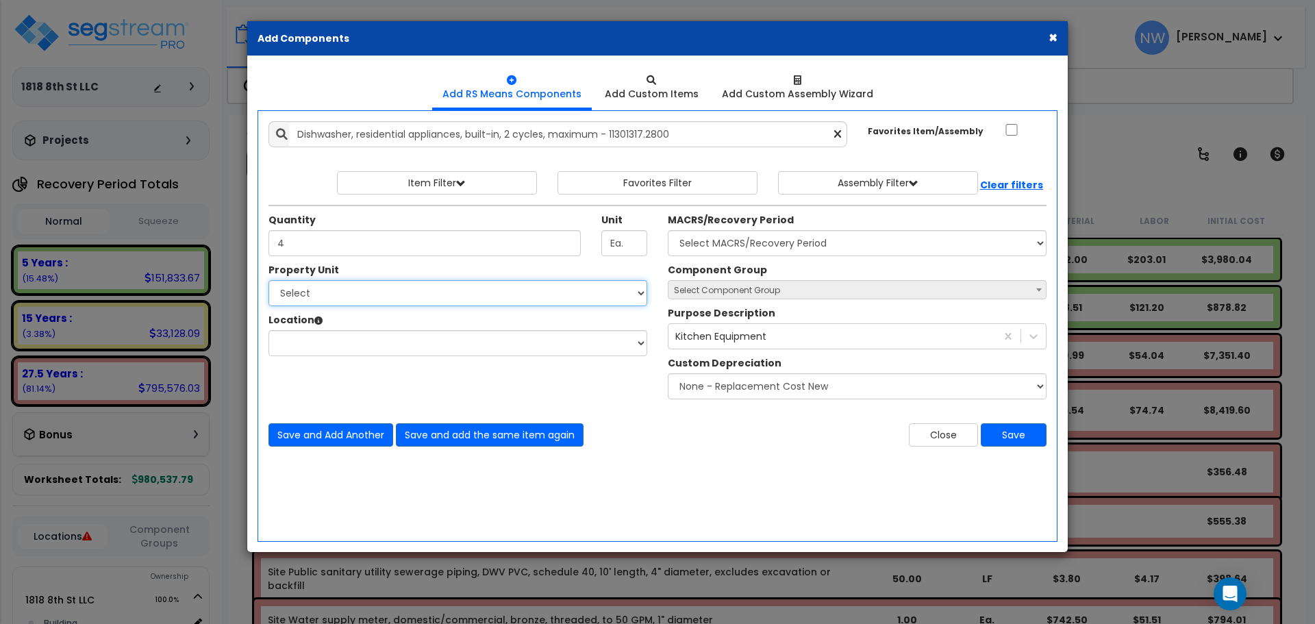
click at [612, 291] on select "Select 1818 8th St LLC Site Improvements" at bounding box center [457, 293] width 379 height 26
select select "176466"
click at [268, 280] on select "Select 1818 8th St LLC Site Improvements" at bounding box center [457, 293] width 379 height 26
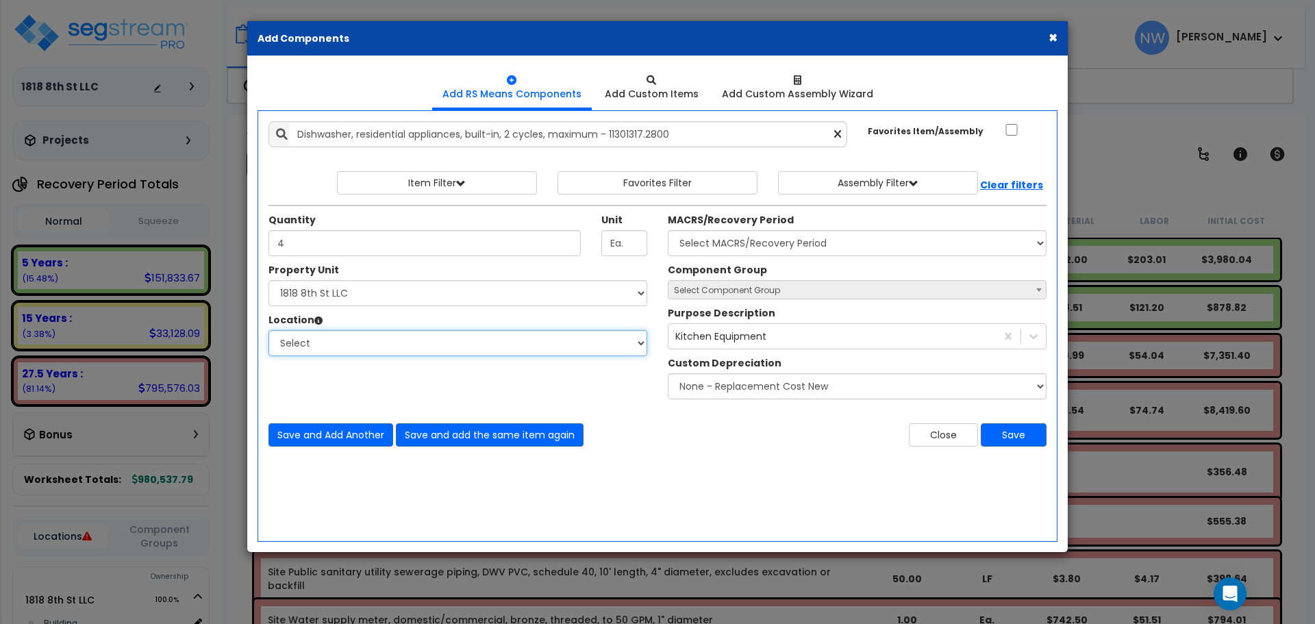
click at [404, 353] on select "Select Building Building Interior Add Additional Location" at bounding box center [457, 343] width 379 height 26
select select "461"
click at [268, 330] on select "Select Building Building Interior Add Additional Location" at bounding box center [457, 343] width 379 height 26
drag, startPoint x: 779, startPoint y: 245, endPoint x: 771, endPoint y: 254, distance: 11.7
click at [778, 244] on select "Select MACRS/Recovery Period 5 Years - 57.0 - Distributive Trades & Services 5 …" at bounding box center [857, 243] width 379 height 26
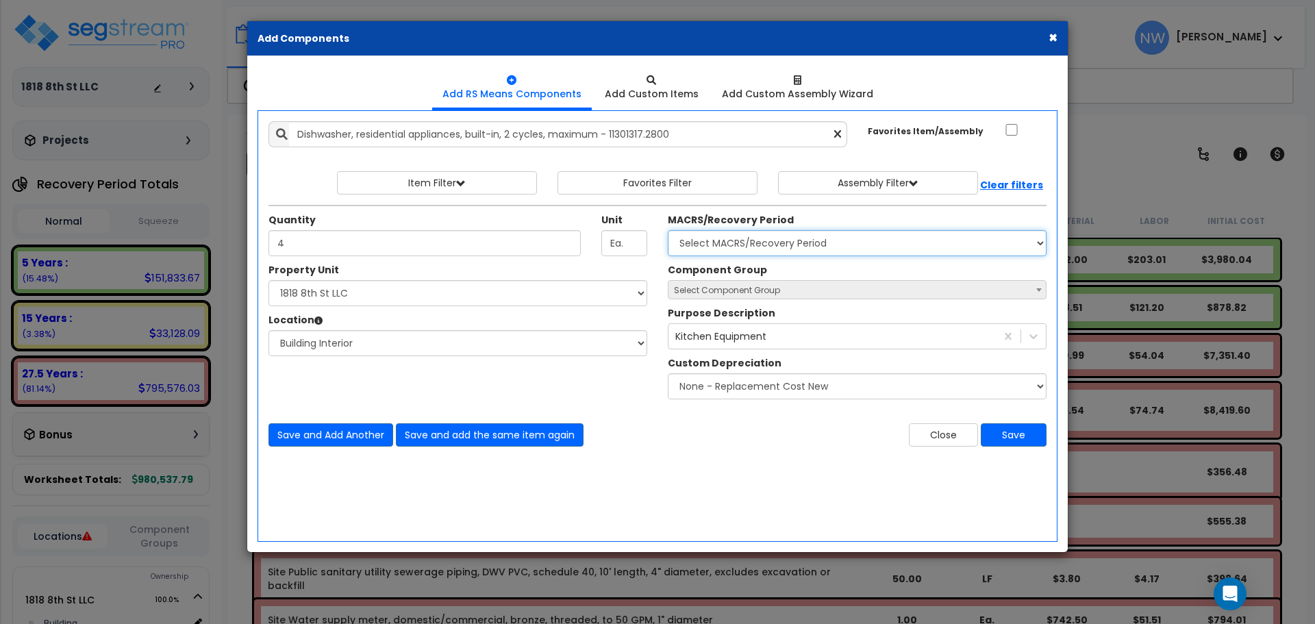
select select "3667"
click at [668, 230] on select "Select MACRS/Recovery Period 5 Years - 57.0 - Distributive Trades & Services 5 …" at bounding box center [857, 243] width 379 height 26
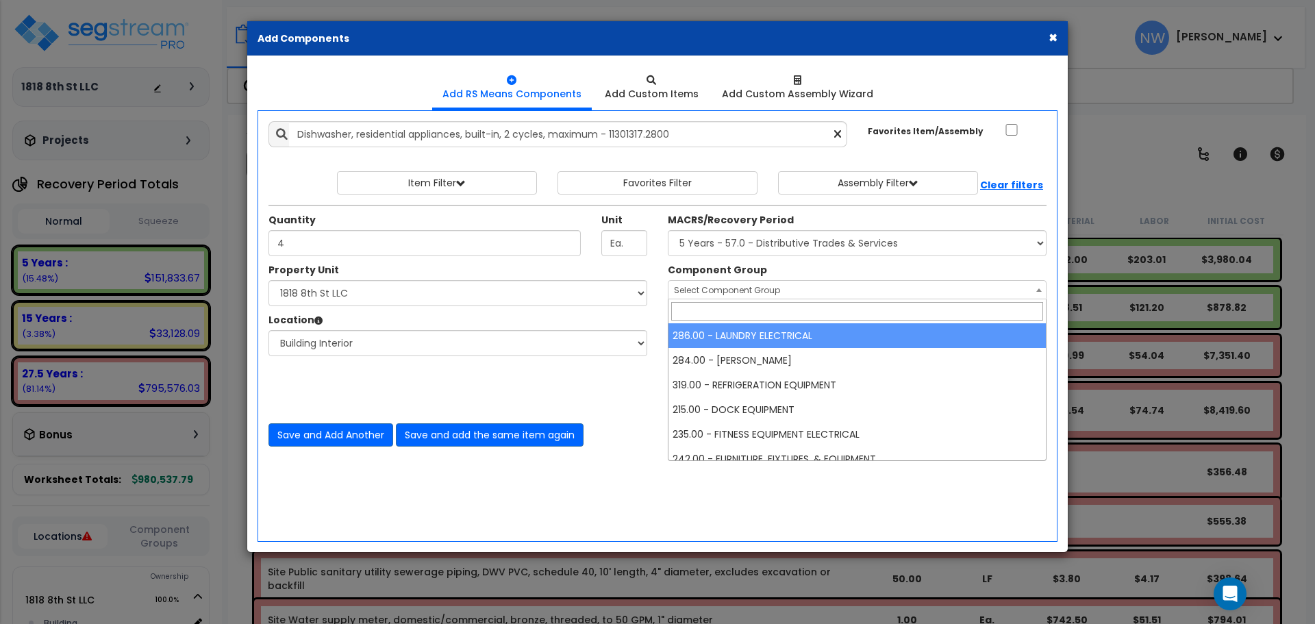
click at [777, 289] on span "Select Component Group" at bounding box center [727, 290] width 106 height 12
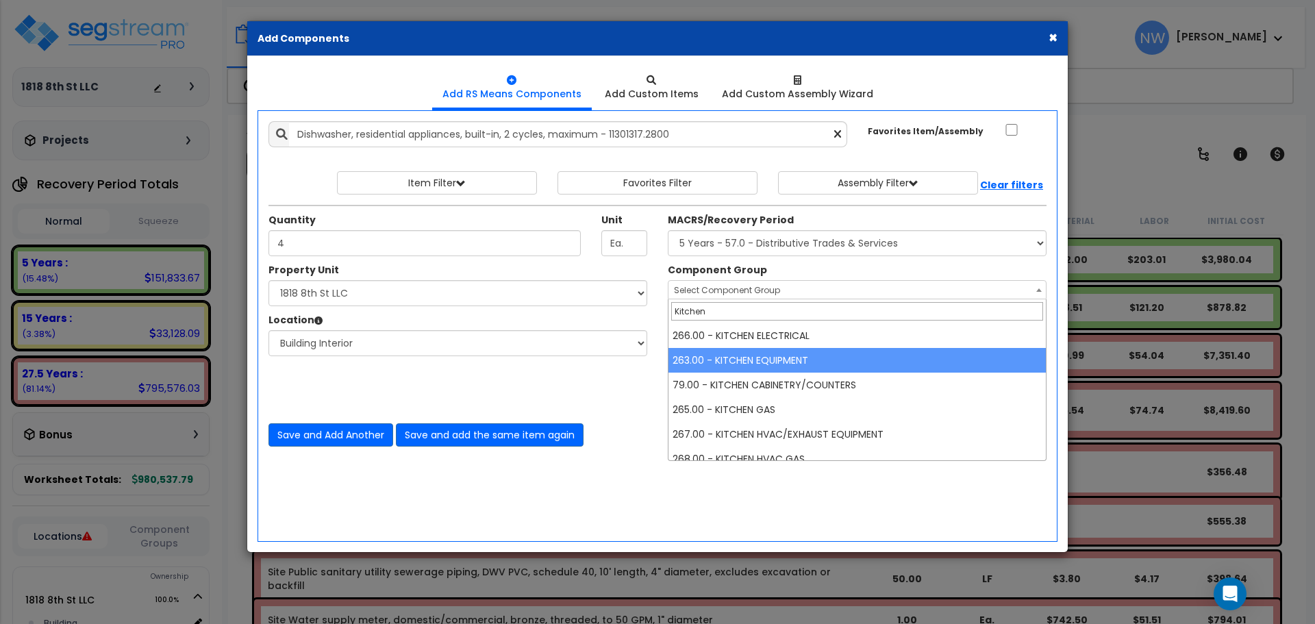
type input "Kitchen"
select select "67010"
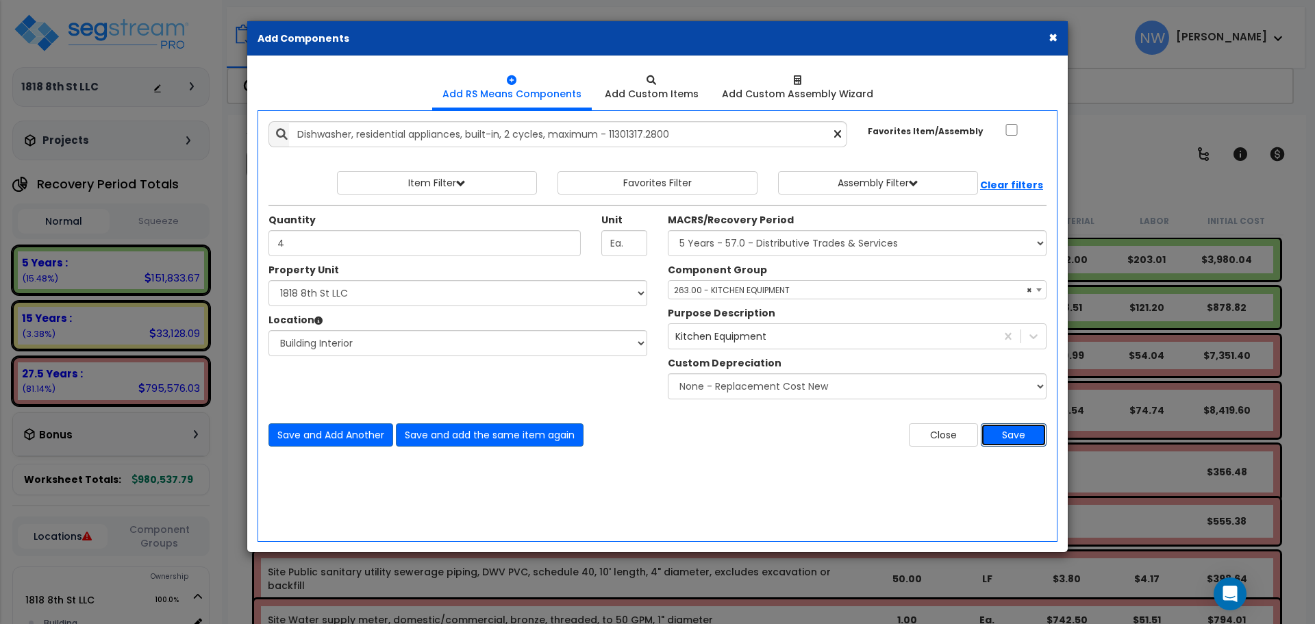
click at [1027, 436] on button "Save" at bounding box center [1014, 434] width 66 height 23
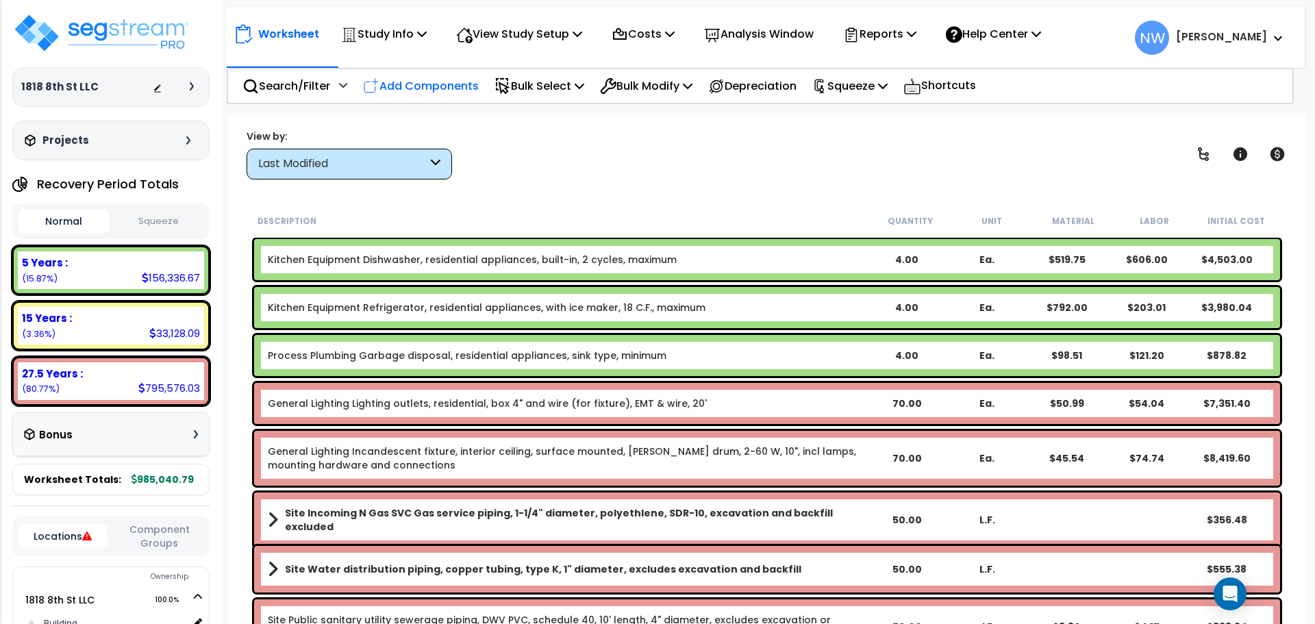
click at [448, 87] on p "Add Components" at bounding box center [421, 86] width 116 height 18
select select
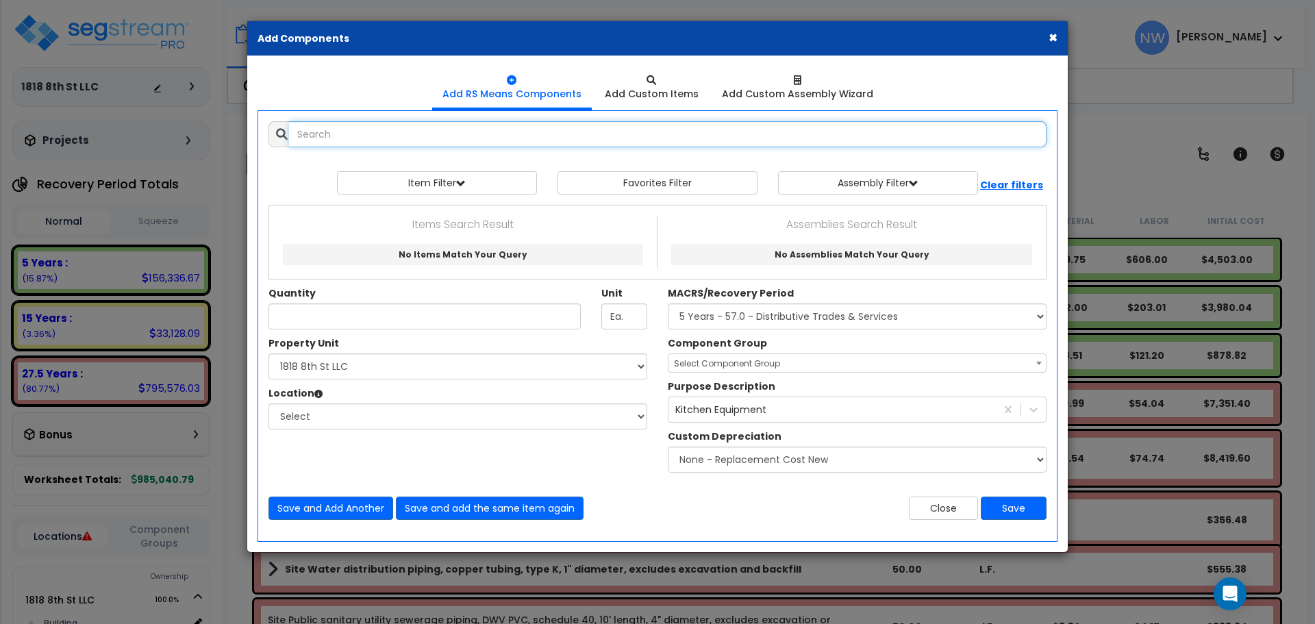
select select
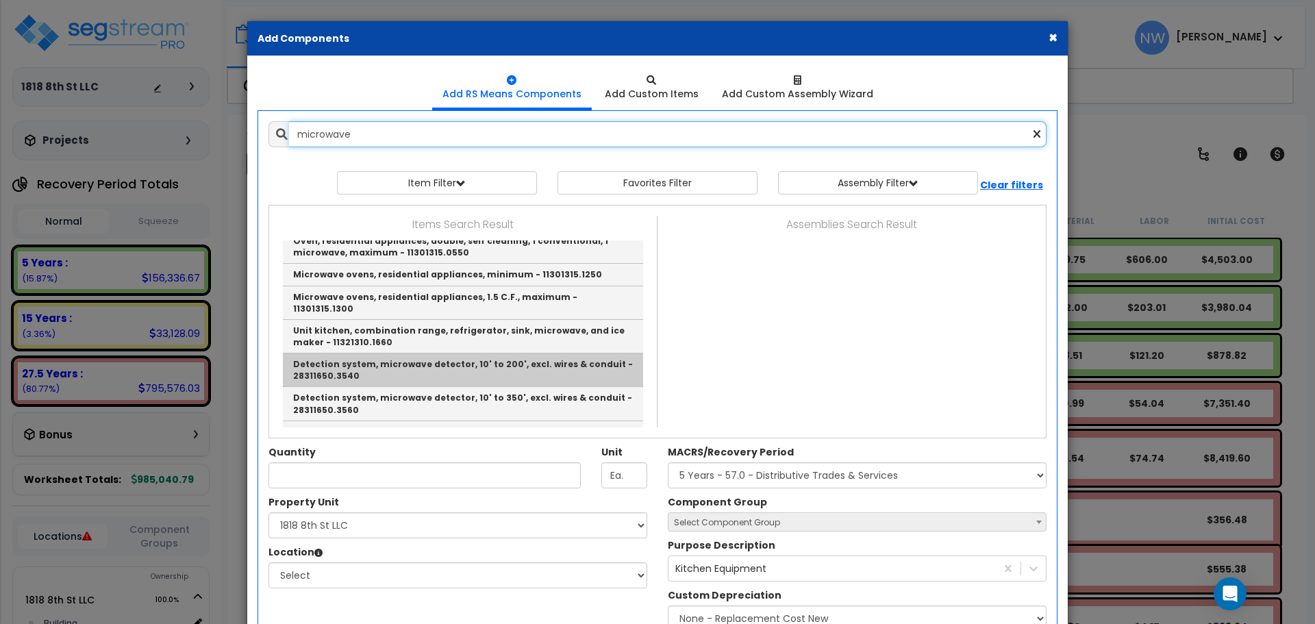
scroll to position [0, 0]
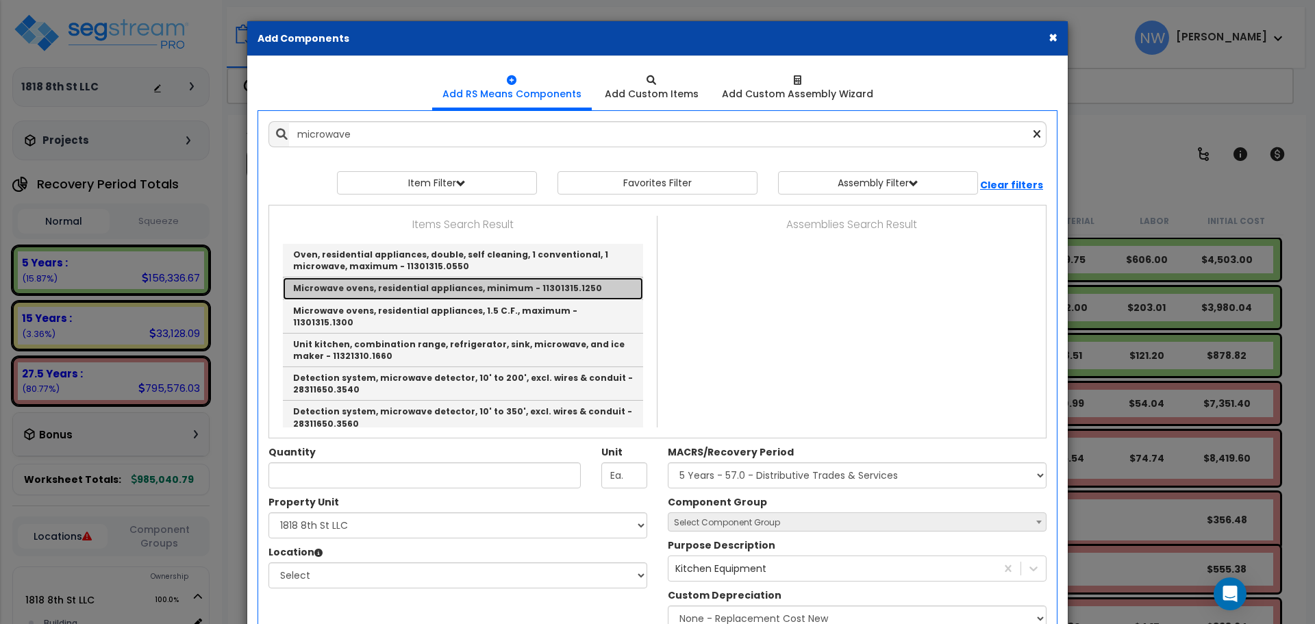
click at [481, 286] on link "Microwave ovens, residential appliances, minimum - 11301315.1250" at bounding box center [463, 288] width 360 height 22
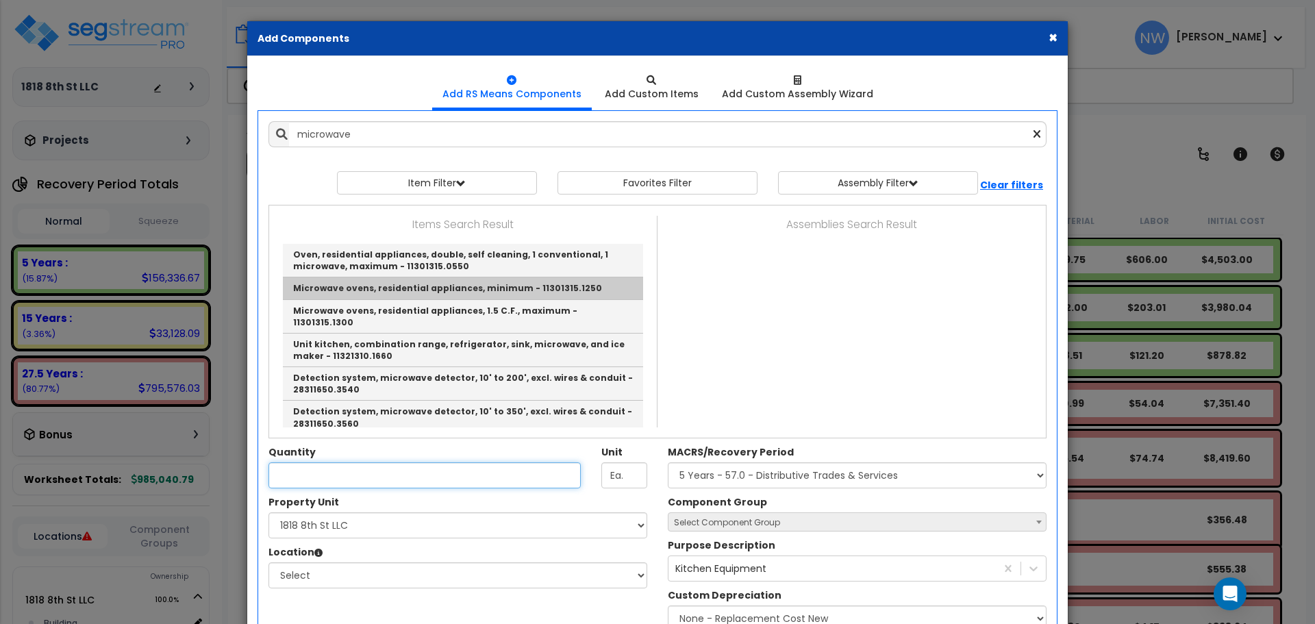
type input "Microwave ovens, residential appliances, minimum - 11301315.1250"
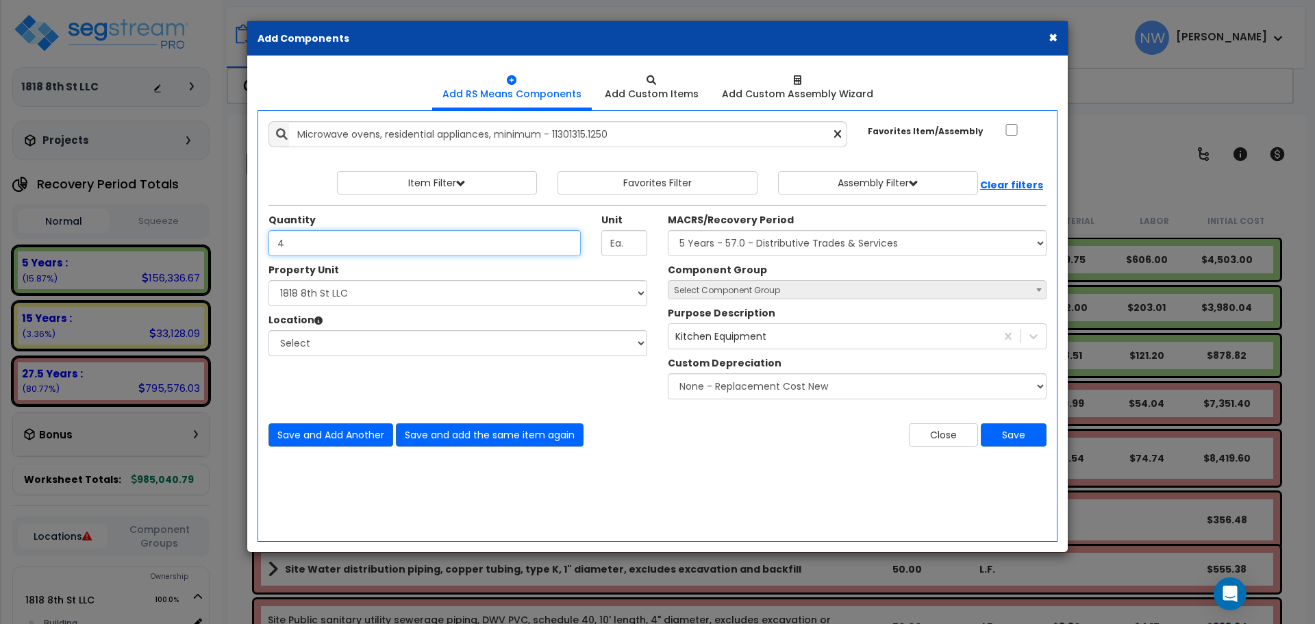
type input "4"
select select
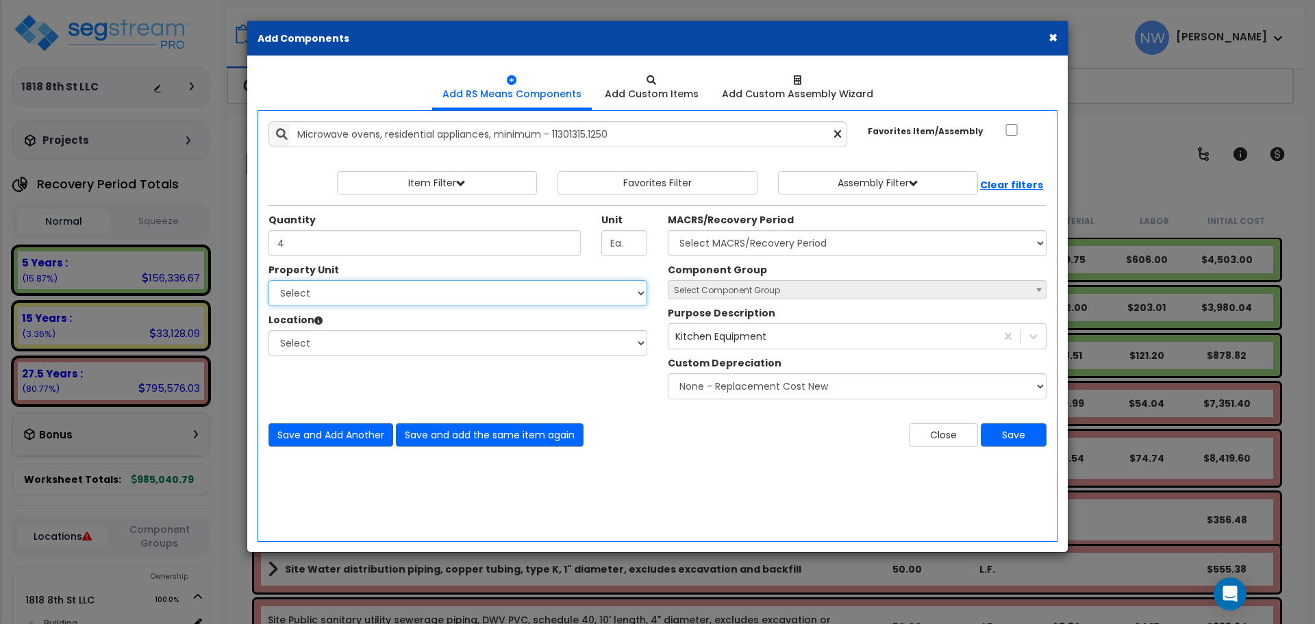
click at [584, 293] on select "Select 1818 8th St LLC Site Improvements" at bounding box center [457, 293] width 379 height 26
select select "176466"
click at [268, 280] on select "Select 1818 8th St LLC Site Improvements" at bounding box center [457, 293] width 379 height 26
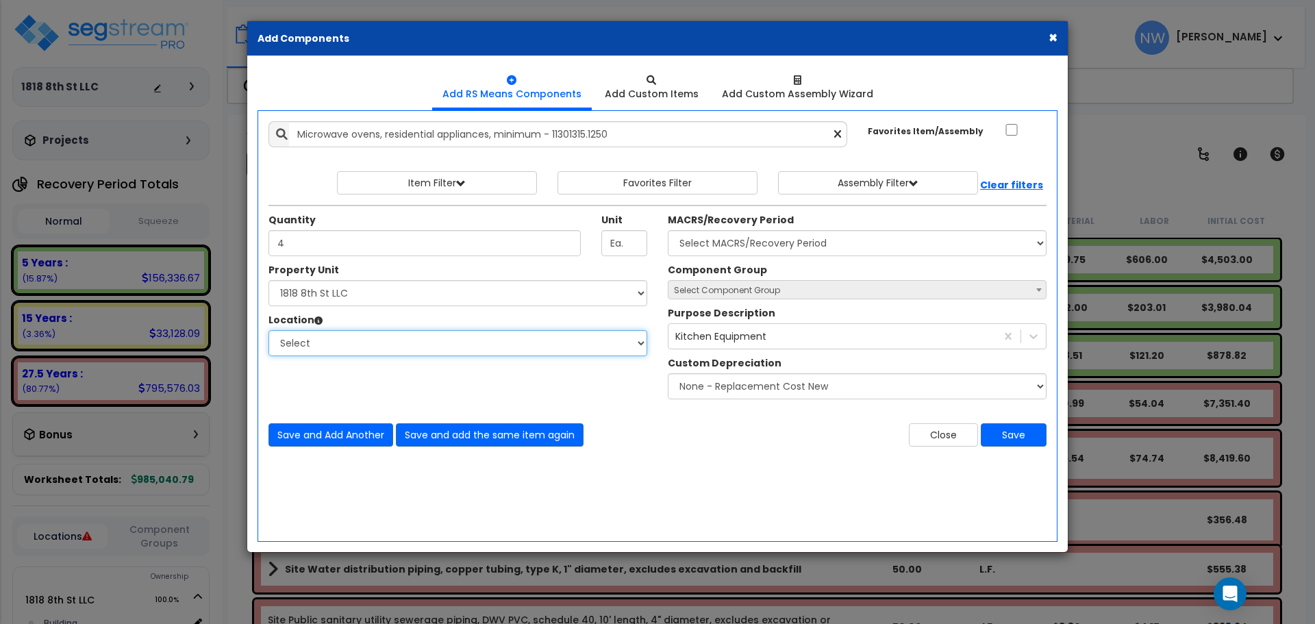
click at [468, 341] on select "Select Building Building Interior Add Additional Location" at bounding box center [457, 343] width 379 height 26
select select "461"
click at [268, 330] on select "Select Building Building Interior Add Additional Location" at bounding box center [457, 343] width 379 height 26
click at [785, 247] on select "Select MACRS/Recovery Period 5 Years - 57.0 - Distributive Trades & Services 5 …" at bounding box center [857, 243] width 379 height 26
select select "3667"
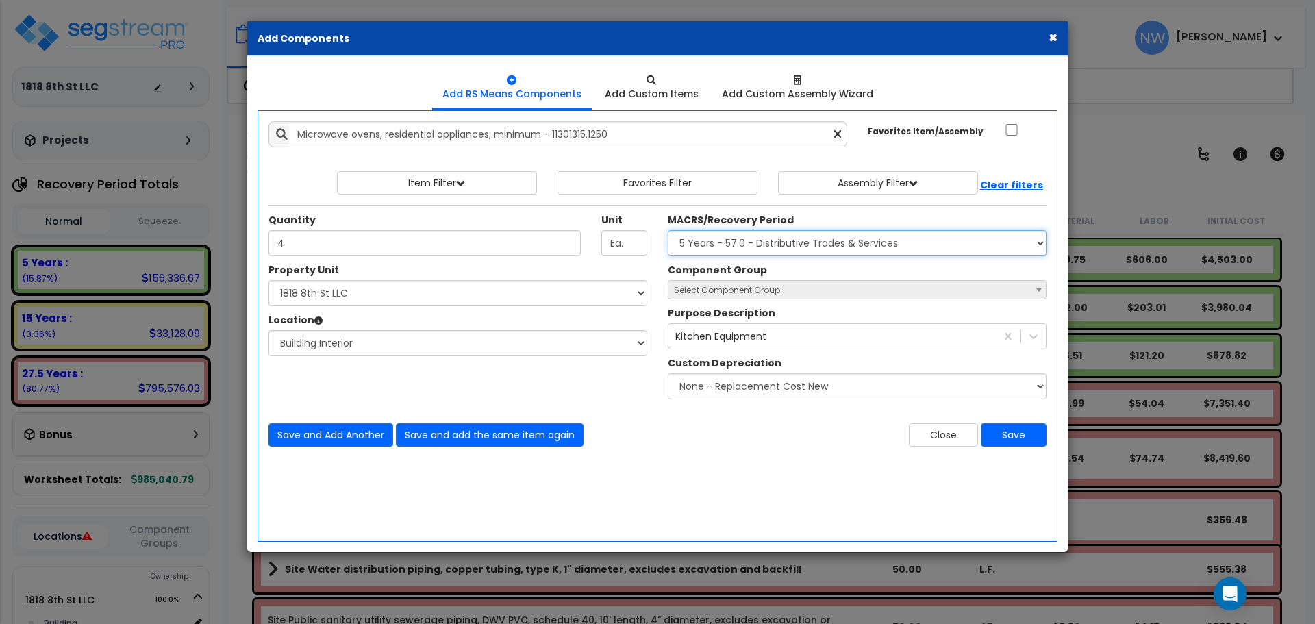
click at [668, 230] on select "Select MACRS/Recovery Period 5 Years - 57.0 - Distributive Trades & Services 5 …" at bounding box center [857, 243] width 379 height 26
click at [755, 292] on span "Select Component Group" at bounding box center [727, 290] width 106 height 12
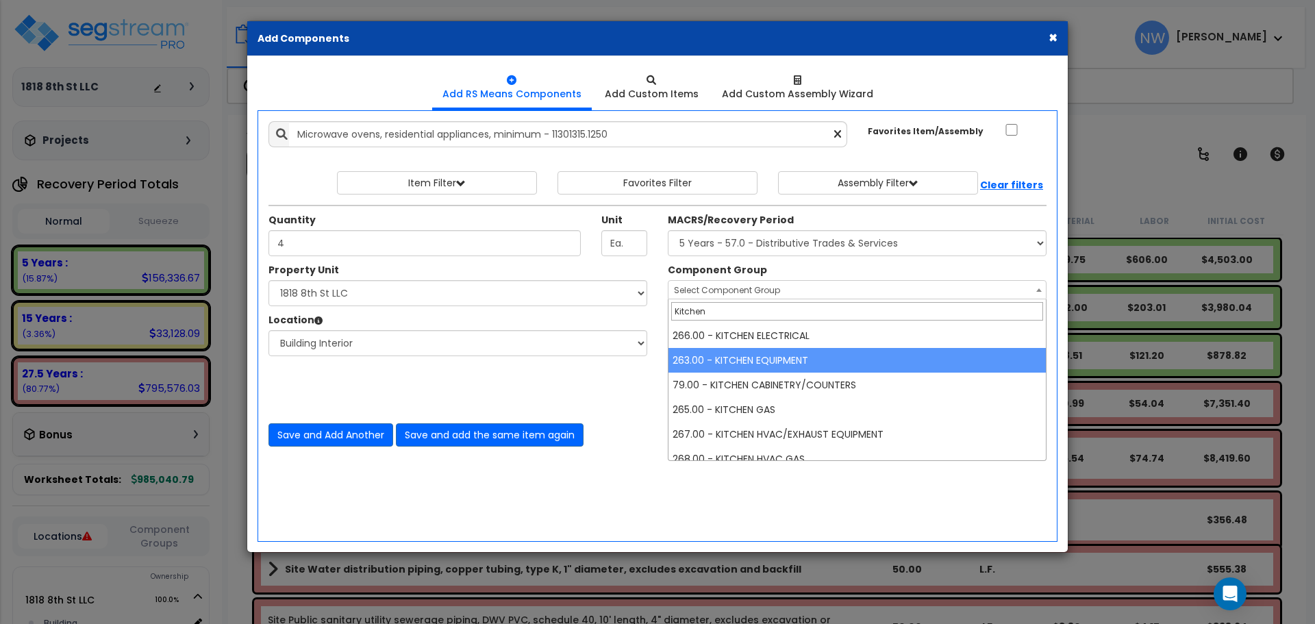
type input "Kitchen"
select select "67010"
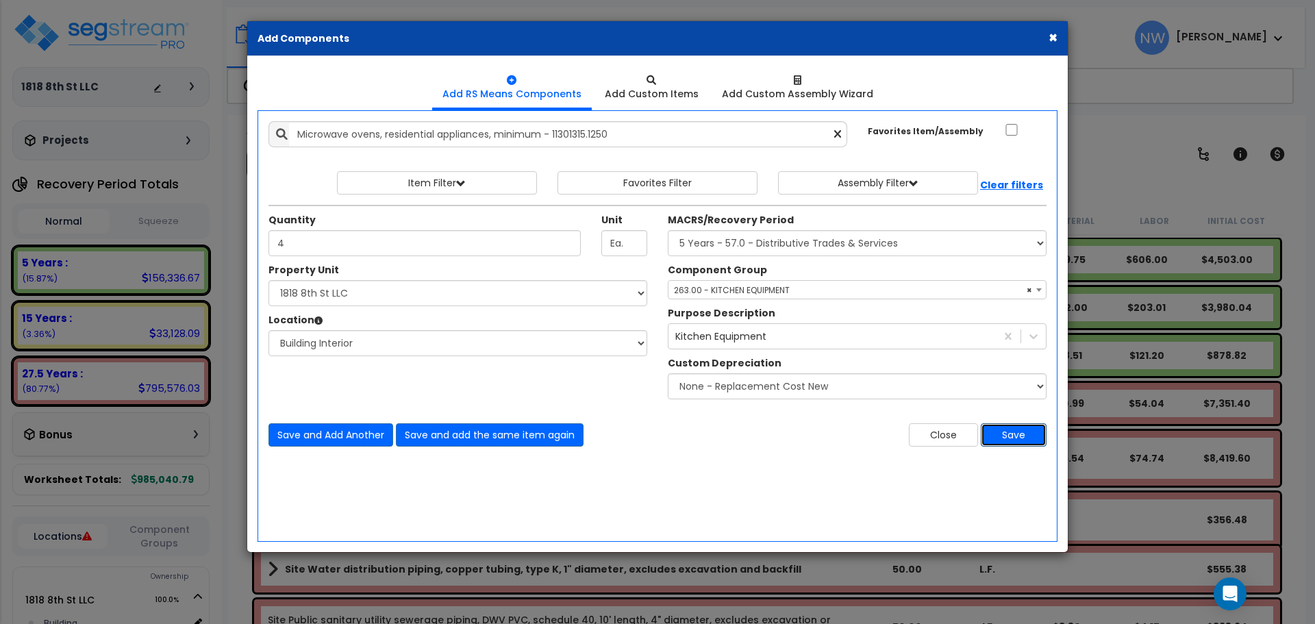
click at [1017, 436] on button "Save" at bounding box center [1014, 434] width 66 height 23
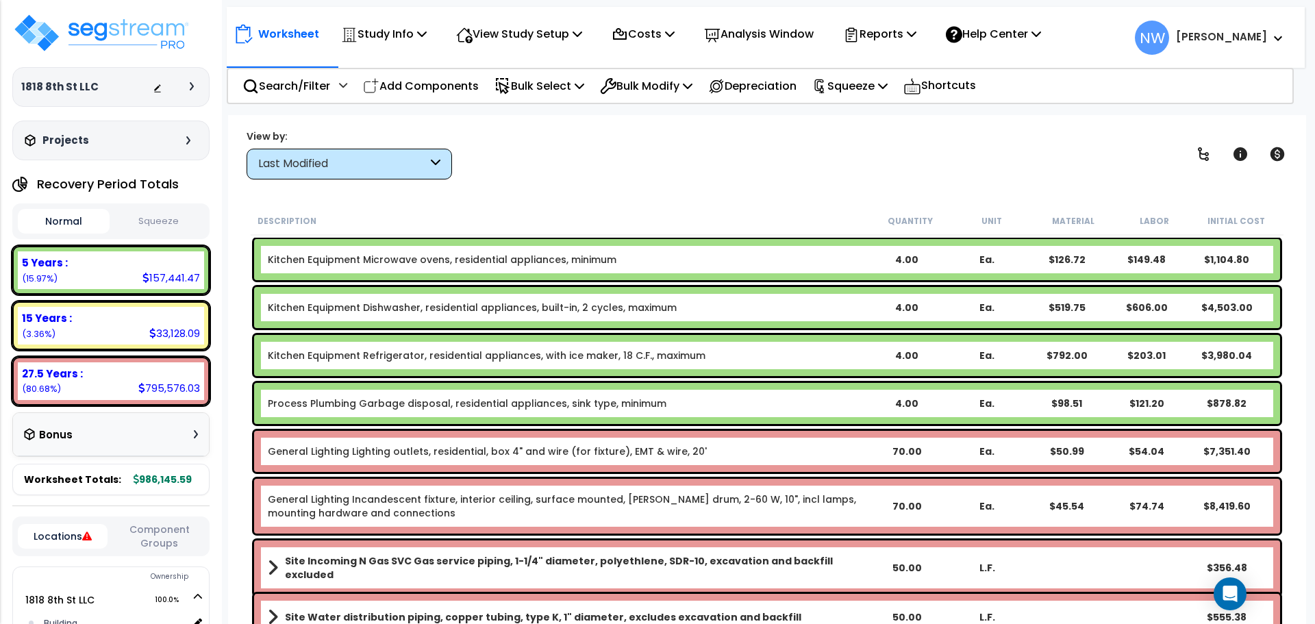
drag, startPoint x: 440, startPoint y: 92, endPoint x: 388, endPoint y: 92, distance: 51.4
click at [440, 92] on p "Add Components" at bounding box center [421, 86] width 116 height 18
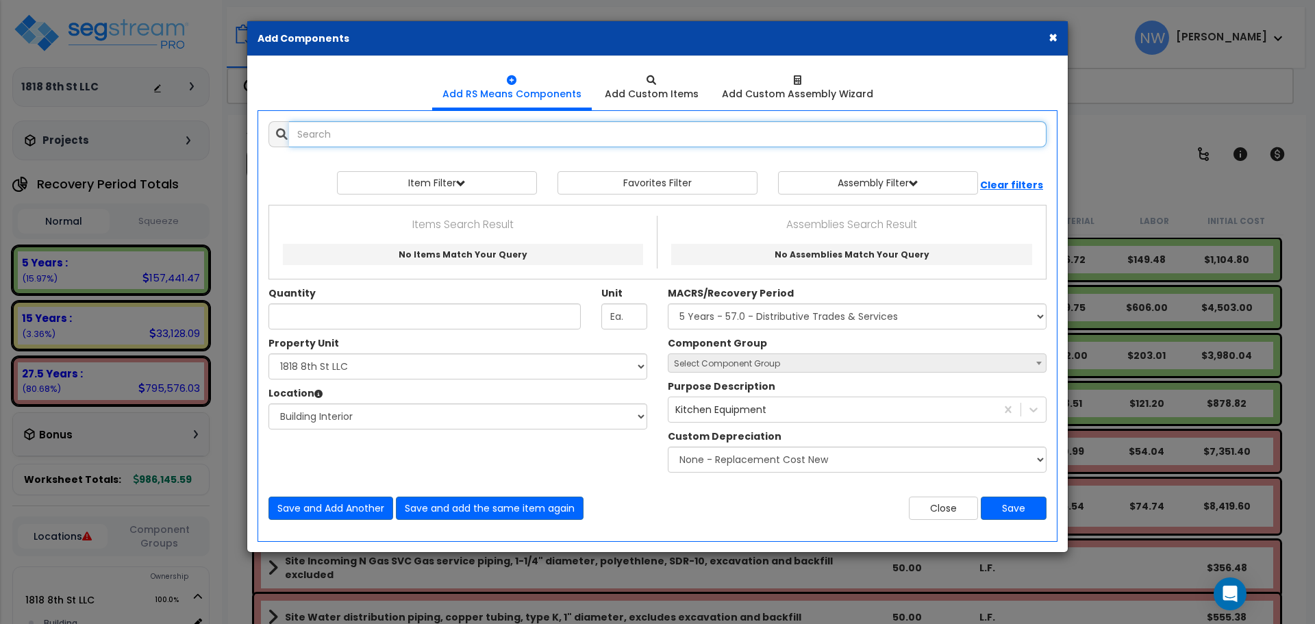
select select
click at [446, 142] on input "text" at bounding box center [667, 134] width 757 height 26
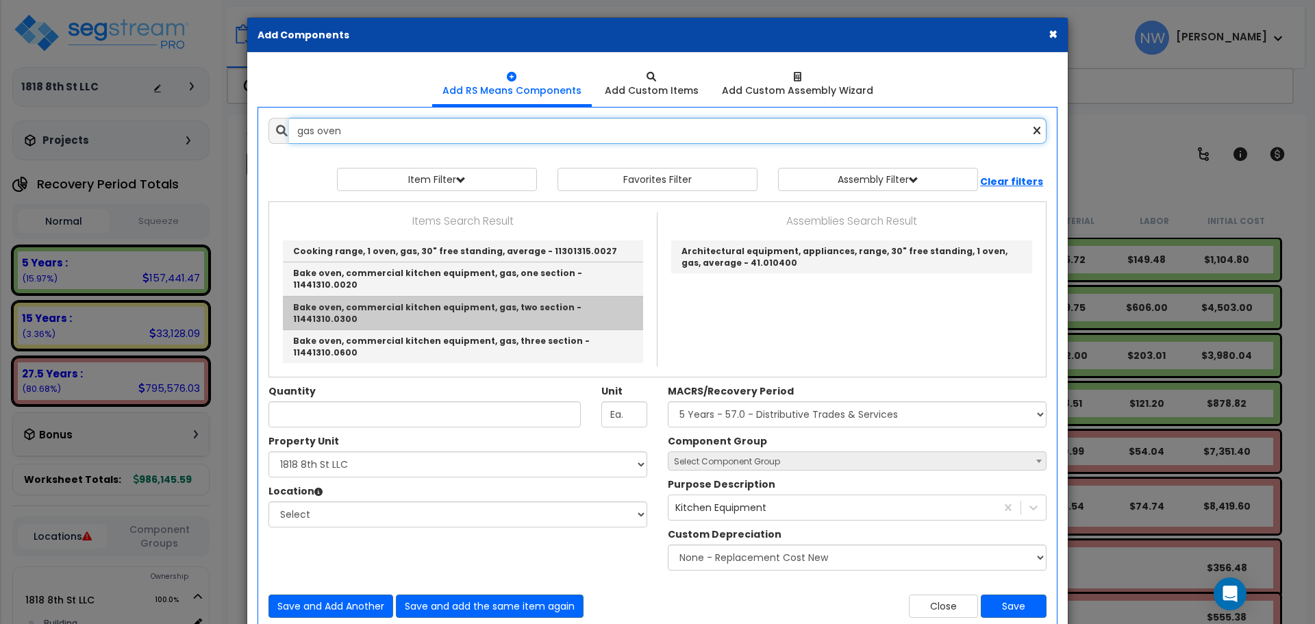
scroll to position [5, 0]
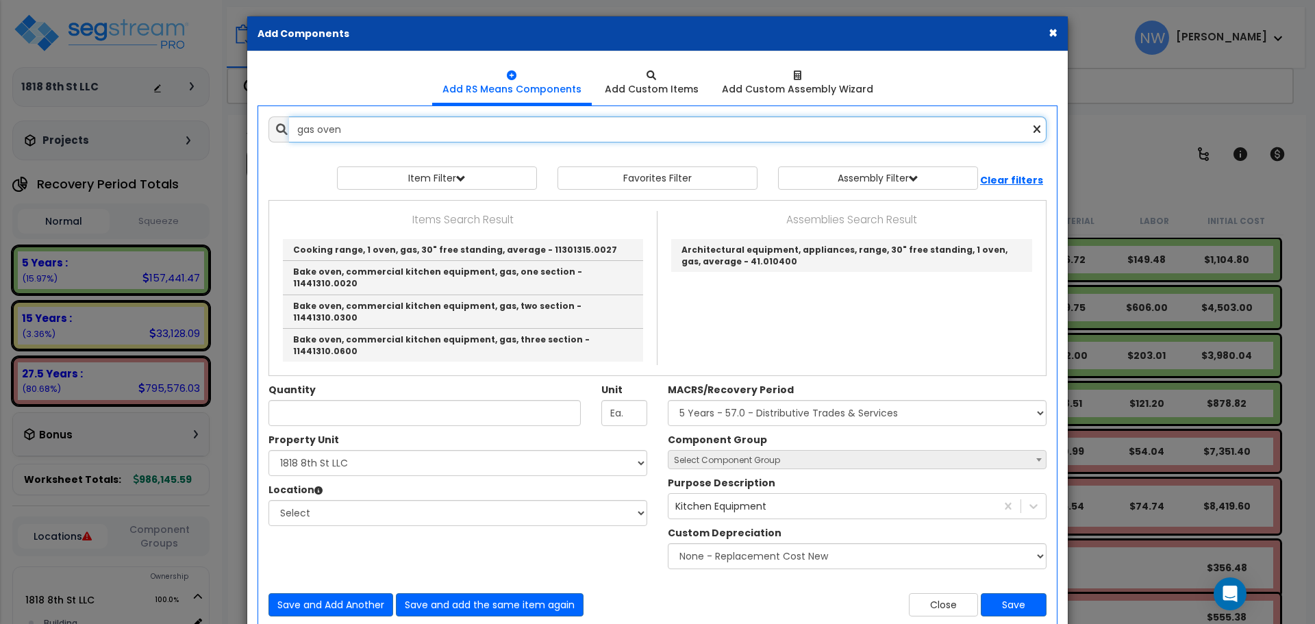
drag, startPoint x: 370, startPoint y: 123, endPoint x: 148, endPoint y: 123, distance: 221.9
click at [148, 123] on div "× Add Components Add RS Means Components Add Custom Items Add Items" at bounding box center [657, 312] width 1315 height 624
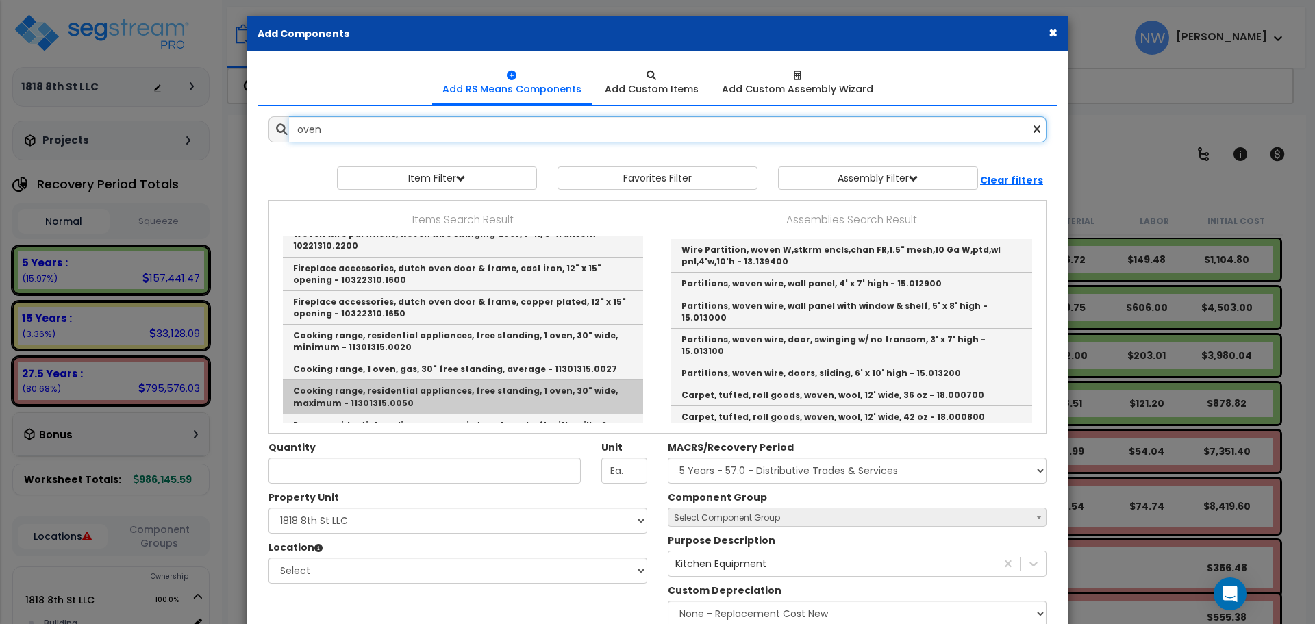
scroll to position [890, 0]
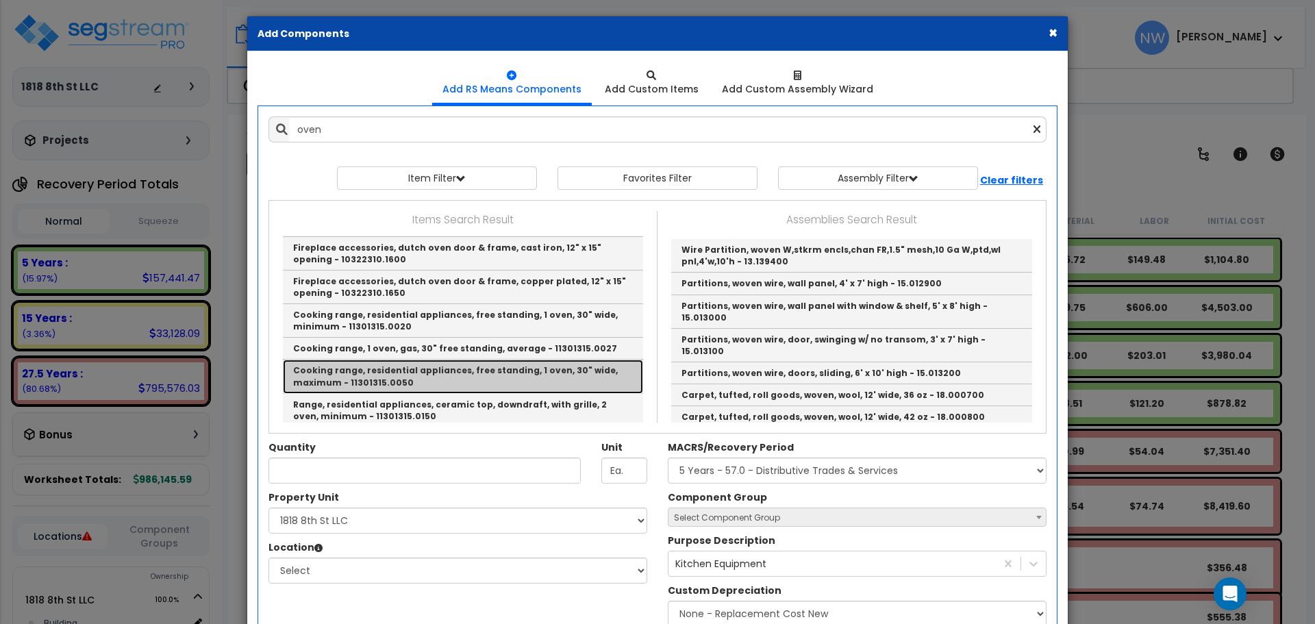
click at [543, 360] on link "Cooking range, residential appliances, free standing, 1 oven, 30" wide, maximum…" at bounding box center [463, 377] width 360 height 34
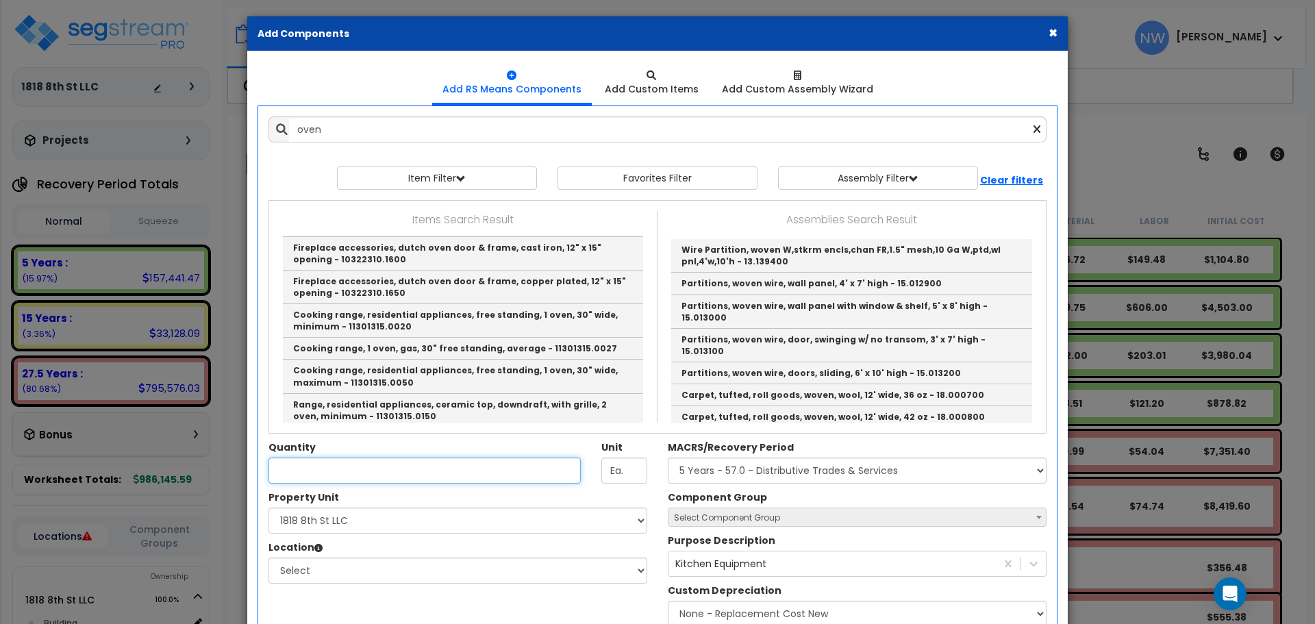
type input "Cooking range, residential appliances, free standing, 1 oven, 30" wide, maximum…"
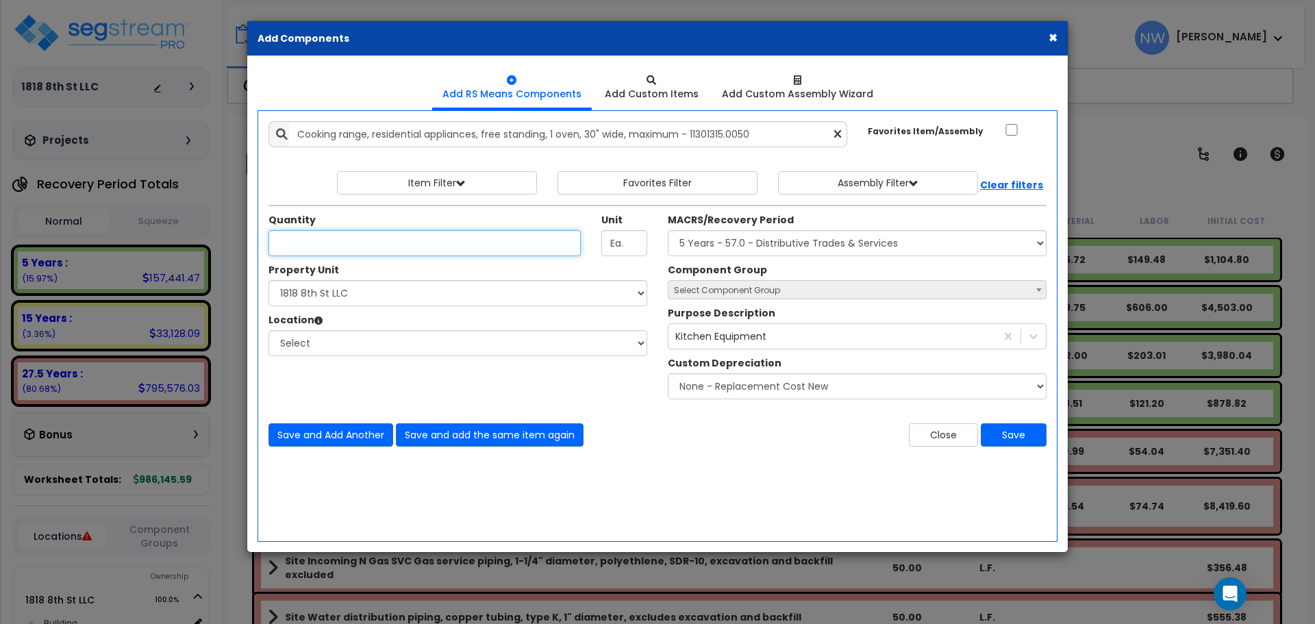
scroll to position [0, 0]
click at [380, 253] on input "Quantity" at bounding box center [424, 243] width 312 height 26
type input "4"
click at [368, 298] on select "Select 1818 8th St LLC Site Improvements" at bounding box center [457, 293] width 379 height 26
select select "176466"
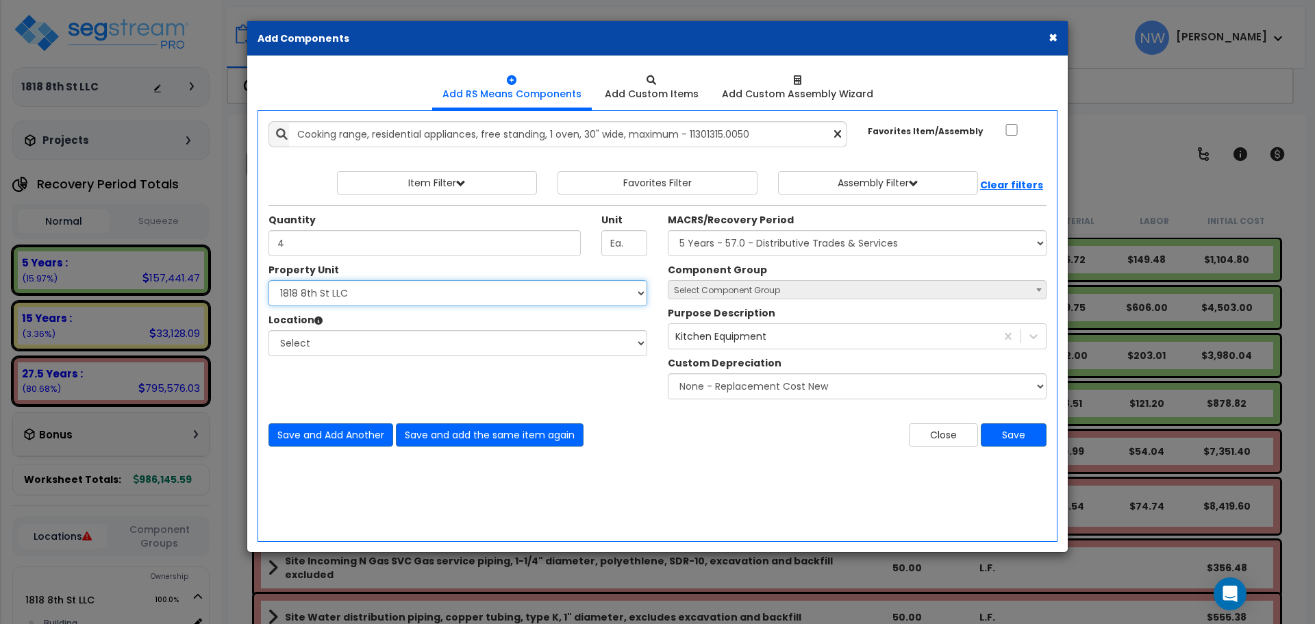
click at [268, 280] on select "Select 1818 8th St LLC Site Improvements" at bounding box center [457, 293] width 379 height 26
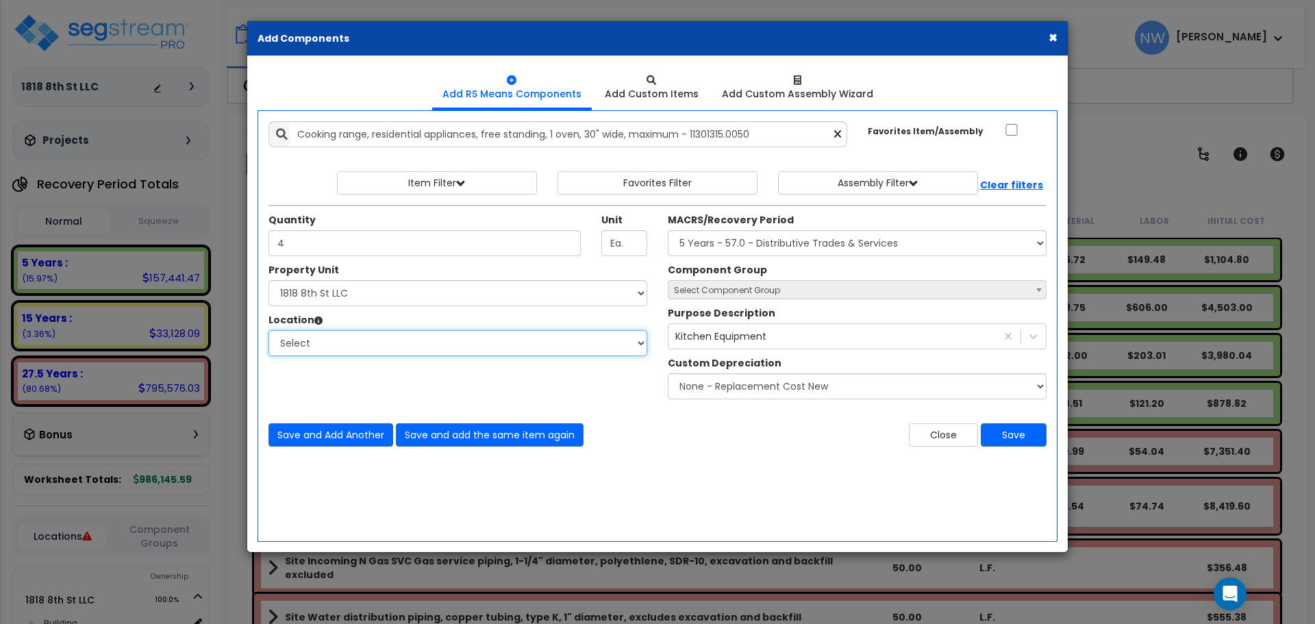
click at [356, 355] on select "Select Building Building Interior Add Additional Location" at bounding box center [457, 343] width 379 height 26
select select "461"
click at [268, 330] on select "Select Building Building Interior Add Additional Location" at bounding box center [457, 343] width 379 height 26
click at [757, 254] on select "Select MACRS/Recovery Period 5 Years - 57.0 - Distributive Trades & Services 5 …" at bounding box center [857, 243] width 379 height 26
select select "3667"
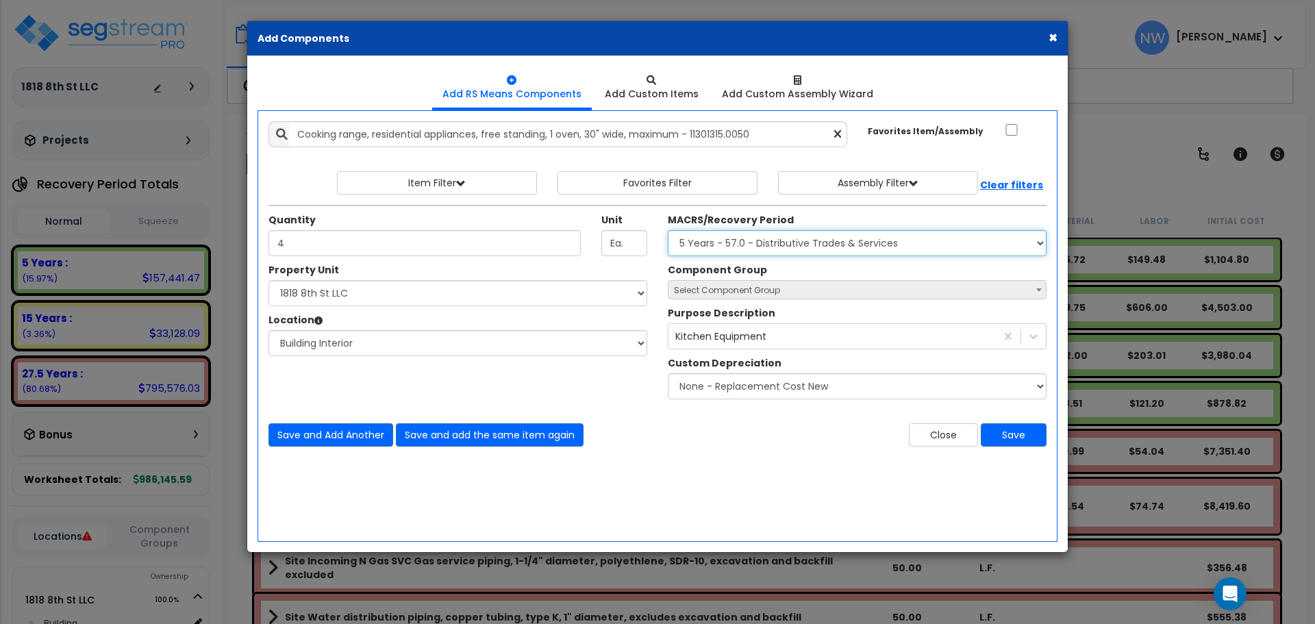
click at [668, 230] on select "Select MACRS/Recovery Period 5 Years - 57.0 - Distributive Trades & Services 5 …" at bounding box center [857, 243] width 379 height 26
click at [738, 289] on span "Select Component Group" at bounding box center [727, 290] width 106 height 12
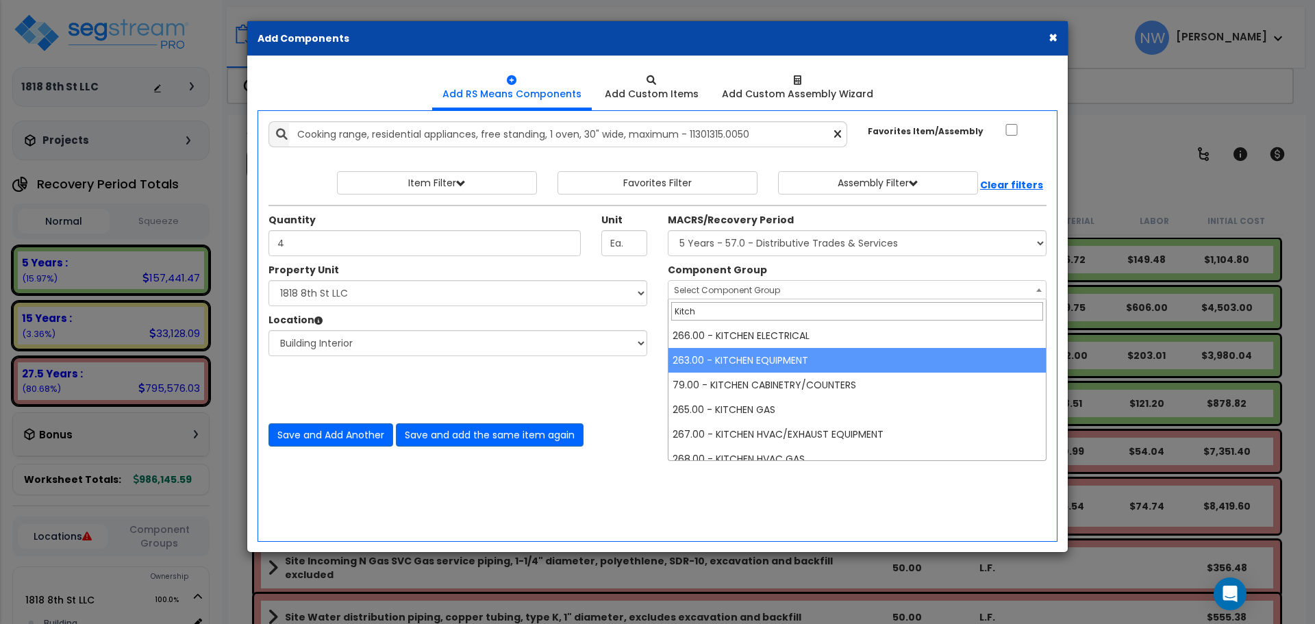
type input "Kitch"
select select "67010"
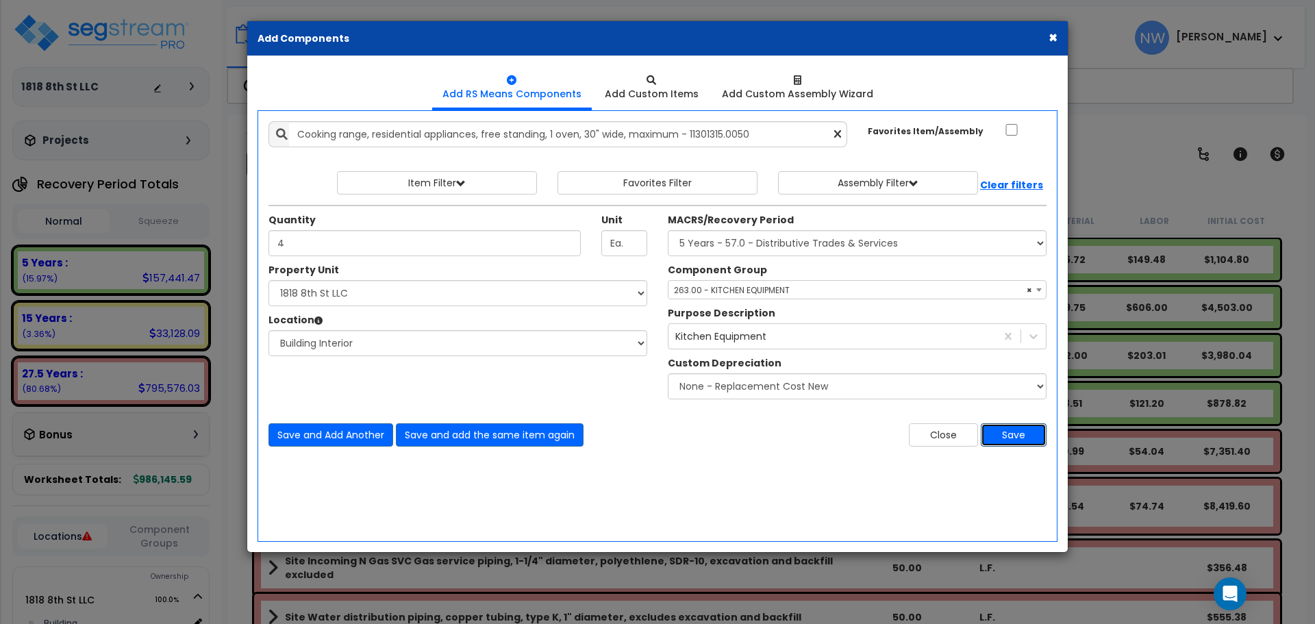
click at [1019, 436] on button "Save" at bounding box center [1014, 434] width 66 height 23
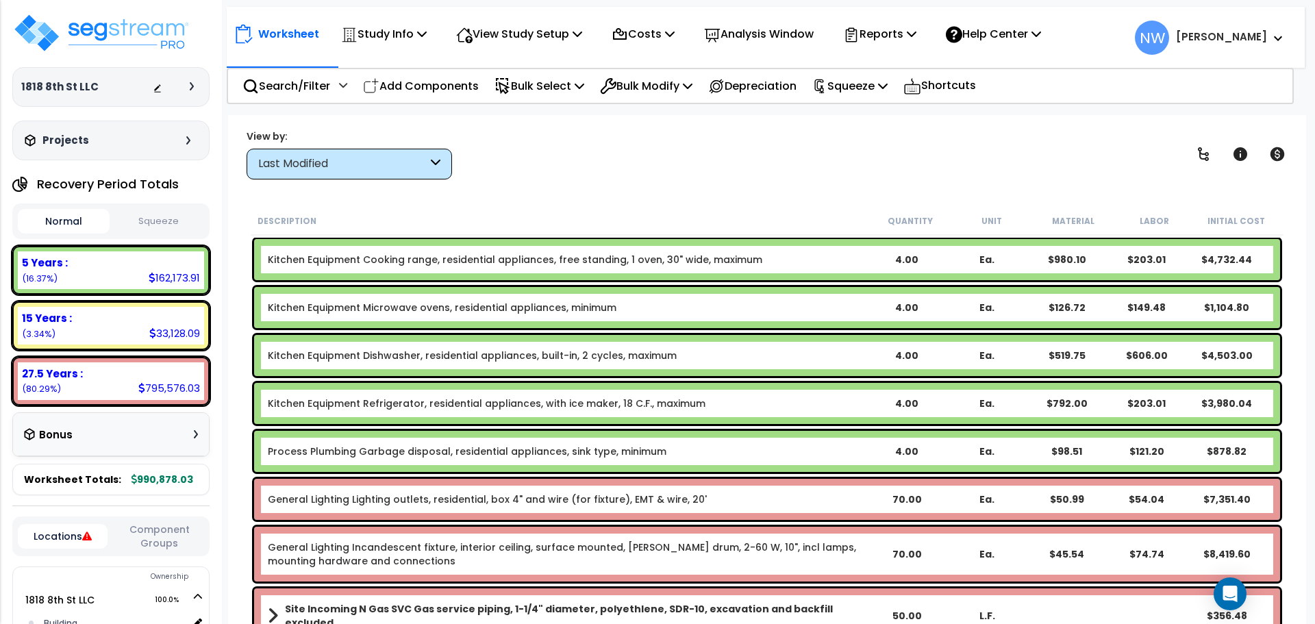
drag, startPoint x: 436, startPoint y: 90, endPoint x: 464, endPoint y: 181, distance: 95.1
click at [436, 90] on p "Add Components" at bounding box center [421, 86] width 116 height 18
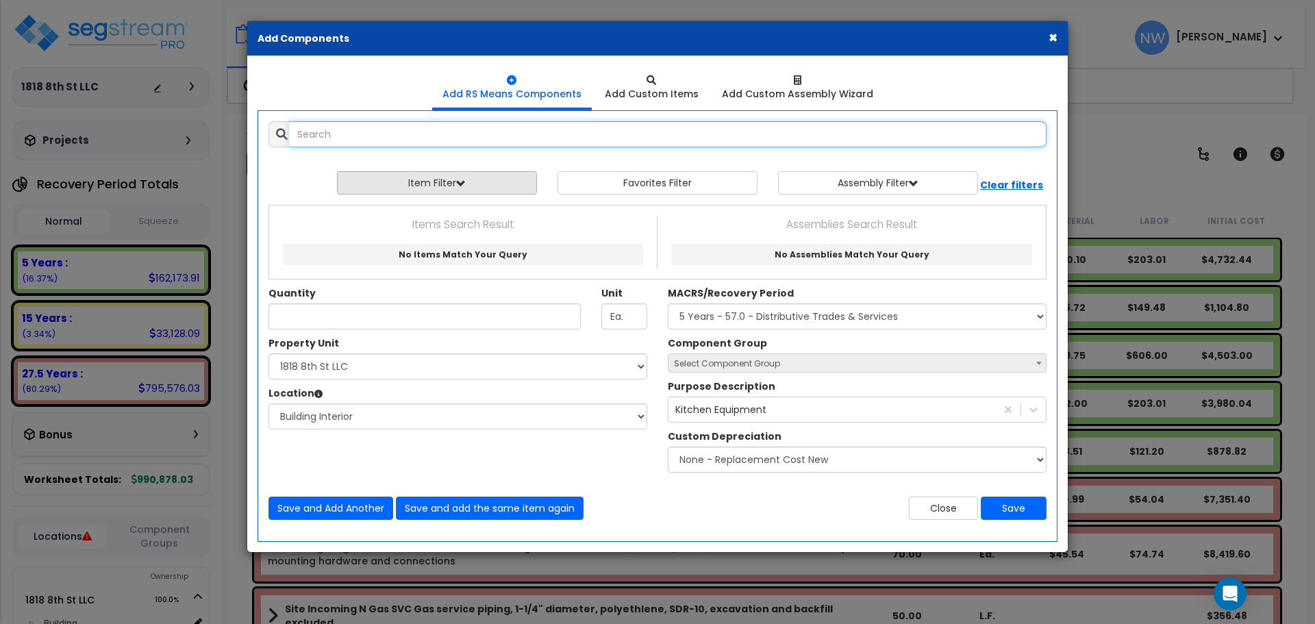
select select
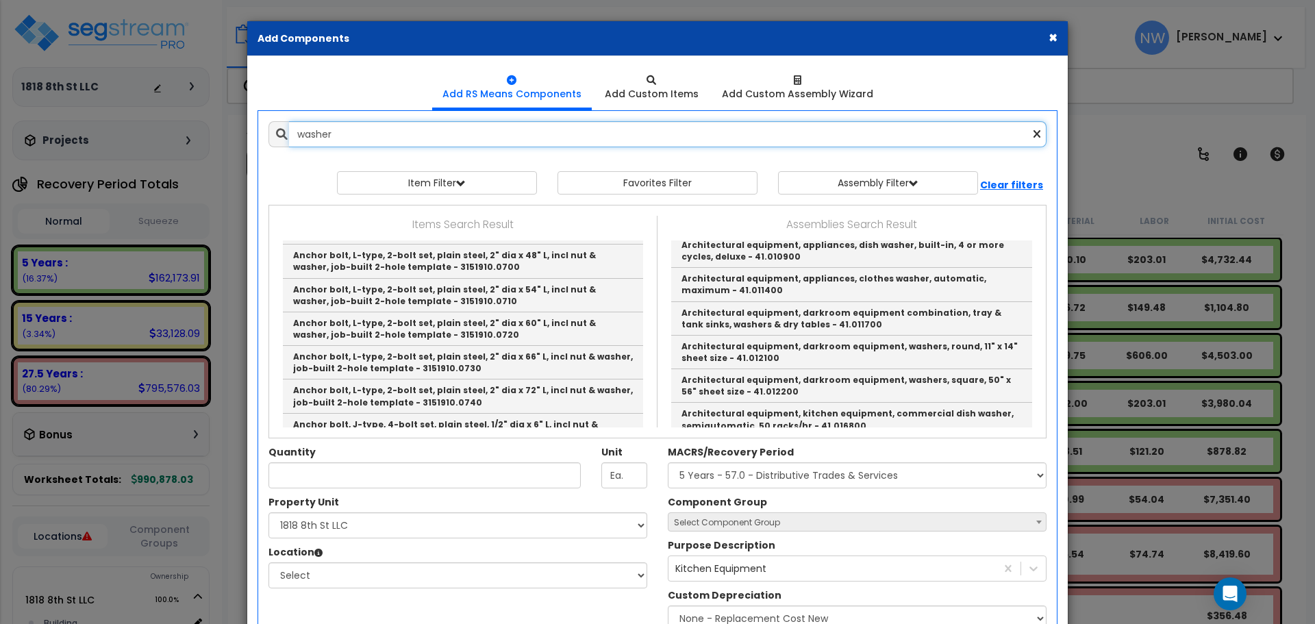
scroll to position [2808, 0]
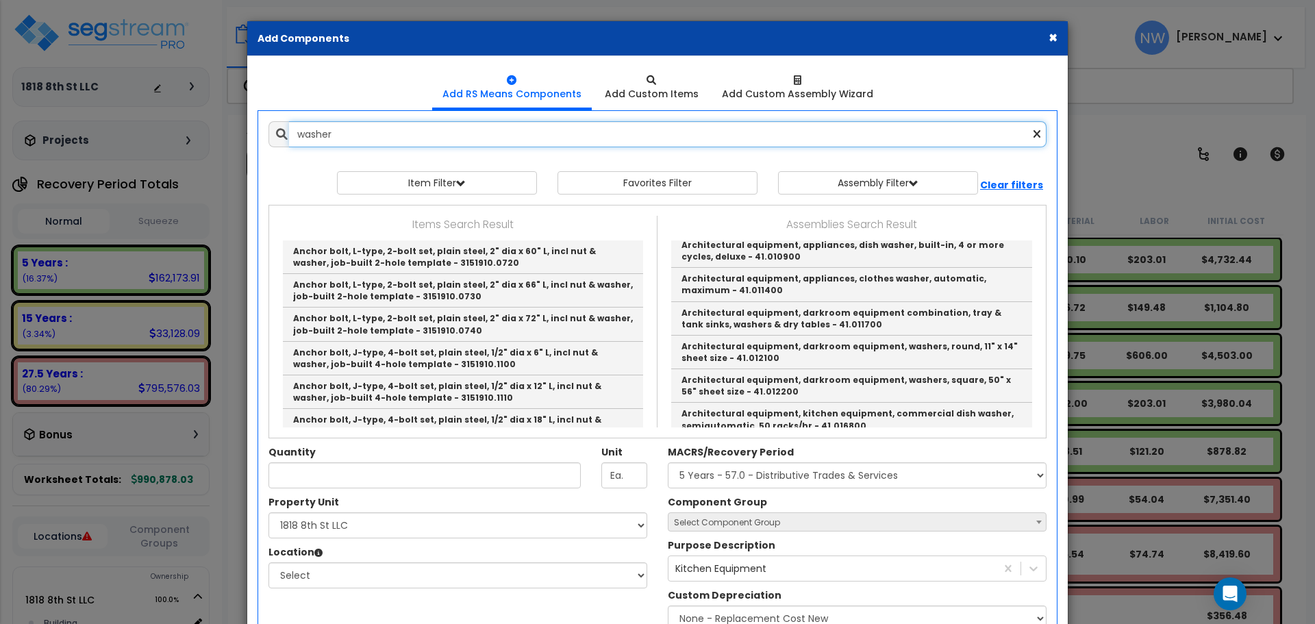
drag, startPoint x: 351, startPoint y: 132, endPoint x: 243, endPoint y: 118, distance: 109.1
click at [243, 118] on div "× Add Components Add RS Means Components Add Custom Items Add Items" at bounding box center [657, 312] width 1315 height 624
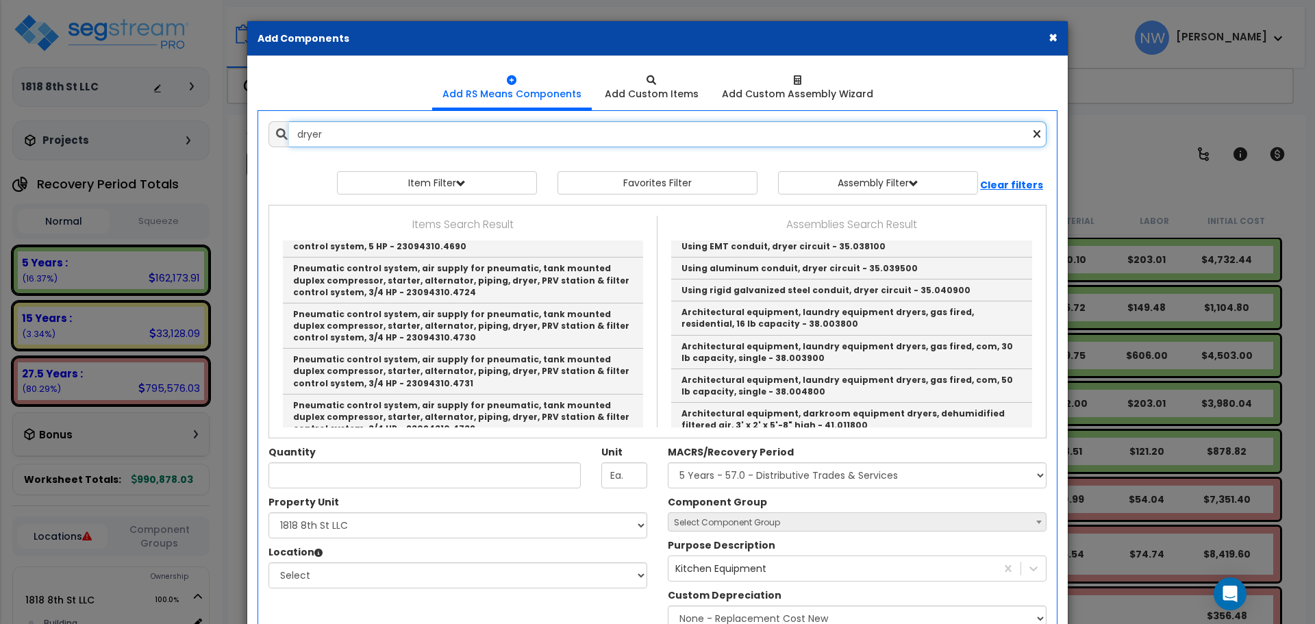
scroll to position [3593, 0]
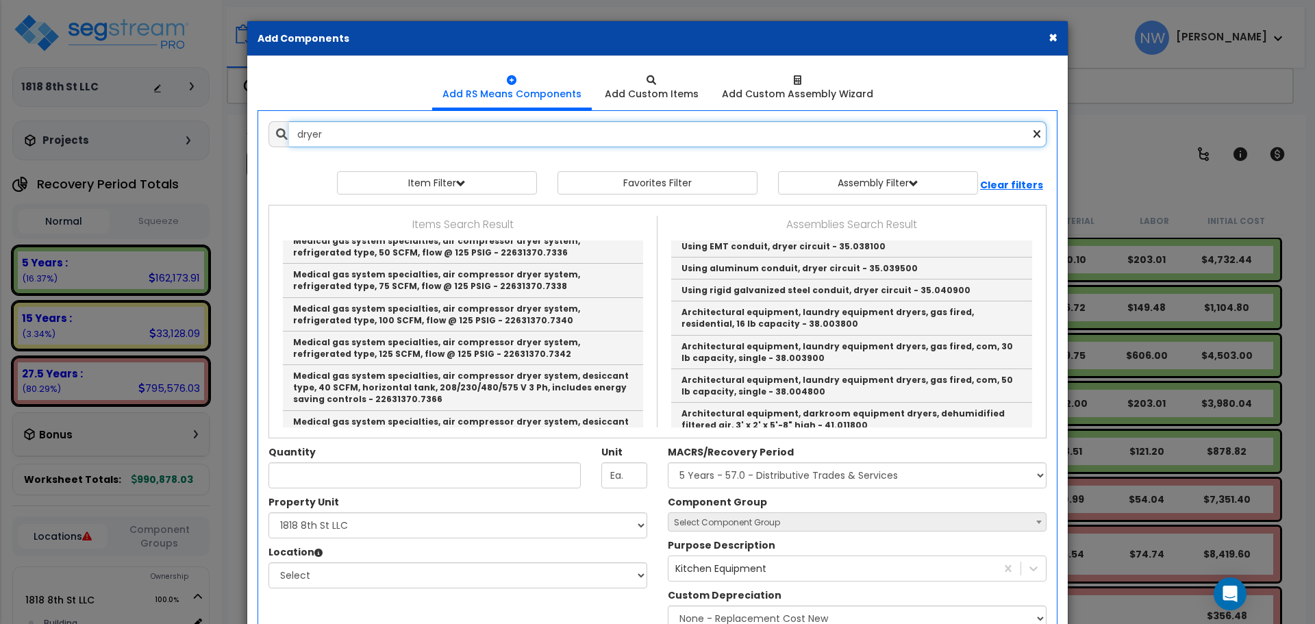
type input "dryer"
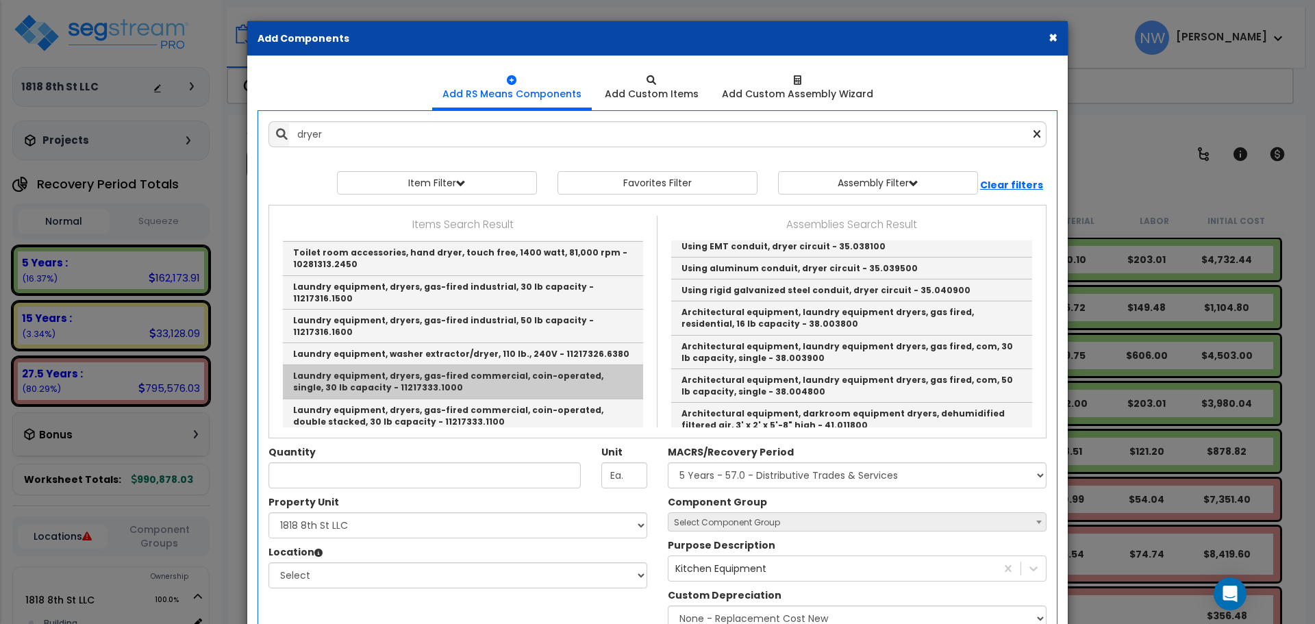
scroll to position [205, 0]
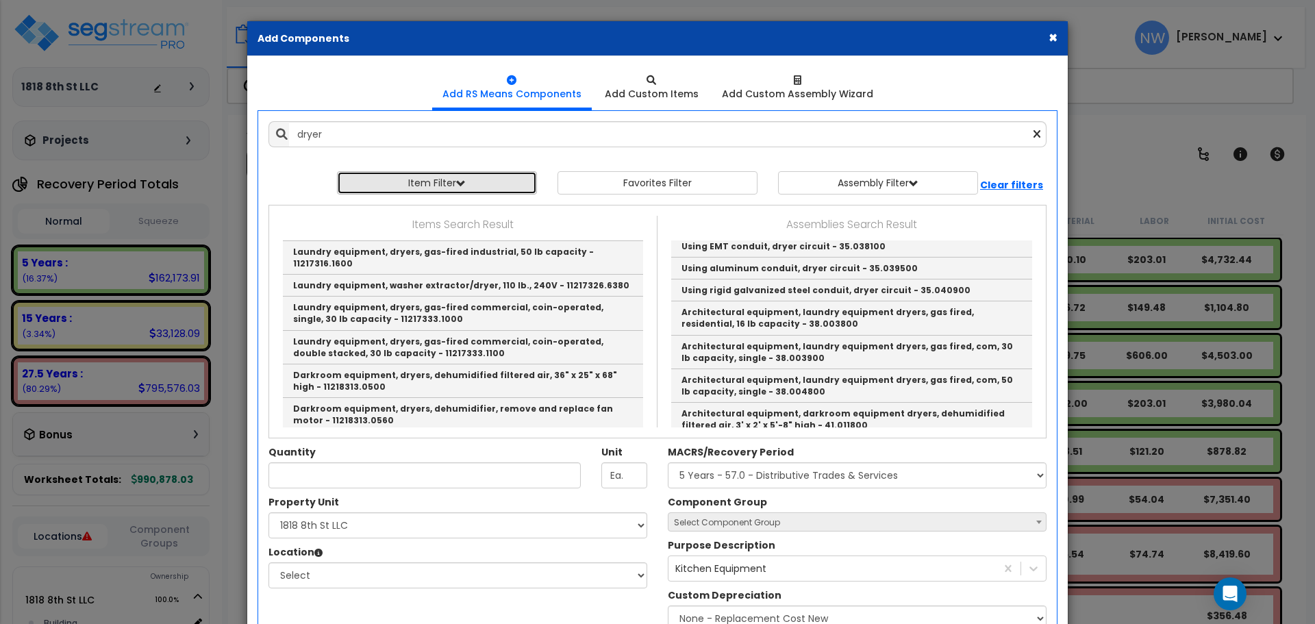
click at [492, 179] on button "Item Filter" at bounding box center [437, 182] width 200 height 23
click at [464, 216] on select "Select 0. Custom Item 1. General Requirements 2. Existing Conditions 3. Concret…" at bounding box center [446, 215] width 205 height 26
select select "11000000"
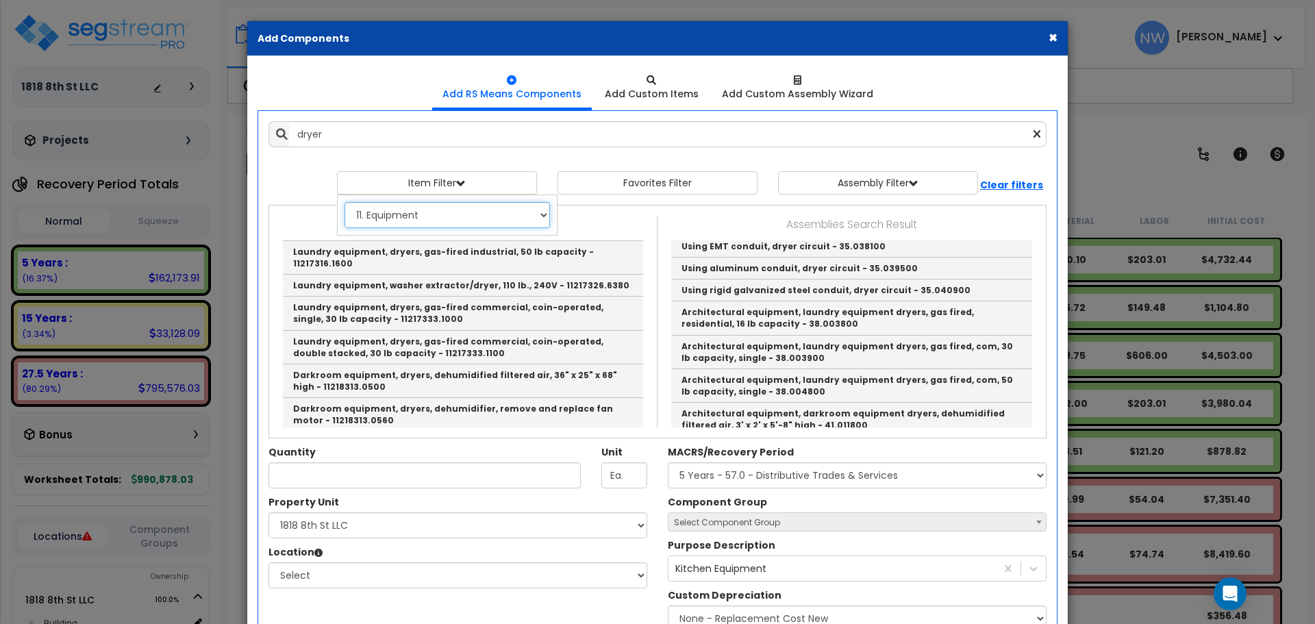
click at [344, 202] on select "Select 0. Custom Item 1. General Requirements 2. Existing Conditions 3. Concret…" at bounding box center [446, 215] width 205 height 26
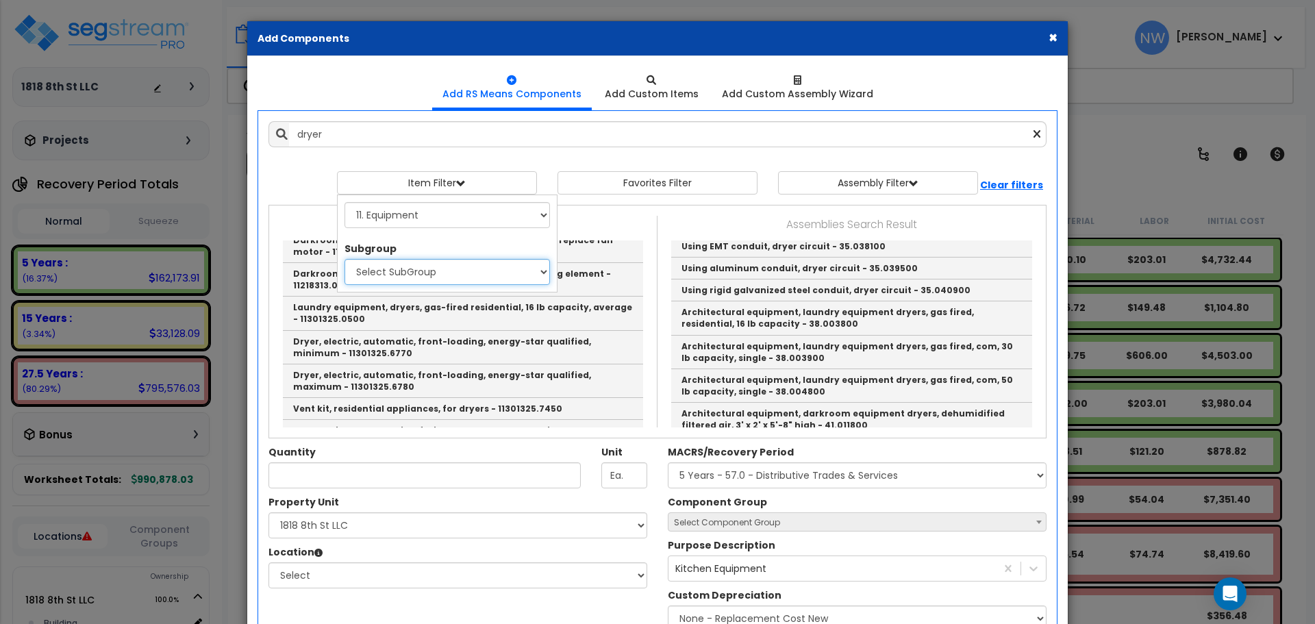
click at [423, 273] on select "Select SubGroup 1. Selective Demolition (11050510) 2. Industrial Equipment Inst…" at bounding box center [446, 272] width 205 height 26
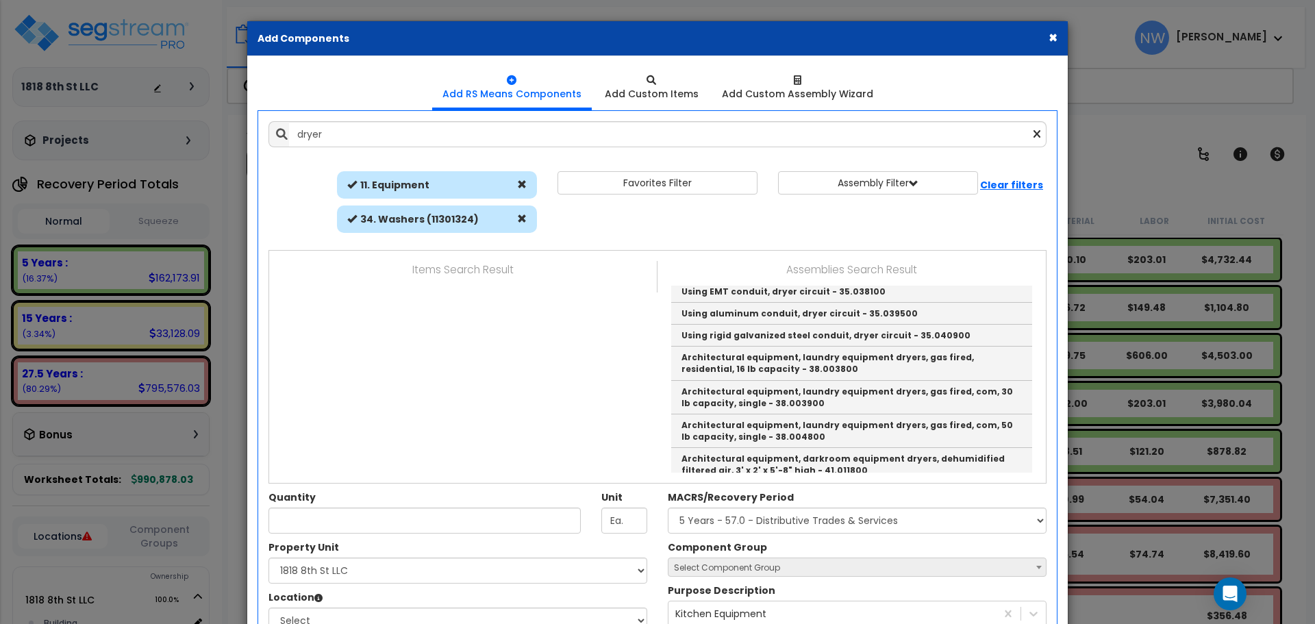
scroll to position [0, 0]
drag, startPoint x: 362, startPoint y: 137, endPoint x: 239, endPoint y: 131, distance: 122.7
click at [240, 132] on div "× Add Components Add RS Means Components Add Custom Items Add Items" at bounding box center [657, 312] width 1315 height 624
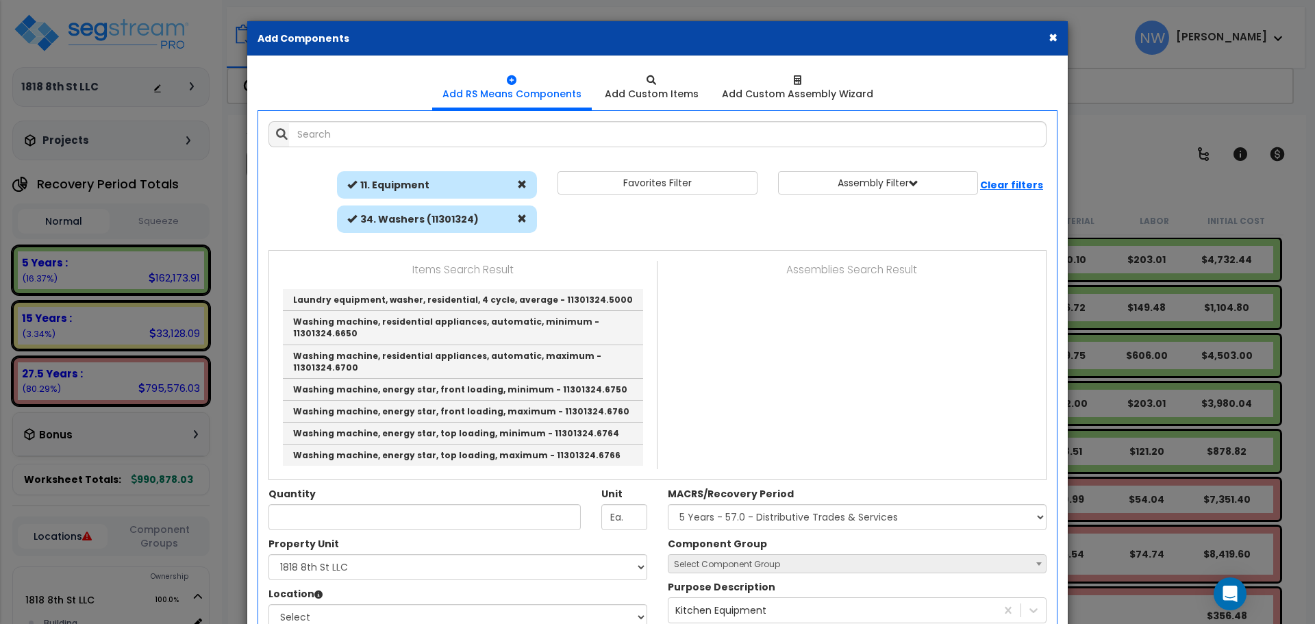
click at [626, 250] on div "Items Search Result Laundry equipment, washer, residential, 4 cycle, average - …" at bounding box center [657, 365] width 778 height 230
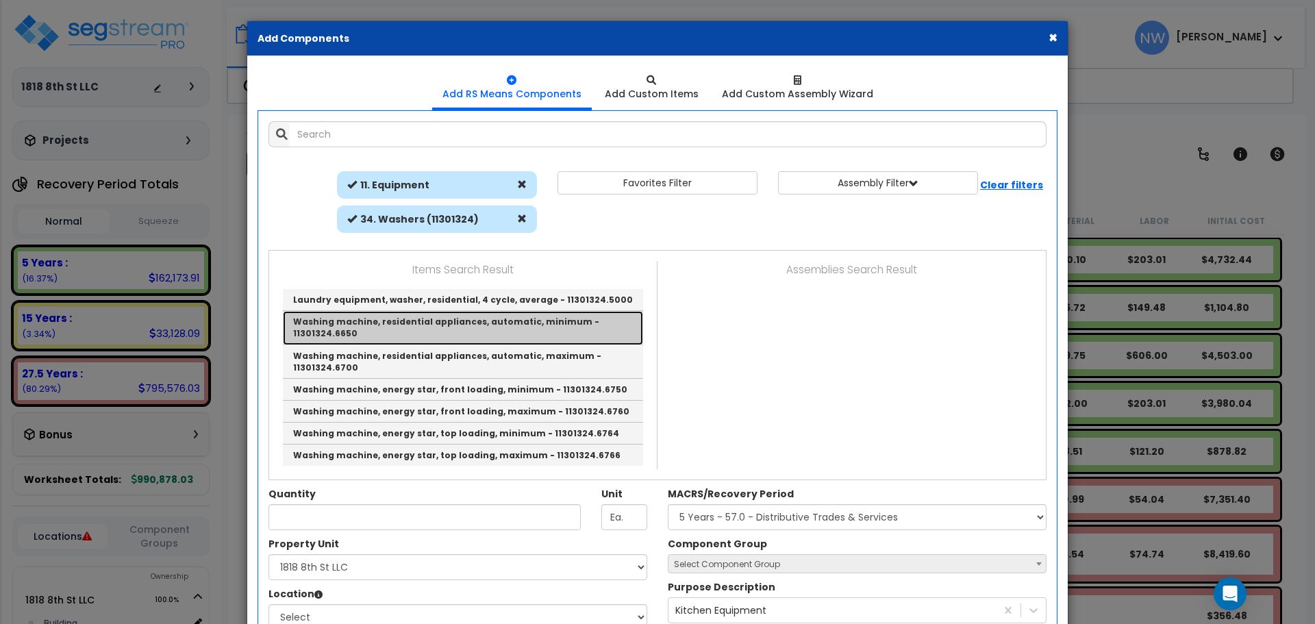
click at [557, 326] on link "Washing machine, residential appliances, automatic, minimum - 11301324.6650" at bounding box center [463, 328] width 360 height 34
type input "Washing machine, residential appliances, automatic, minimum - 11301324.6650"
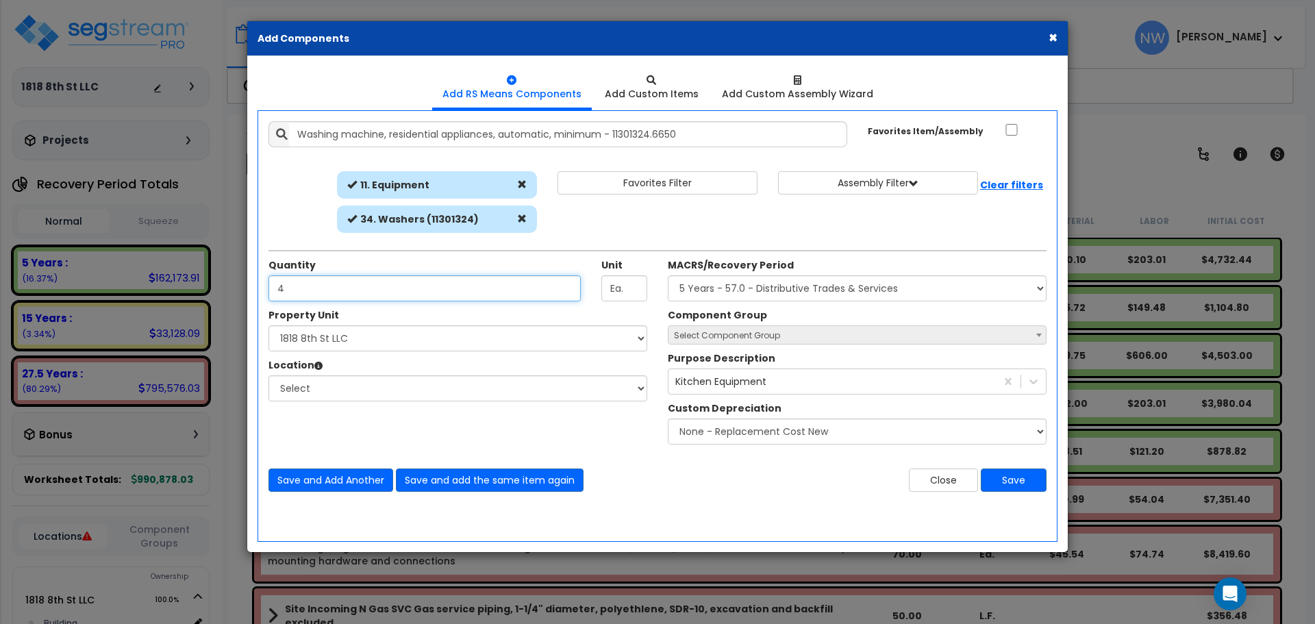
type input "4"
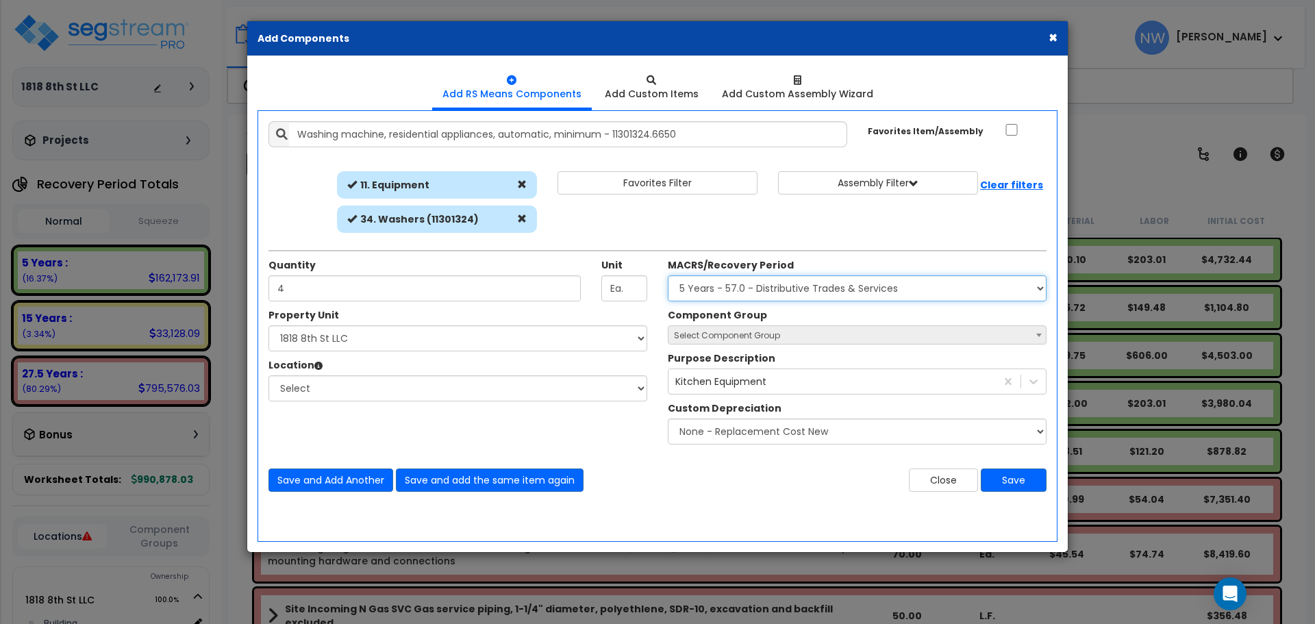
select select
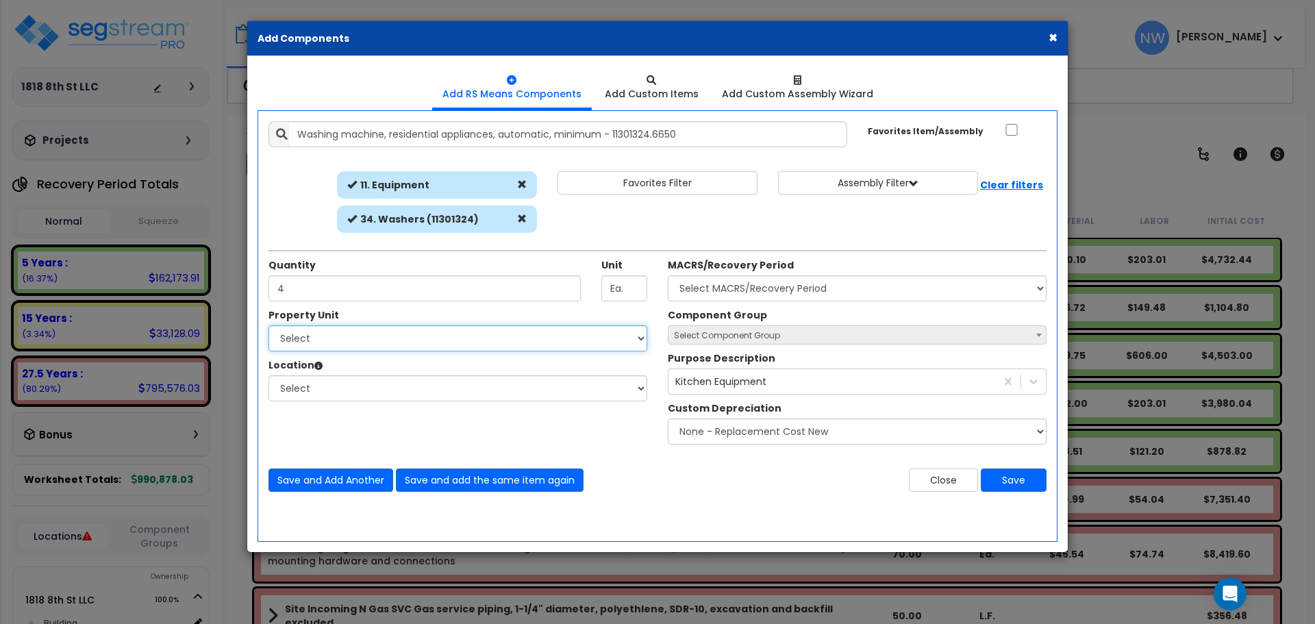
click at [394, 344] on select "Select 1818 8th St LLC Site Improvements" at bounding box center [457, 338] width 379 height 26
select select "176466"
click at [268, 325] on select "Select 1818 8th St LLC Site Improvements" at bounding box center [457, 338] width 379 height 26
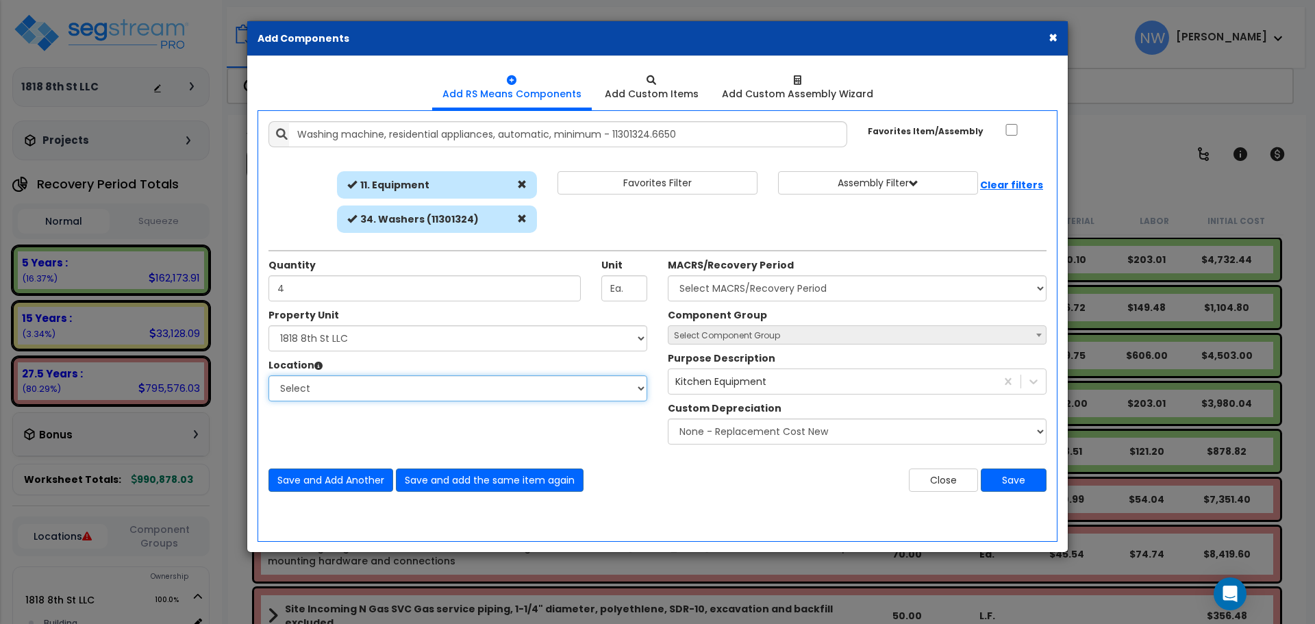
click at [359, 384] on select "Select Building Building Interior Add Additional Location" at bounding box center [457, 388] width 379 height 26
select select "461"
click at [268, 375] on select "Select Building Building Interior Add Additional Location" at bounding box center [457, 388] width 379 height 26
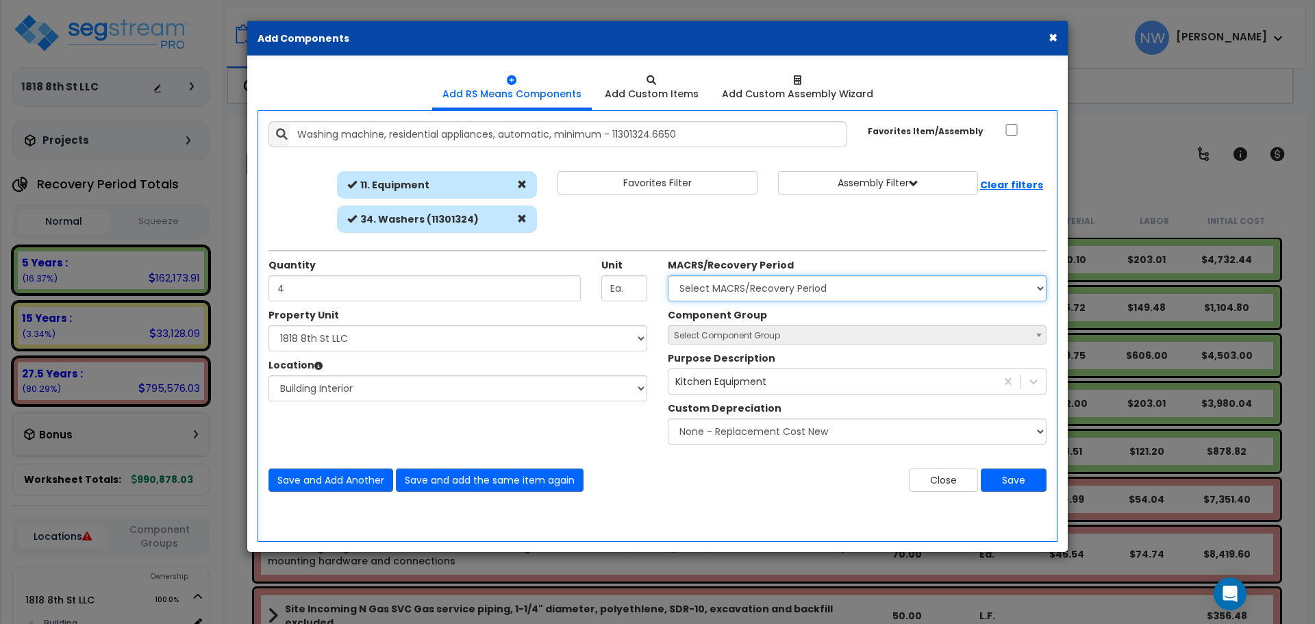
drag, startPoint x: 805, startPoint y: 291, endPoint x: 798, endPoint y: 301, distance: 11.8
click at [805, 291] on select "Select MACRS/Recovery Period 5 Years - 57.0 - Distributive Trades & Services 5 …" at bounding box center [857, 288] width 379 height 26
select select "3667"
click at [668, 275] on select "Select MACRS/Recovery Period 5 Years - 57.0 - Distributive Trades & Services 5 …" at bounding box center [857, 288] width 379 height 26
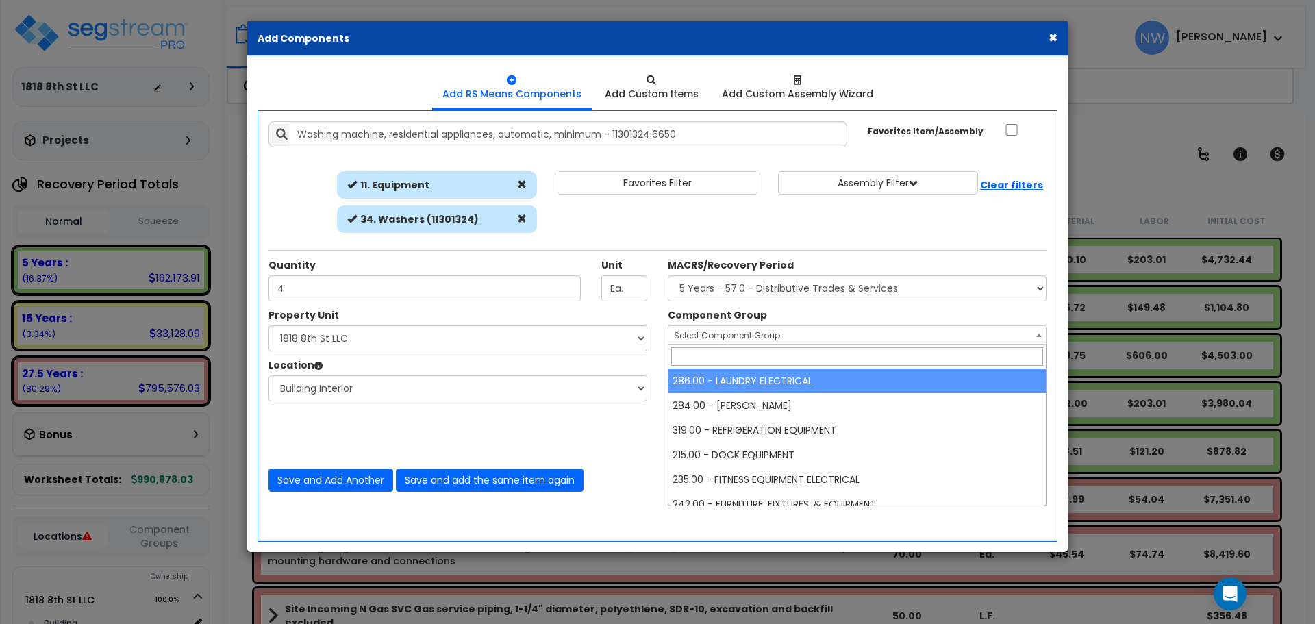
click at [767, 329] on span "Select Component Group" at bounding box center [727, 335] width 106 height 12
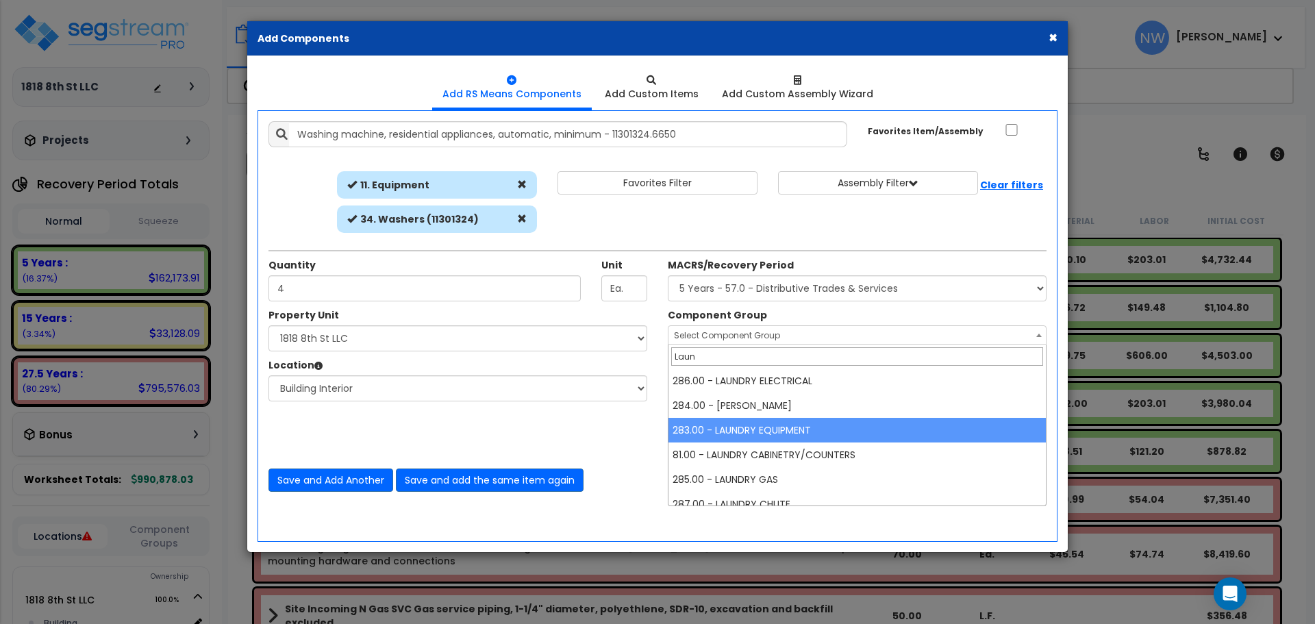
type input "Laun"
select select "67014"
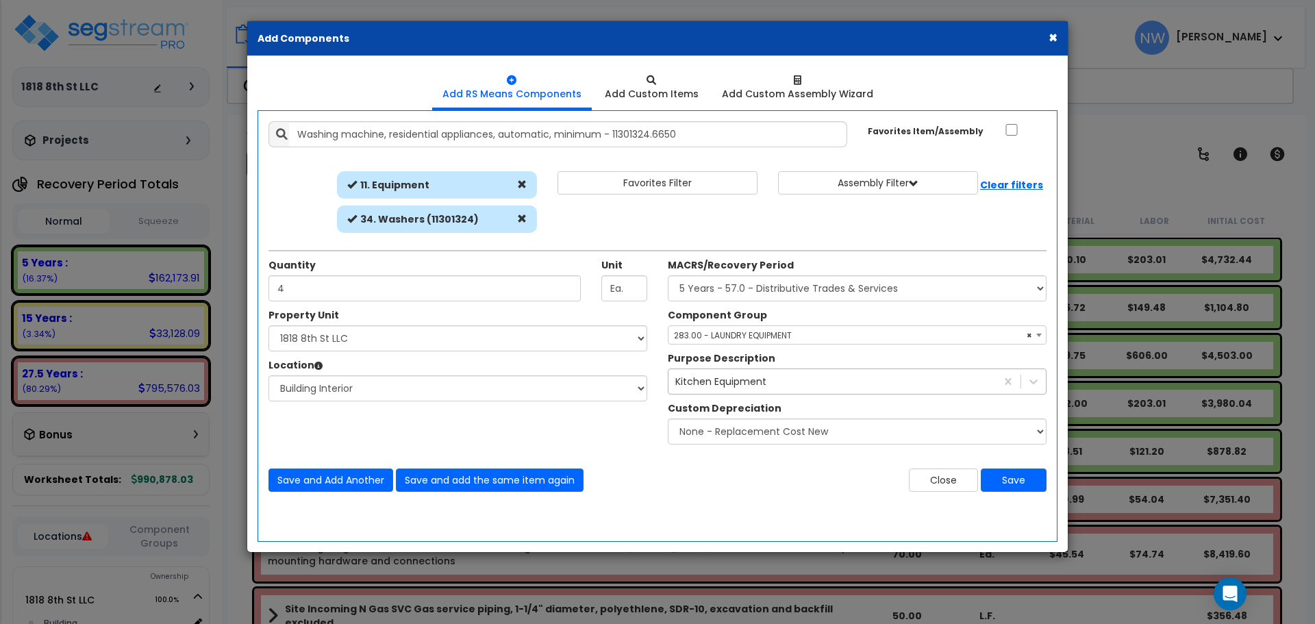
click at [717, 381] on div "Kitchen Equipment" at bounding box center [720, 382] width 91 height 14
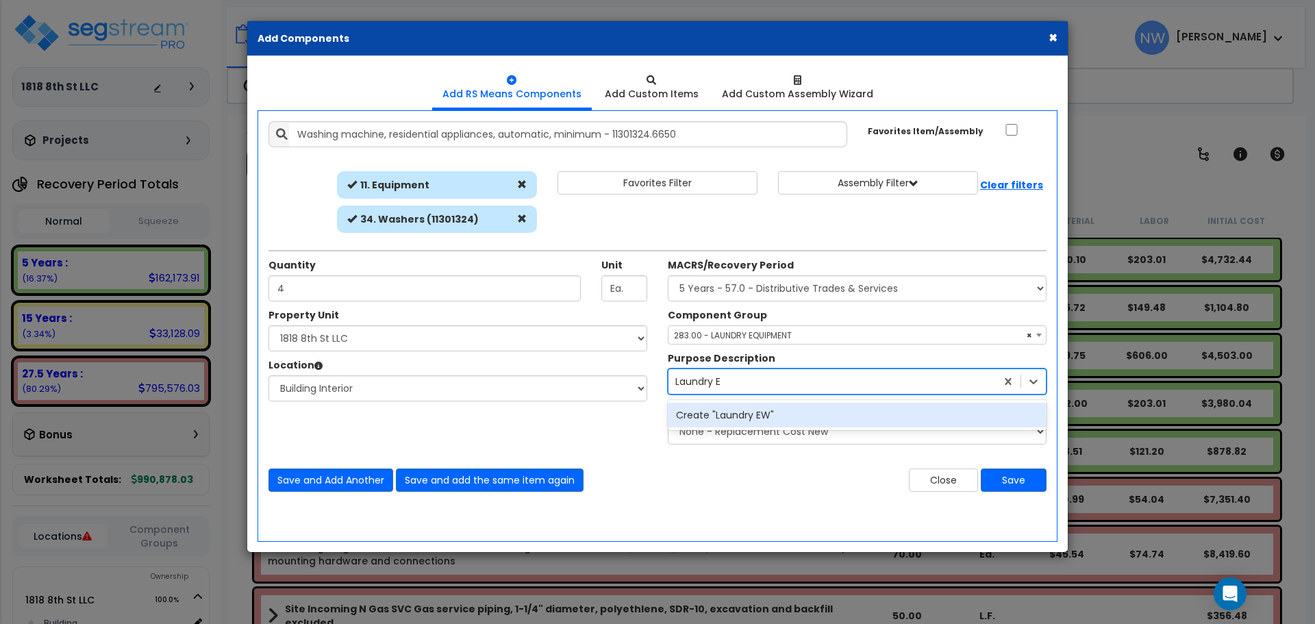
type input "Laundry Eq"
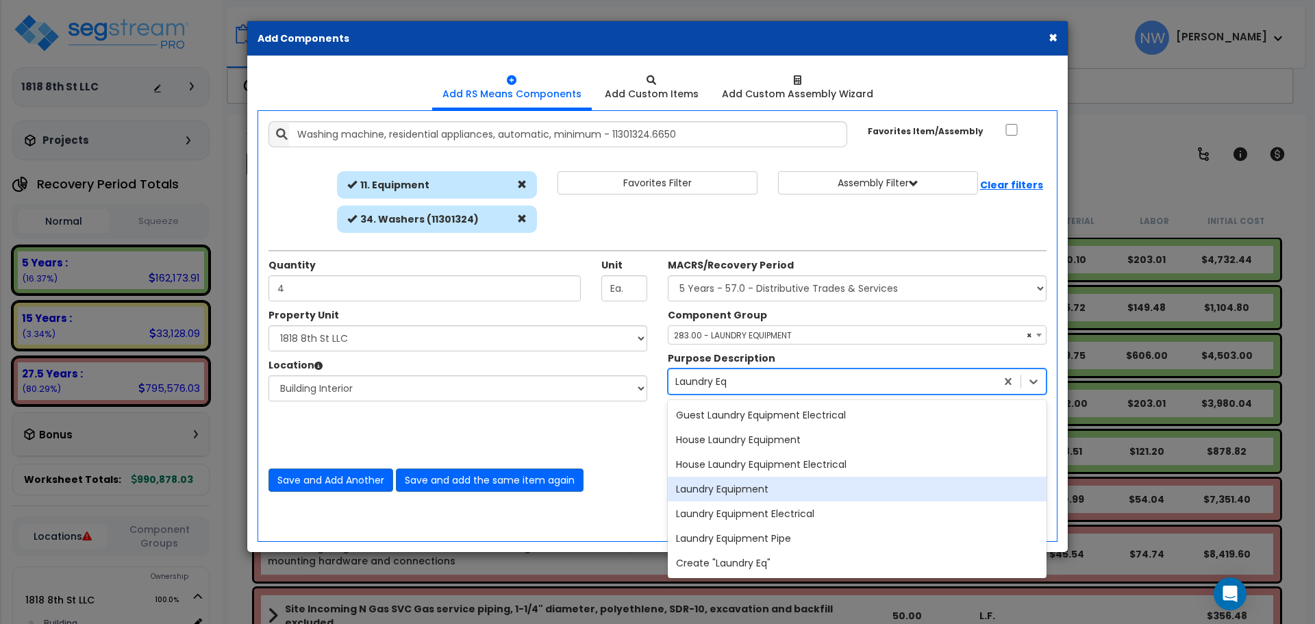
click at [836, 489] on div "Laundry Equipment" at bounding box center [857, 489] width 379 height 25
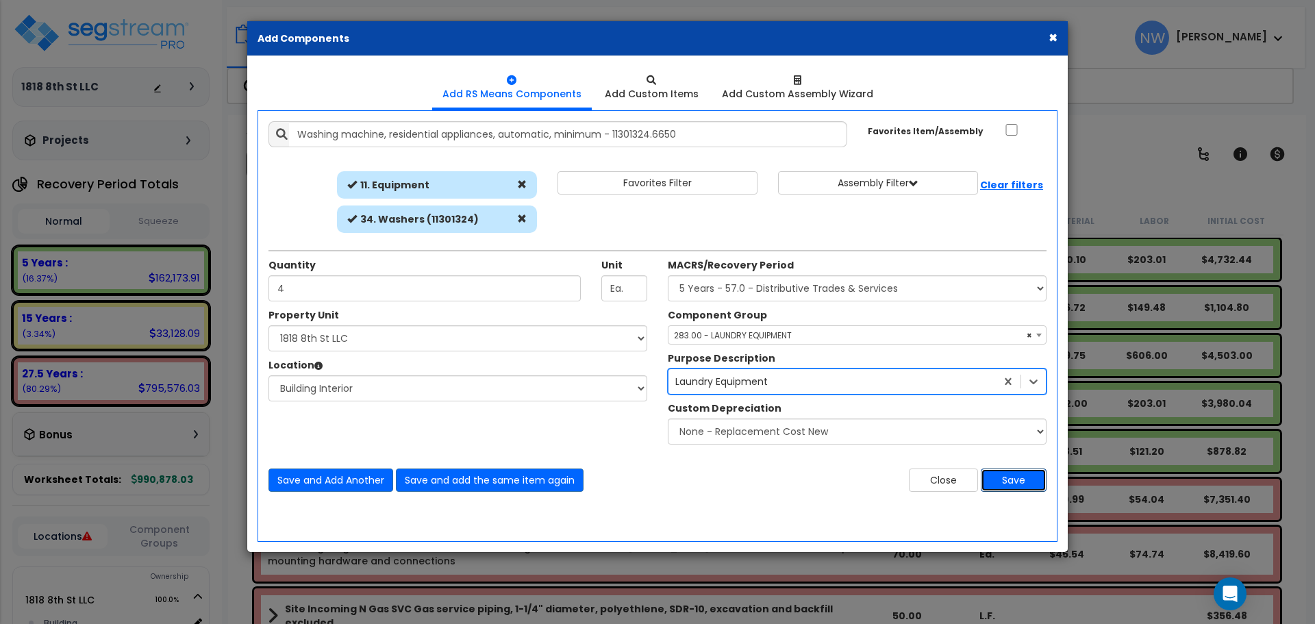
click at [1018, 477] on button "Save" at bounding box center [1014, 479] width 66 height 23
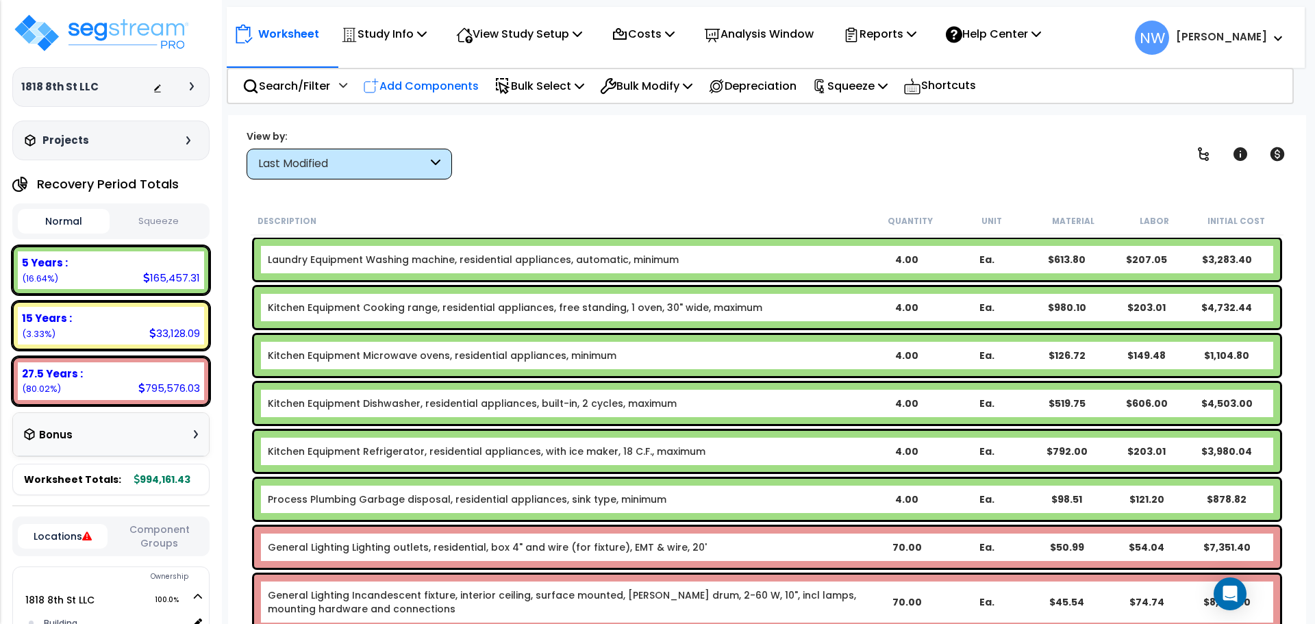
click at [440, 91] on p "Add Components" at bounding box center [421, 86] width 116 height 18
select select
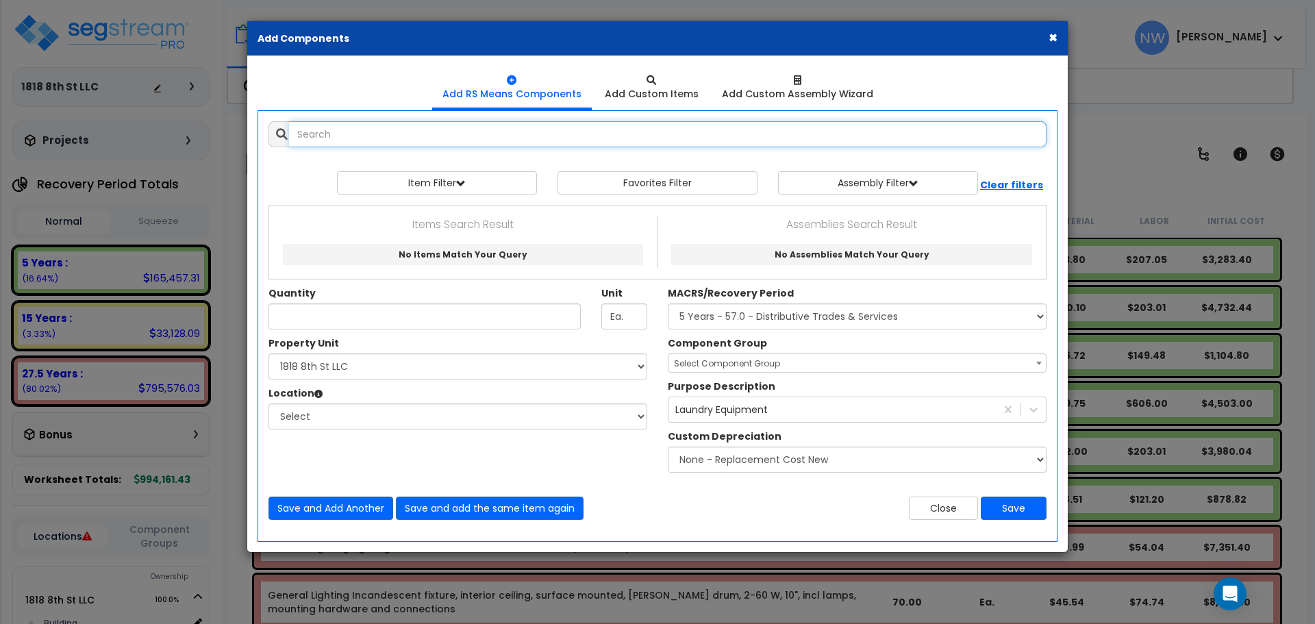
select select
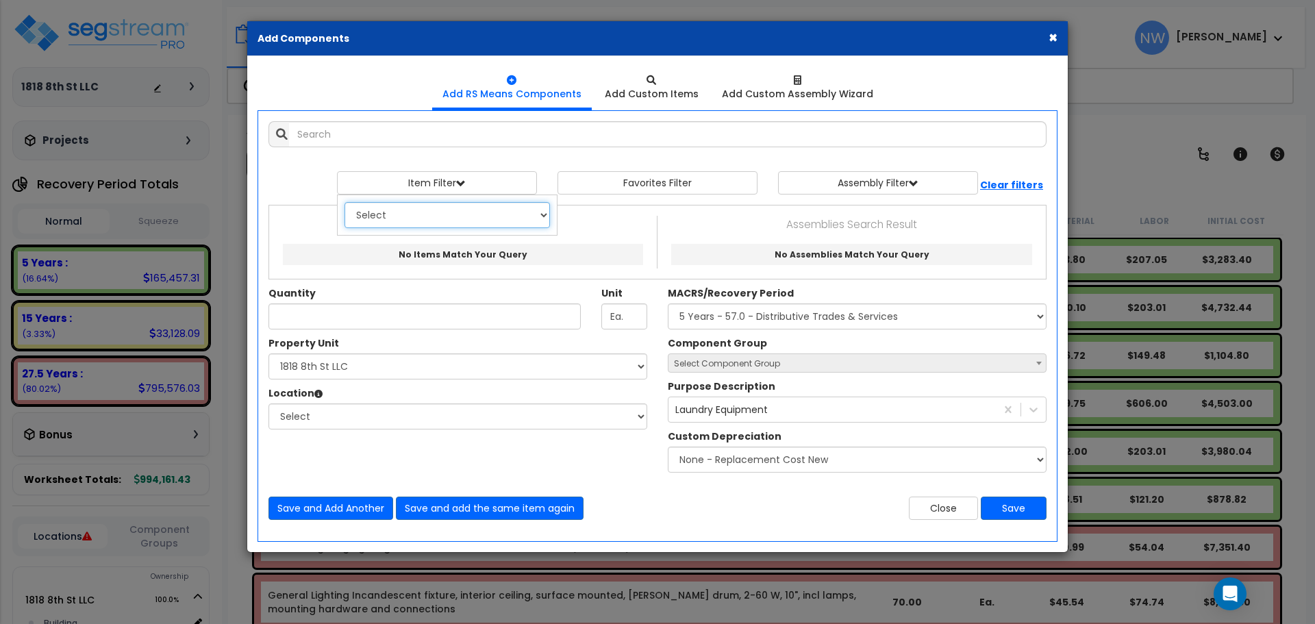
click at [465, 212] on select "Select 0. Custom Item 1. General Requirements 2. Existing Conditions 3. Concret…" at bounding box center [446, 215] width 205 height 26
select select "11000000"
click at [344, 202] on select "Select 0. Custom Item 1. General Requirements 2. Existing Conditions 3. Concret…" at bounding box center [446, 215] width 205 height 26
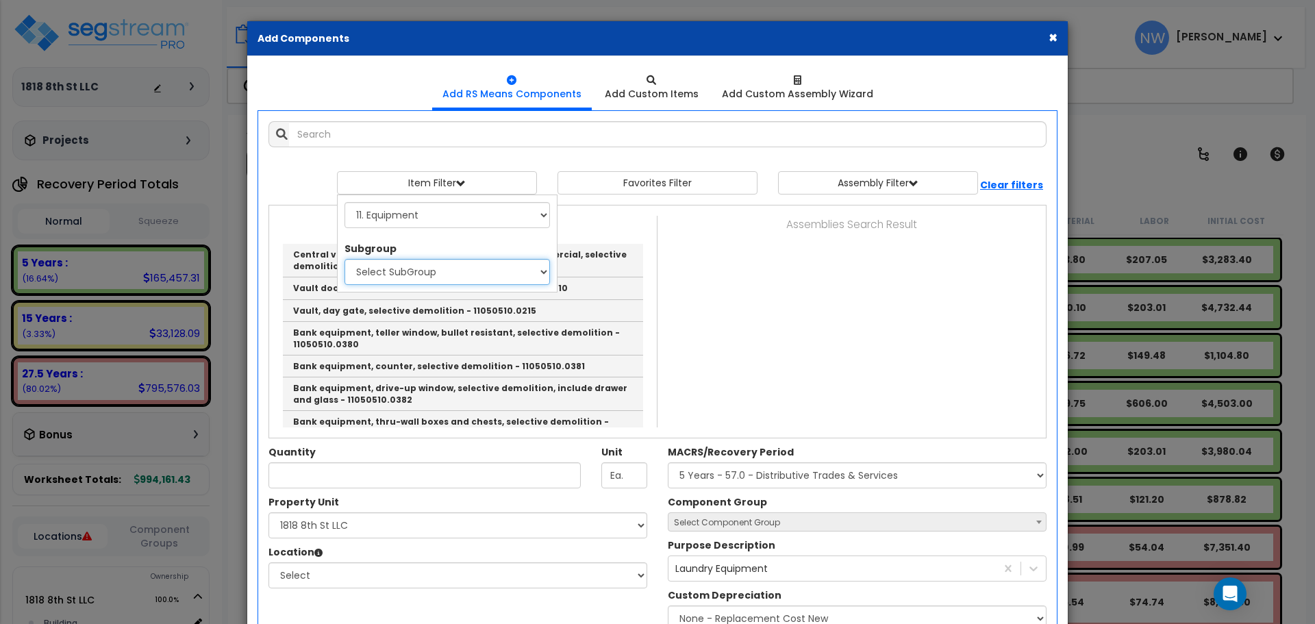
click at [478, 270] on select "Select SubGroup 1. Selective Demolition (11050510) 2. Industrial Equipment Inst…" at bounding box center [446, 272] width 205 height 26
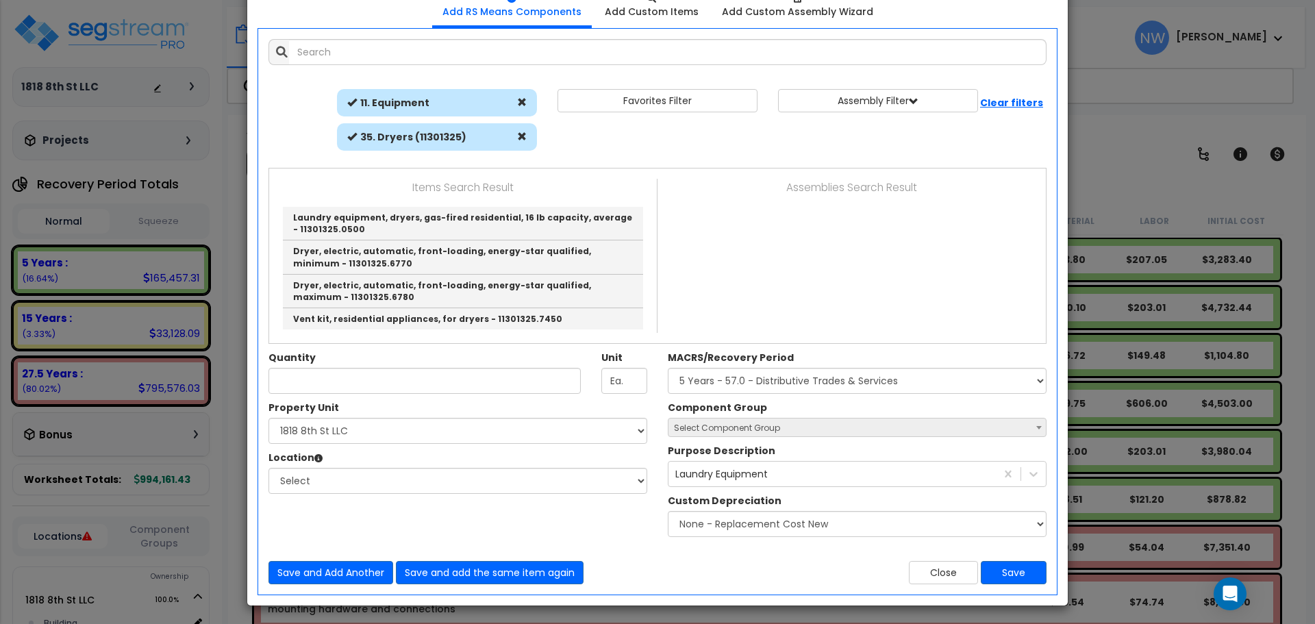
scroll to position [85, 0]
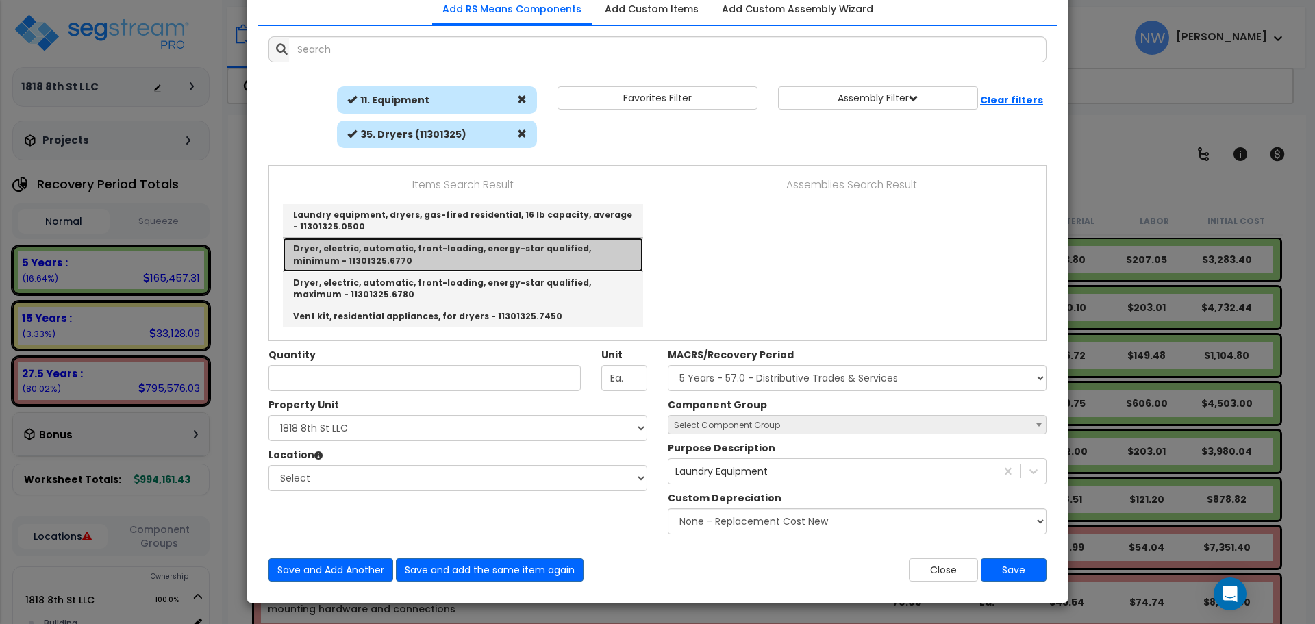
click at [511, 262] on link "Dryer, electric, automatic, front-loading, energy-star qualified, minimum - 113…" at bounding box center [463, 255] width 360 height 34
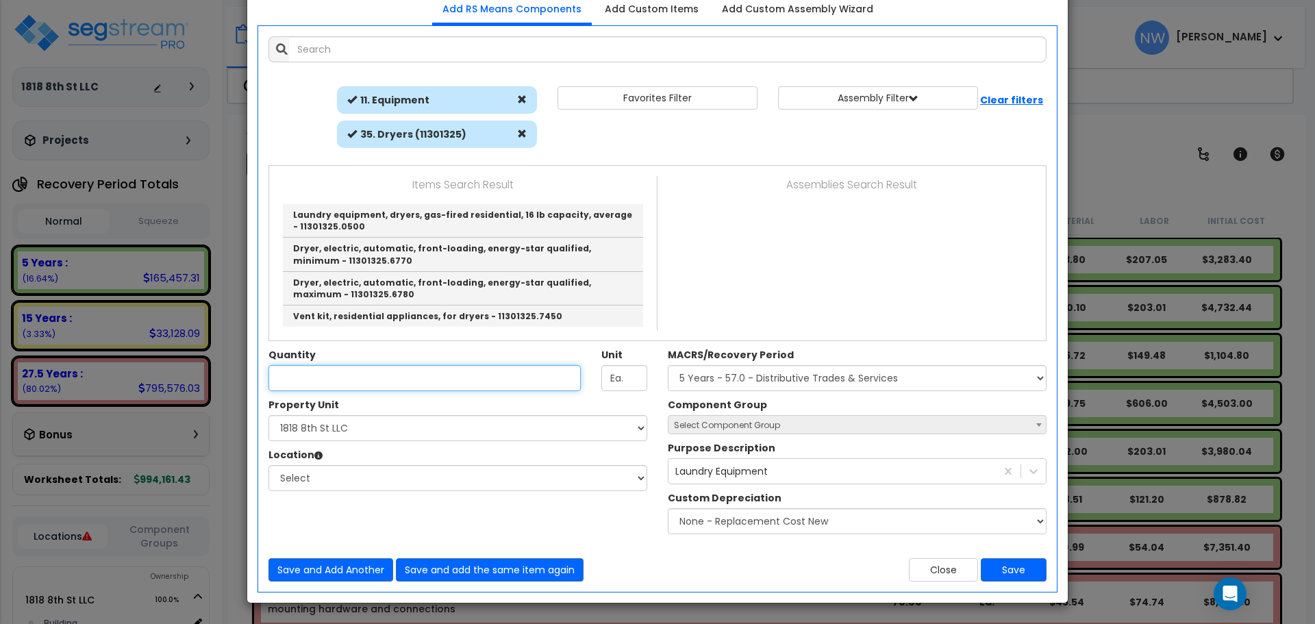
type input "Dryer, electric, automatic, front-loading, energy-star qualified, minimum - 113…"
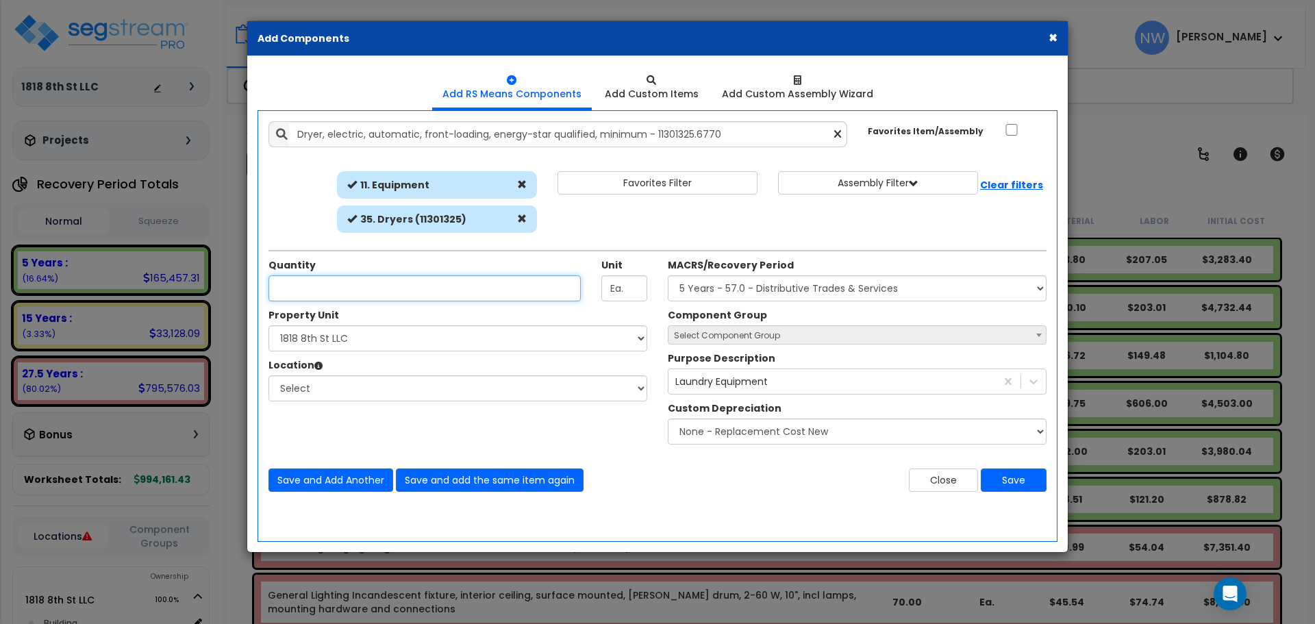
scroll to position [0, 0]
type input "4"
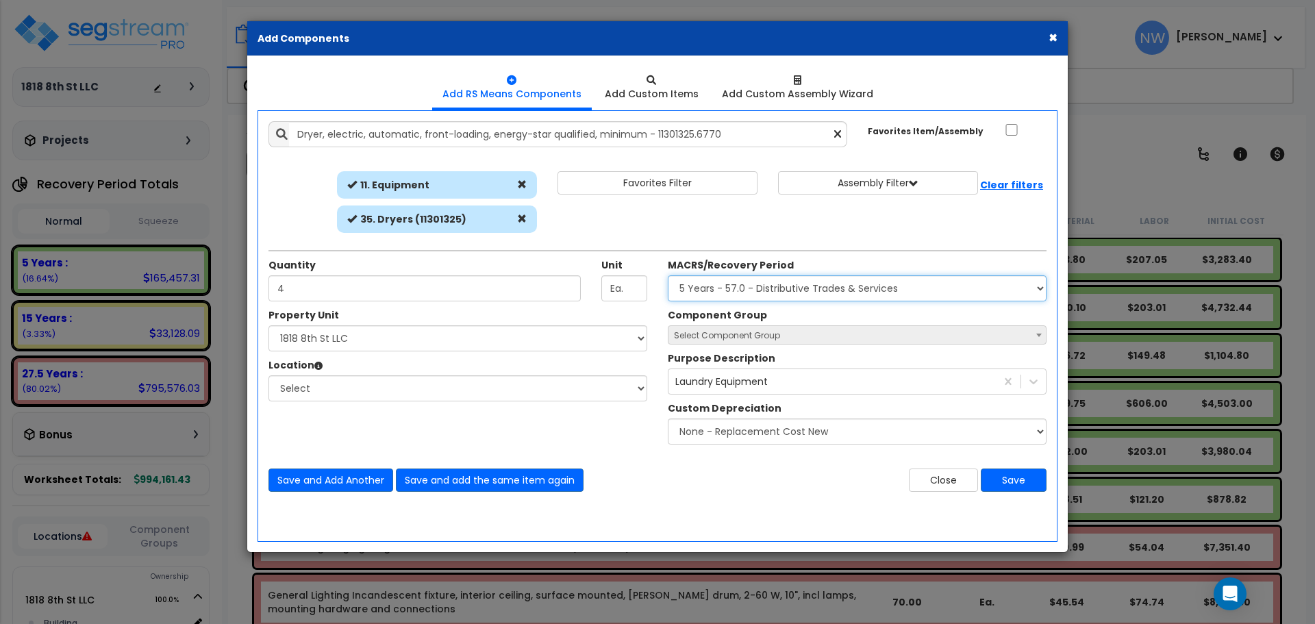
select select
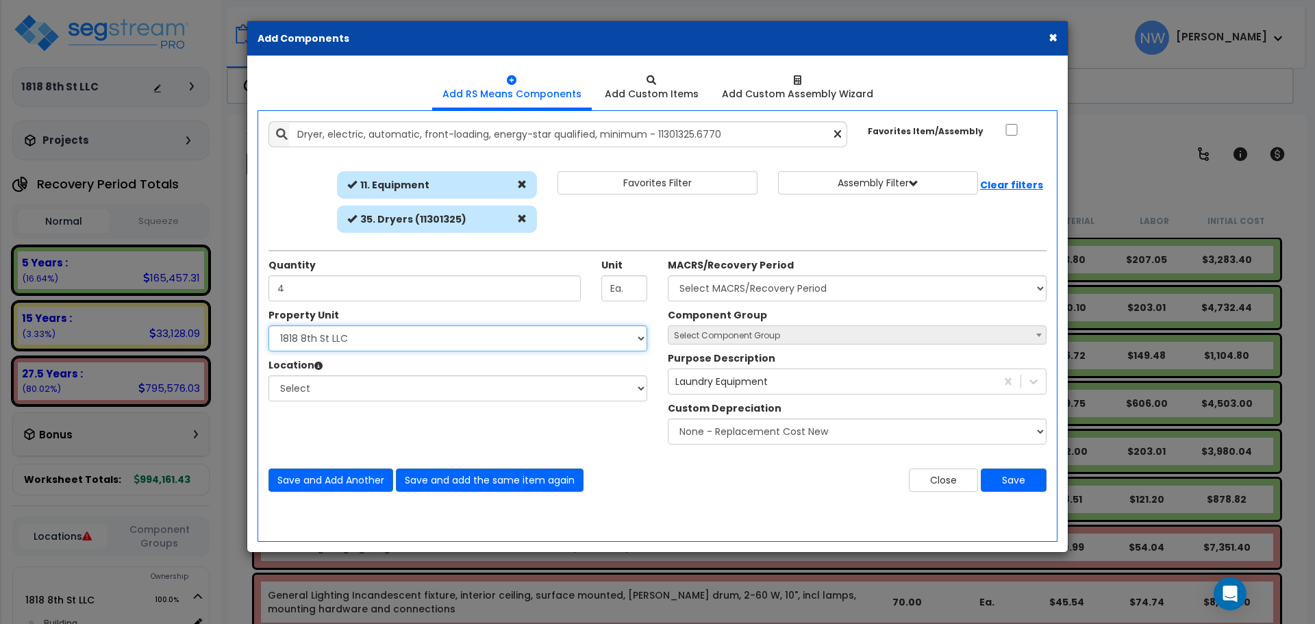
click at [423, 334] on select "Select 1818 8th St LLC Site Improvements" at bounding box center [457, 338] width 379 height 26
select select "176466"
click at [268, 325] on select "Select 1818 8th St LLC Site Improvements" at bounding box center [457, 338] width 379 height 26
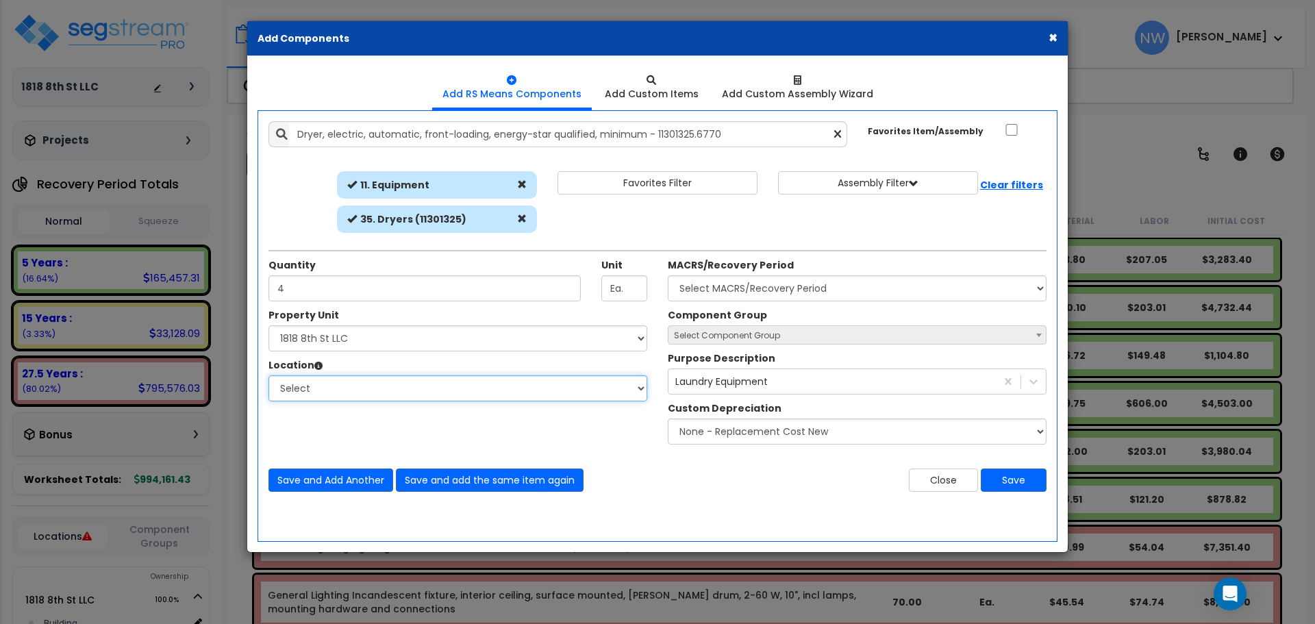
click at [364, 395] on select "Select Building Building Interior Add Additional Location" at bounding box center [457, 388] width 379 height 26
select select "461"
click at [268, 375] on select "Select Building Building Interior Add Additional Location" at bounding box center [457, 388] width 379 height 26
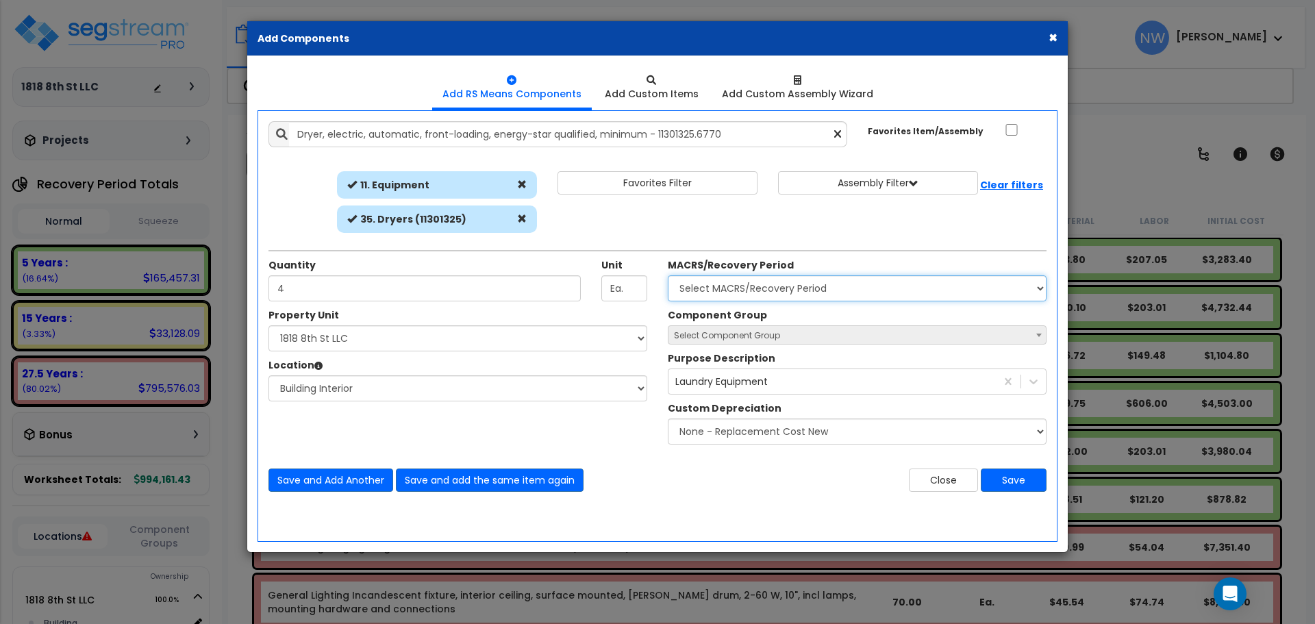
click at [770, 278] on select "Select MACRS/Recovery Period 5 Years - 57.0 - Distributive Trades & Services 5 …" at bounding box center [857, 288] width 379 height 26
select select "3667"
click at [668, 275] on select "Select MACRS/Recovery Period 5 Years - 57.0 - Distributive Trades & Services 5 …" at bounding box center [857, 288] width 379 height 26
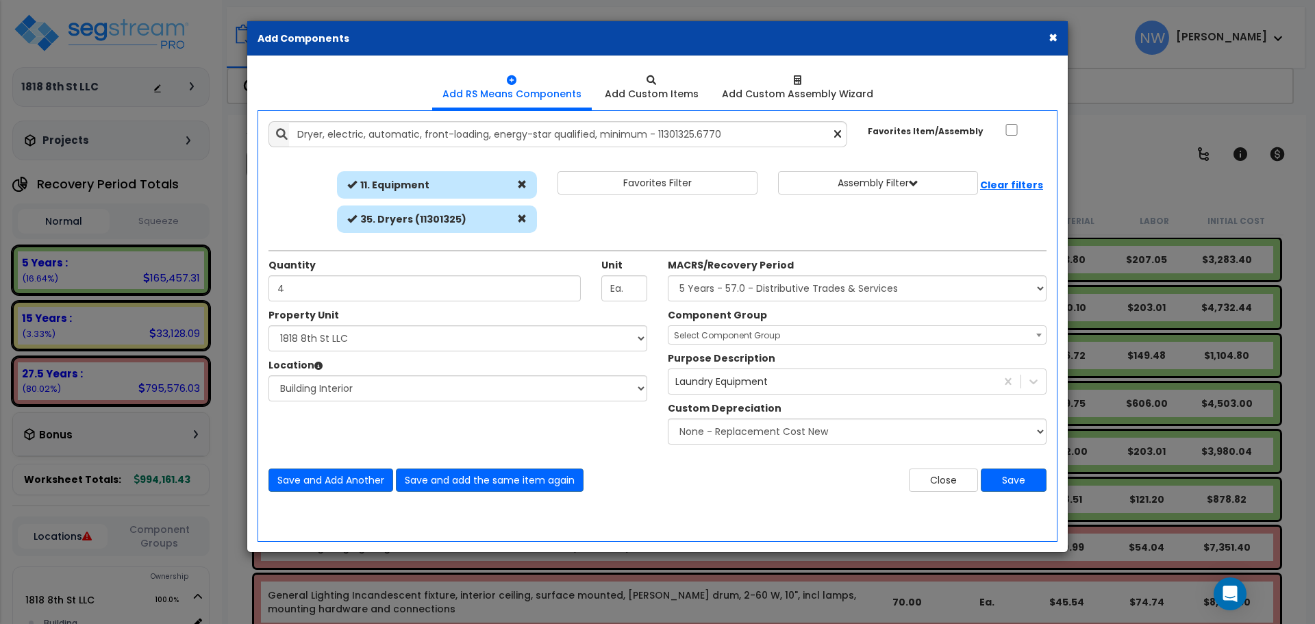
click at [766, 329] on span "Select Component Group" at bounding box center [727, 335] width 106 height 12
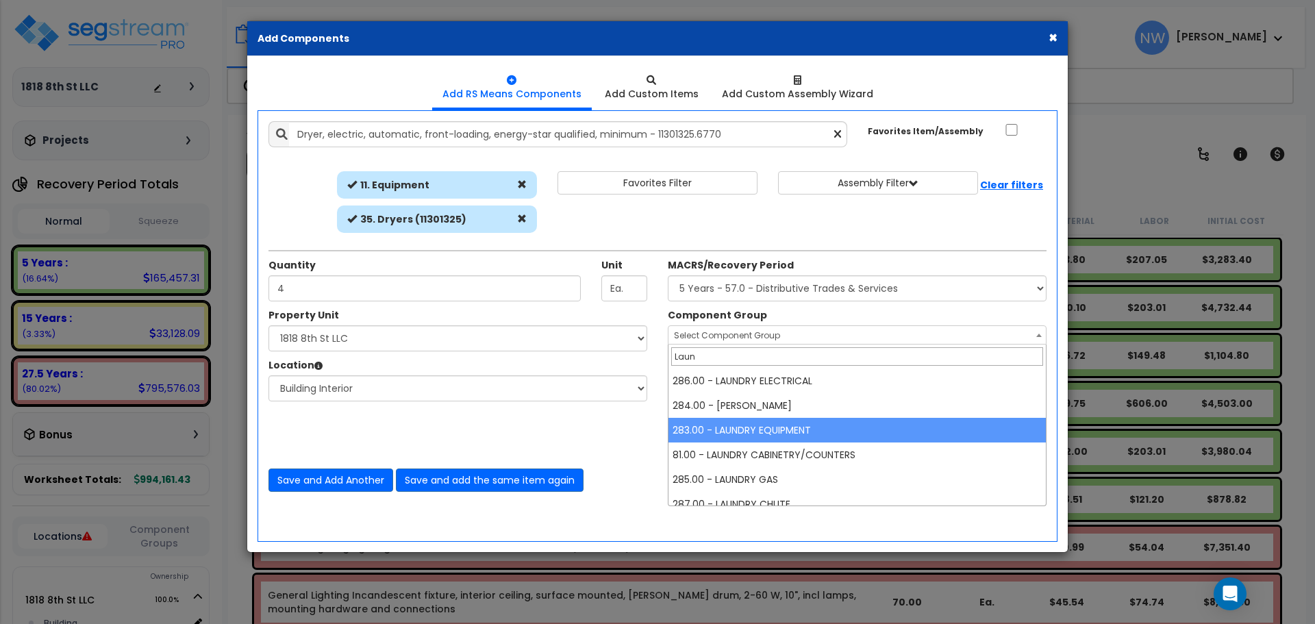
type input "Laun"
select select "67014"
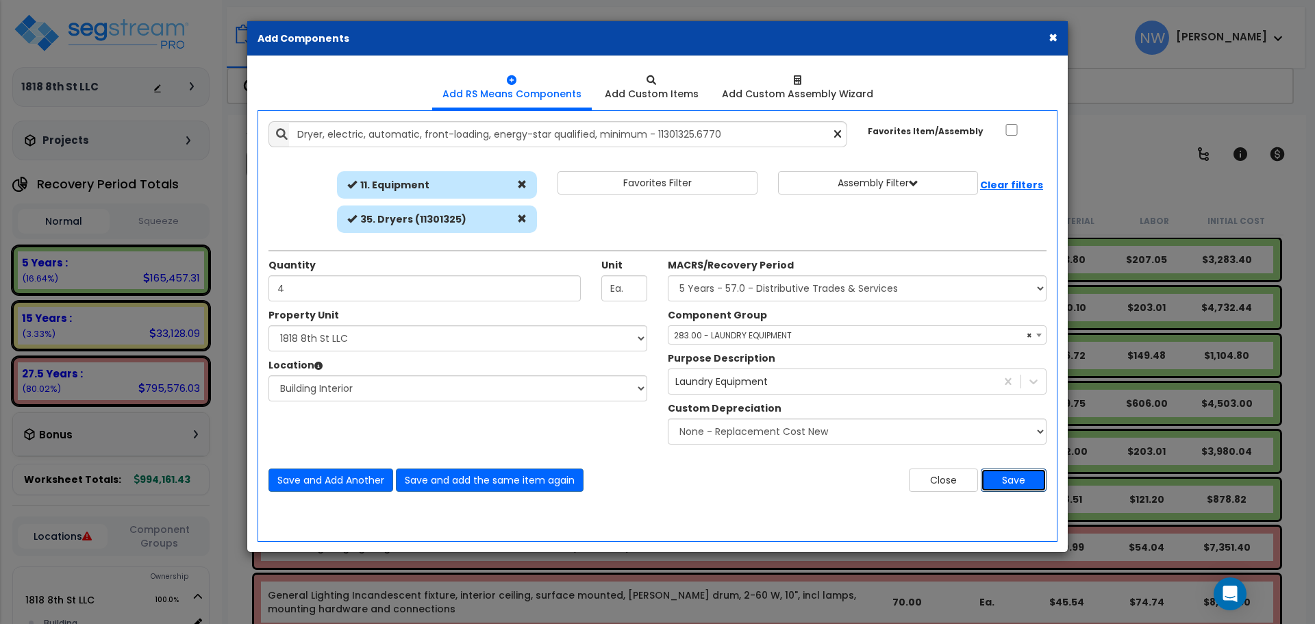
click at [1008, 487] on button "Save" at bounding box center [1014, 479] width 66 height 23
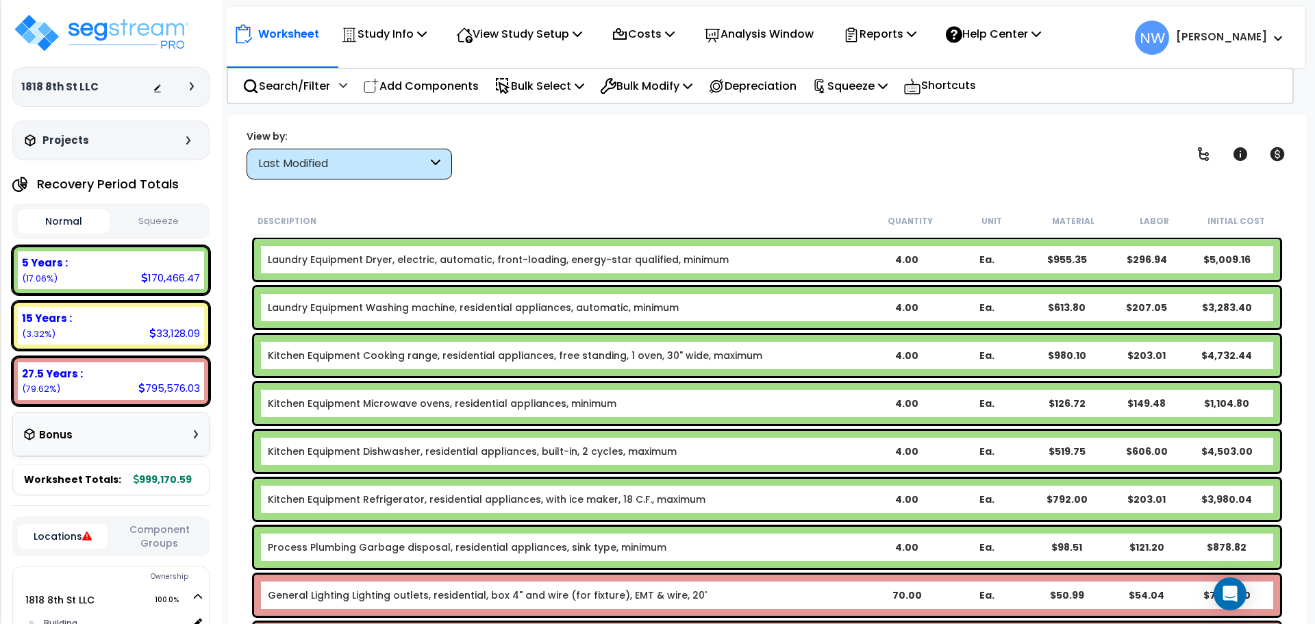
click at [349, 168] on div "Last Modified" at bounding box center [342, 164] width 169 height 16
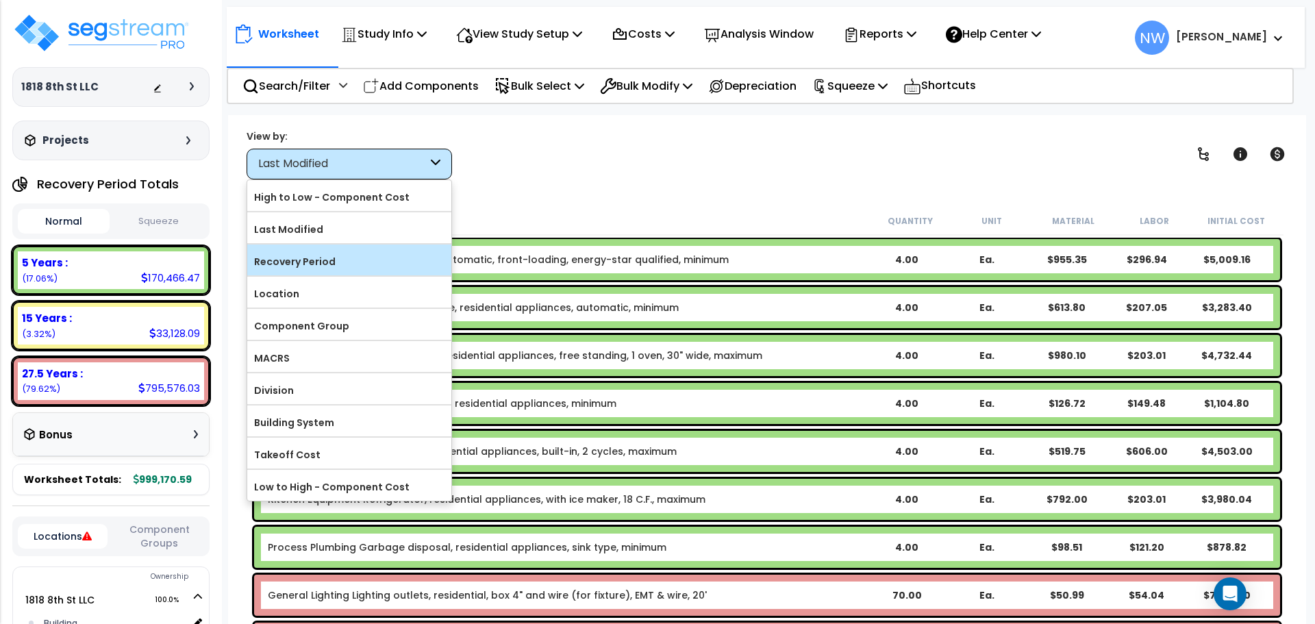
click at [338, 257] on label "Recovery Period" at bounding box center [349, 261] width 204 height 21
click at [0, 0] on input "Recovery Period" at bounding box center [0, 0] width 0 height 0
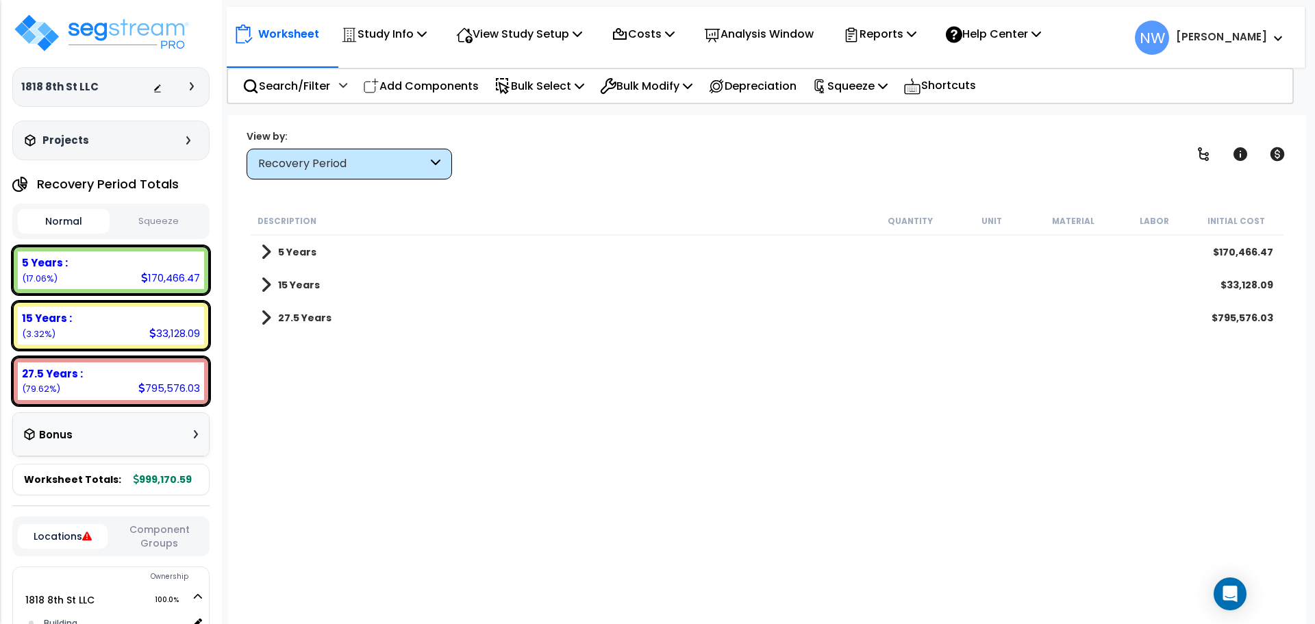
click at [264, 252] on span at bounding box center [266, 251] width 10 height 19
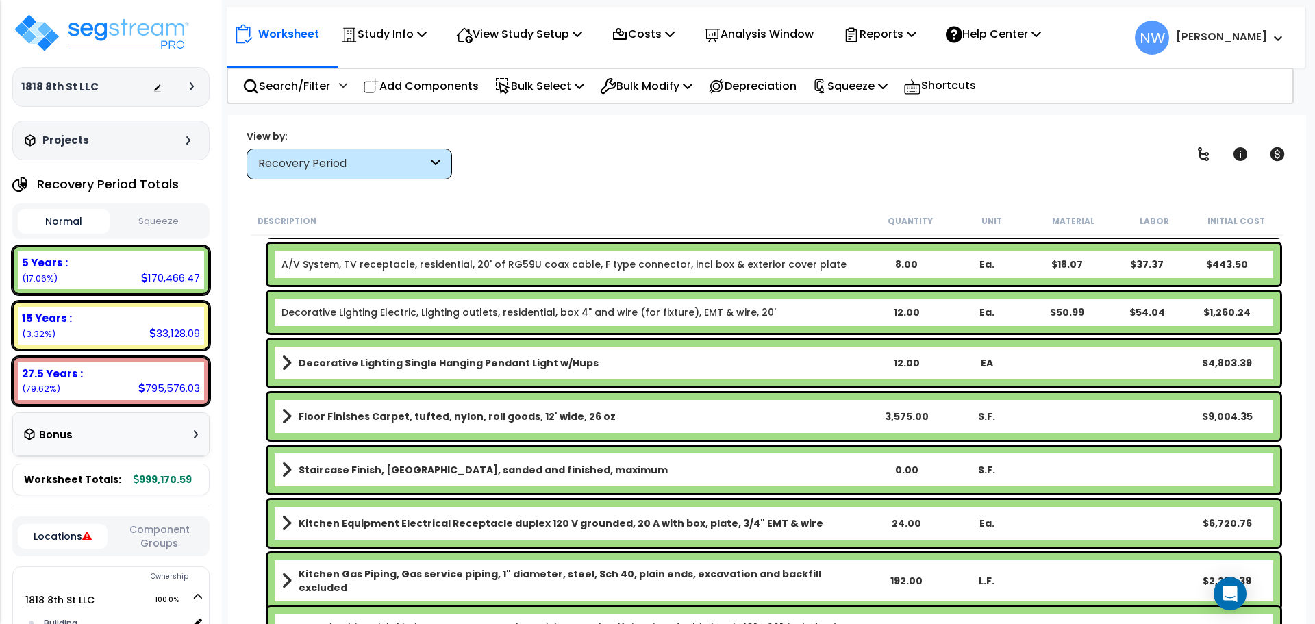
scroll to position [685, 0]
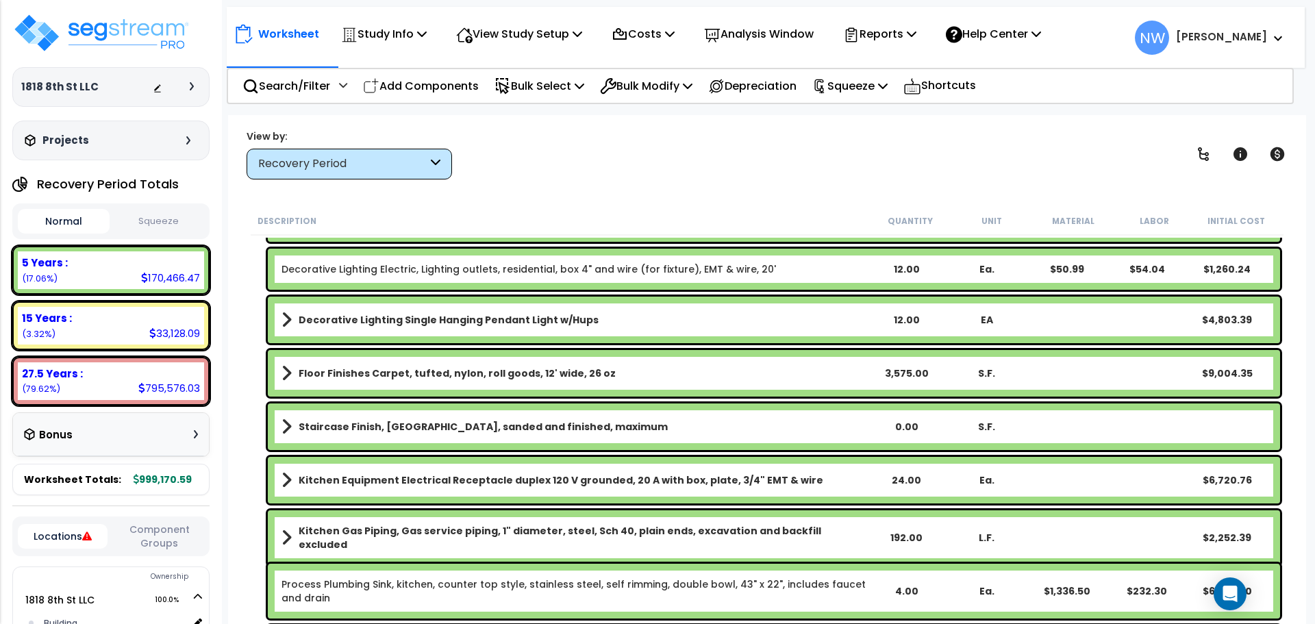
click at [336, 153] on div "View by: Recovery Period High to Low - Component Cost" at bounding box center [349, 154] width 205 height 50
click at [336, 153] on div "Recovery Period" at bounding box center [349, 164] width 205 height 31
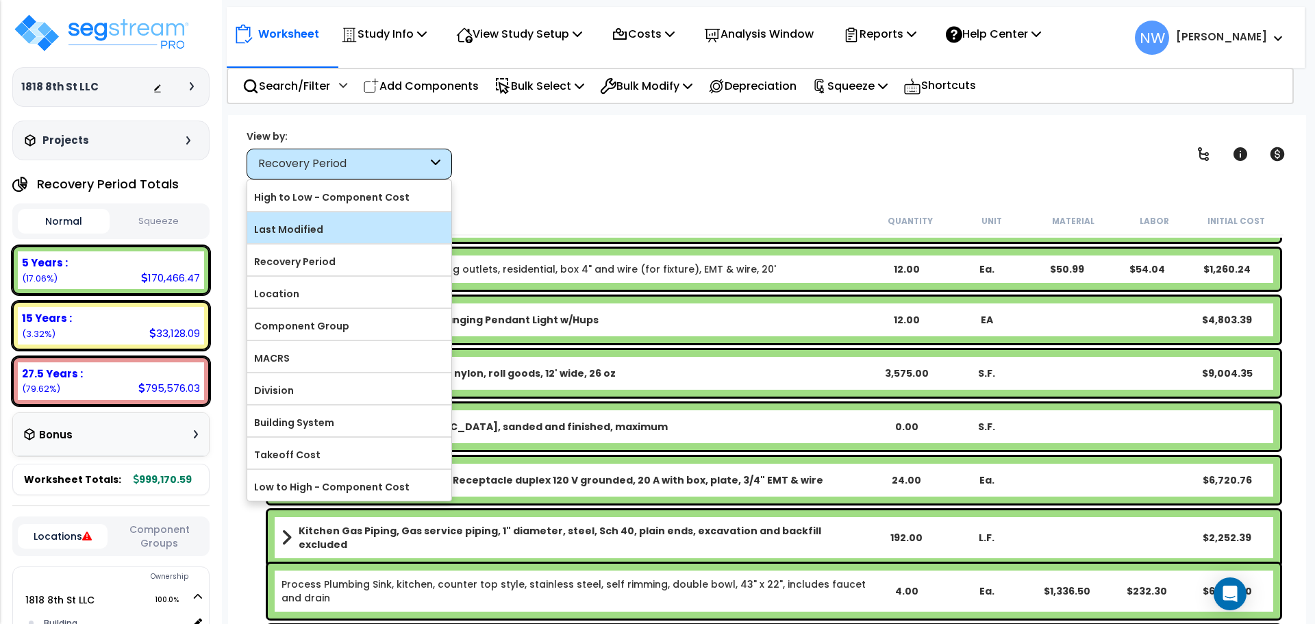
click at [345, 219] on label "Last Modified" at bounding box center [349, 229] width 204 height 21
click at [0, 0] on input "Last Modified" at bounding box center [0, 0] width 0 height 0
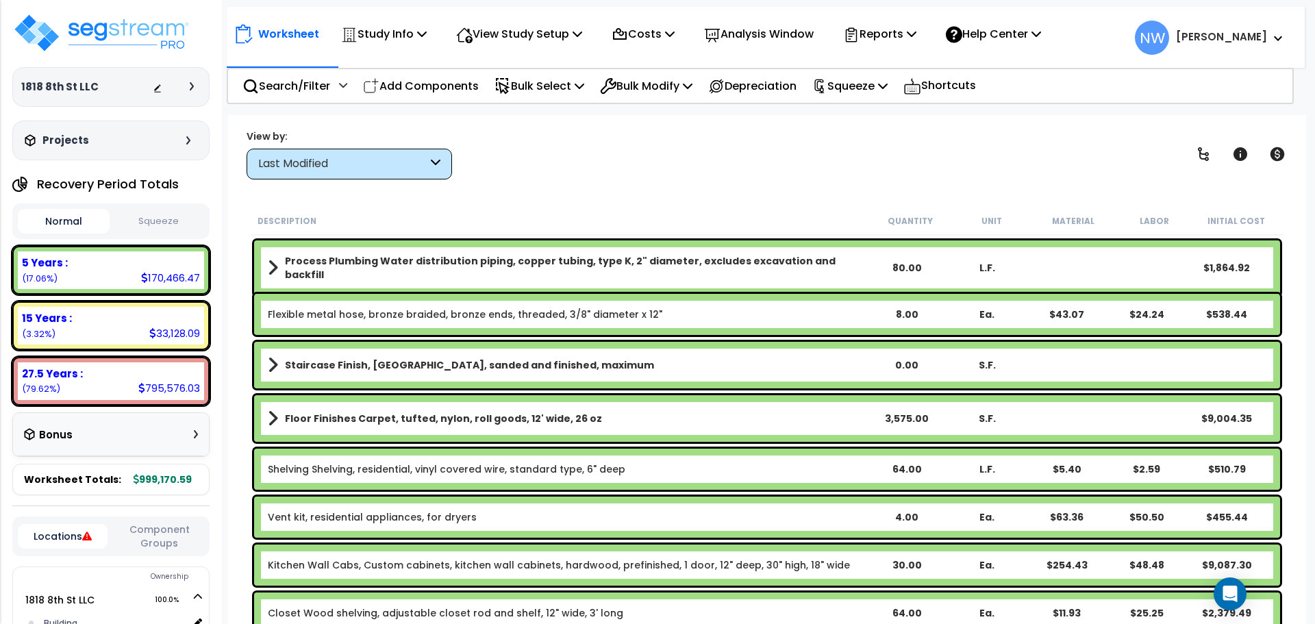
scroll to position [822, 0]
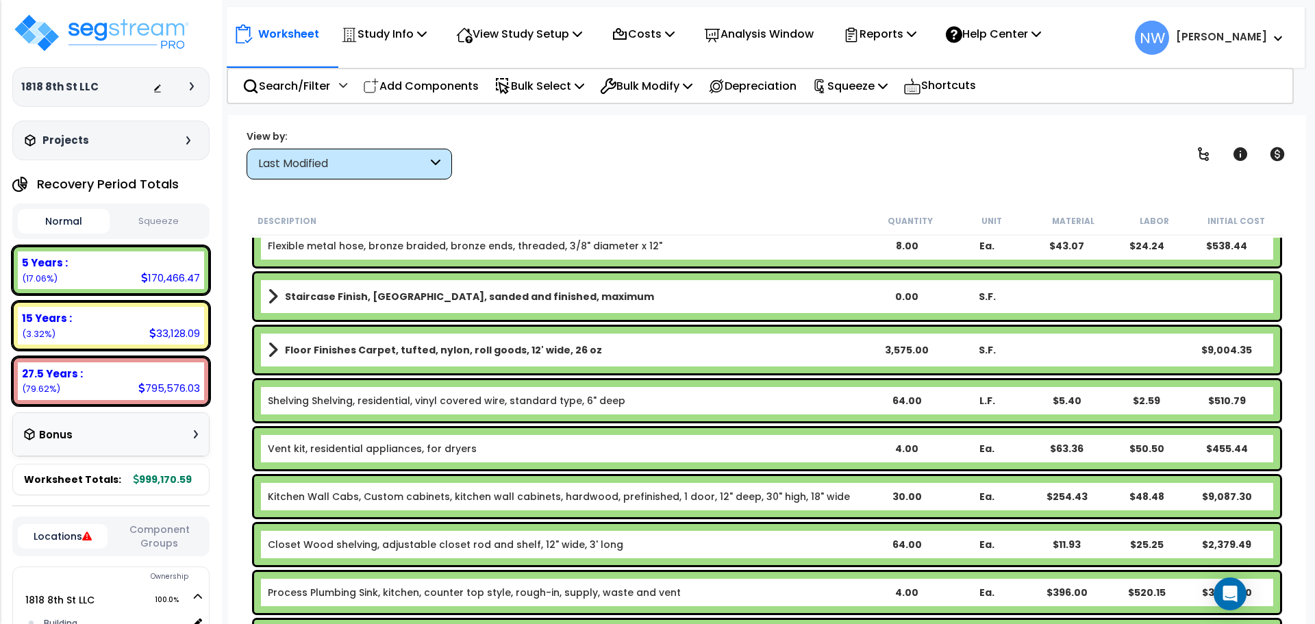
click at [911, 448] on div "4.00" at bounding box center [907, 449] width 80 height 14
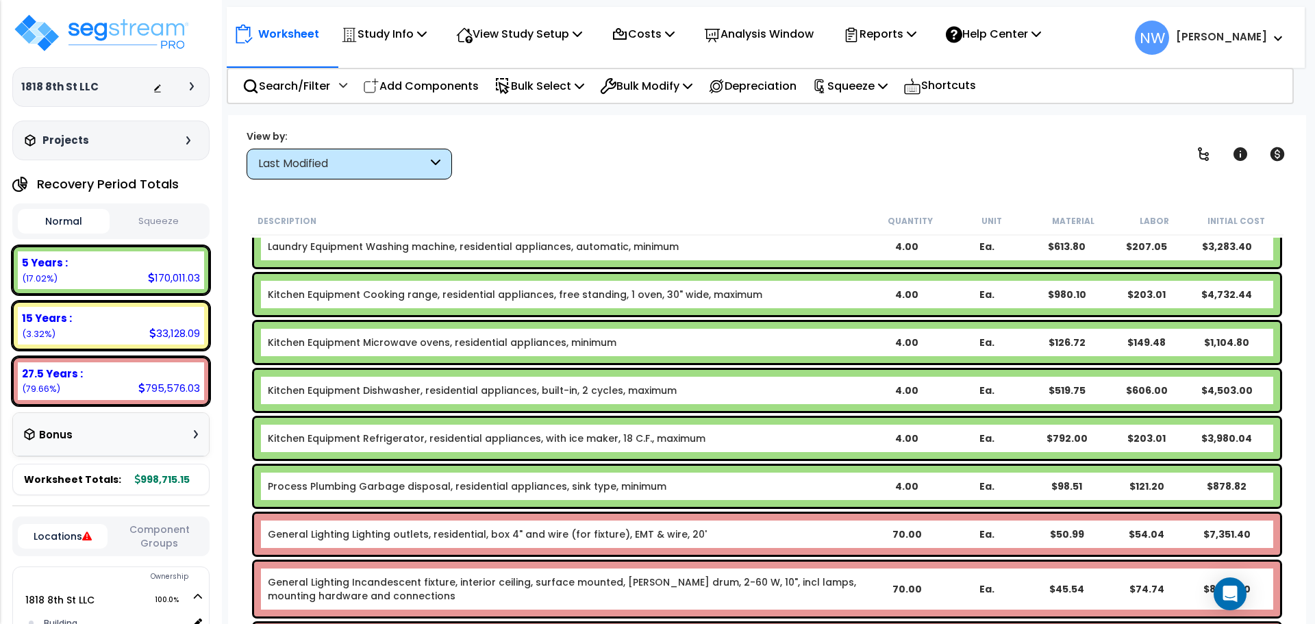
scroll to position [0, 0]
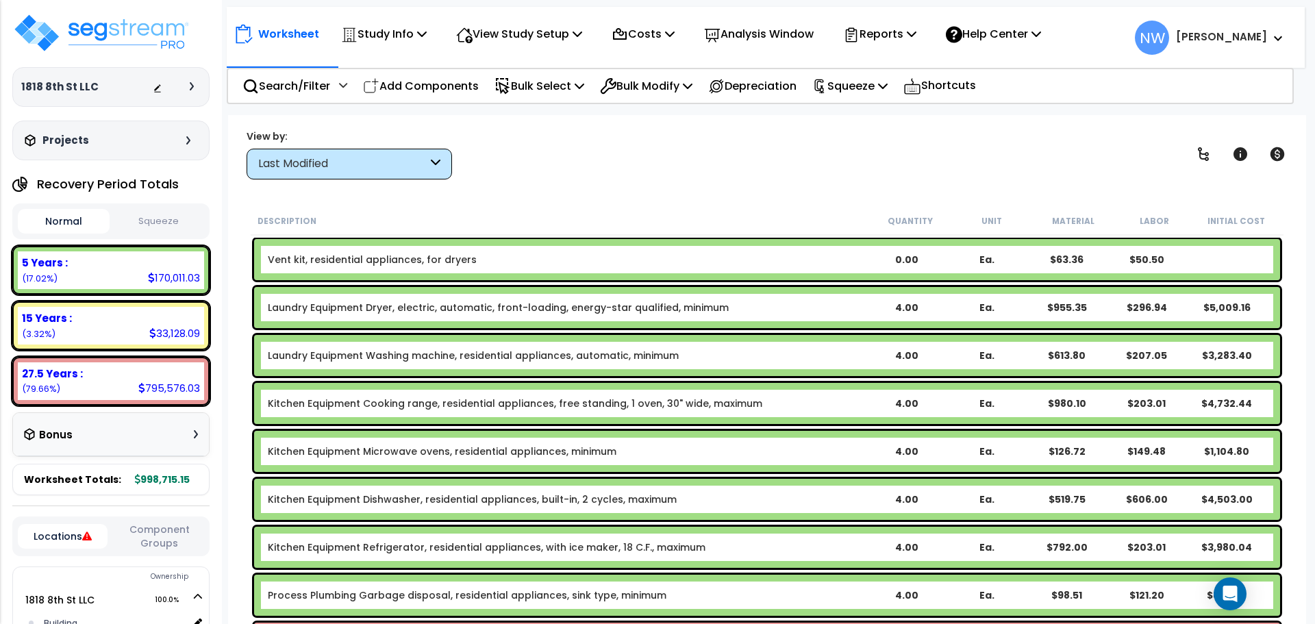
click at [358, 163] on div "Last Modified" at bounding box center [342, 164] width 169 height 16
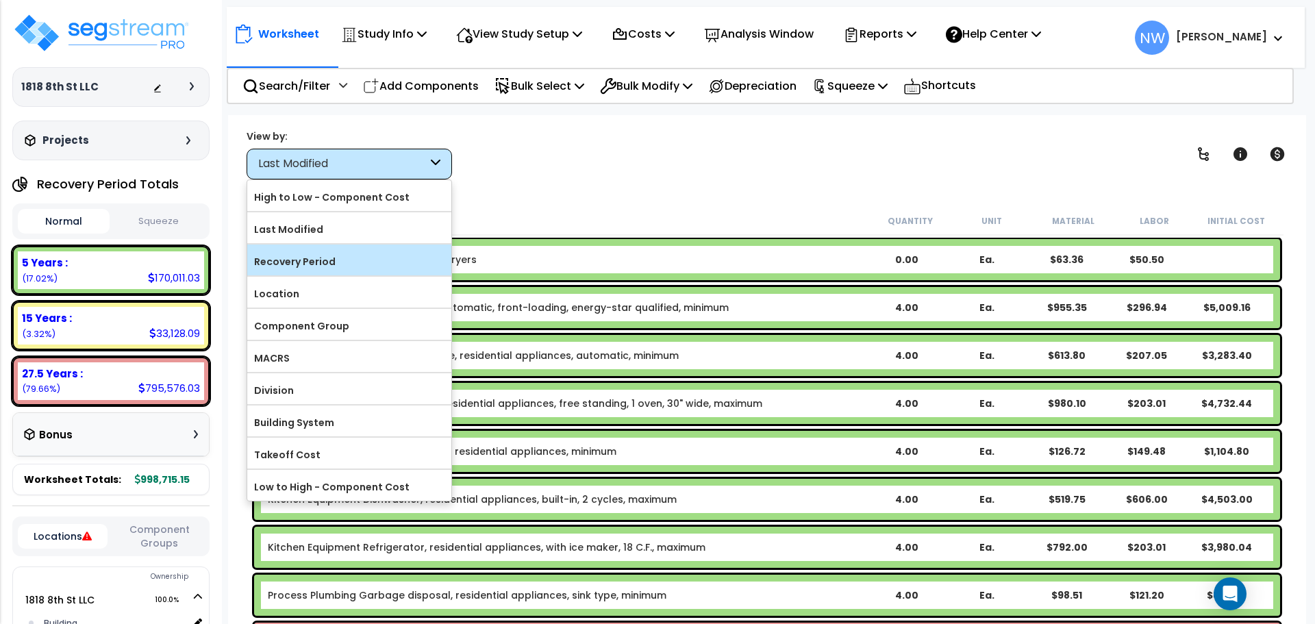
click at [356, 267] on label "Recovery Period" at bounding box center [349, 261] width 204 height 21
click at [0, 0] on input "Recovery Period" at bounding box center [0, 0] width 0 height 0
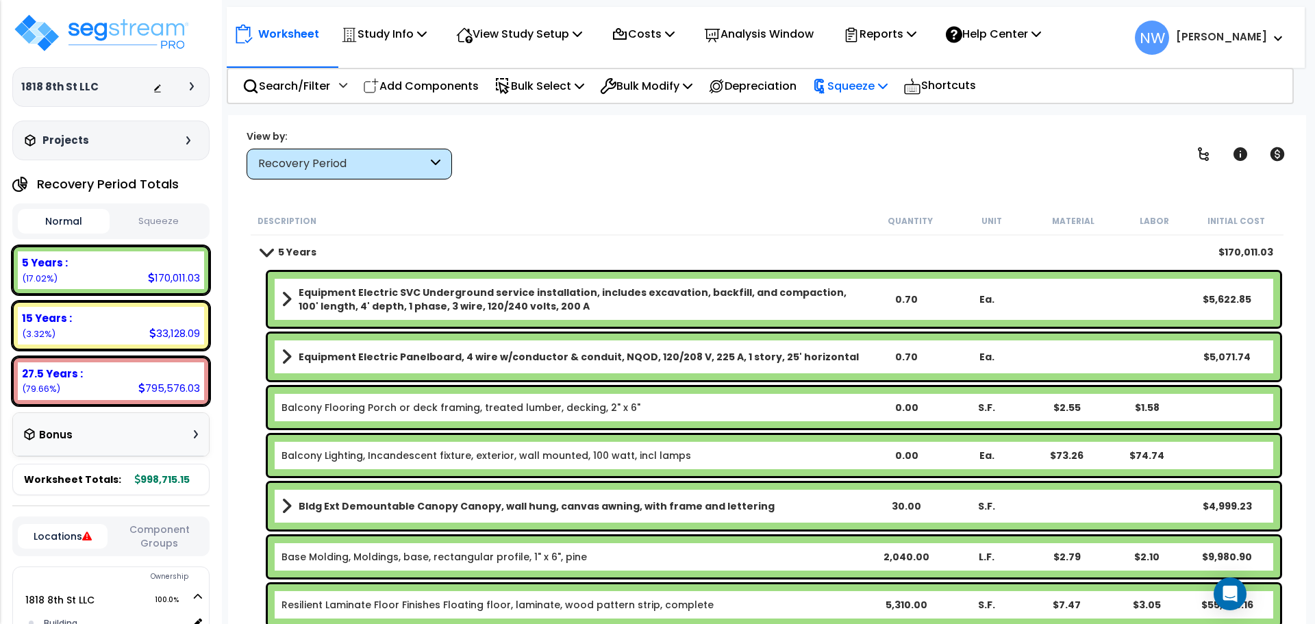
click at [887, 86] on icon at bounding box center [883, 85] width 10 height 11
click at [894, 121] on link "Squeeze" at bounding box center [873, 116] width 136 height 27
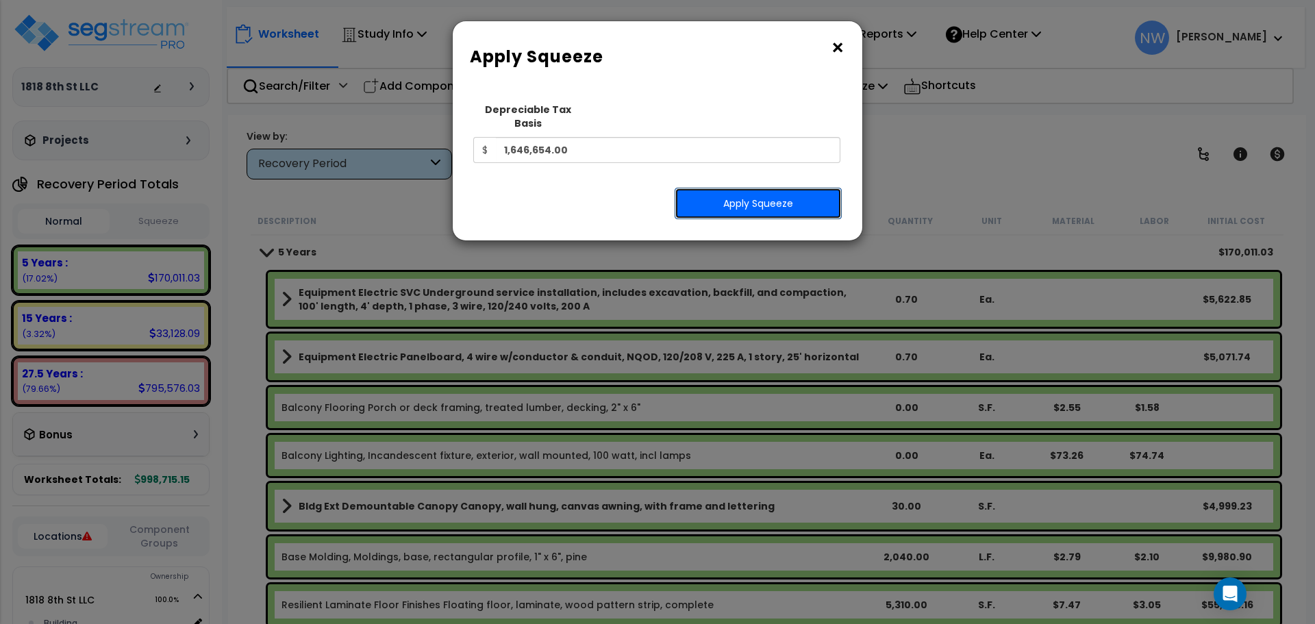
click at [720, 188] on button "Apply Squeeze" at bounding box center [757, 203] width 167 height 31
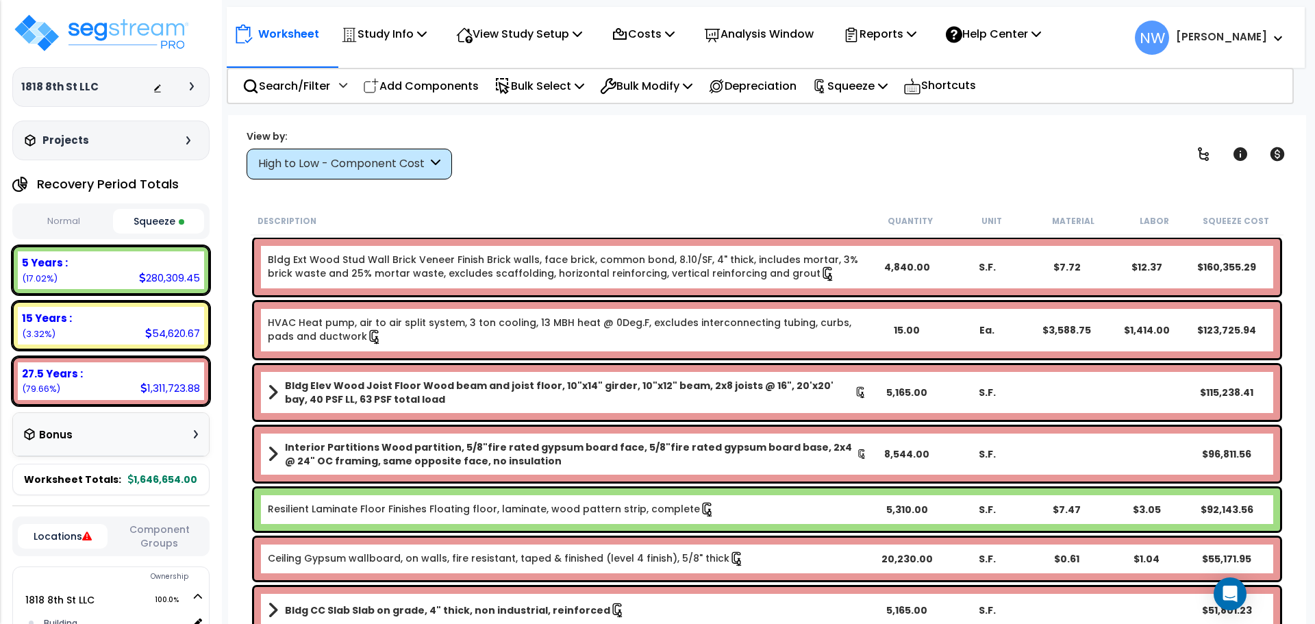
click at [137, 446] on div "Bonus" at bounding box center [111, 434] width 174 height 27
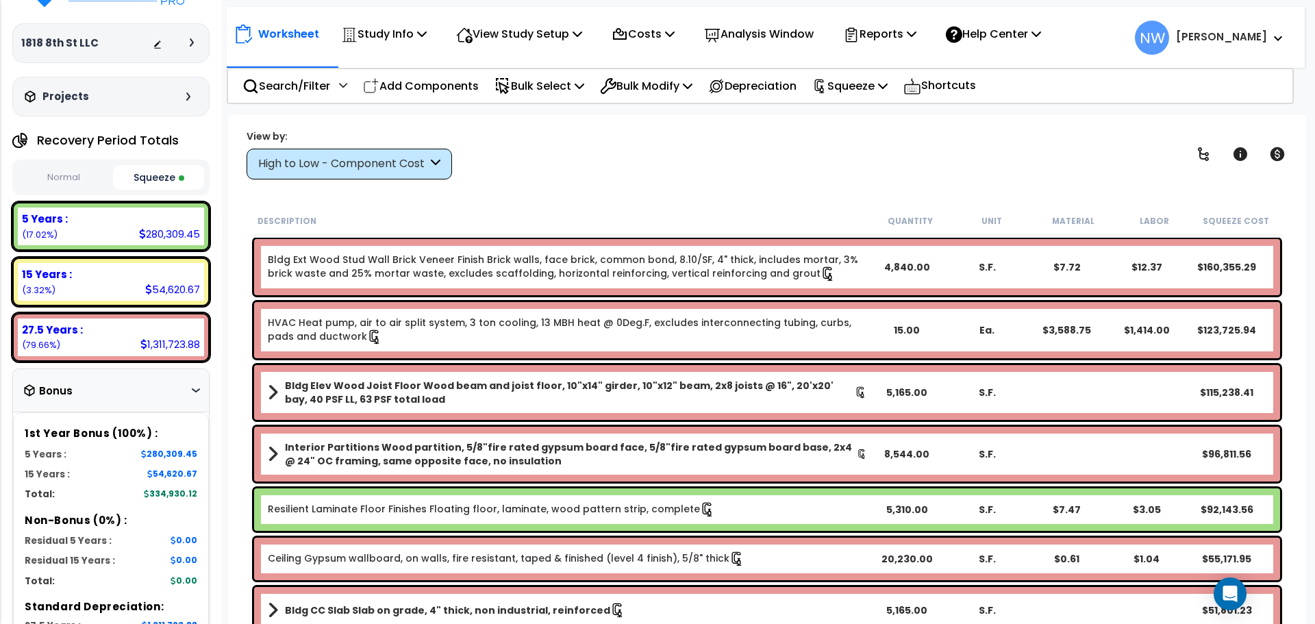
scroll to position [68, 0]
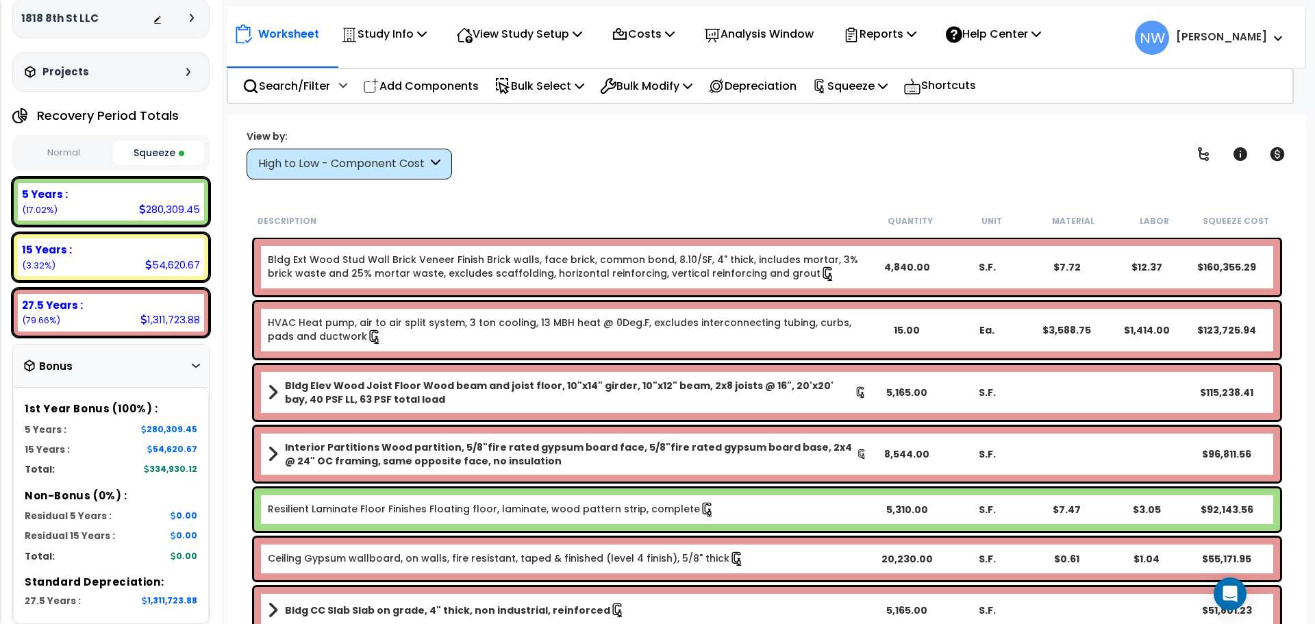
click at [631, 186] on div "Worksheet Study Info Study Setup Add Property Unit Template study Clone study NW" at bounding box center [767, 427] width 1078 height 624
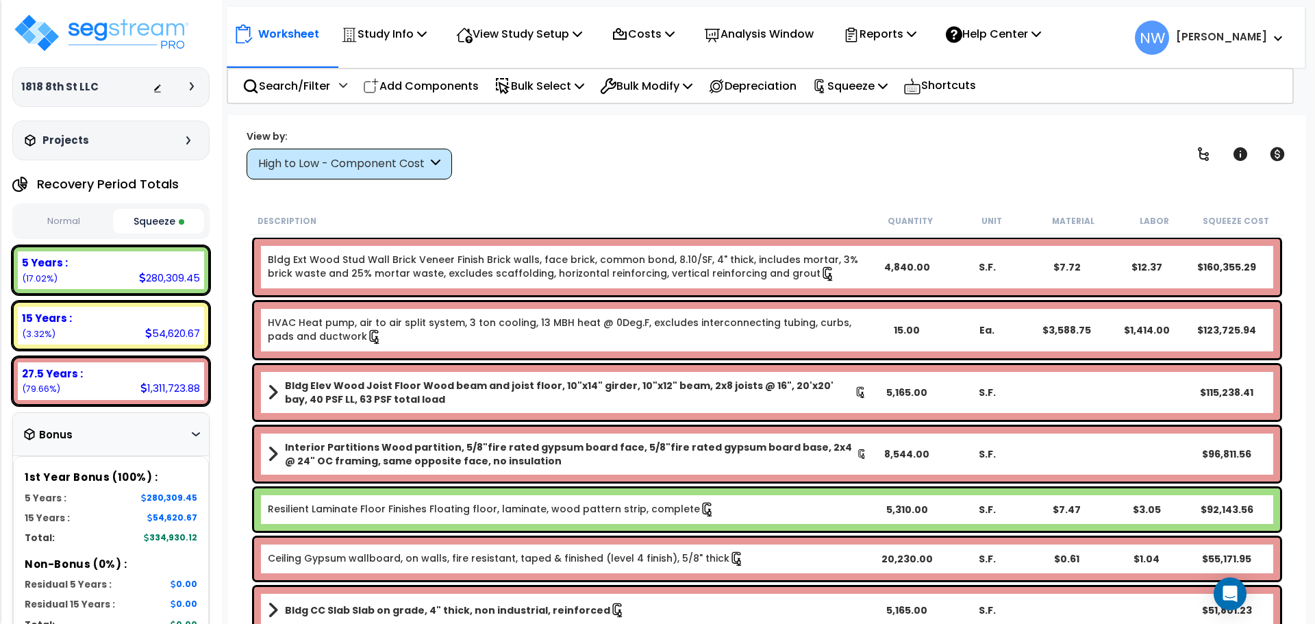
scroll to position [0, 0]
click at [135, 27] on img at bounding box center [101, 32] width 178 height 41
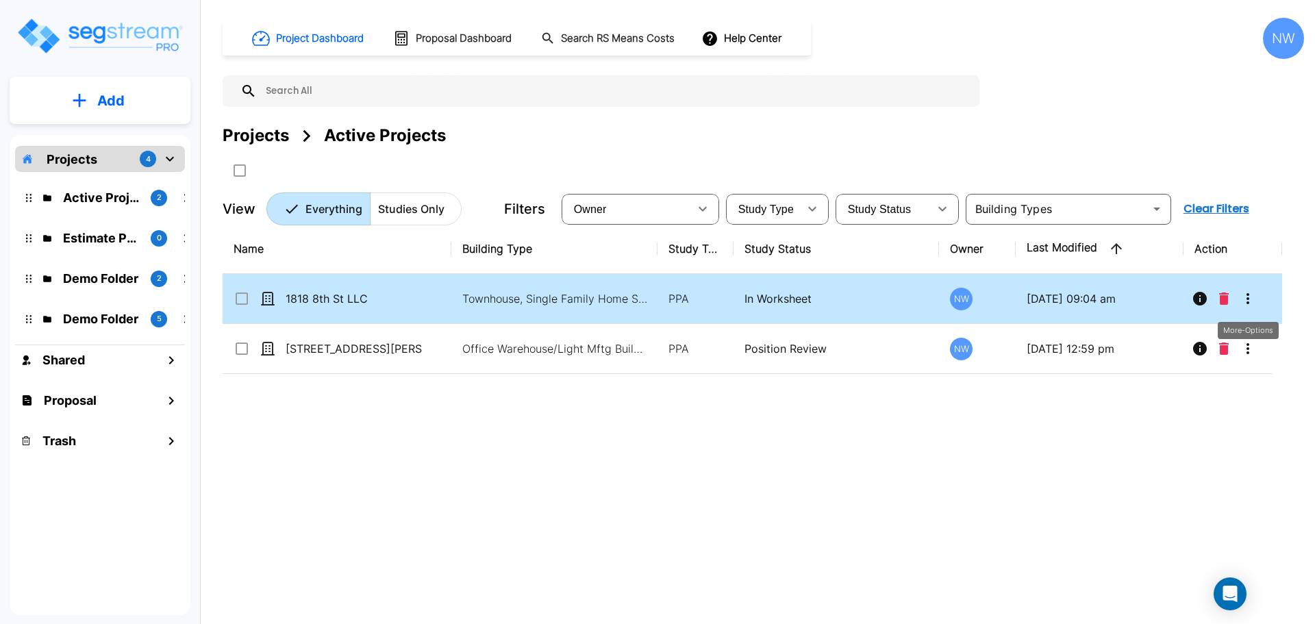
click at [1250, 301] on icon "More-Options" at bounding box center [1247, 298] width 16 height 16
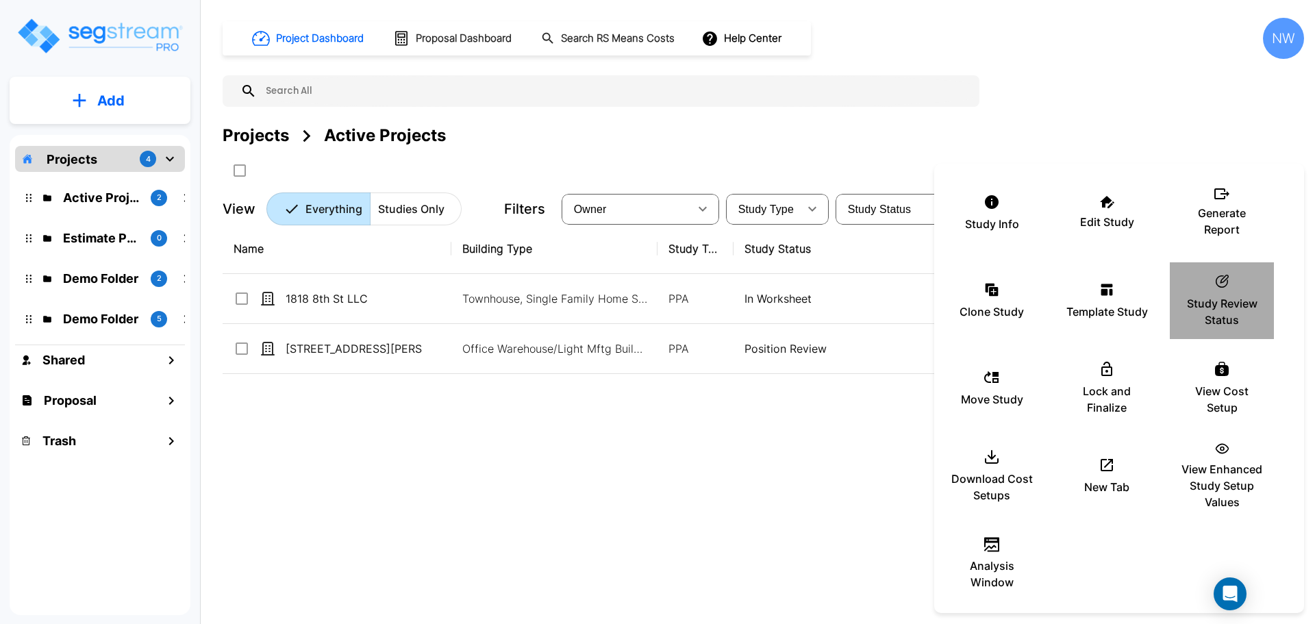
click at [1237, 306] on p "Study Review Status" at bounding box center [1222, 311] width 82 height 33
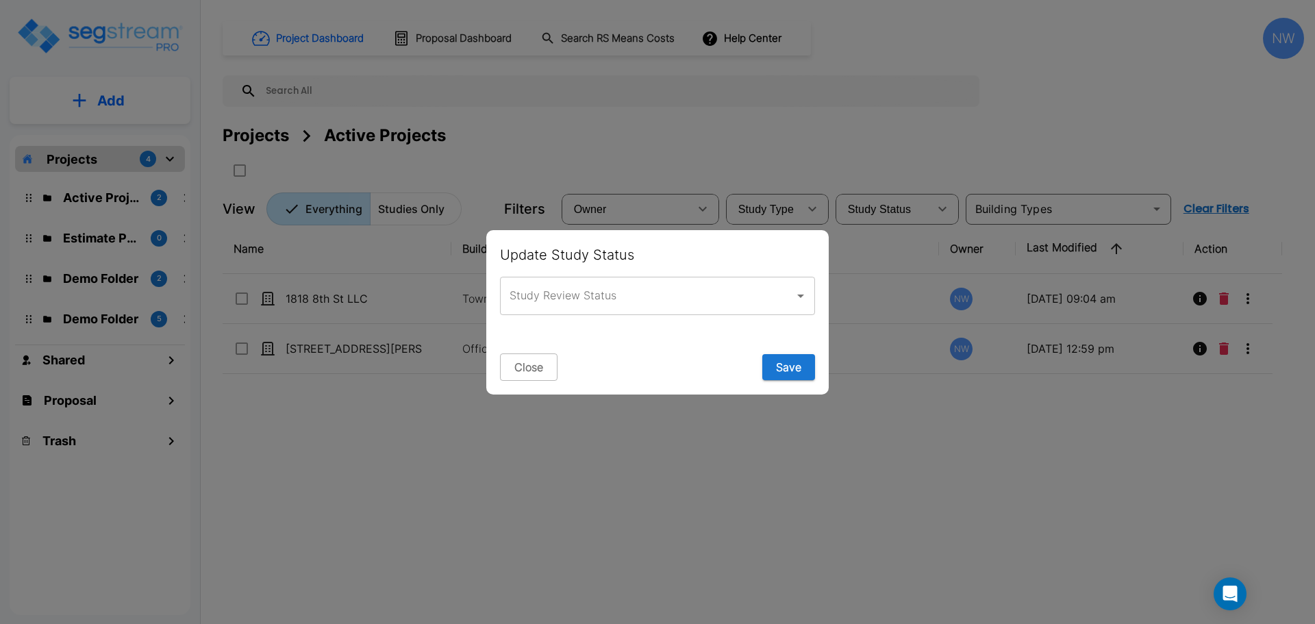
click at [771, 306] on input "Study Review Status" at bounding box center [647, 296] width 282 height 26
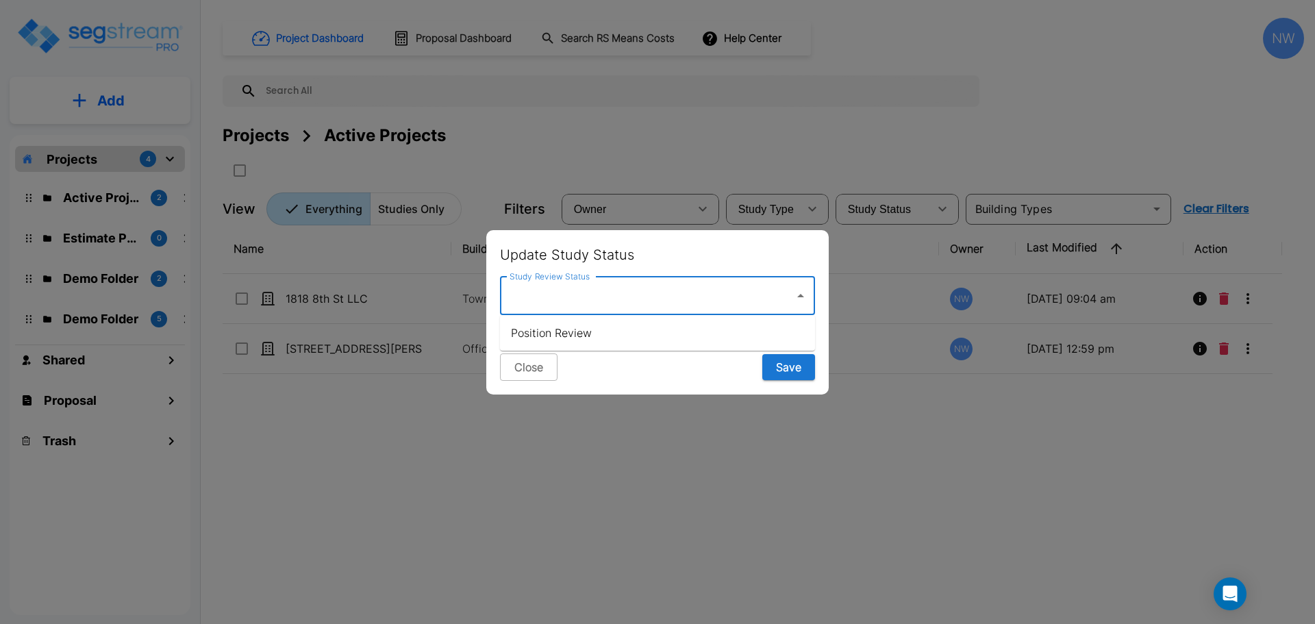
click at [676, 336] on li "Position Review" at bounding box center [657, 332] width 315 height 25
type input "Position Review"
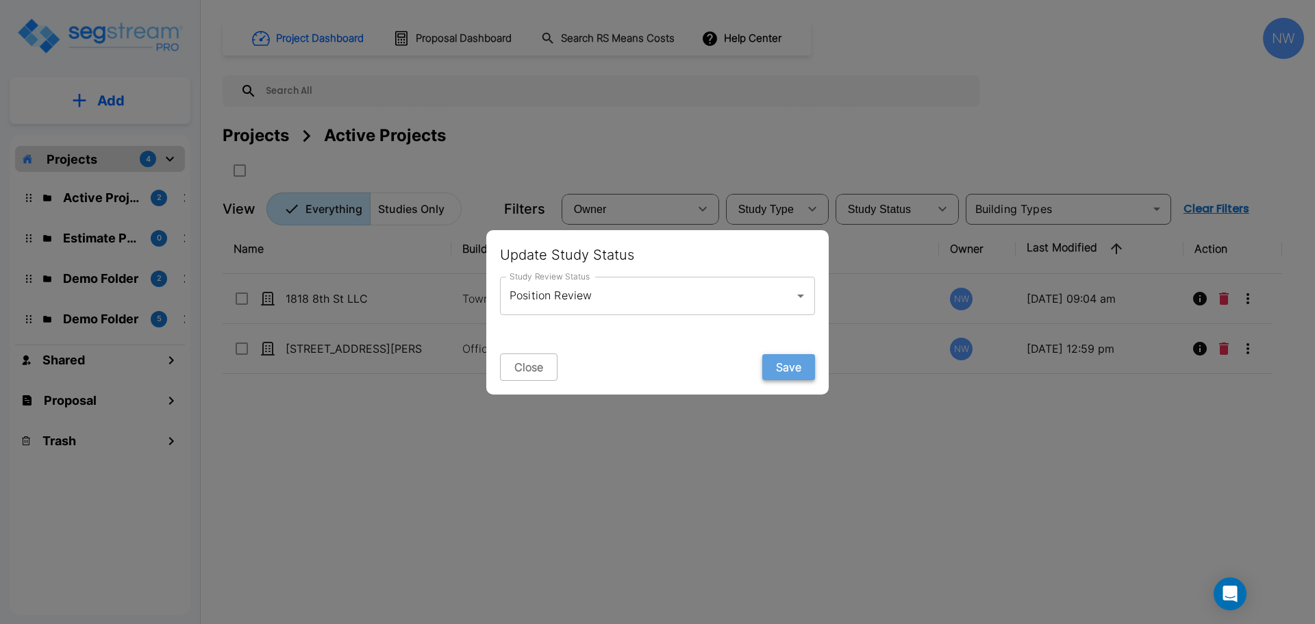
click at [790, 370] on button "Save" at bounding box center [788, 367] width 53 height 26
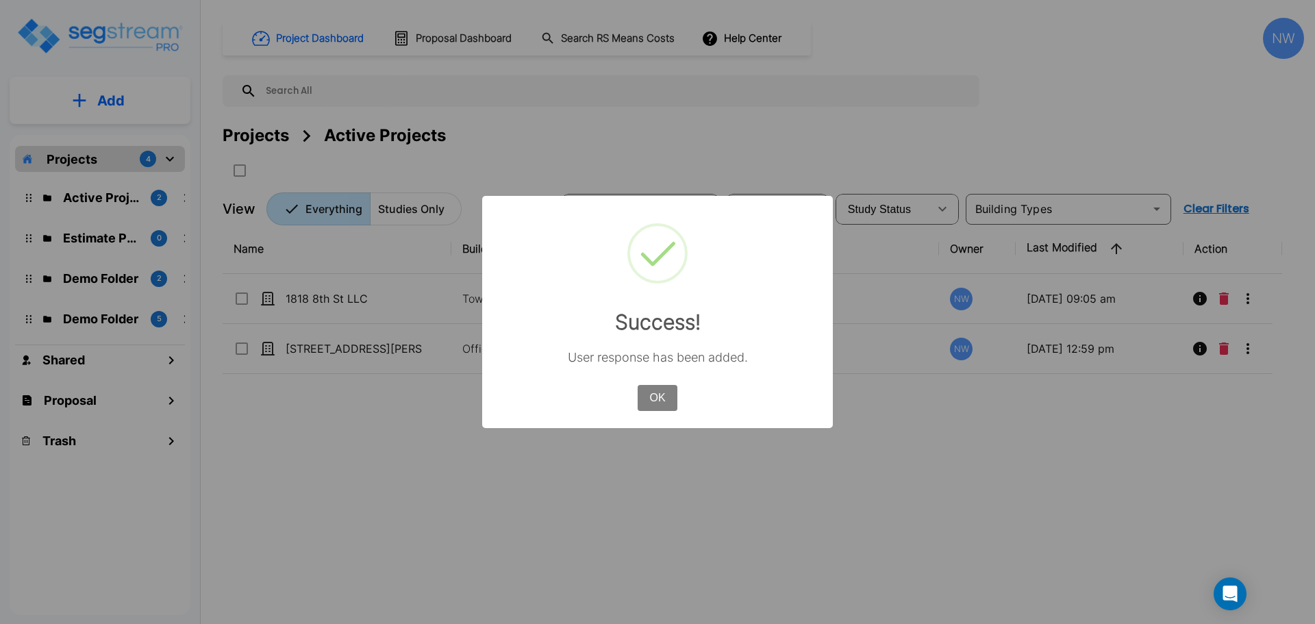
click at [642, 397] on button "OK" at bounding box center [658, 398] width 40 height 26
